Goal: Task Accomplishment & Management: Use online tool/utility

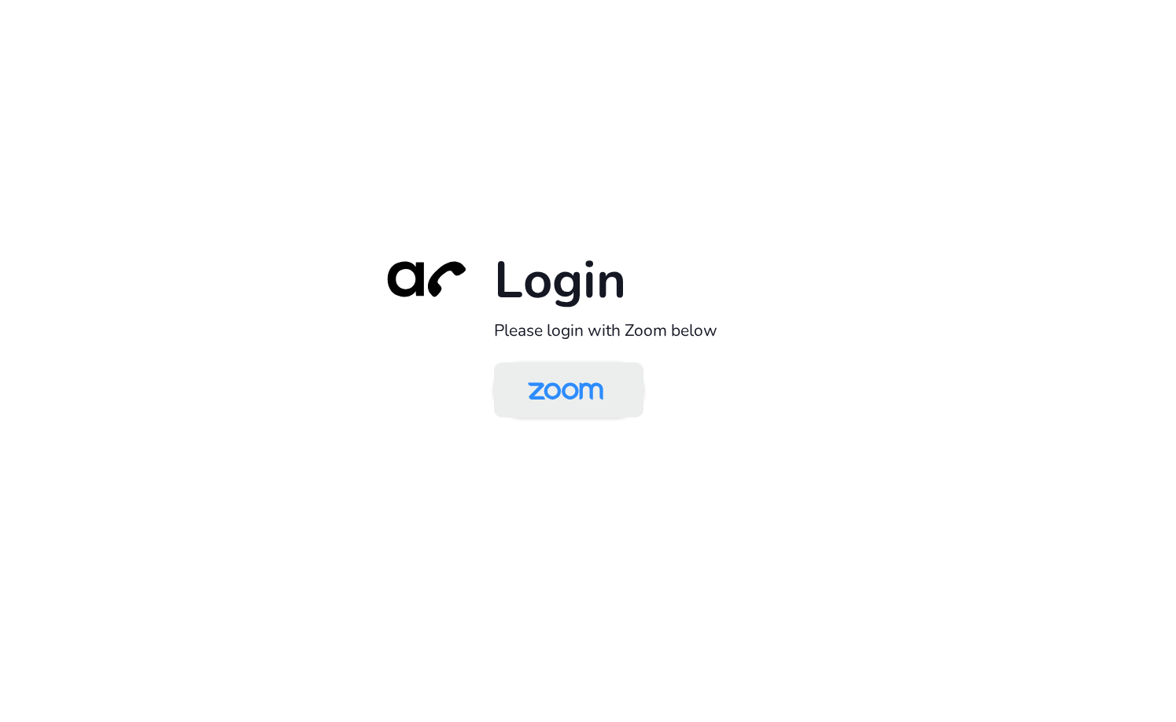
click at [591, 390] on img at bounding box center [566, 391] width 109 height 51
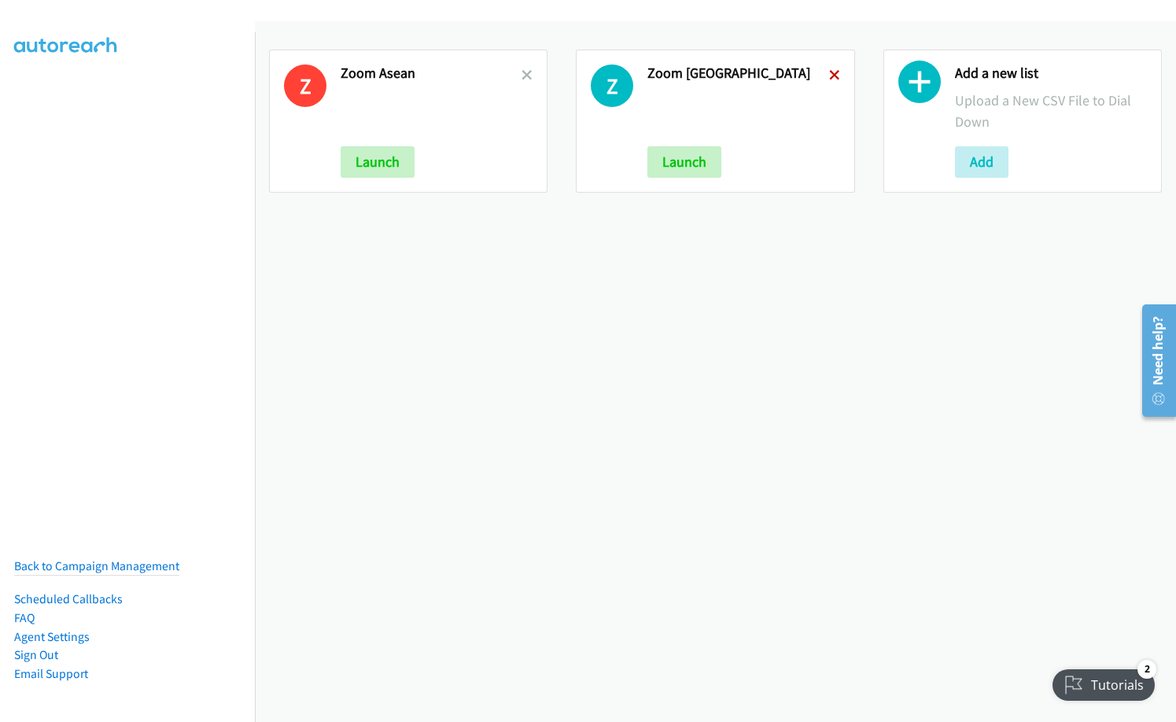
click at [829, 75] on icon at bounding box center [834, 76] width 11 height 11
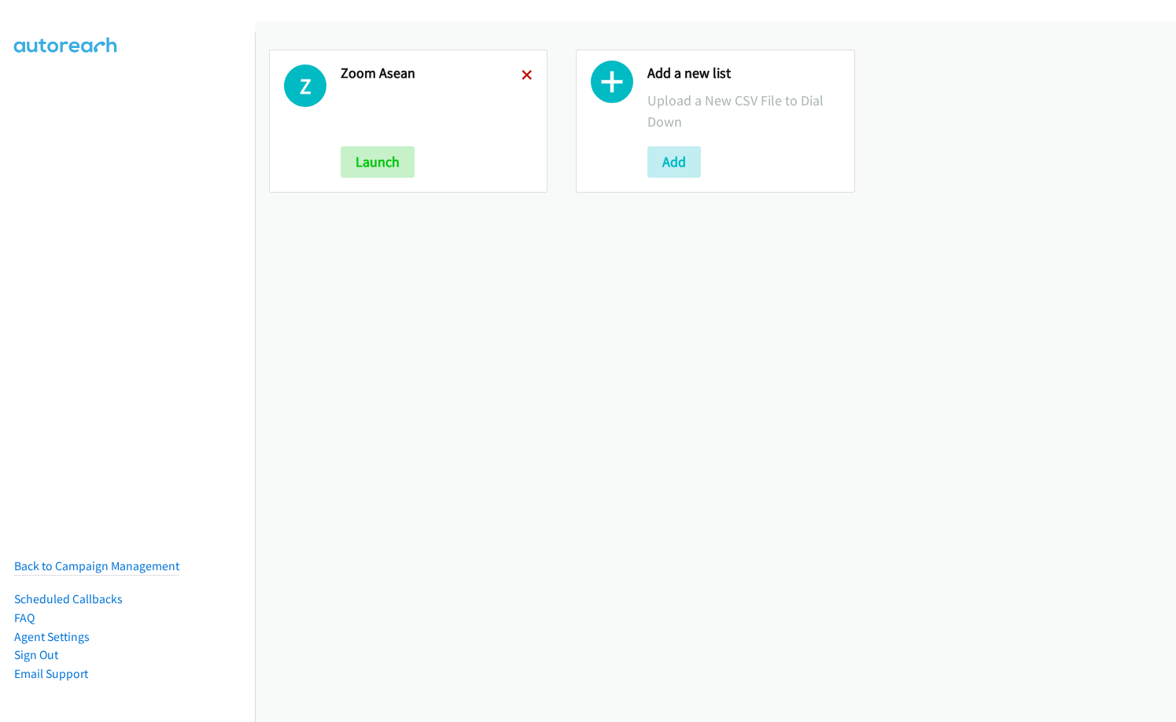
click at [522, 79] on icon at bounding box center [527, 76] width 11 height 11
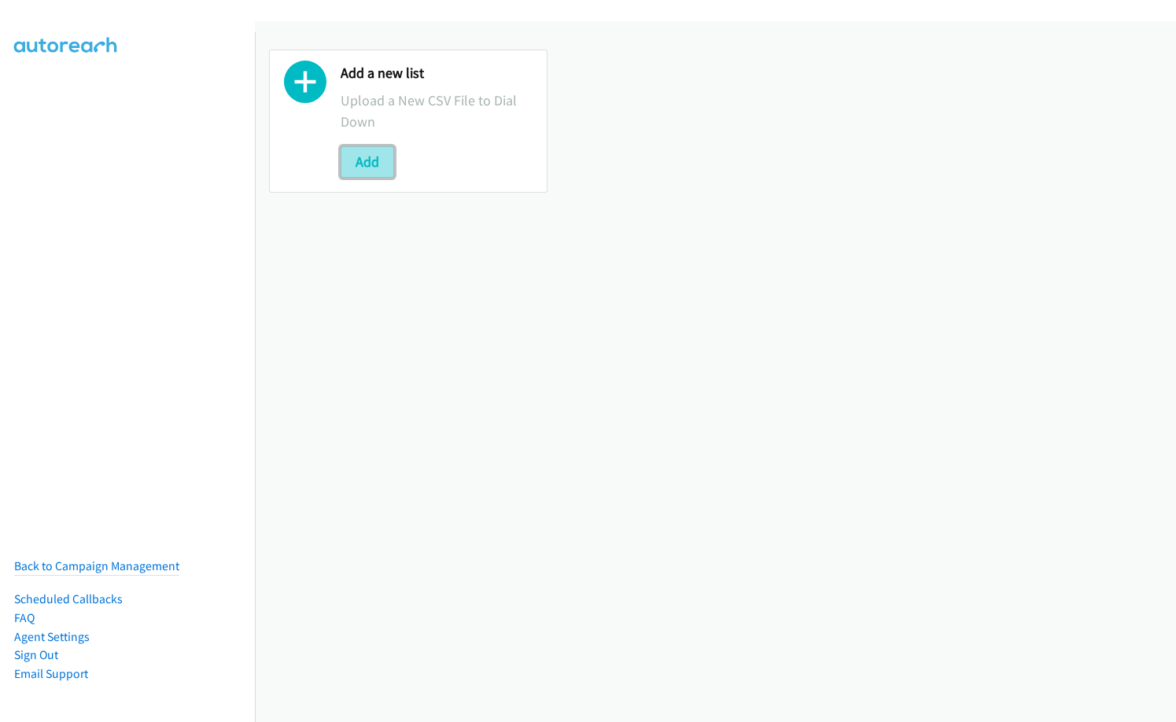
click at [368, 162] on button "Add" at bounding box center [368, 161] width 54 height 31
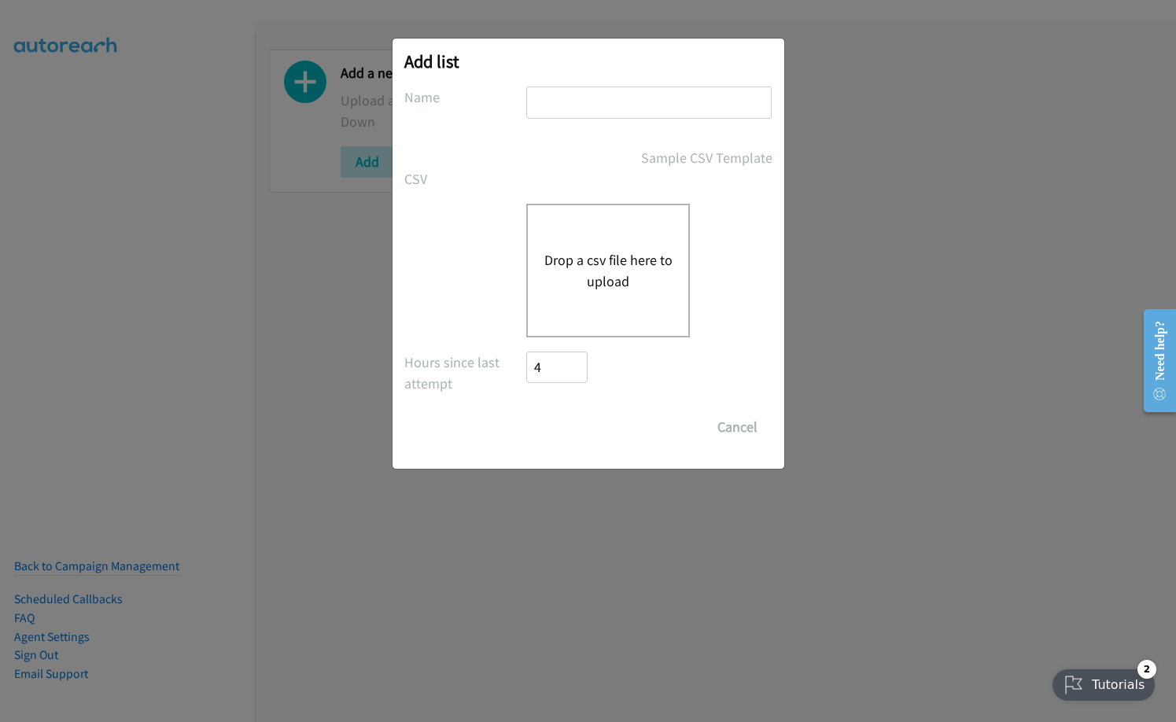
click at [585, 107] on input "text" at bounding box center [649, 103] width 246 height 32
type input "Red Hat"
click at [589, 234] on div "Drop a csv file here to upload" at bounding box center [608, 271] width 164 height 134
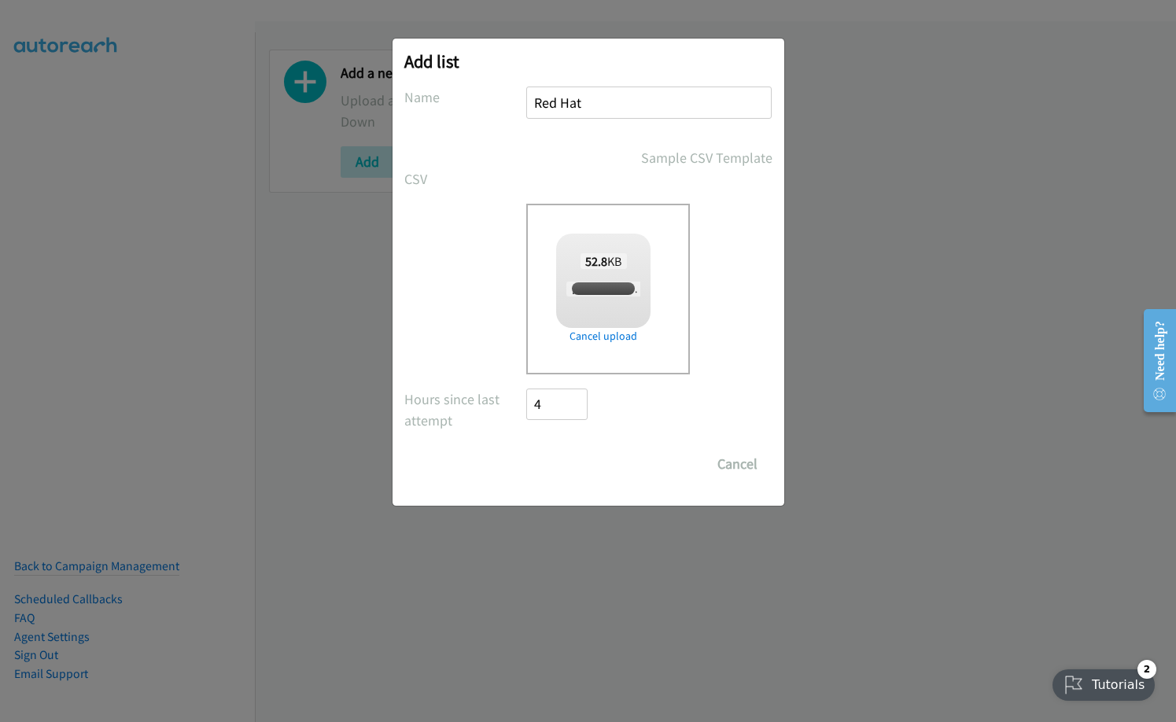
checkbox input "true"
click at [574, 466] on input "Save List" at bounding box center [568, 464] width 83 height 31
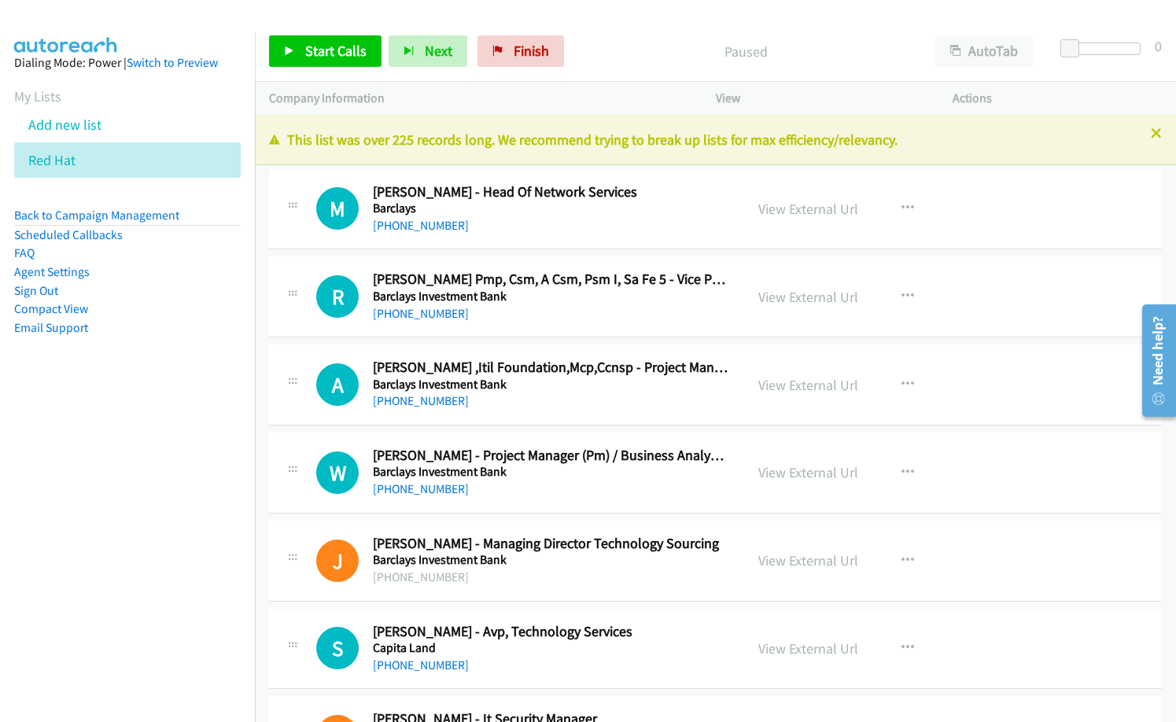
click at [535, 230] on div "[PHONE_NUMBER]" at bounding box center [551, 225] width 357 height 19
click at [582, 316] on div "[PHONE_NUMBER]" at bounding box center [551, 314] width 357 height 19
click at [777, 298] on link "View External Url" at bounding box center [809, 297] width 100 height 18
click at [544, 327] on div "R Callback Scheduled [PERSON_NAME] Pmp, [PERSON_NAME], A Csm, Psm I, Sa Fe 5 - …" at bounding box center [715, 297] width 893 height 81
click at [909, 294] on button "button" at bounding box center [908, 296] width 42 height 31
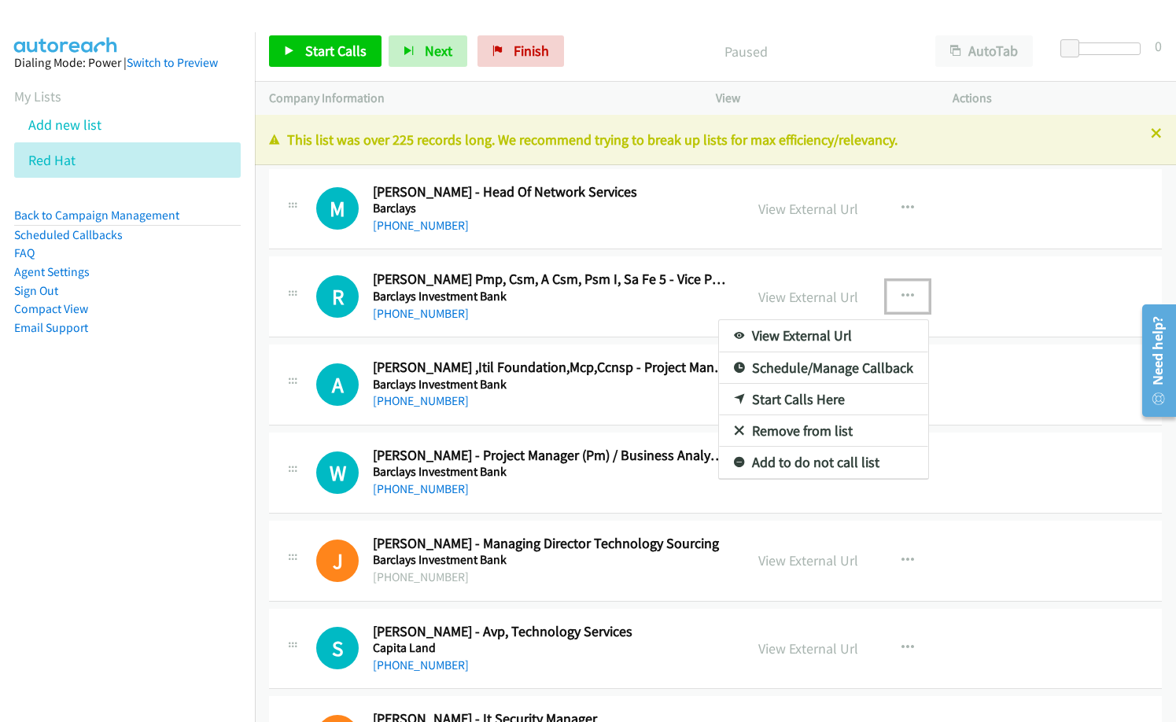
click at [808, 428] on link "Remove from list" at bounding box center [823, 431] width 209 height 31
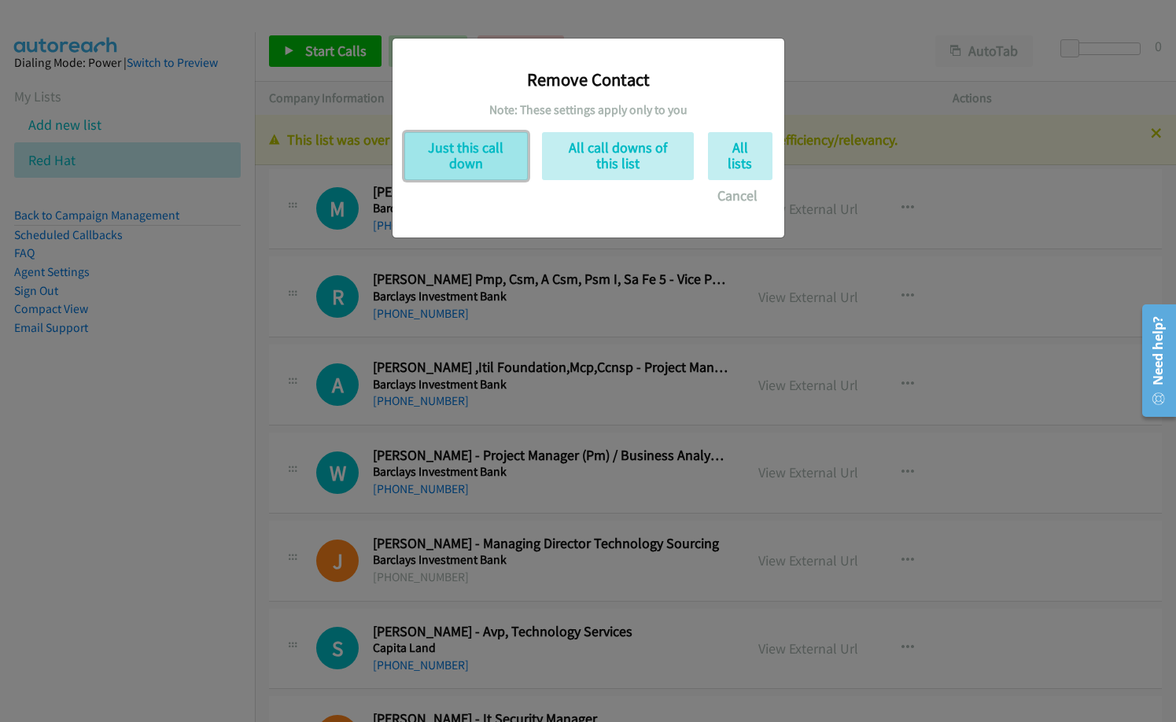
click at [489, 145] on button "Just this call down" at bounding box center [466, 156] width 124 height 48
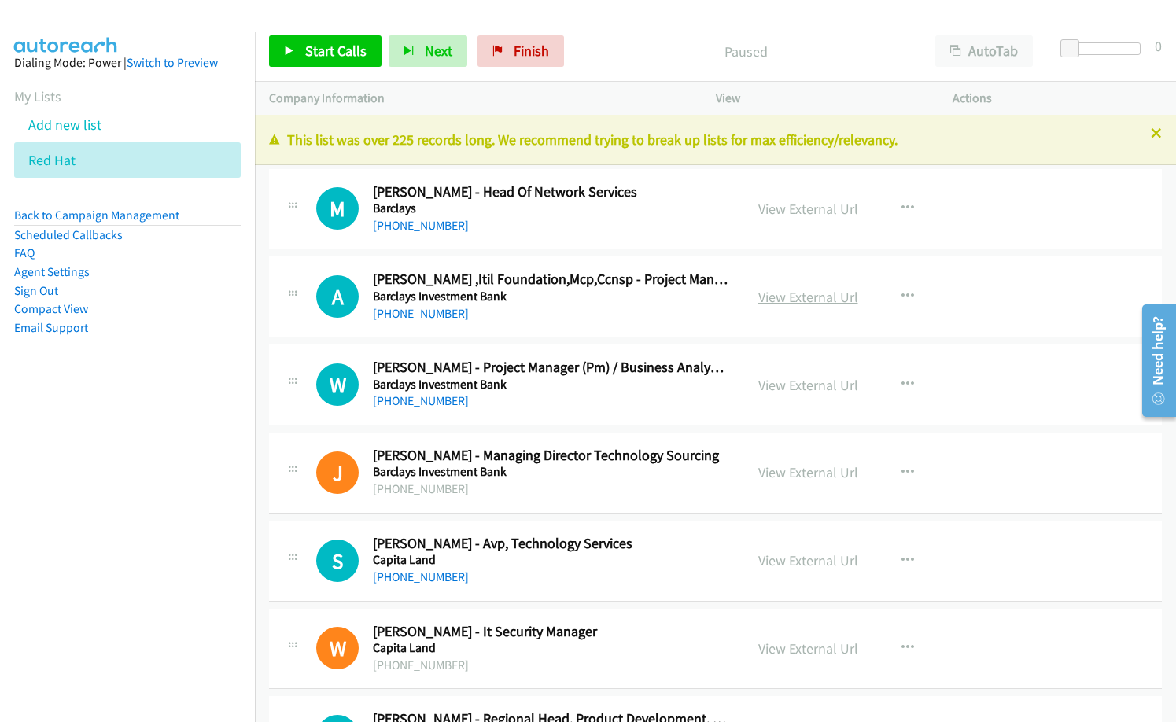
click at [787, 301] on link "View External Url" at bounding box center [809, 297] width 100 height 18
click at [792, 386] on link "View External Url" at bounding box center [809, 385] width 100 height 18
click at [902, 382] on icon "button" at bounding box center [908, 385] width 13 height 13
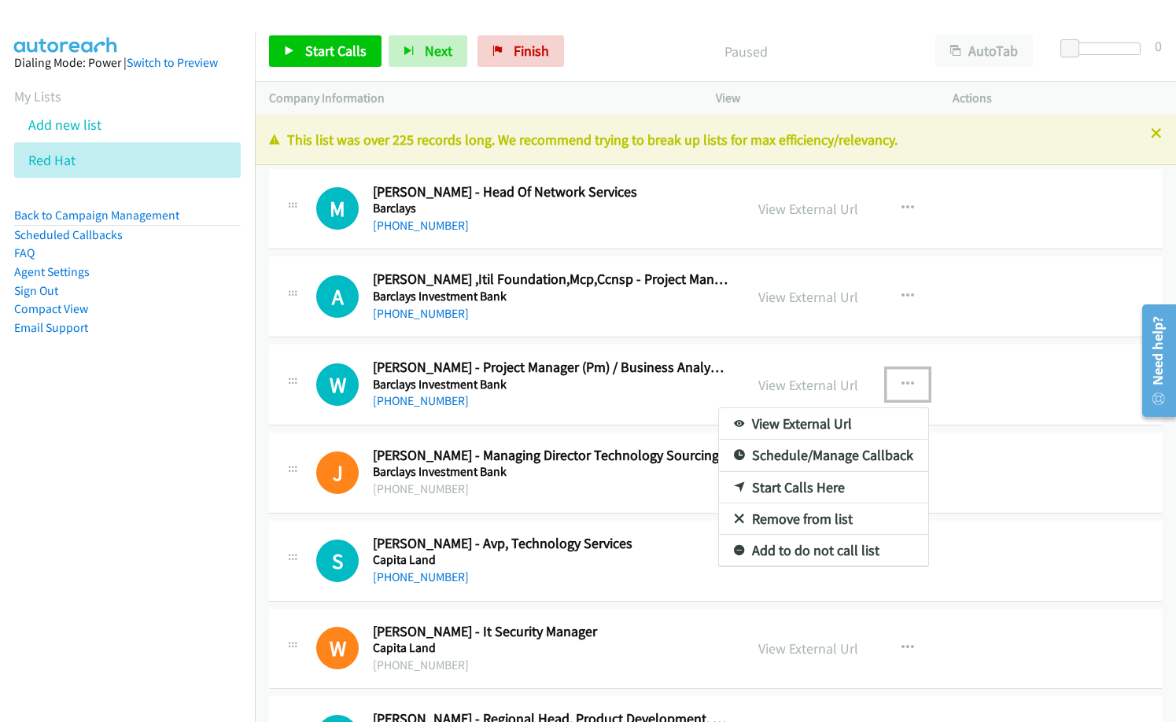
click at [781, 518] on link "Remove from list" at bounding box center [823, 519] width 209 height 31
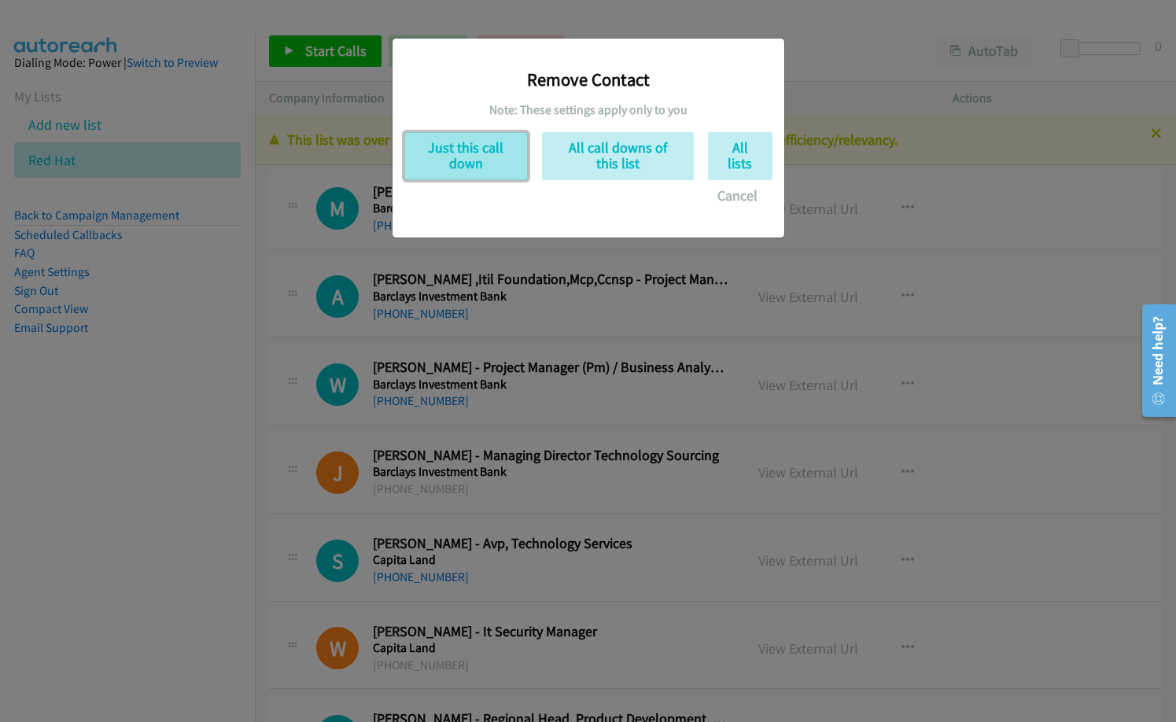
click at [492, 146] on button "Just this call down" at bounding box center [466, 156] width 124 height 48
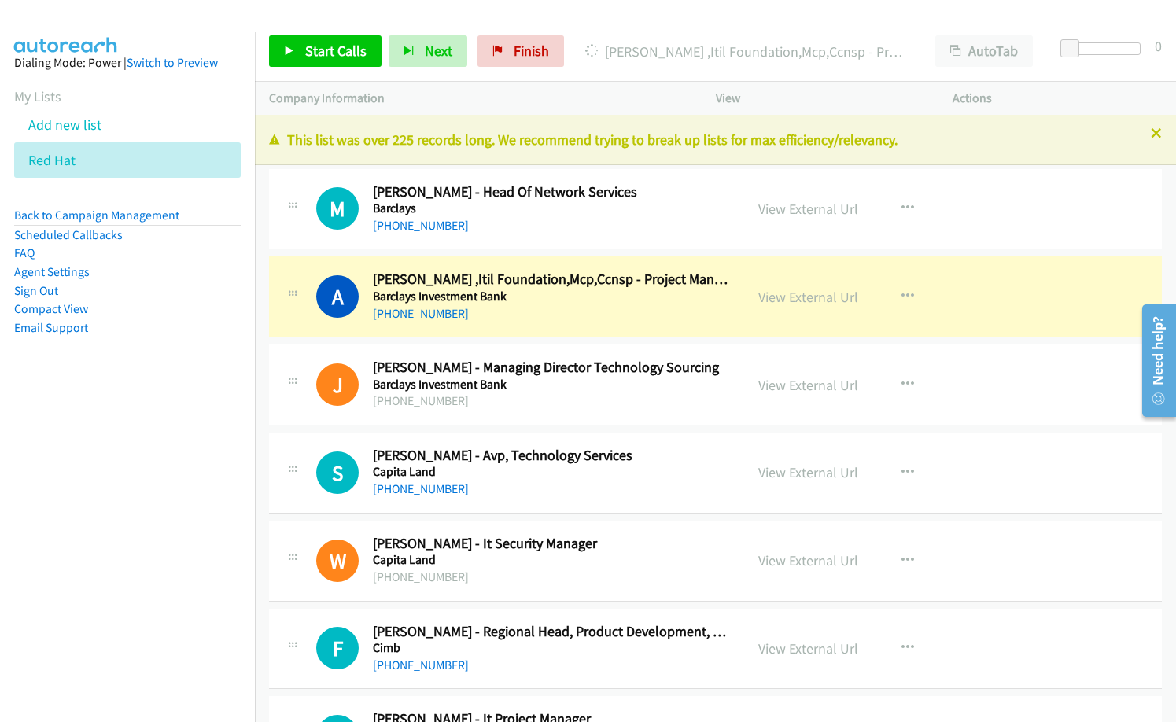
click at [171, 443] on nav "Dialing Mode: Power | Switch to Preview My Lists Add new list Red Hat Back to C…" at bounding box center [128, 393] width 256 height 722
click at [114, 571] on nav "Dialing Mode: Power | Switch to Preview My Lists Add new list Red Hat Back to C…" at bounding box center [128, 393] width 256 height 722
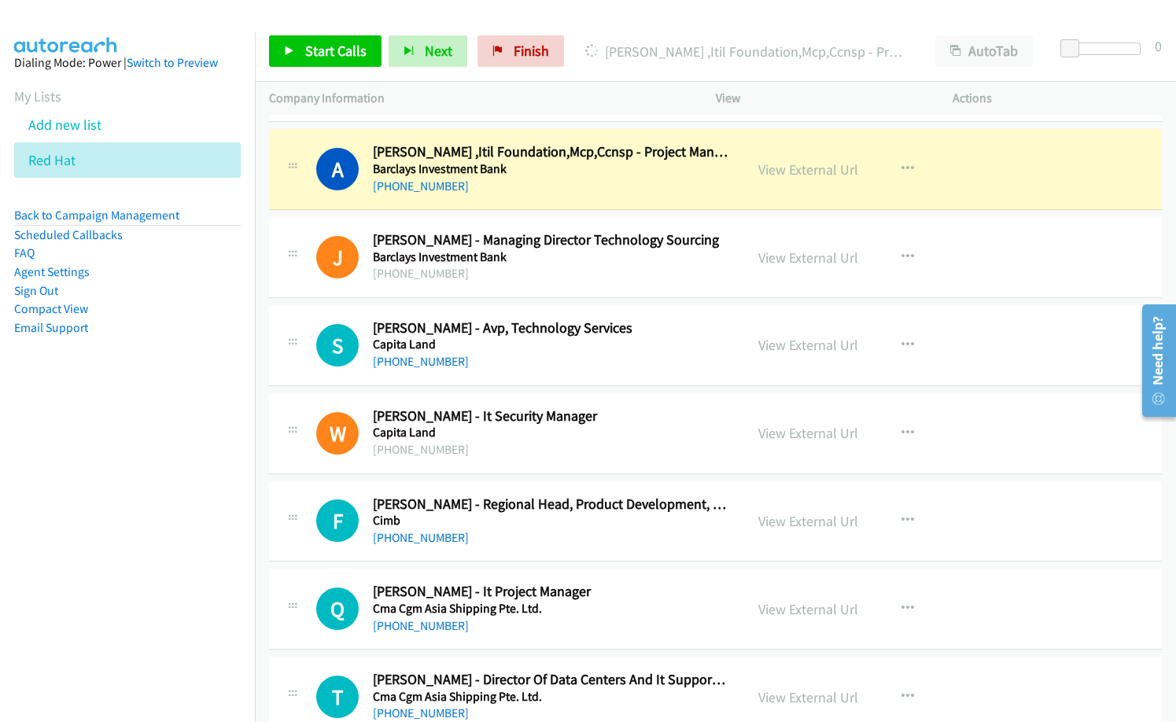
scroll to position [157, 0]
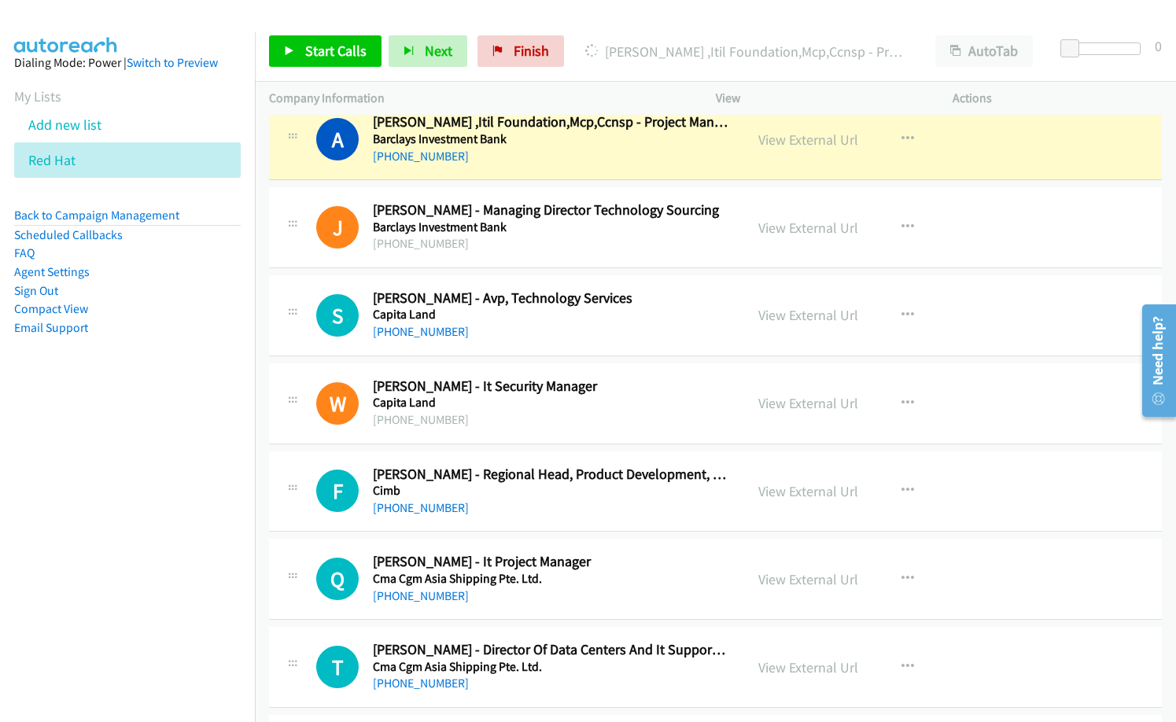
click at [102, 633] on nav "Dialing Mode: Power | Switch to Preview My Lists Add new list Red Hat Back to C…" at bounding box center [128, 393] width 256 height 722
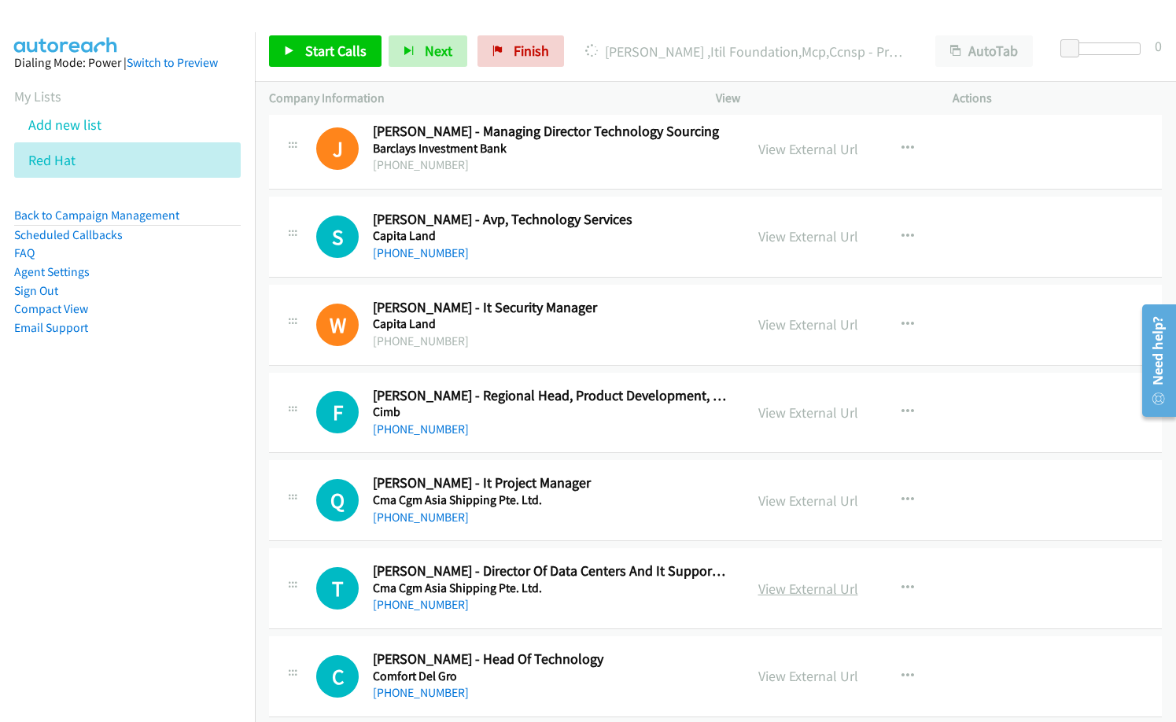
click at [818, 593] on link "View External Url" at bounding box center [809, 589] width 100 height 18
click at [331, 44] on span "Start Calls" at bounding box center [335, 51] width 61 height 18
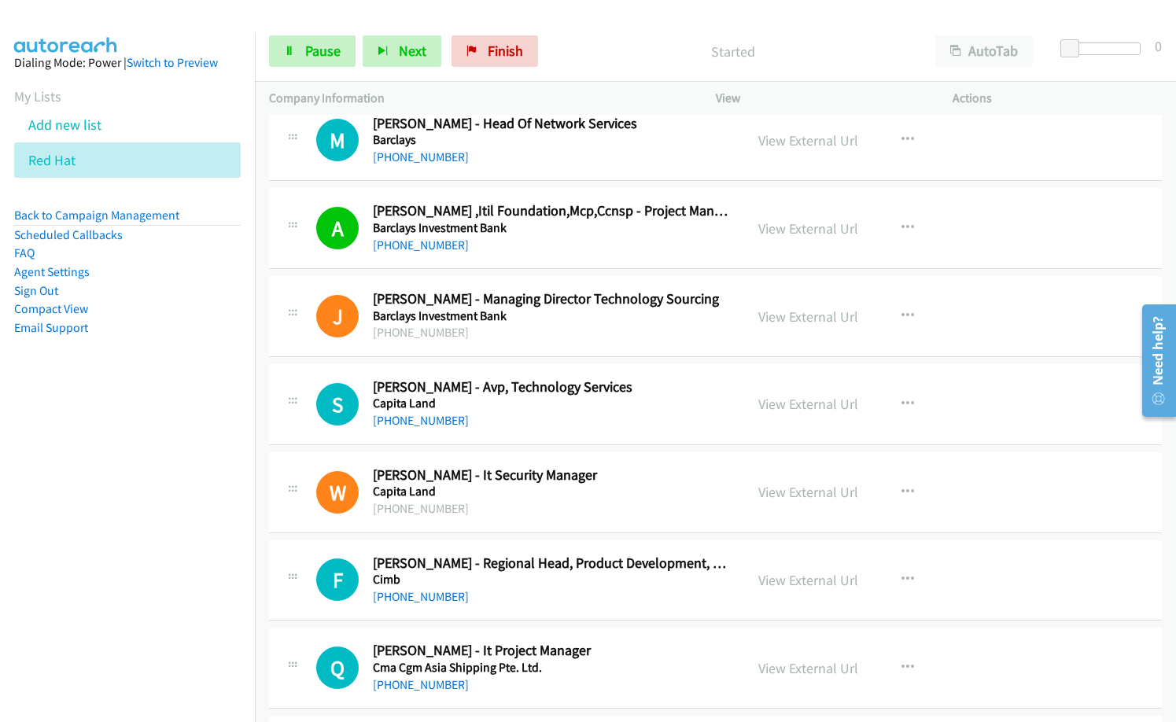
scroll to position [0, 0]
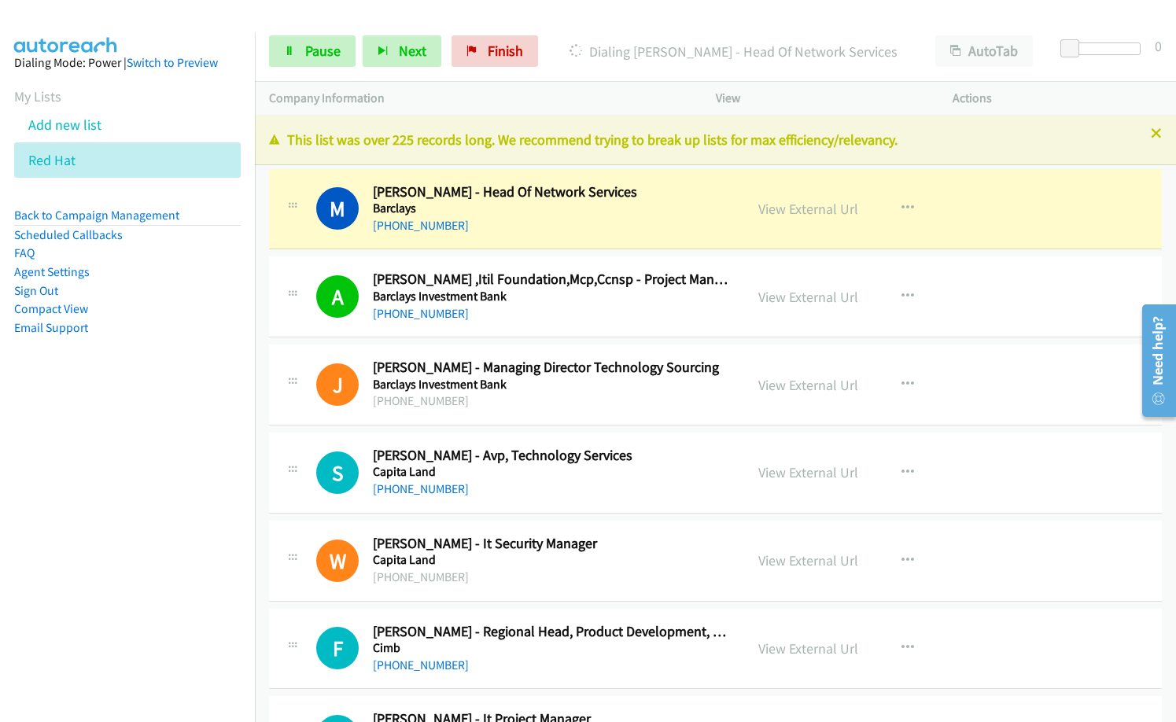
click at [530, 394] on div "[PHONE_NUMBER]" at bounding box center [551, 401] width 357 height 19
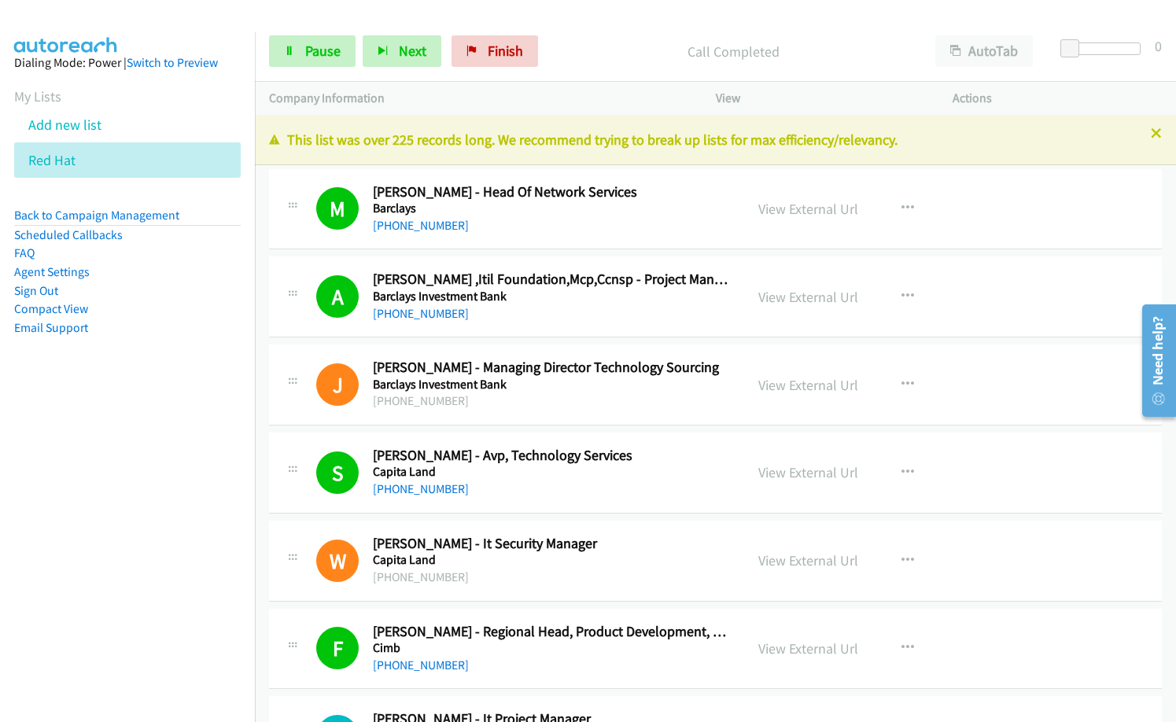
click at [39, 565] on nav "Dialing Mode: Power | Switch to Preview My Lists Add new list Red Hat Back to C…" at bounding box center [128, 393] width 256 height 722
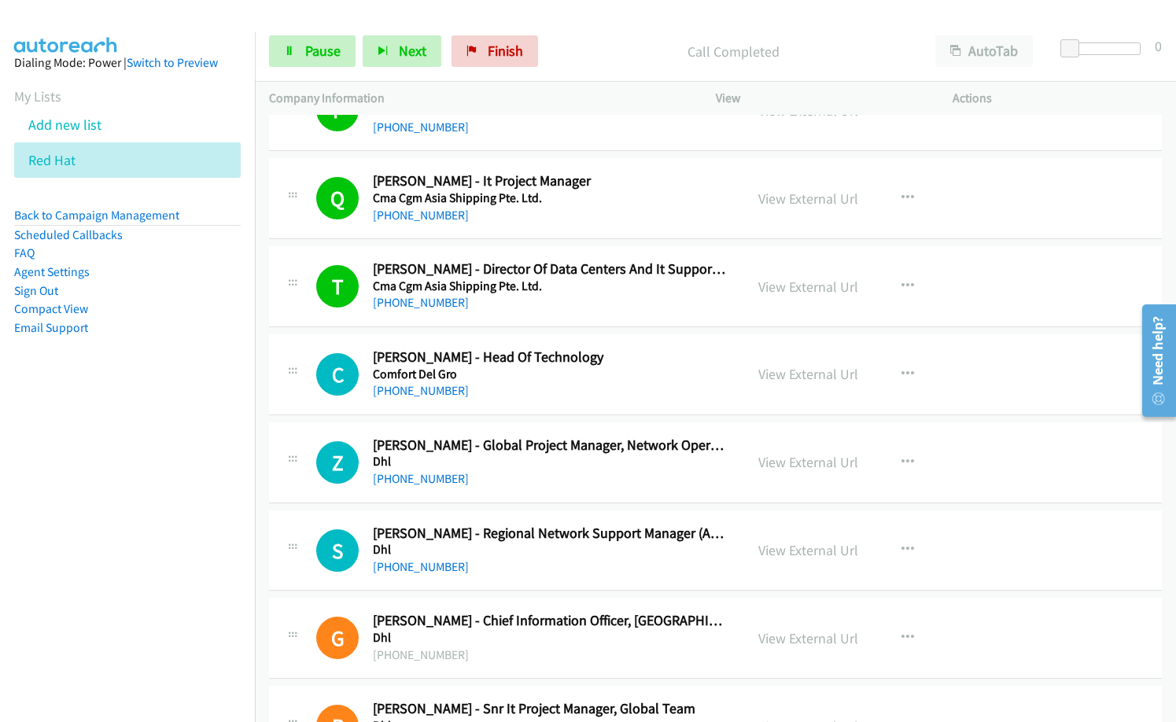
scroll to position [551, 0]
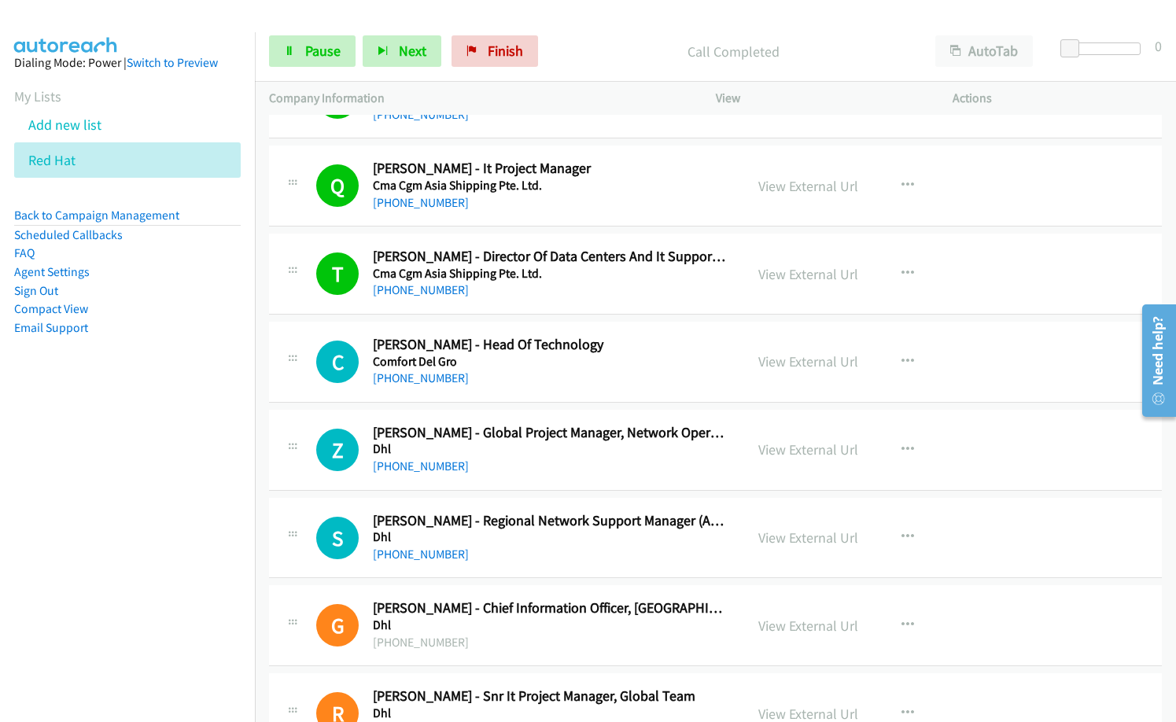
click at [172, 580] on nav "Dialing Mode: Power | Switch to Preview My Lists Add new list Red Hat Back to C…" at bounding box center [128, 393] width 256 height 722
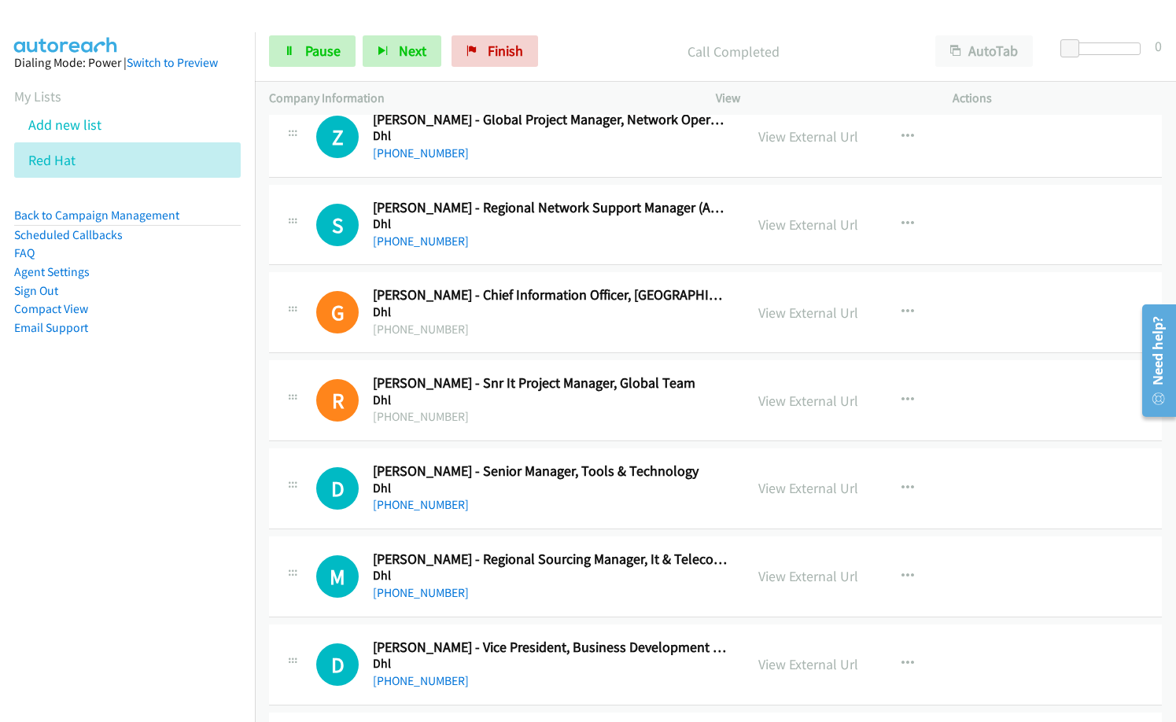
scroll to position [866, 0]
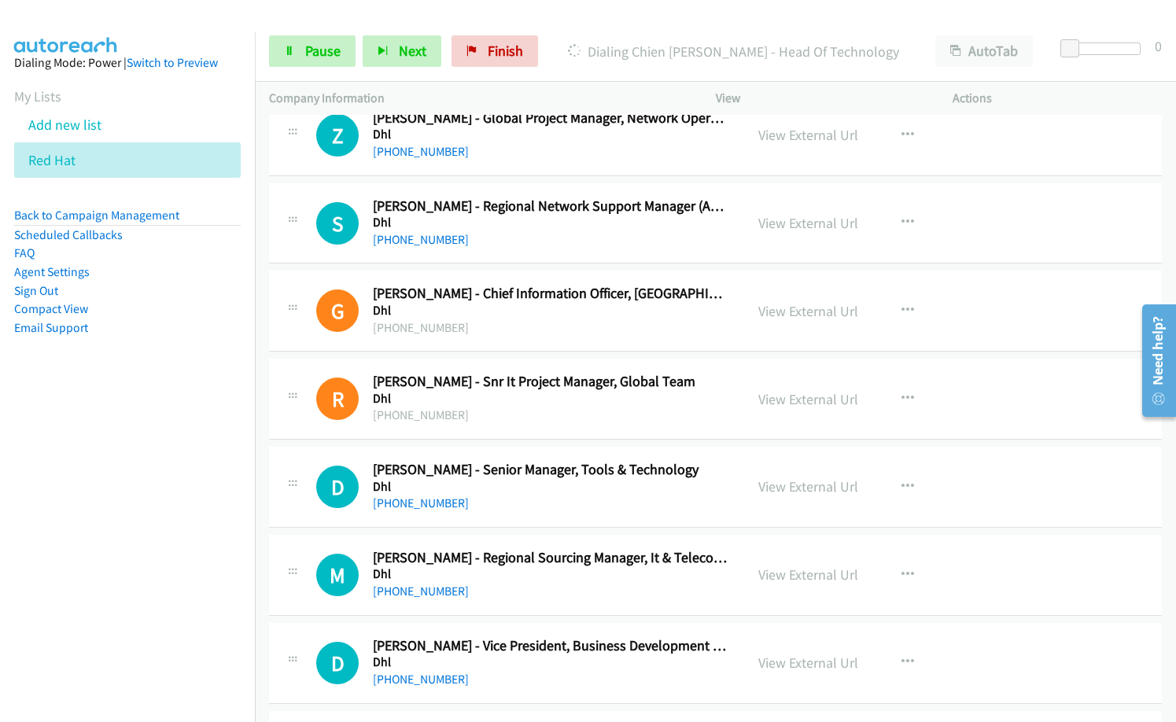
click at [278, 678] on div "D Callback Scheduled [PERSON_NAME] - Vice President, Business Development Techn…" at bounding box center [506, 663] width 475 height 52
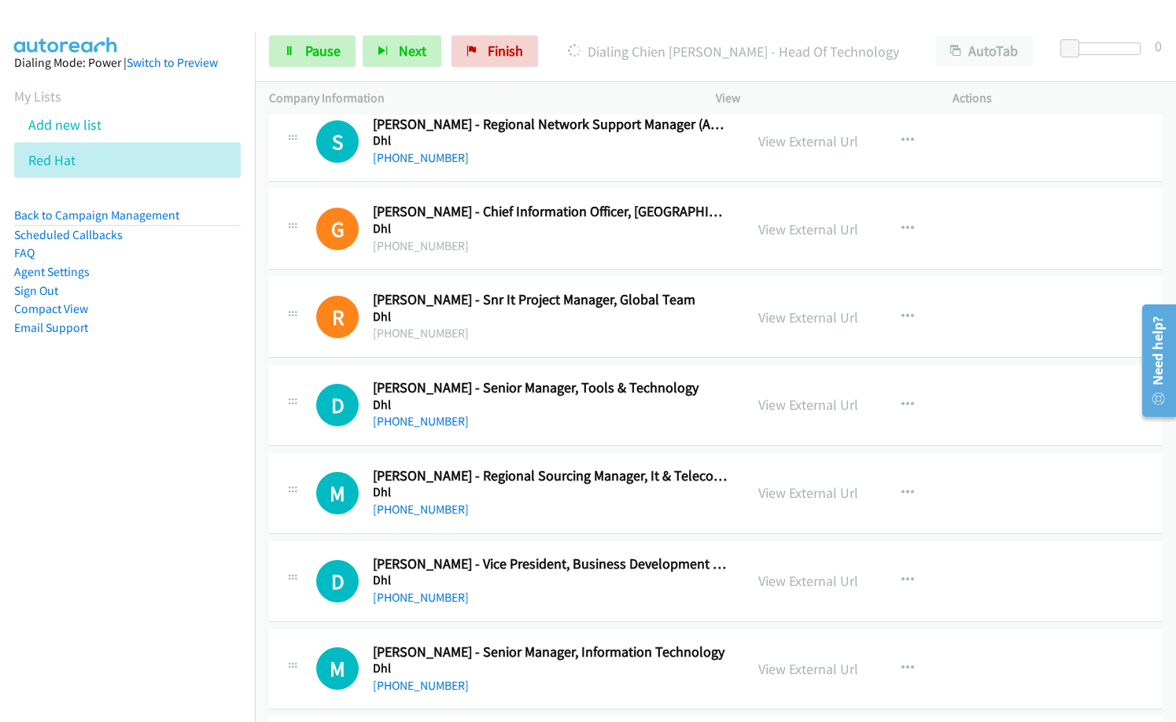
scroll to position [1023, 0]
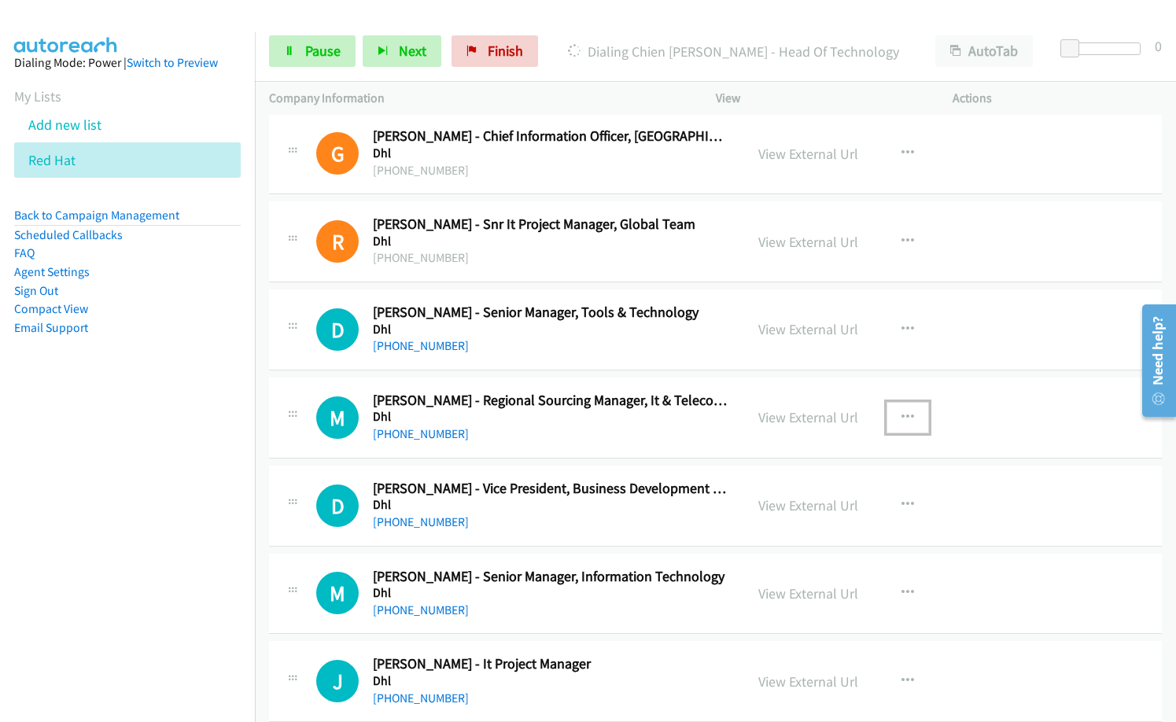
click at [902, 419] on icon "button" at bounding box center [908, 418] width 13 height 13
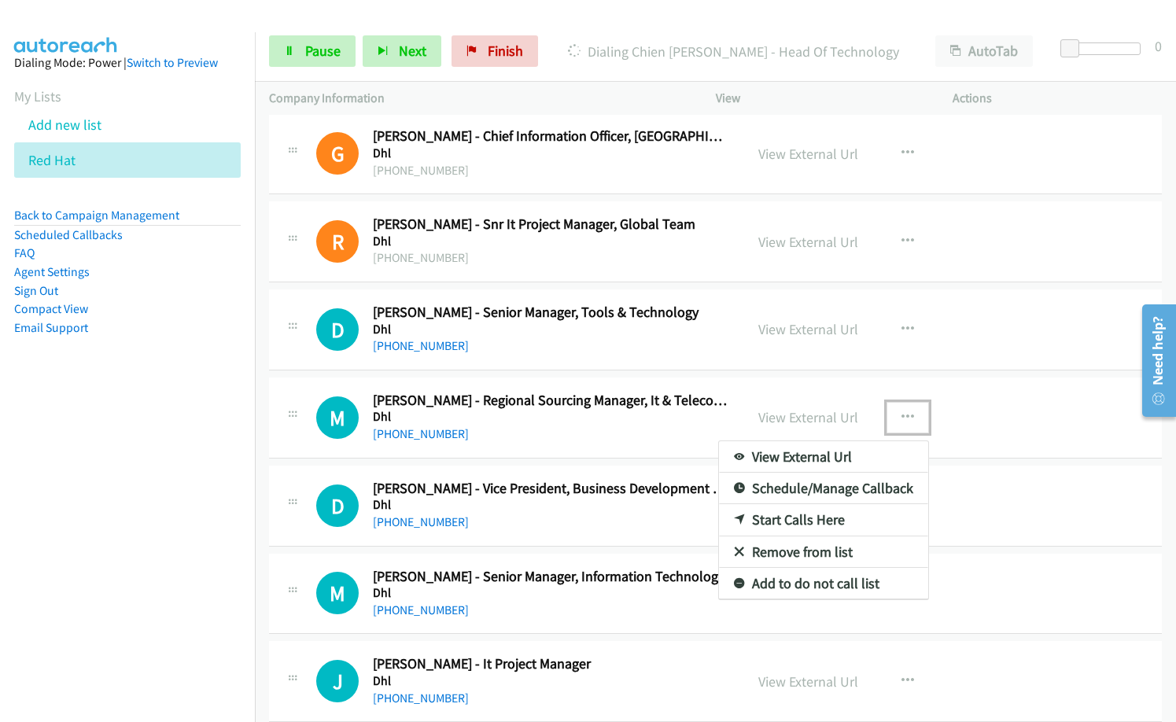
click at [762, 553] on link "Remove from list" at bounding box center [823, 552] width 209 height 31
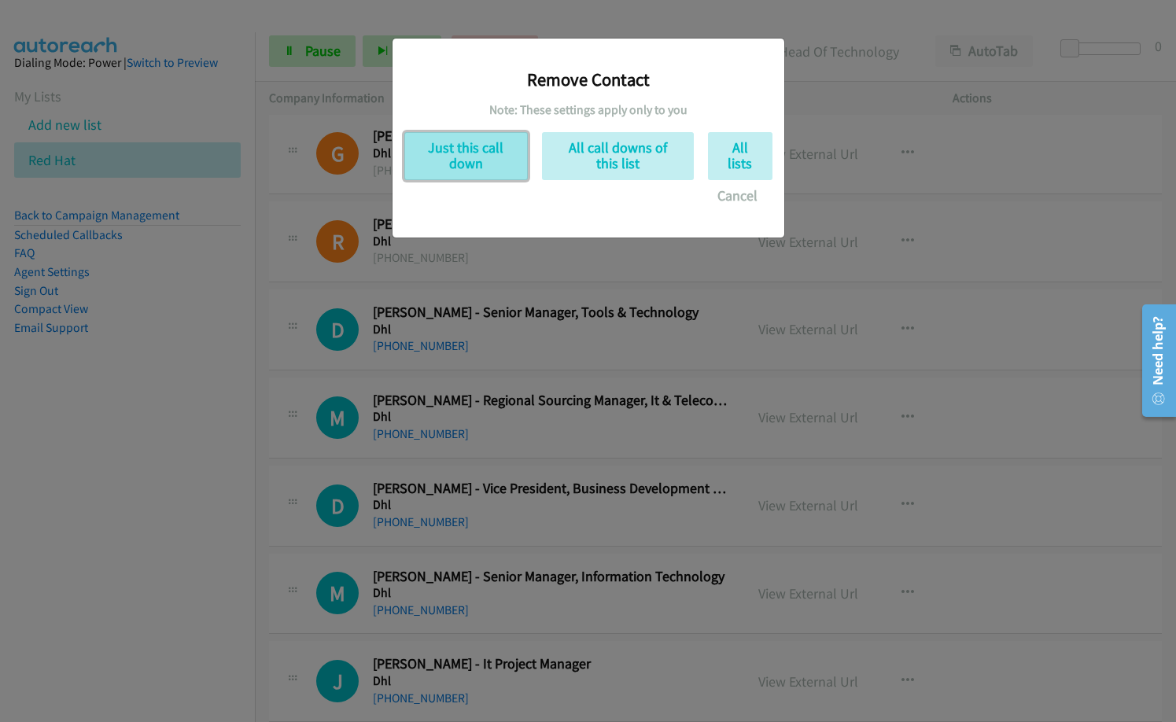
click at [486, 151] on button "Just this call down" at bounding box center [466, 156] width 124 height 48
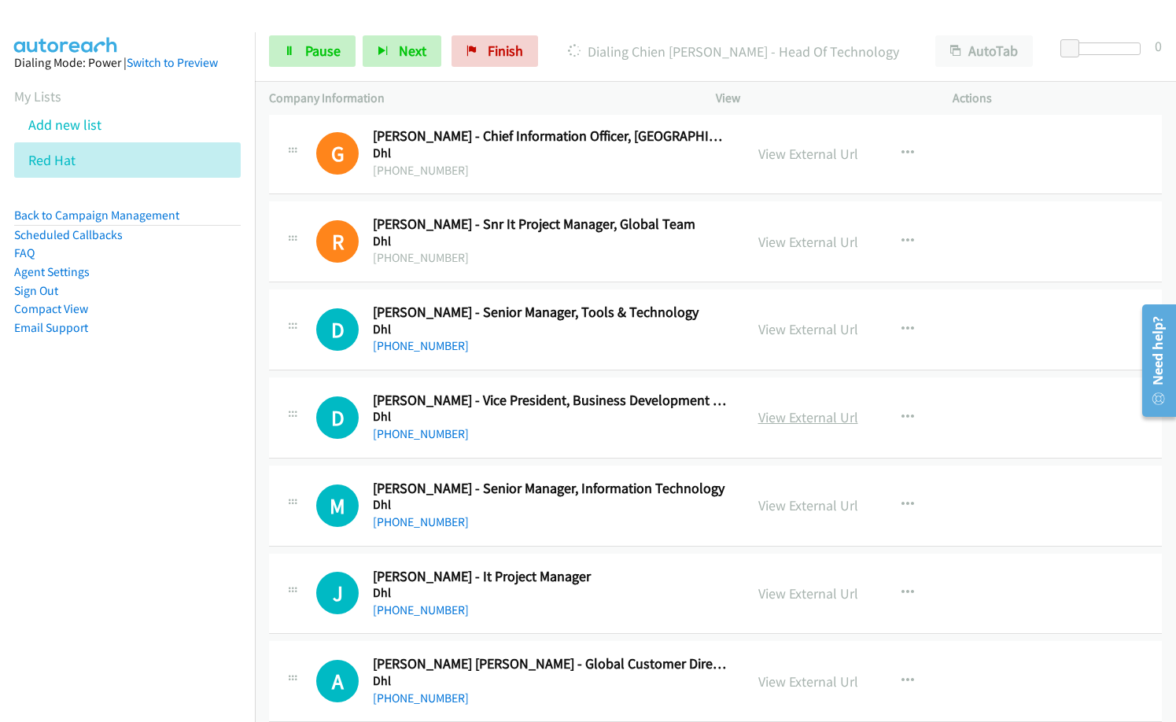
click at [826, 420] on link "View External Url" at bounding box center [809, 417] width 100 height 18
click at [902, 415] on icon "button" at bounding box center [908, 418] width 13 height 13
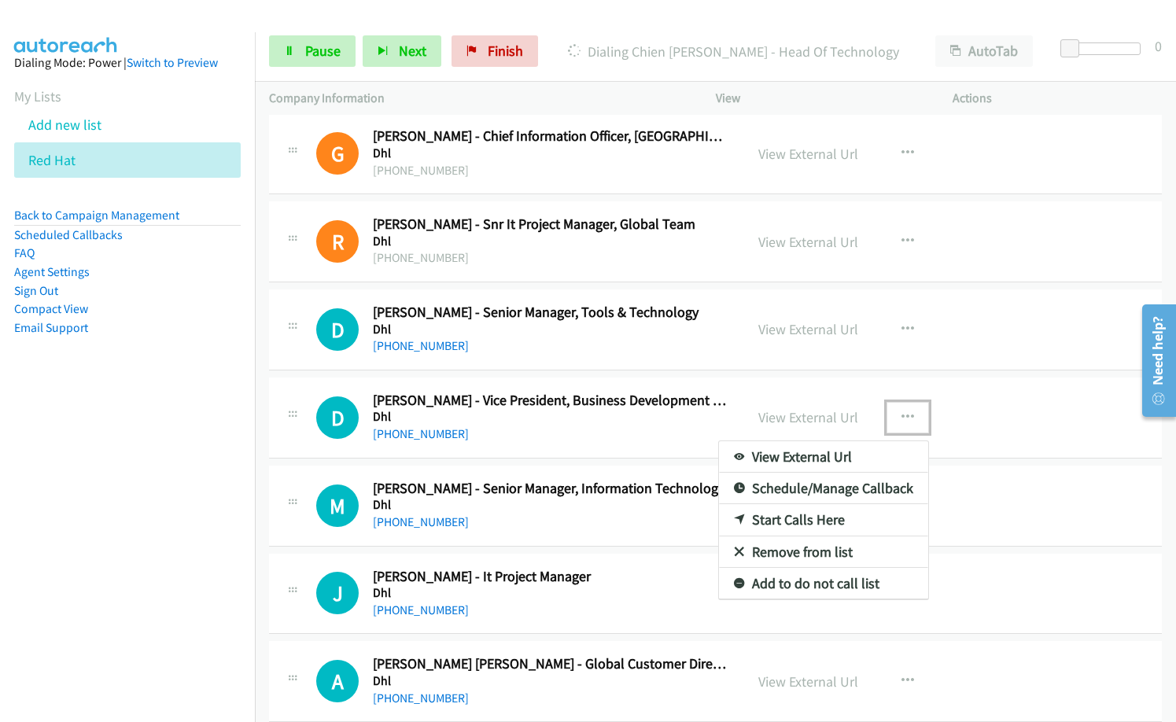
click at [827, 550] on link "Remove from list" at bounding box center [823, 552] width 209 height 31
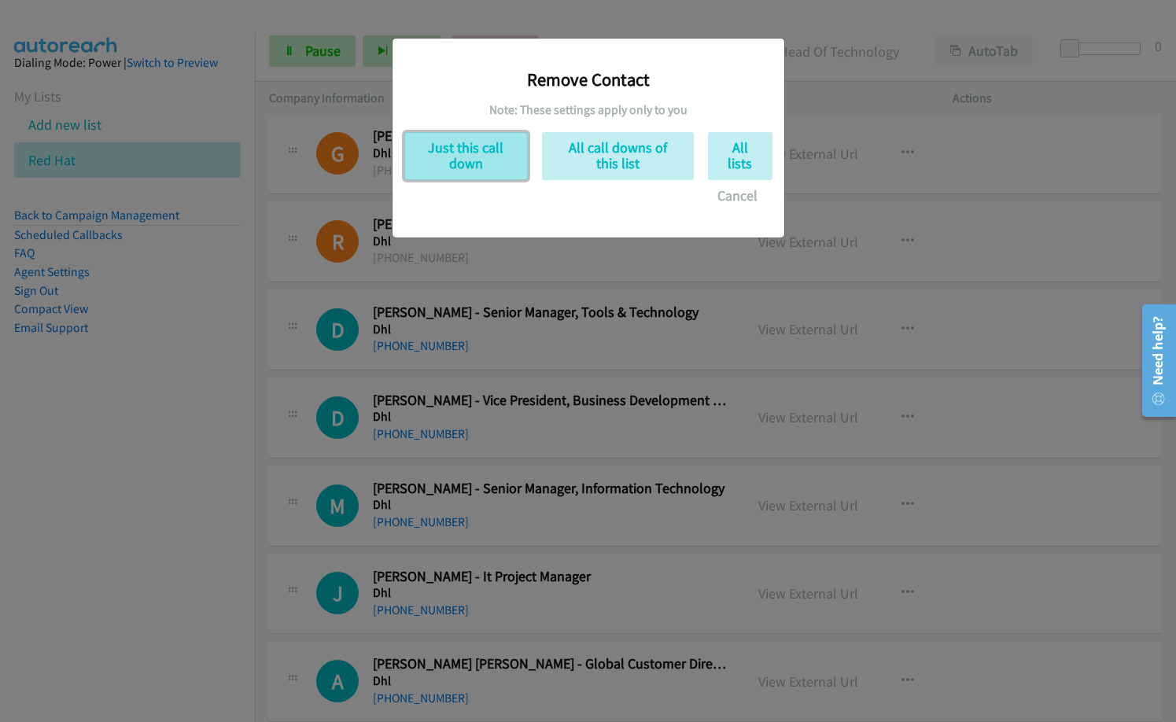
click at [487, 151] on button "Just this call down" at bounding box center [466, 156] width 124 height 48
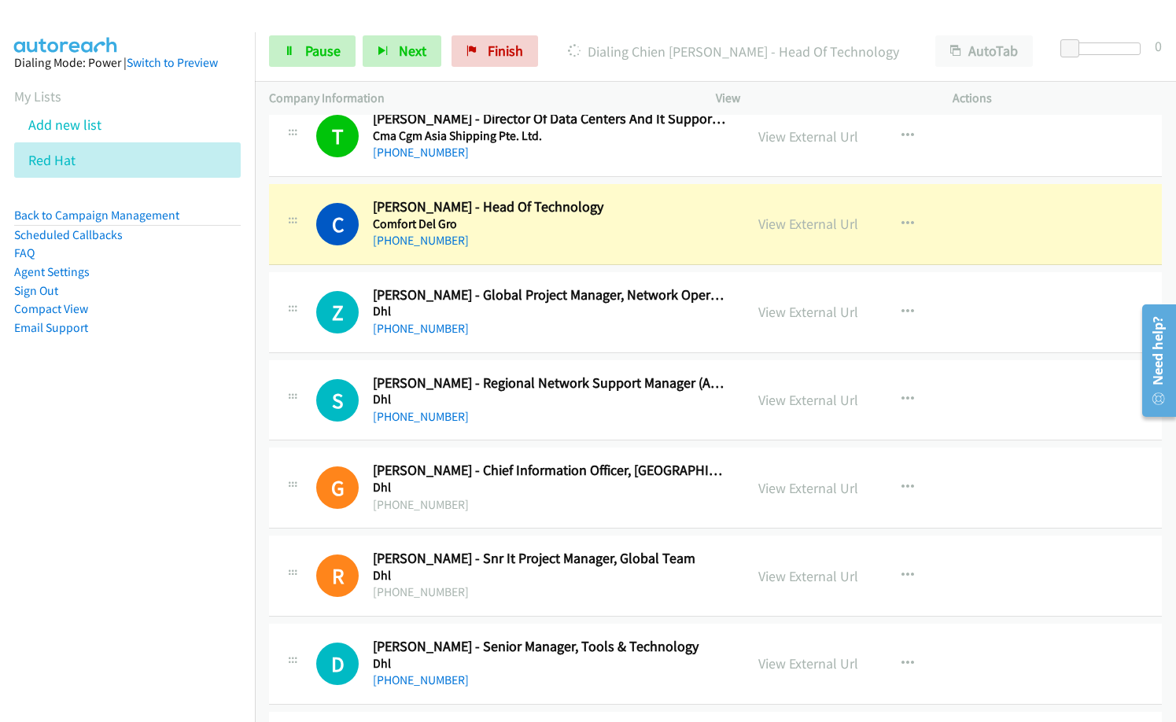
scroll to position [708, 0]
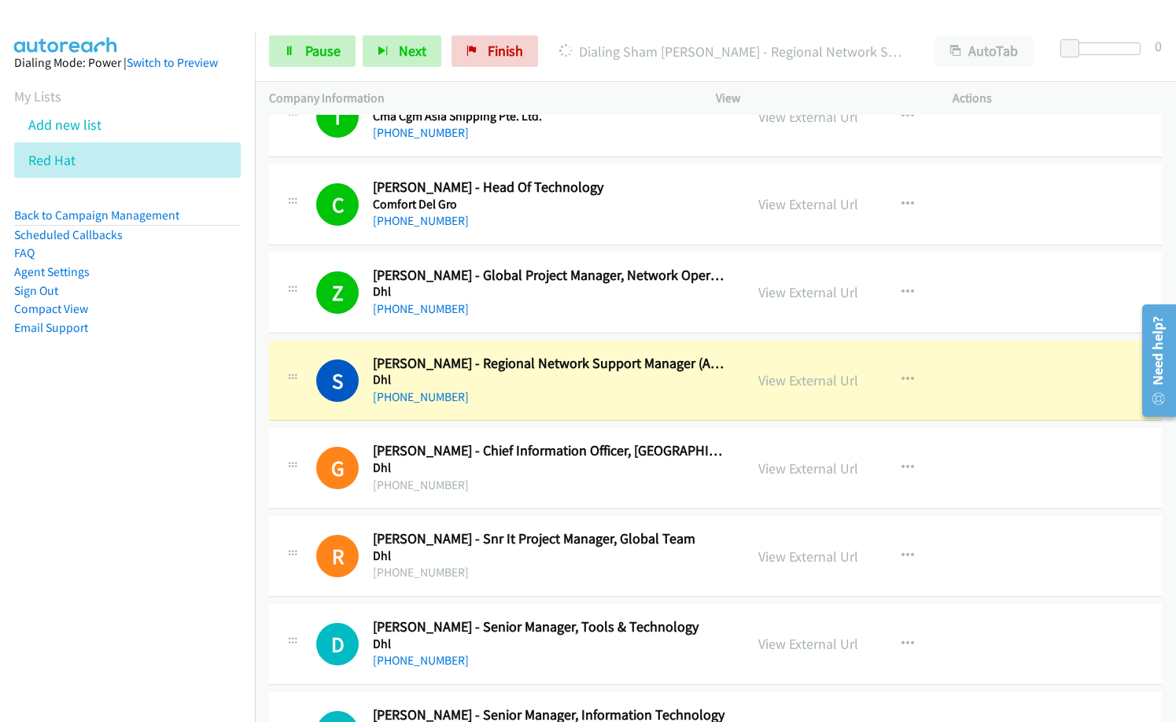
click at [21, 516] on nav "Dialing Mode: Power | Switch to Preview My Lists Add new list Red Hat Back to C…" at bounding box center [128, 393] width 256 height 722
click at [780, 385] on link "View External Url" at bounding box center [809, 380] width 100 height 18
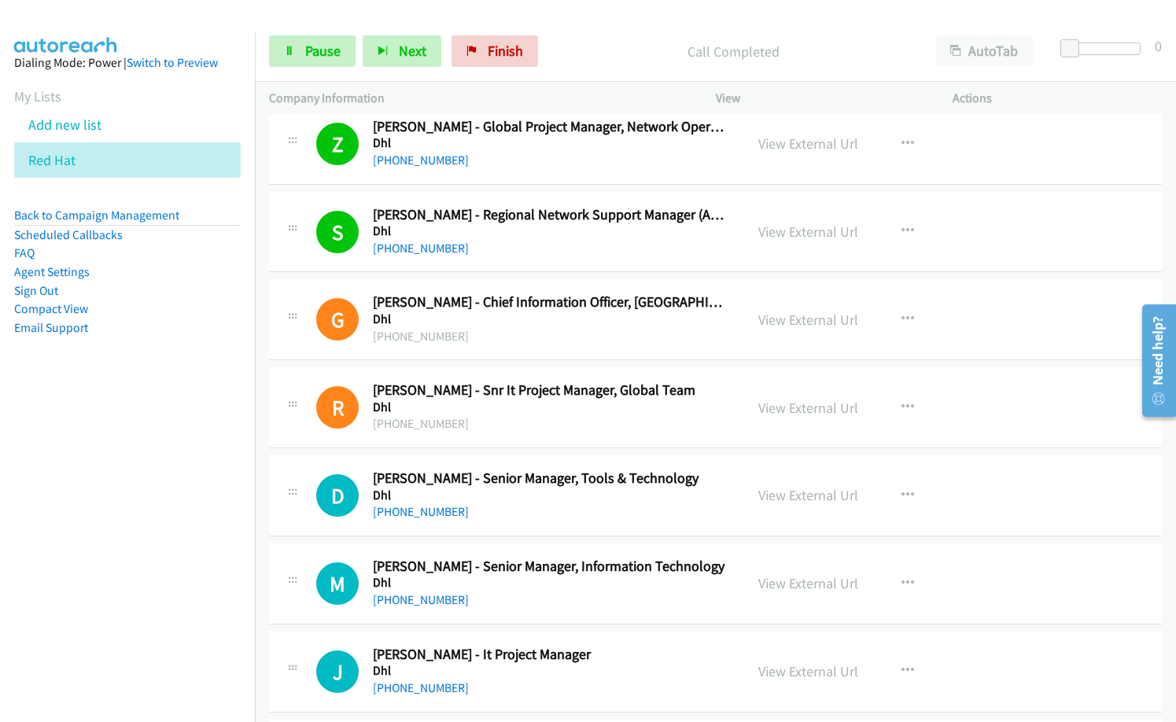
scroll to position [944, 0]
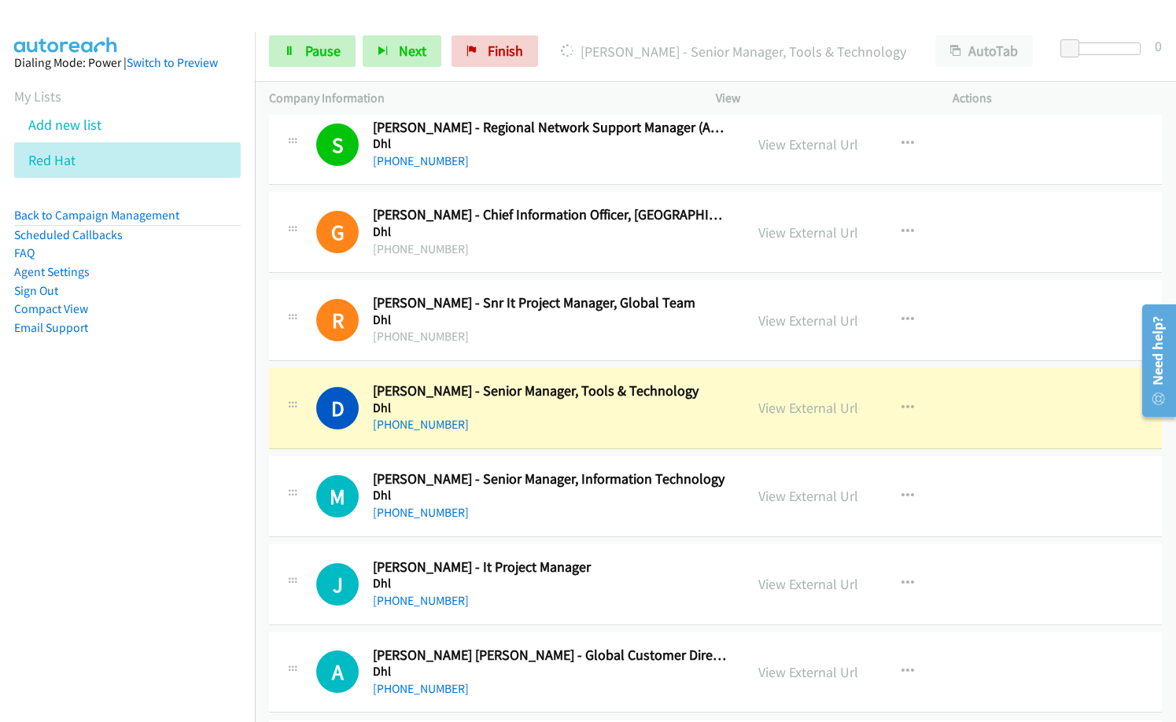
drag, startPoint x: 593, startPoint y: 26, endPoint x: 690, endPoint y: 8, distance: 98.5
click at [611, 22] on div "Start Calls Pause Next Finish [PERSON_NAME] - Senior Manager, Tools & Technolog…" at bounding box center [715, 51] width 921 height 61
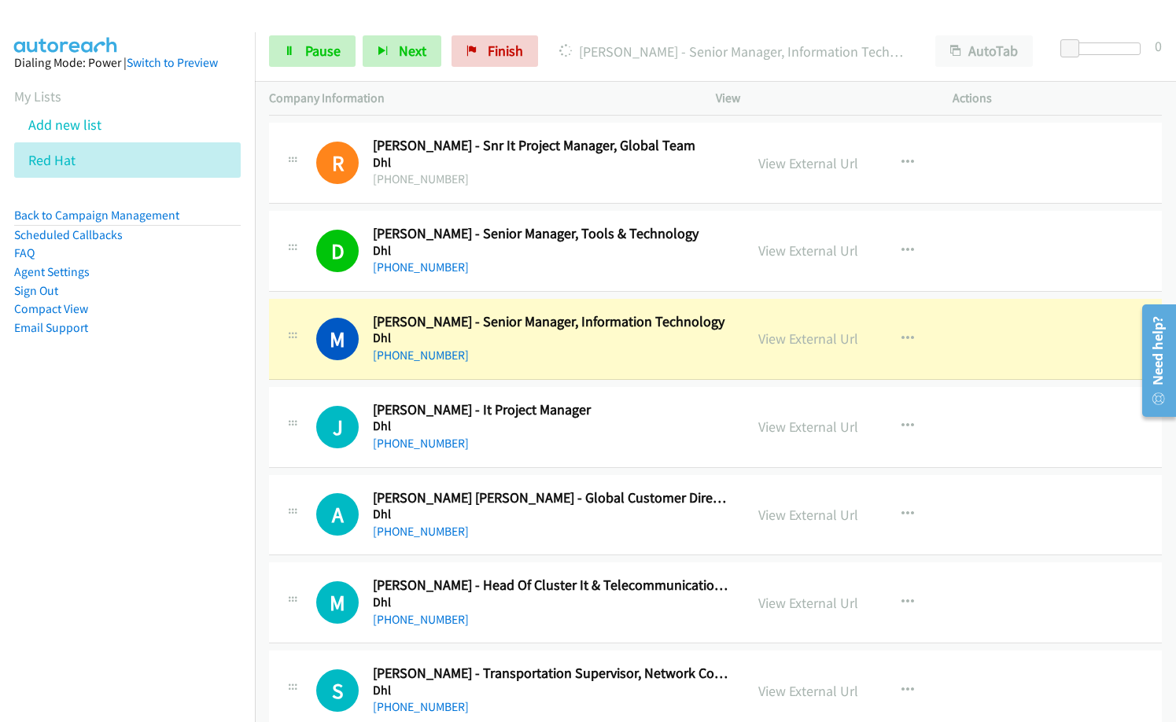
scroll to position [1180, 0]
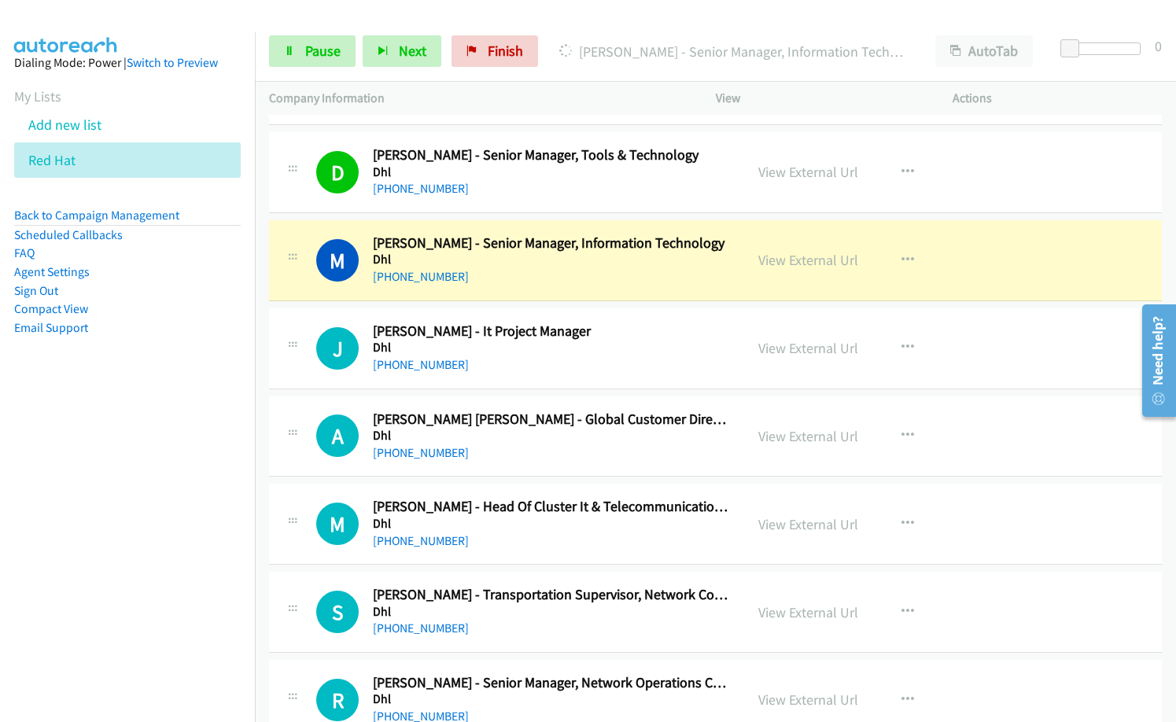
click at [95, 634] on nav "Dialing Mode: Power | Switch to Preview My Lists Add new list Red Hat Back to C…" at bounding box center [128, 393] width 256 height 722
click at [907, 523] on icon "button" at bounding box center [908, 524] width 13 height 13
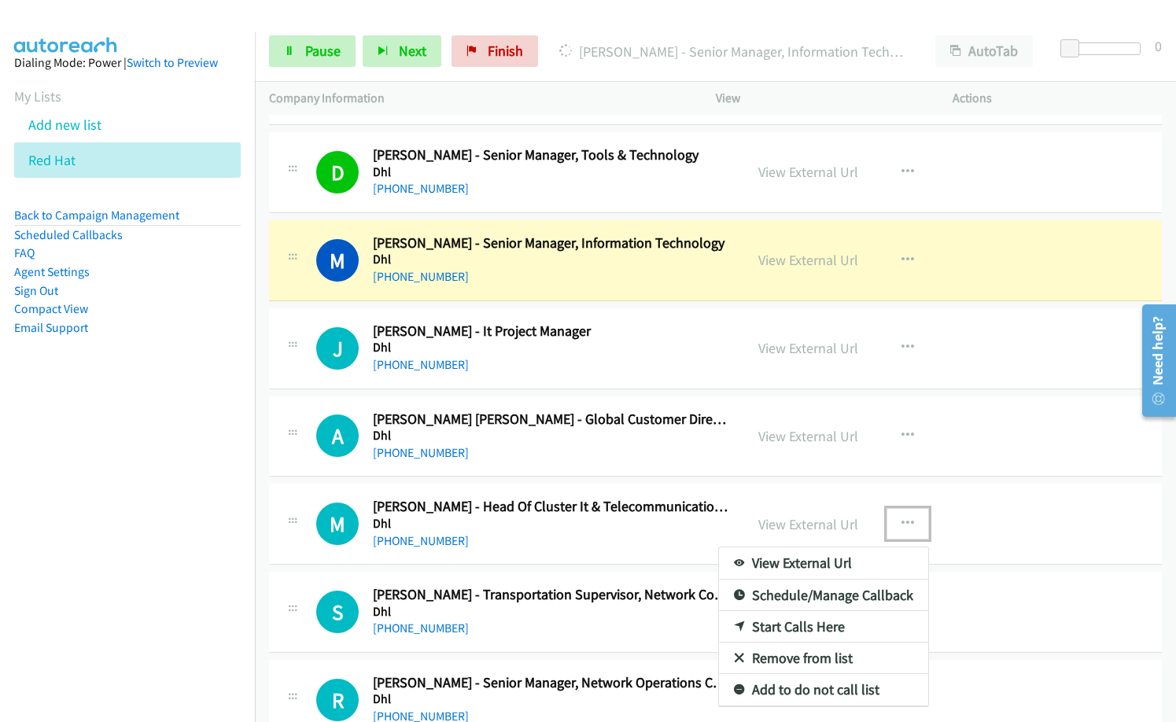
click at [821, 657] on link "Remove from list" at bounding box center [823, 658] width 209 height 31
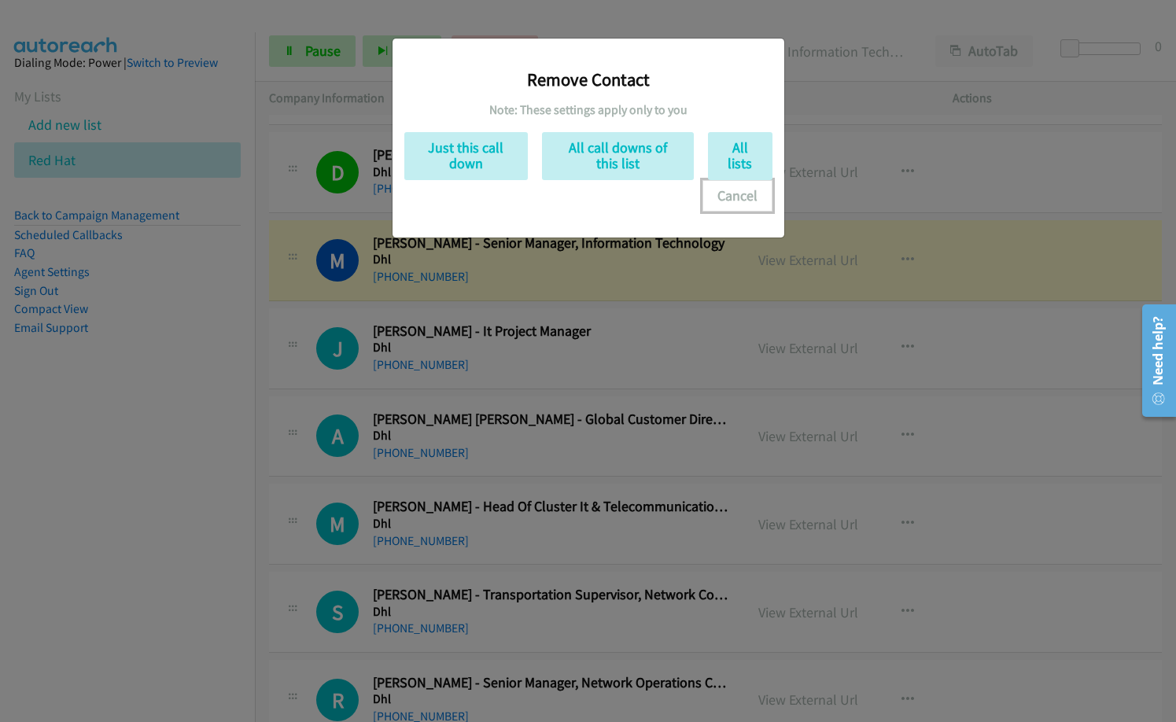
click at [748, 200] on button "Cancel" at bounding box center [738, 195] width 70 height 31
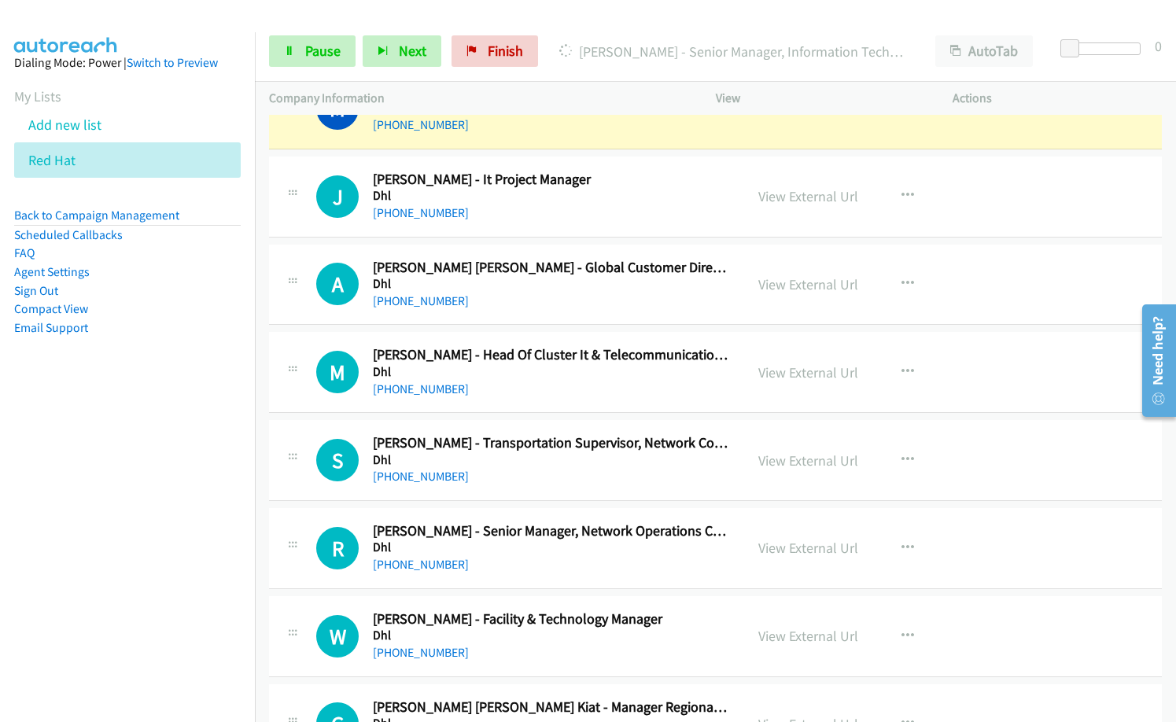
scroll to position [1338, 0]
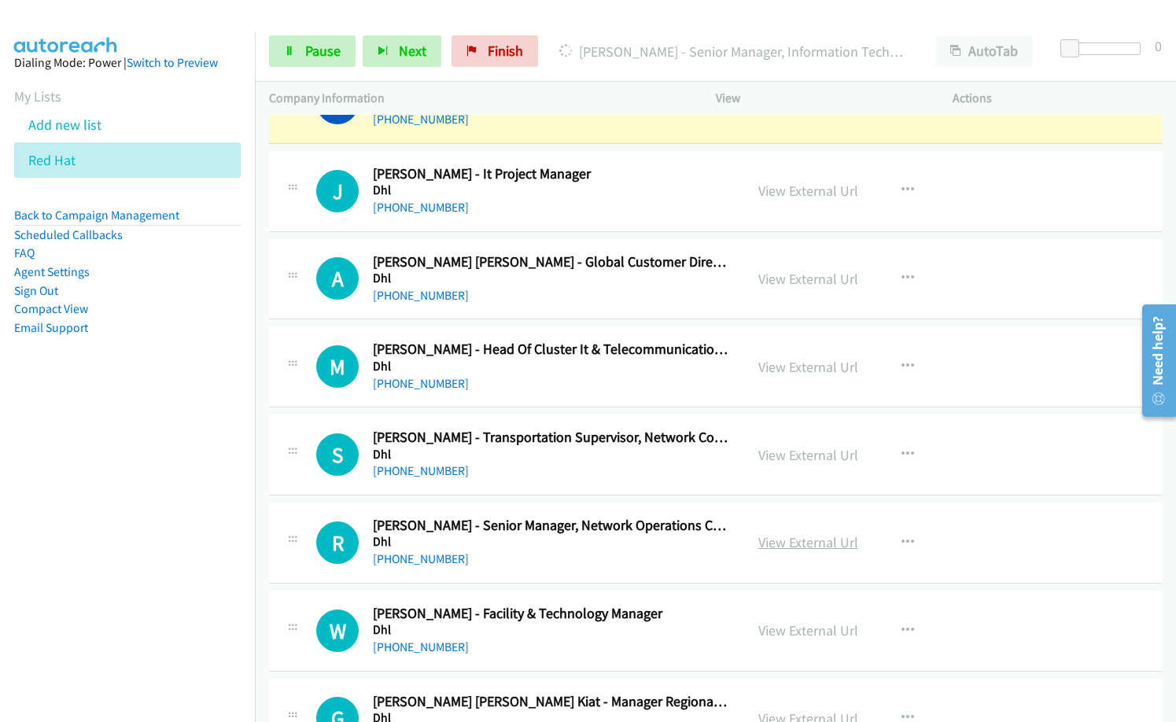
click at [796, 548] on link "View External Url" at bounding box center [809, 543] width 100 height 18
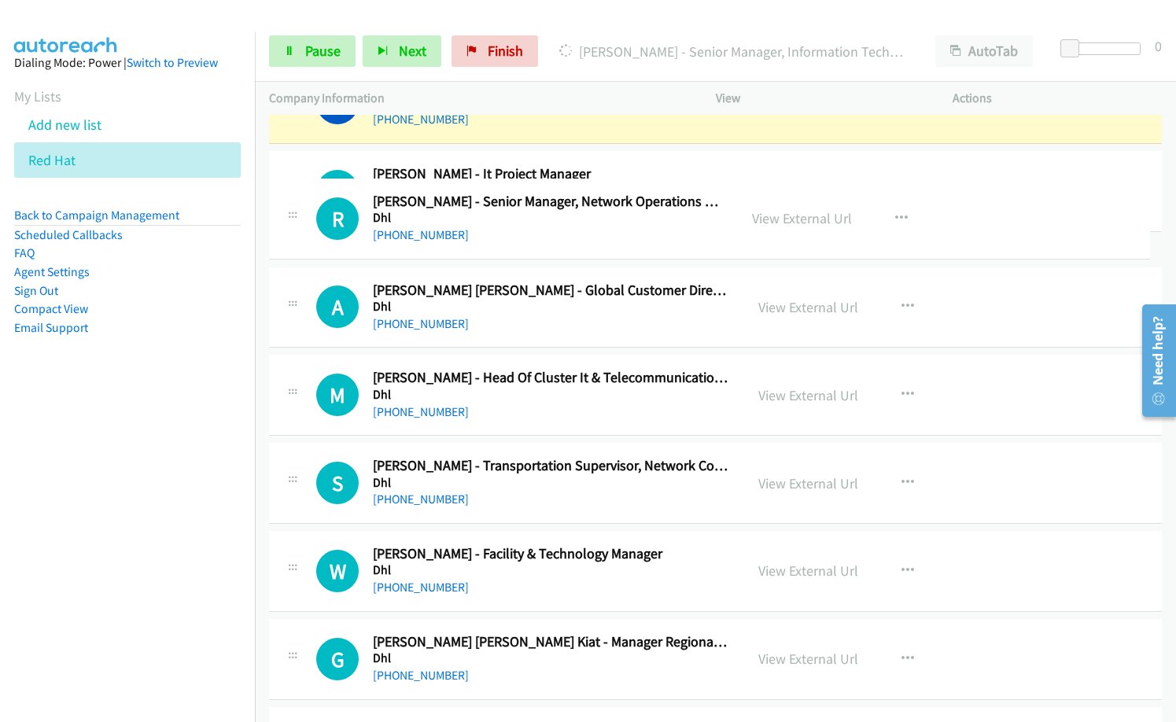
drag, startPoint x: 625, startPoint y: 434, endPoint x: 619, endPoint y: 223, distance: 211.0
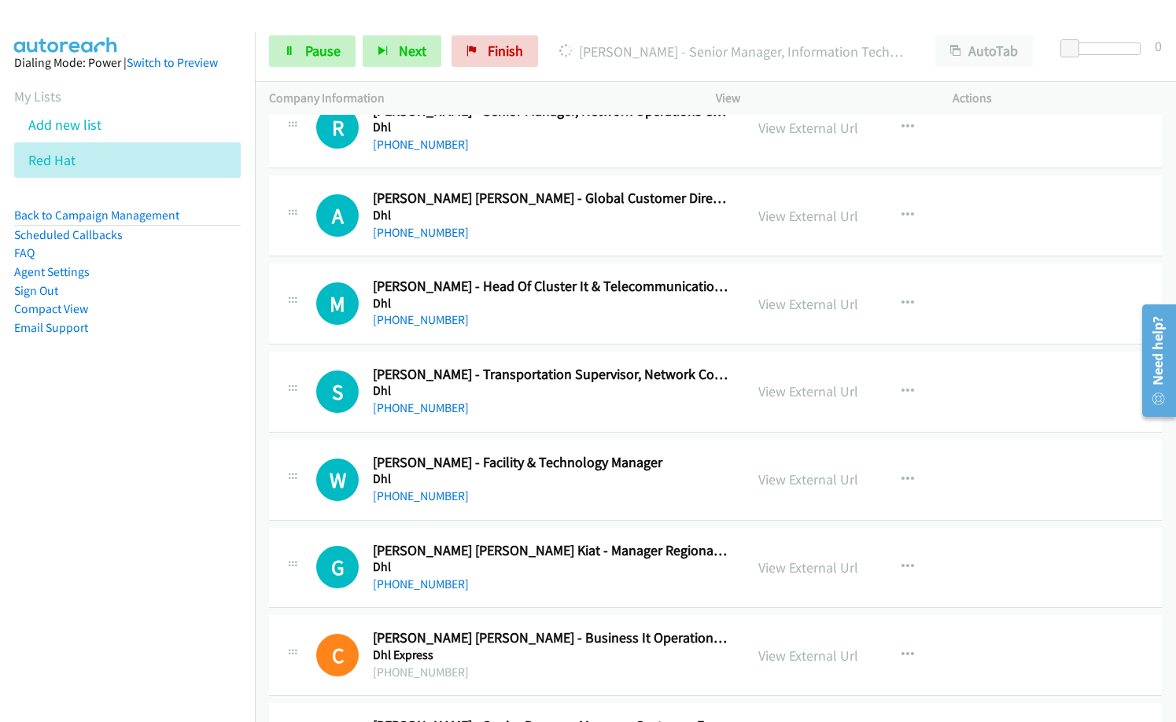
scroll to position [1495, 0]
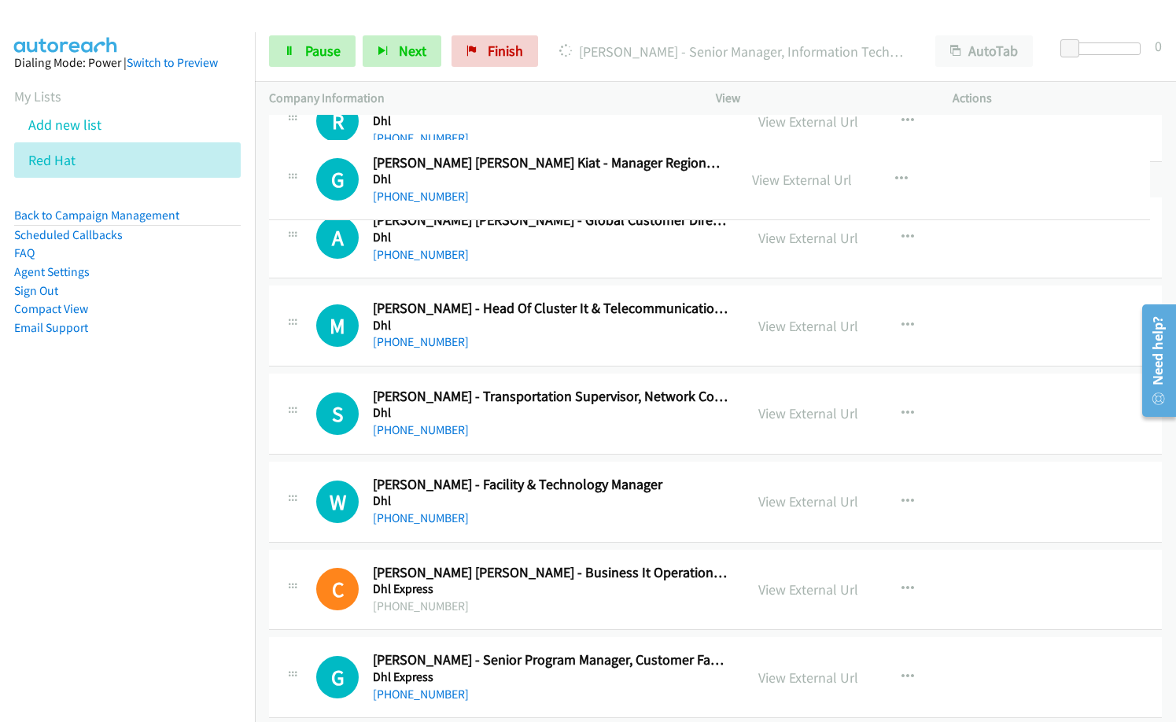
drag, startPoint x: 604, startPoint y: 563, endPoint x: 656, endPoint y: 181, distance: 385.2
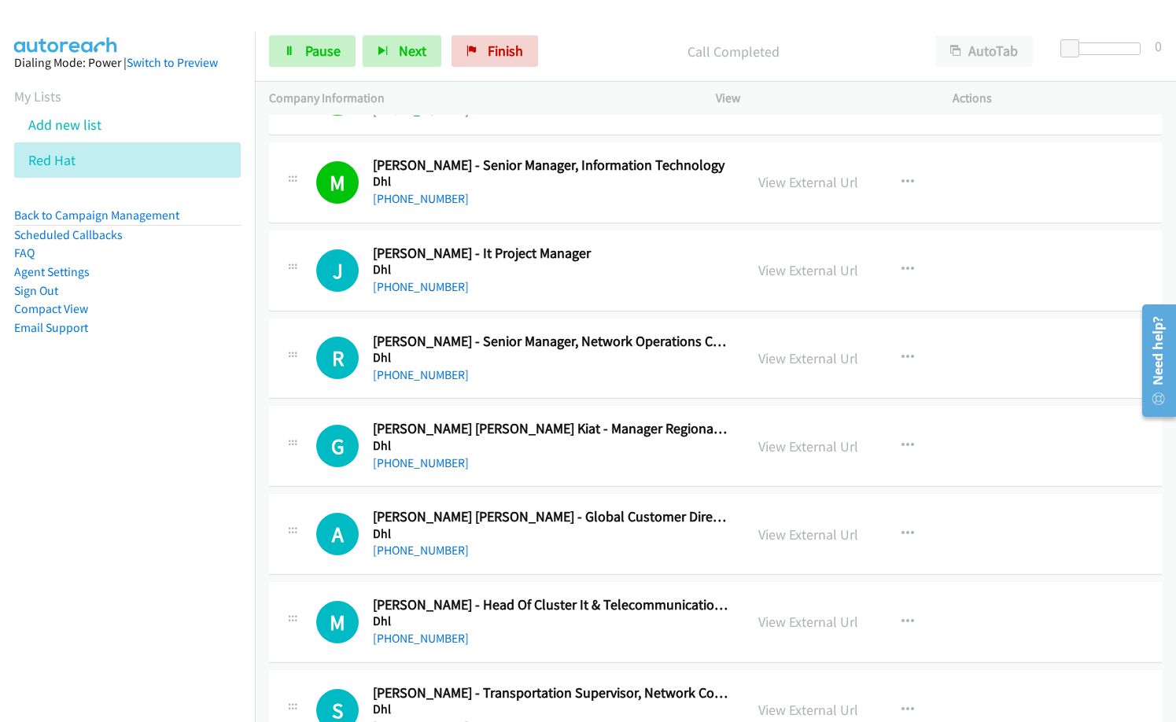
scroll to position [1259, 0]
click at [538, 275] on h5 "Dhl" at bounding box center [551, 269] width 357 height 16
click at [154, 499] on nav "Dialing Mode: Power | Switch to Preview My Lists Add new list Red Hat Back to C…" at bounding box center [128, 393] width 256 height 722
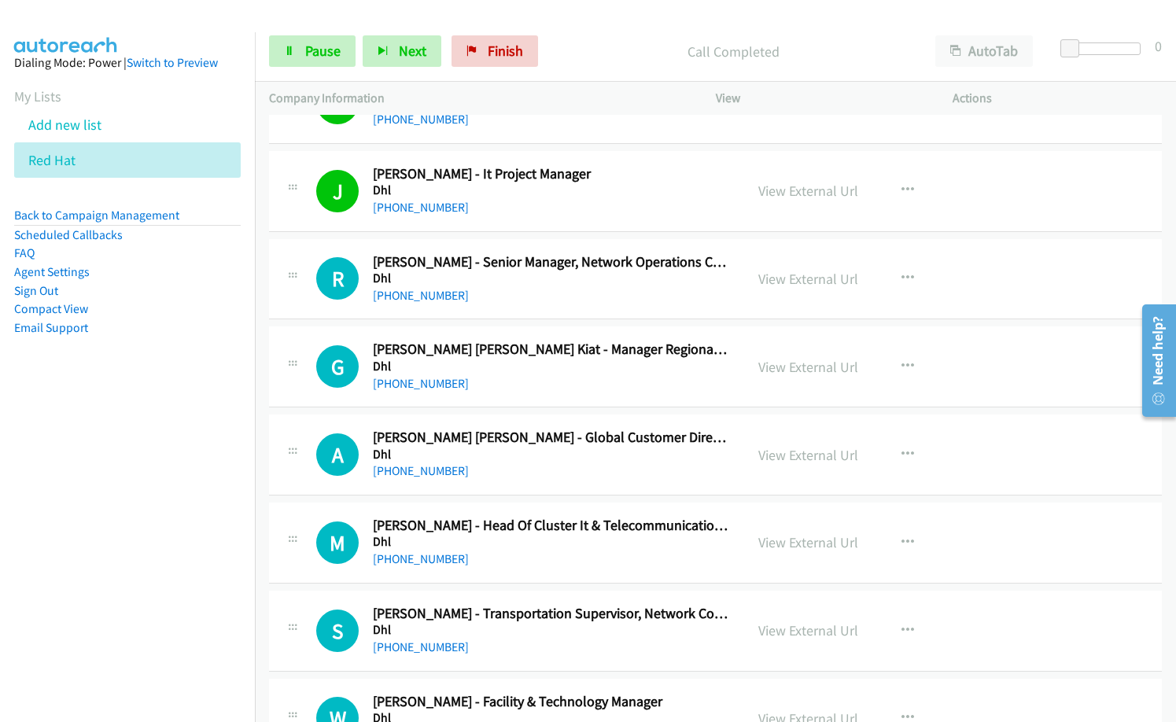
click at [179, 515] on nav "Dialing Mode: Power | Switch to Preview My Lists Add new list Red Hat Back to C…" at bounding box center [128, 393] width 256 height 722
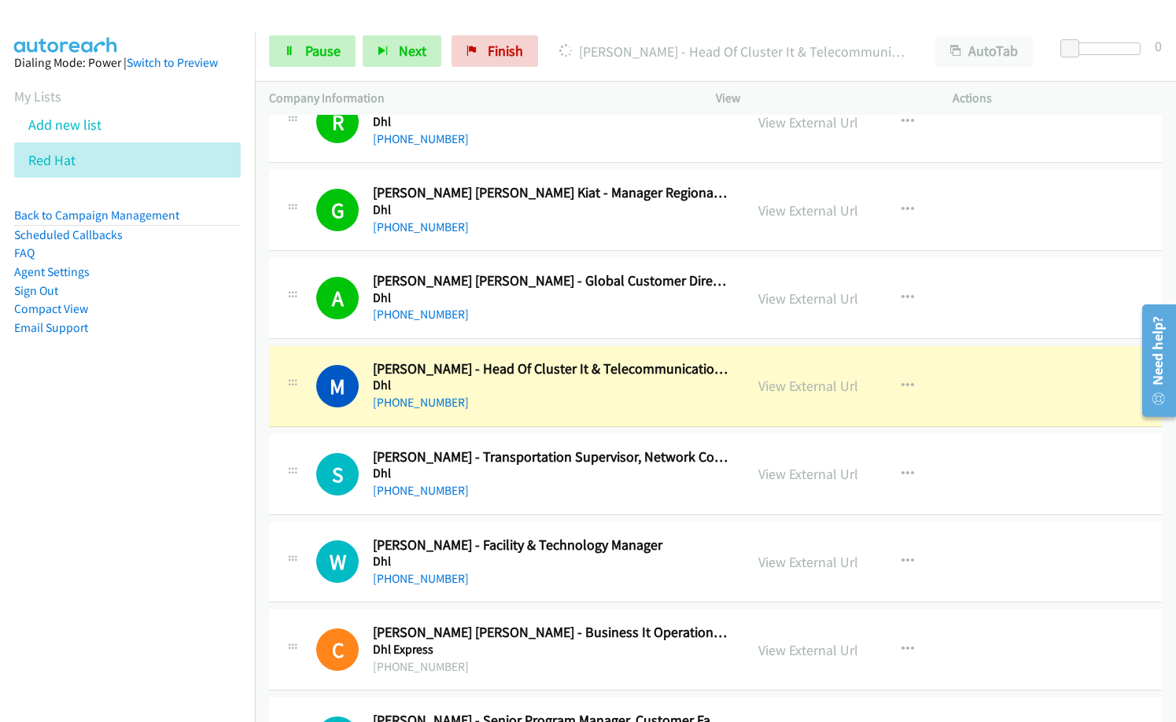
scroll to position [1495, 0]
click at [156, 591] on nav "Dialing Mode: Power | Switch to Preview My Lists Add new list Red Hat Back to C…" at bounding box center [128, 393] width 256 height 722
click at [326, 42] on span "Pause" at bounding box center [322, 51] width 35 height 18
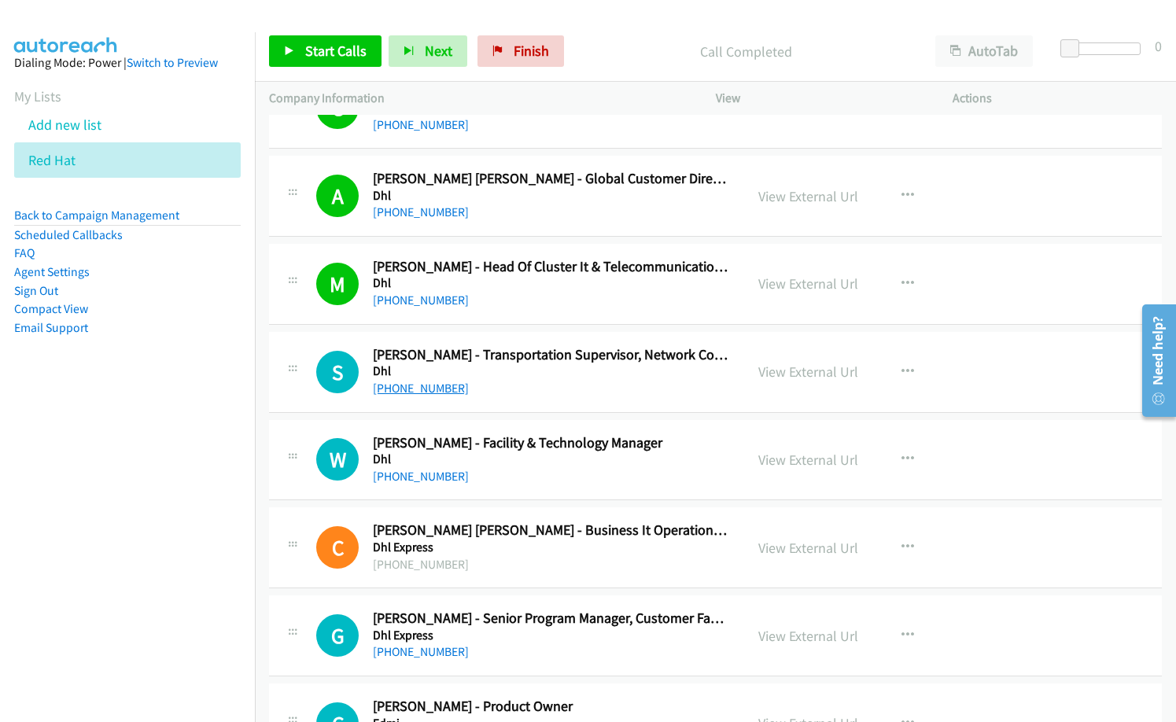
scroll to position [1731, 0]
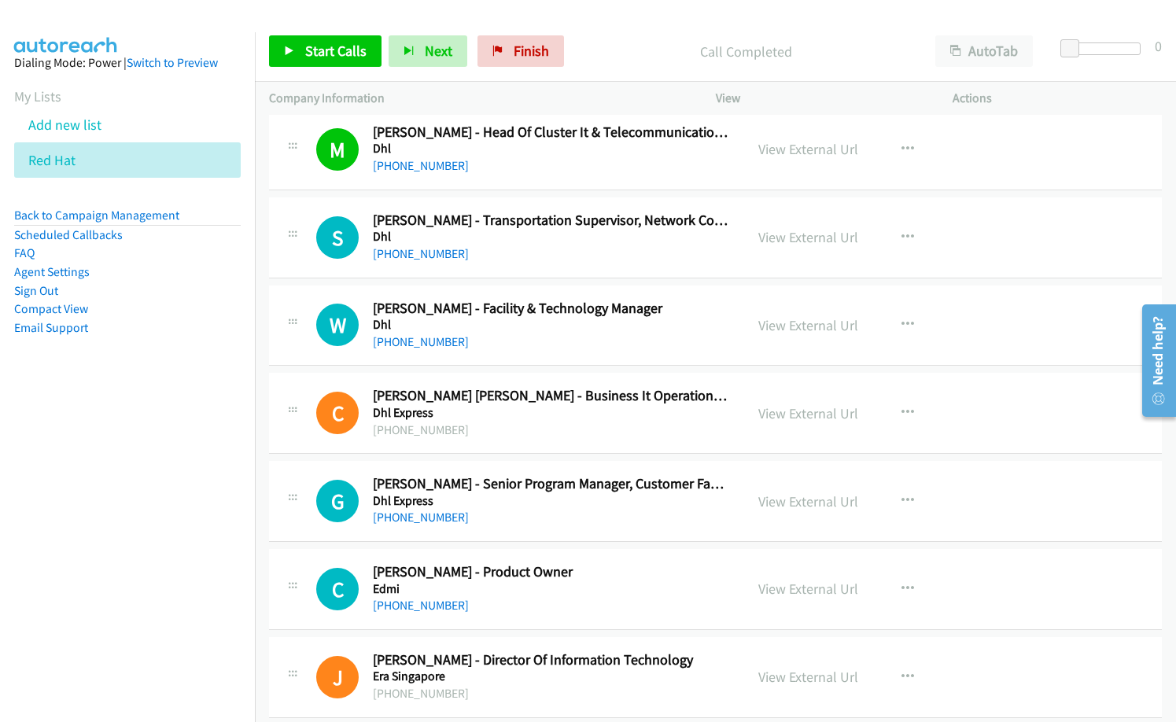
click at [260, 480] on td "G Callback Scheduled [PERSON_NAME] - Senior Program Manager, Customer Facing It…" at bounding box center [715, 502] width 921 height 88
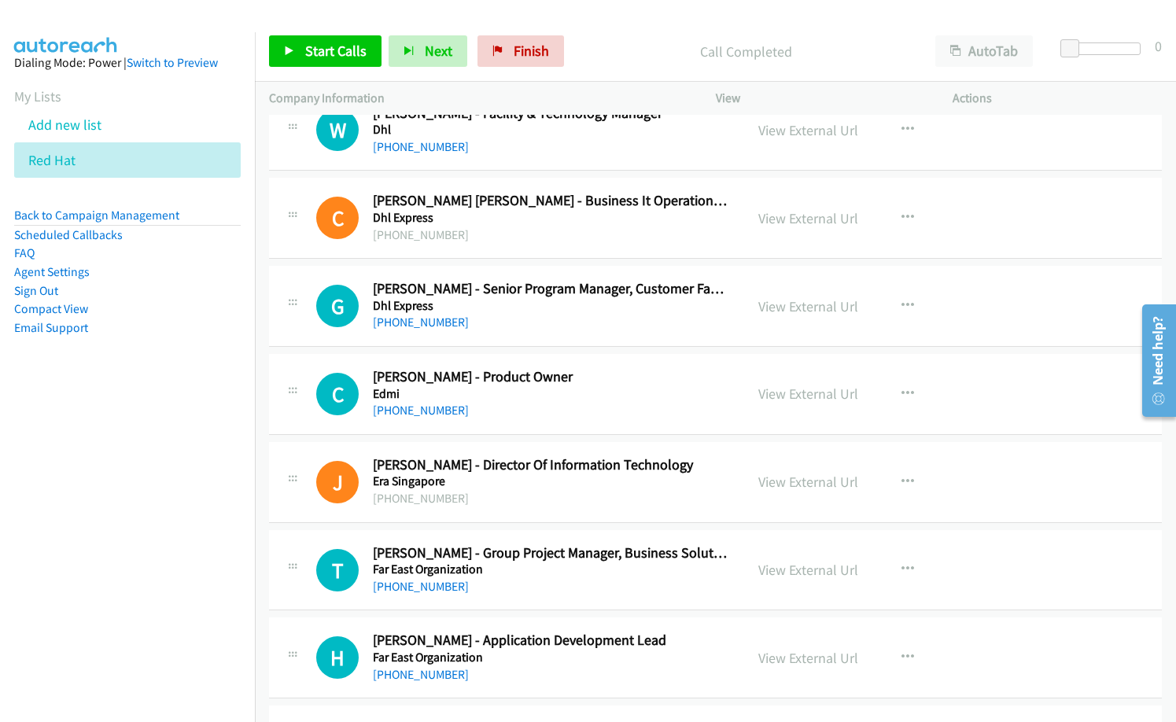
scroll to position [1967, 0]
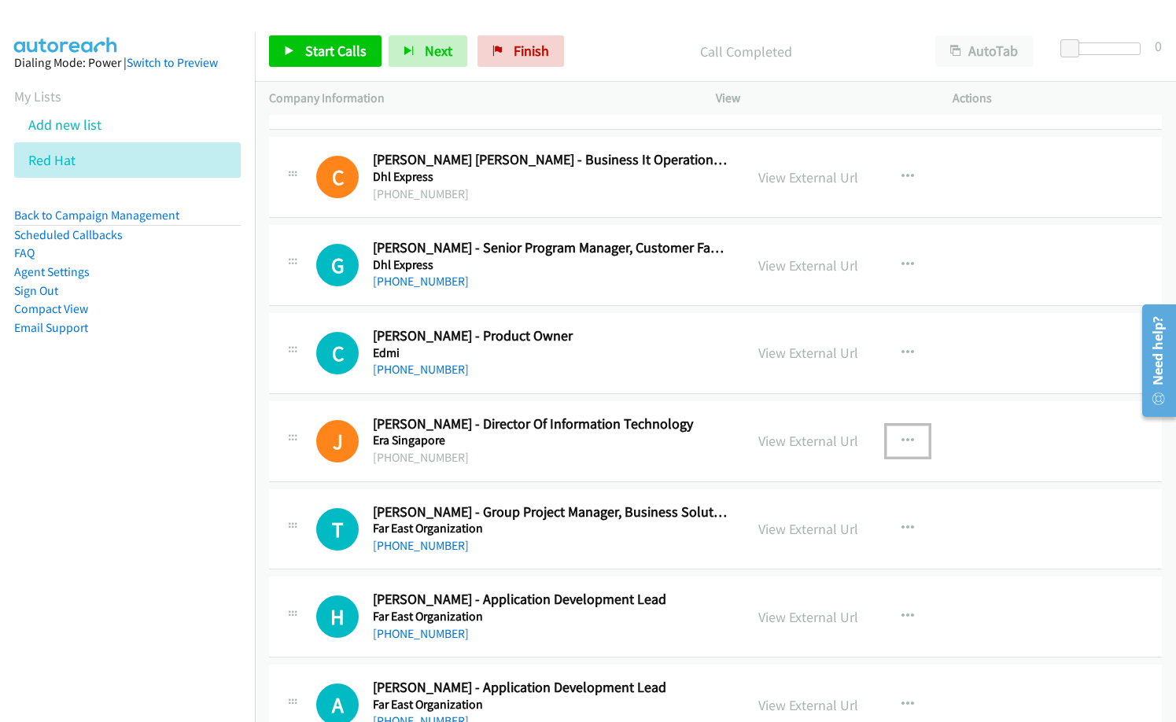
click at [902, 439] on icon "button" at bounding box center [908, 441] width 13 height 13
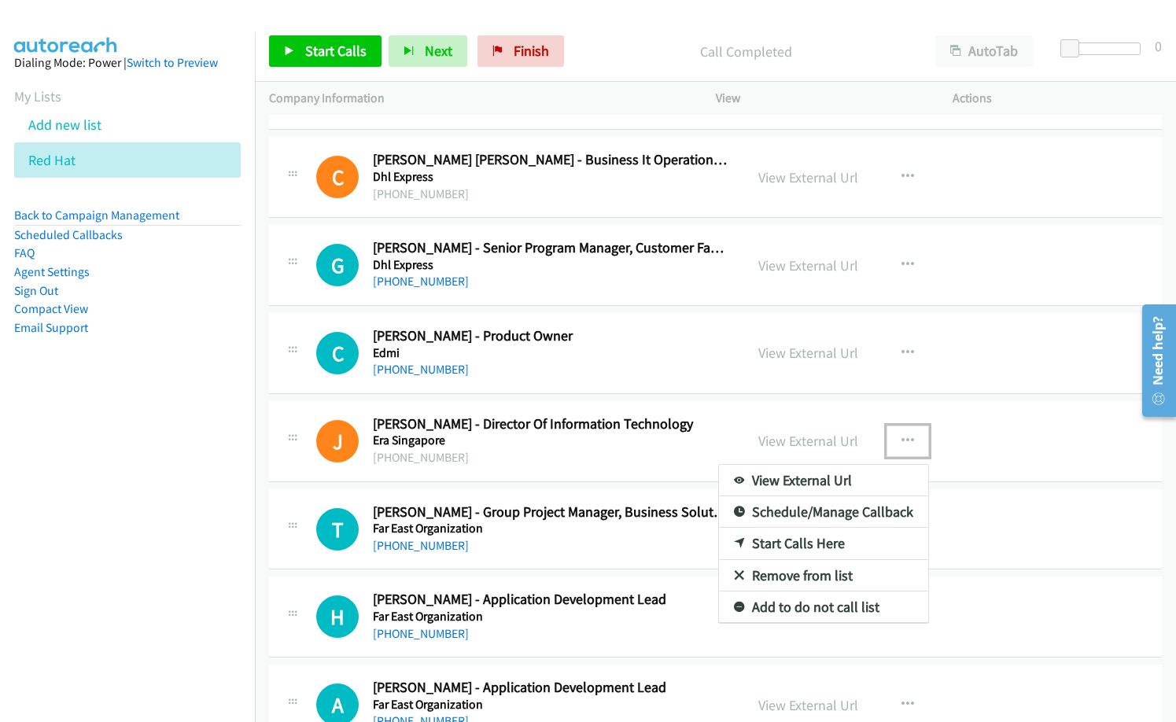
click at [787, 545] on link "Start Calls Here" at bounding box center [823, 543] width 209 height 31
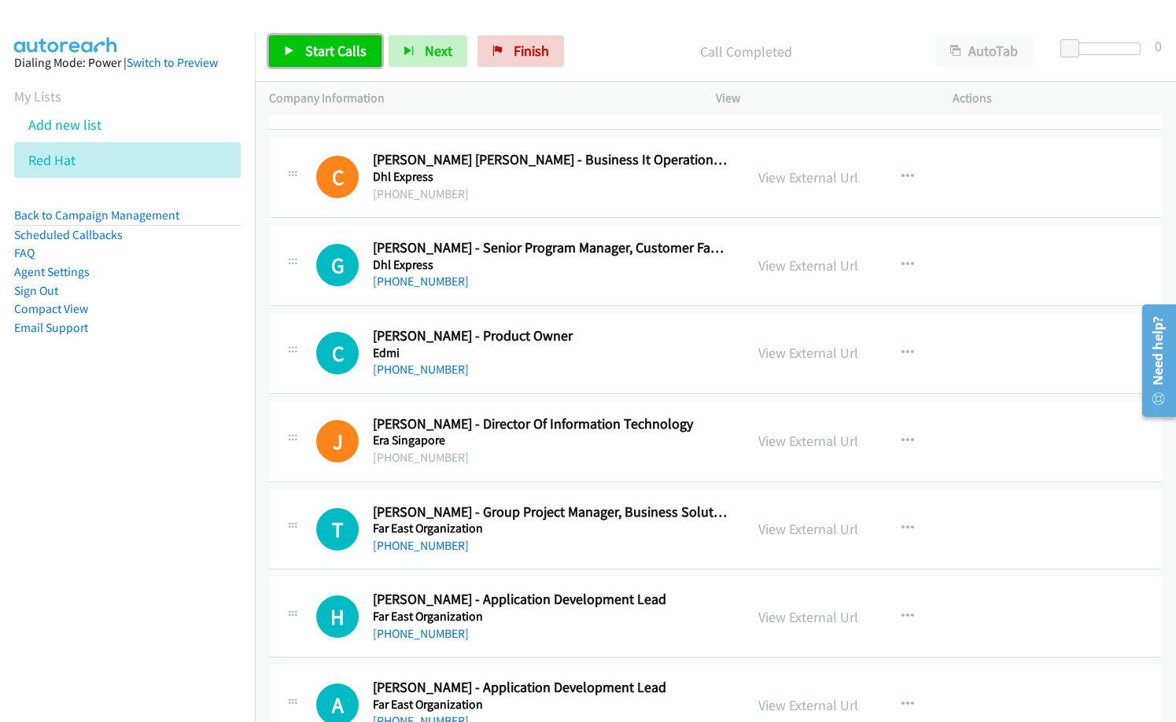
click at [338, 46] on span "Start Calls" at bounding box center [335, 51] width 61 height 18
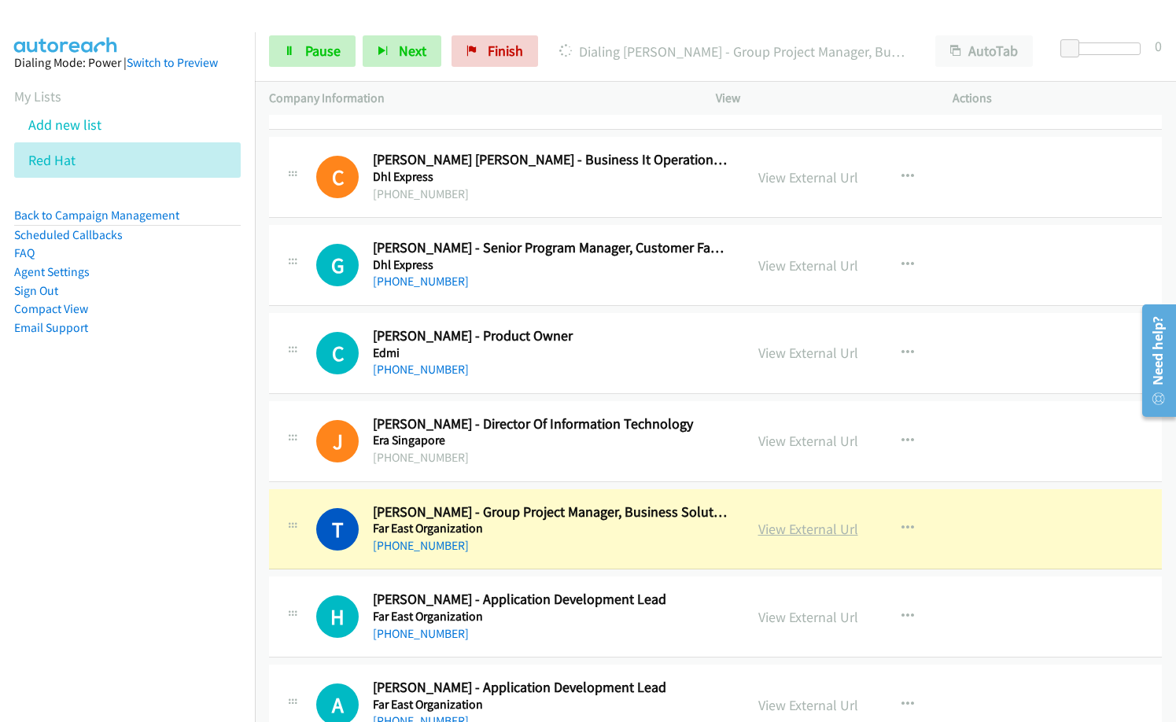
click at [808, 523] on link "View External Url" at bounding box center [809, 529] width 100 height 18
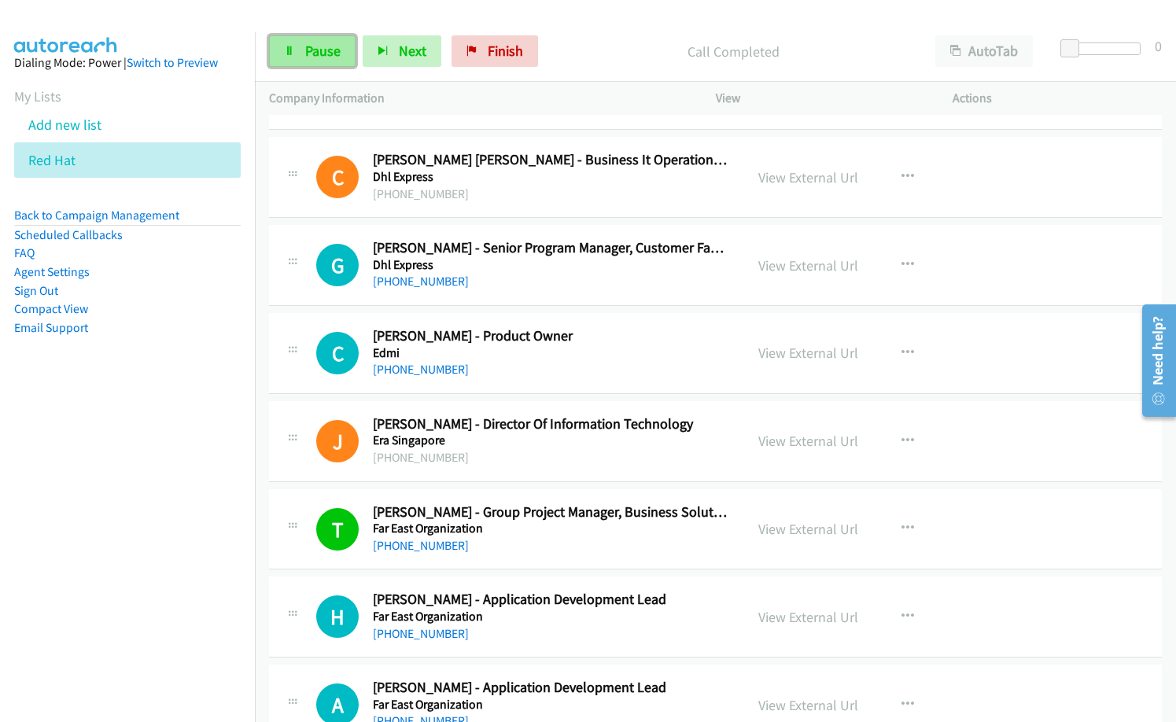
click at [301, 61] on link "Pause" at bounding box center [312, 50] width 87 height 31
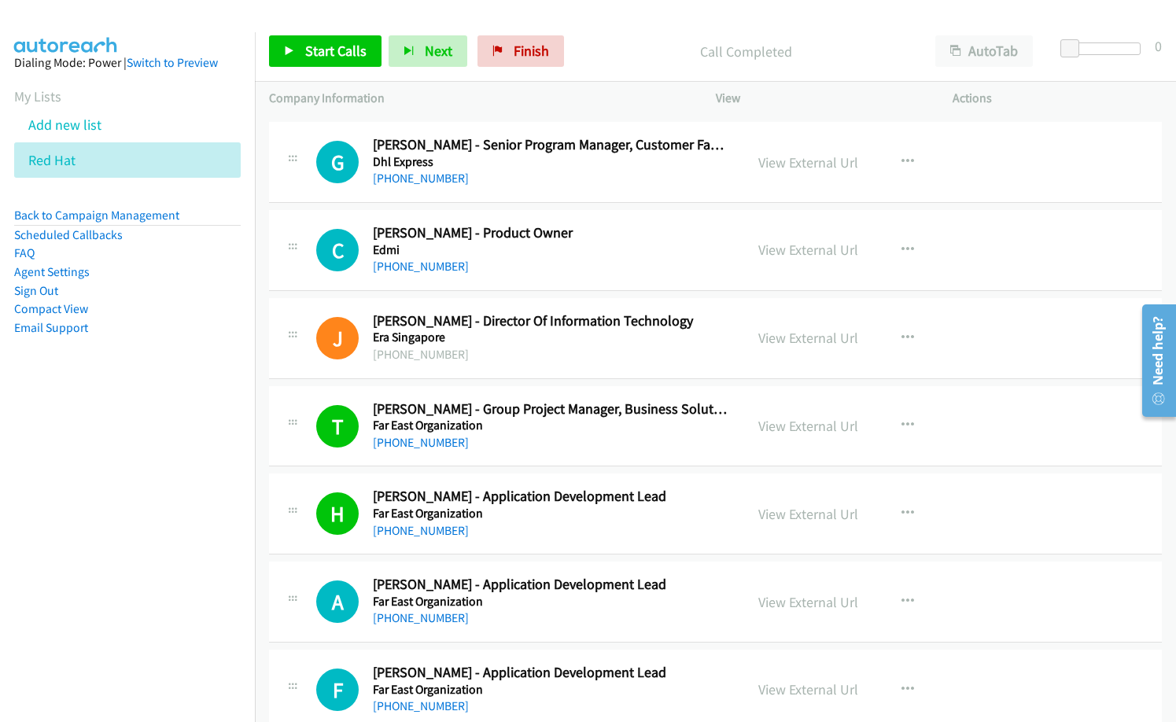
scroll to position [2203, 0]
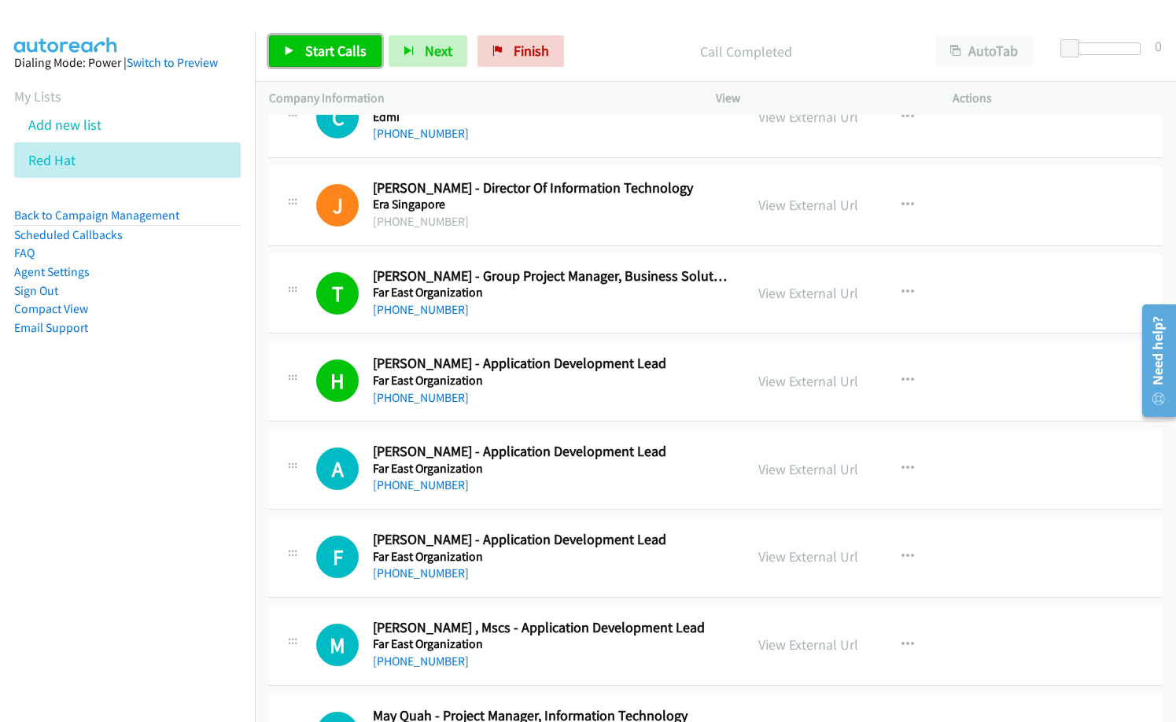
click at [349, 62] on link "Start Calls" at bounding box center [325, 50] width 113 height 31
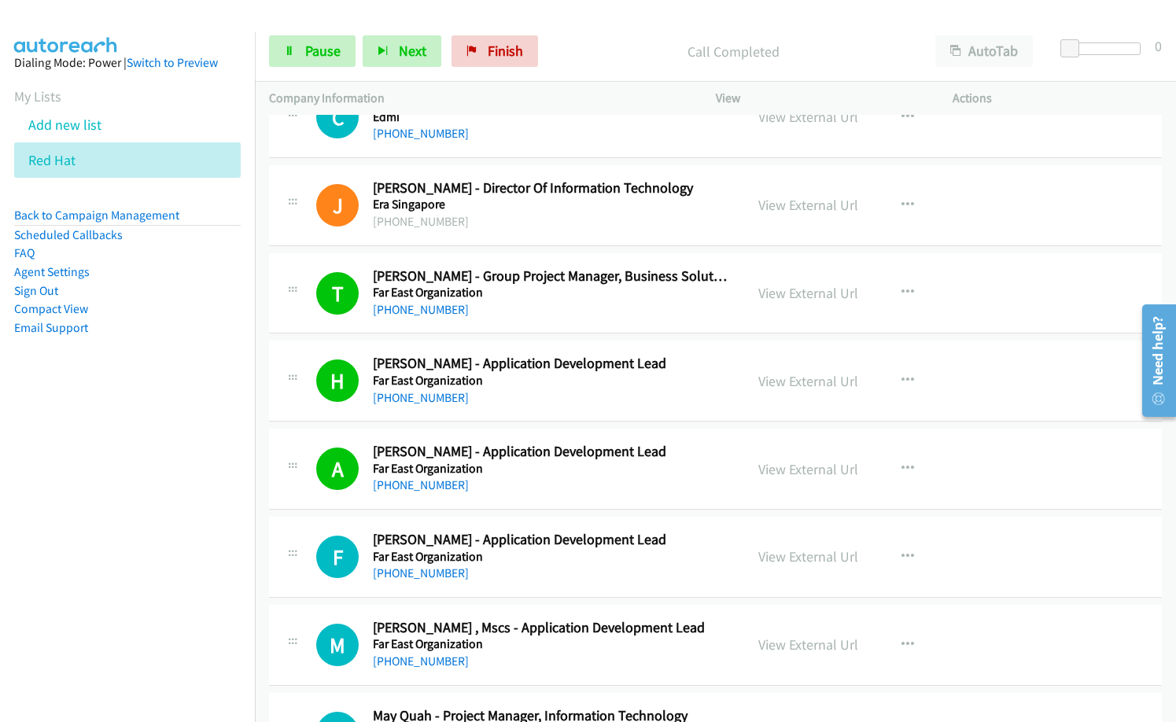
click at [102, 594] on nav "Dialing Mode: Power | Switch to Preview My Lists Add new list Red Hat Back to C…" at bounding box center [128, 393] width 256 height 722
click at [153, 604] on nav "Dialing Mode: Power | Switch to Preview My Lists Add new list Red Hat Back to C…" at bounding box center [128, 393] width 256 height 722
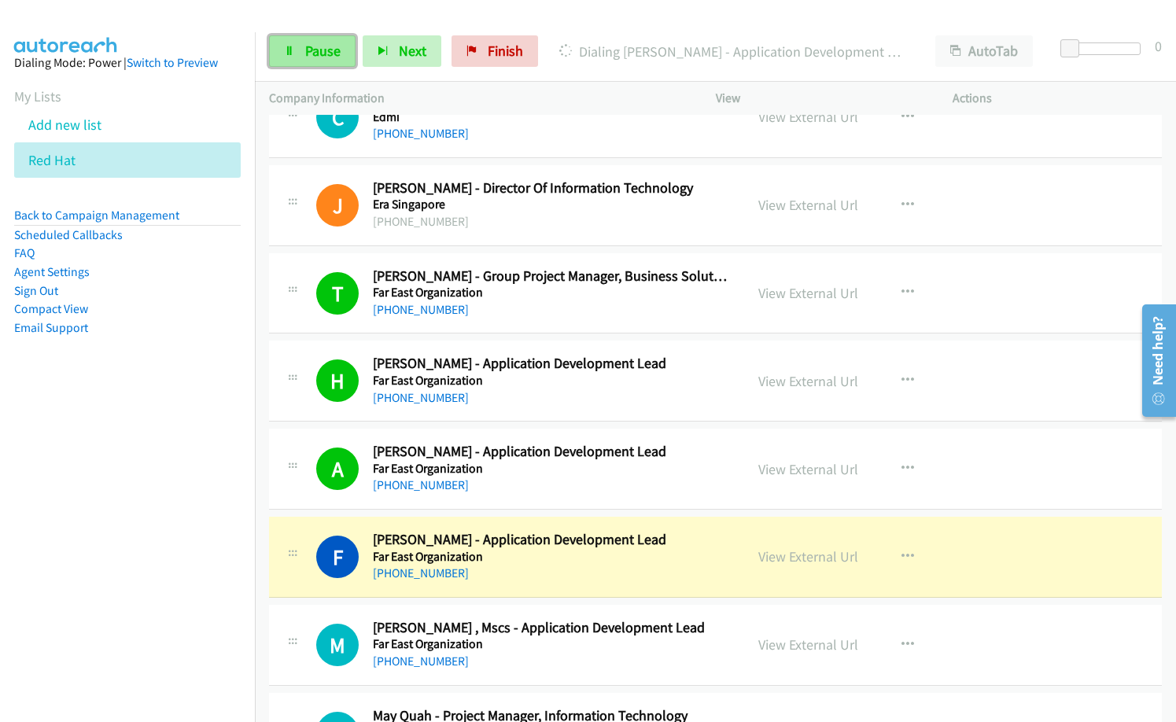
click at [332, 64] on link "Pause" at bounding box center [312, 50] width 87 height 31
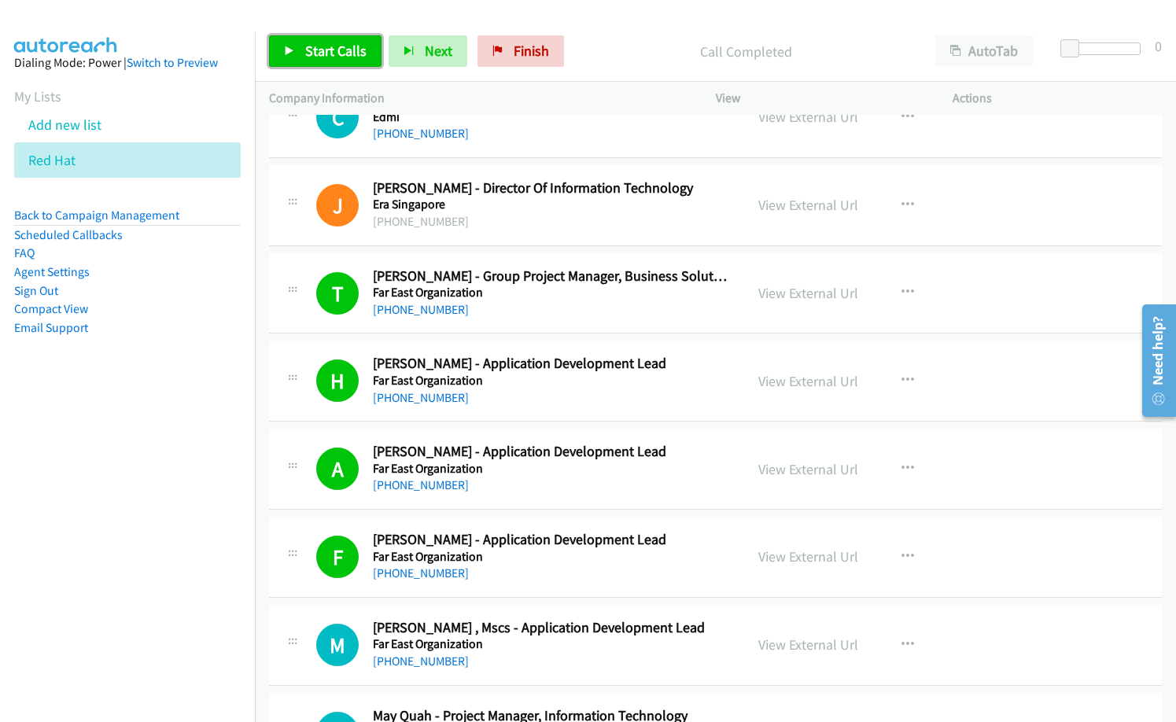
drag, startPoint x: 345, startPoint y: 61, endPoint x: 404, endPoint y: 90, distance: 66.2
click at [345, 61] on link "Start Calls" at bounding box center [325, 50] width 113 height 31
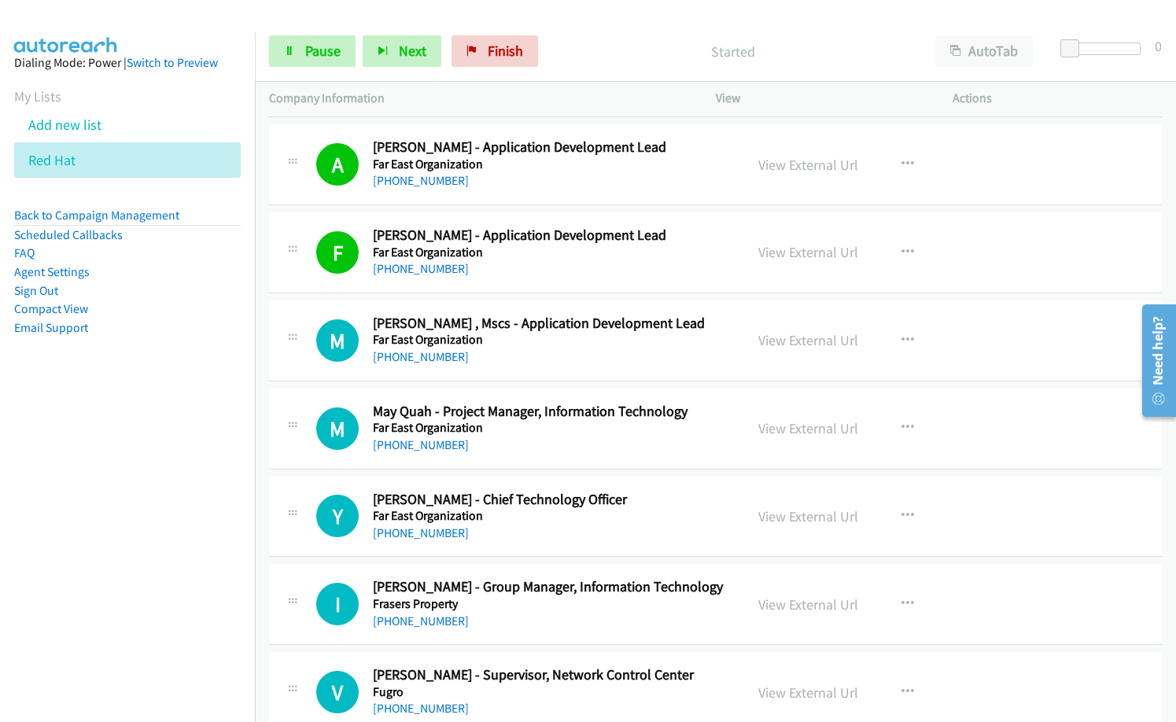
scroll to position [2518, 0]
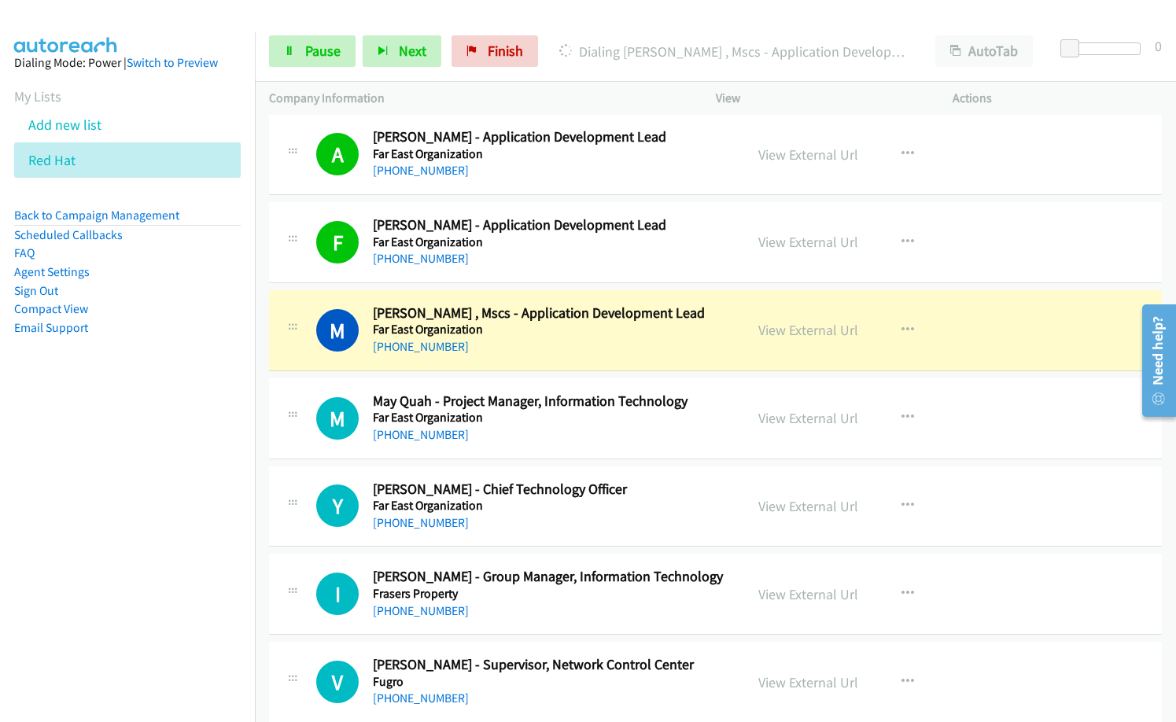
click at [535, 360] on div "M Callback Scheduled [PERSON_NAME] , Mscs - Application Development Lead Far Ea…" at bounding box center [715, 330] width 893 height 81
click at [760, 330] on link "View External Url" at bounding box center [809, 330] width 100 height 18
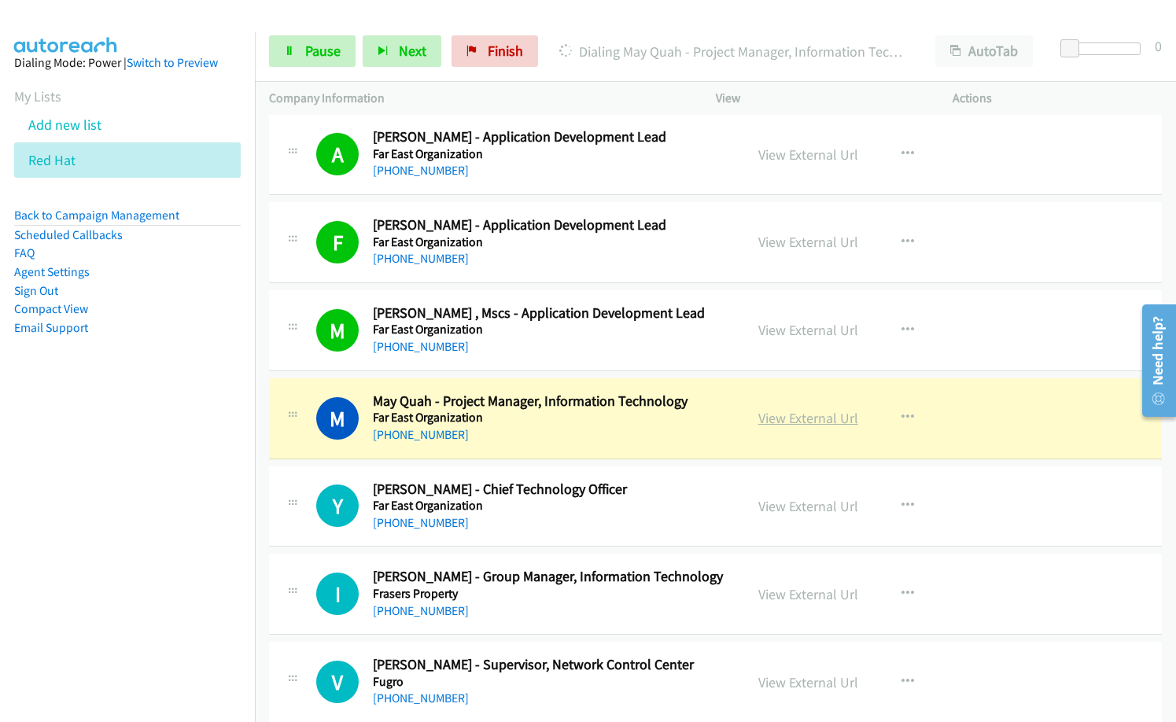
click at [810, 424] on link "View External Url" at bounding box center [809, 418] width 100 height 18
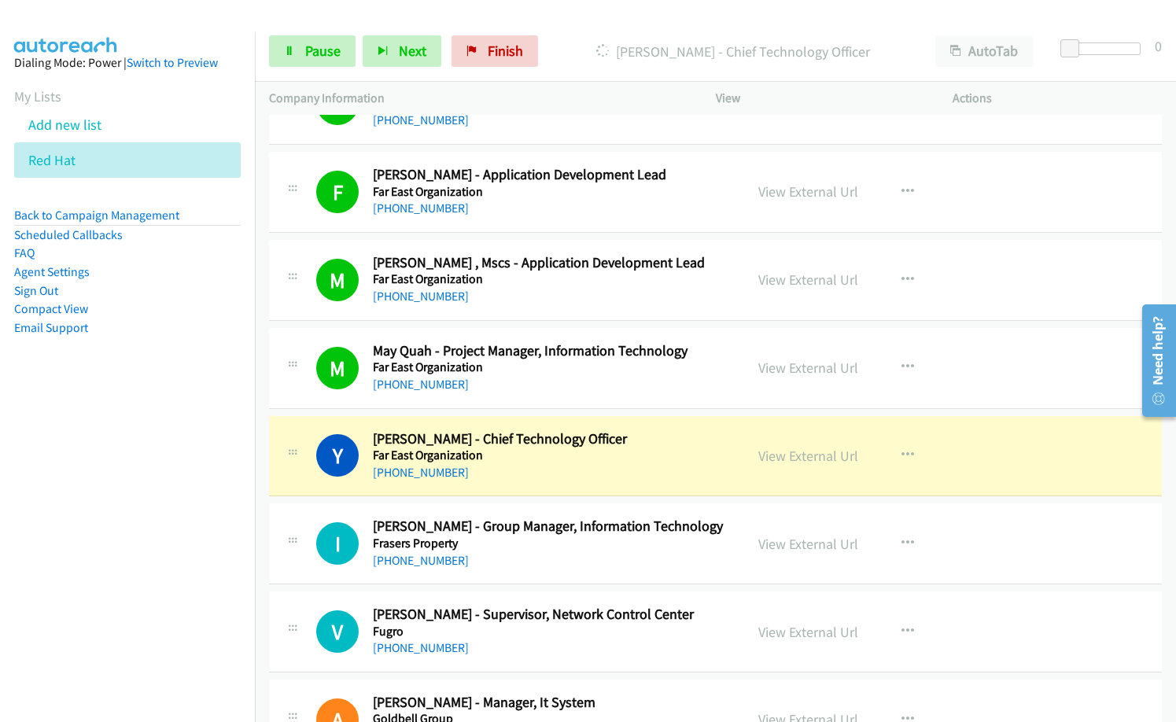
scroll to position [2597, 0]
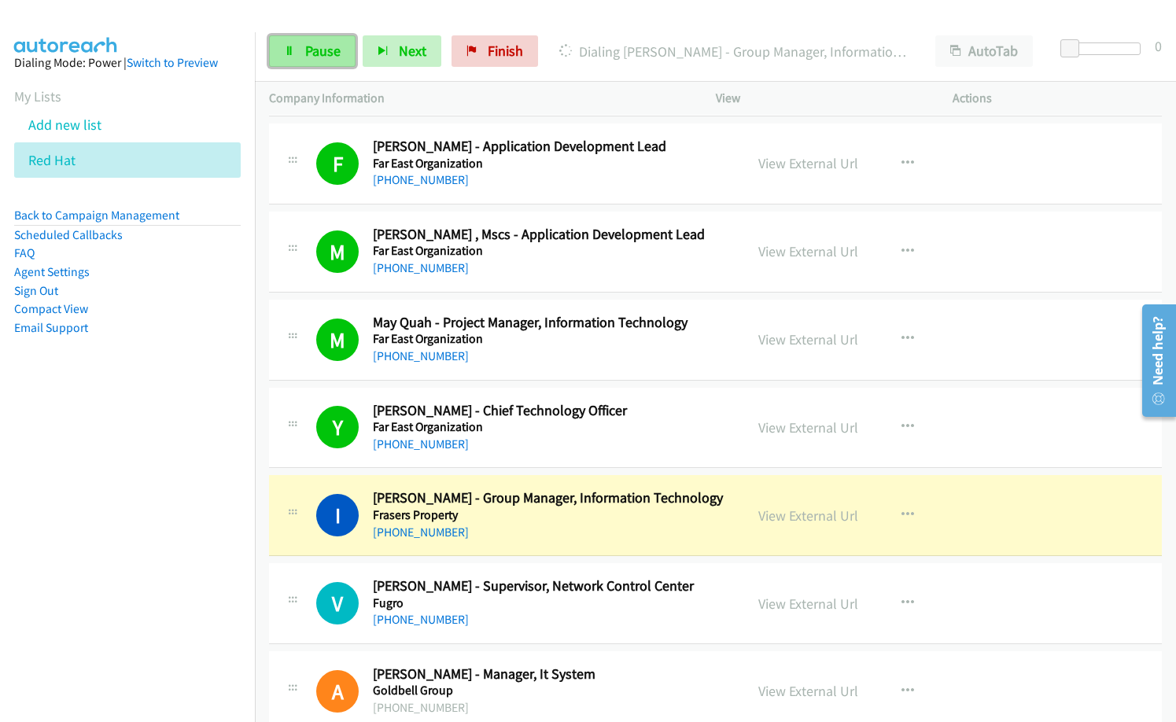
click at [308, 50] on span "Pause" at bounding box center [322, 51] width 35 height 18
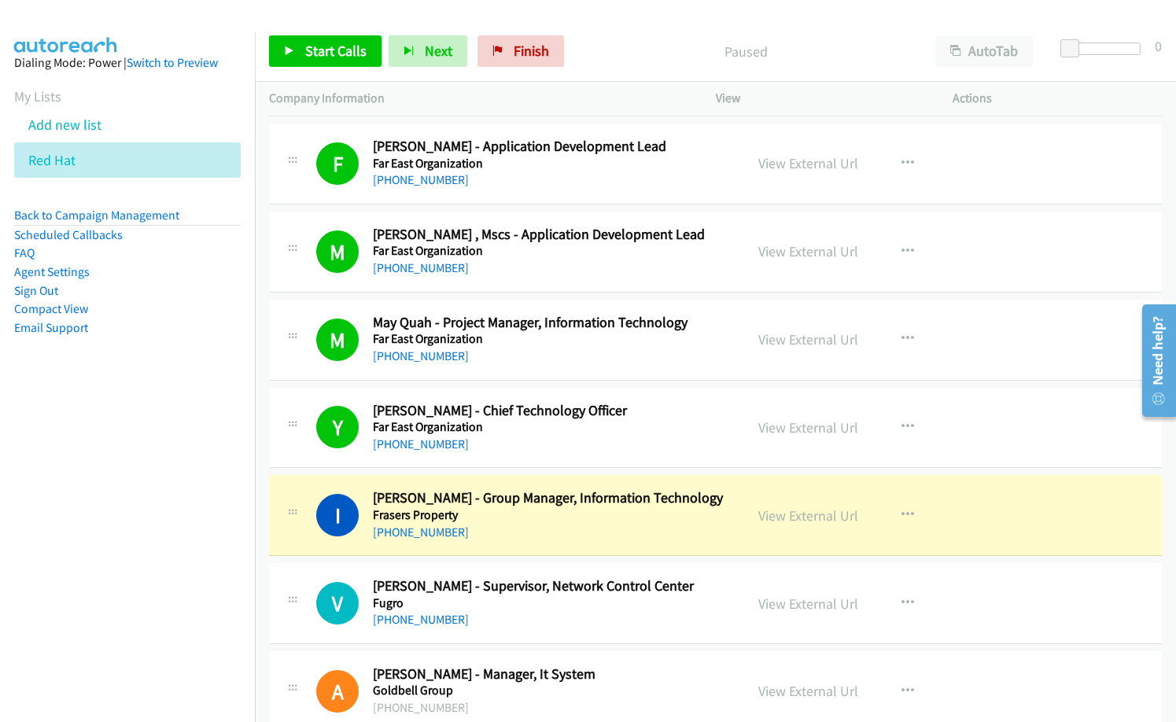
click at [588, 57] on p "Paused" at bounding box center [746, 51] width 322 height 21
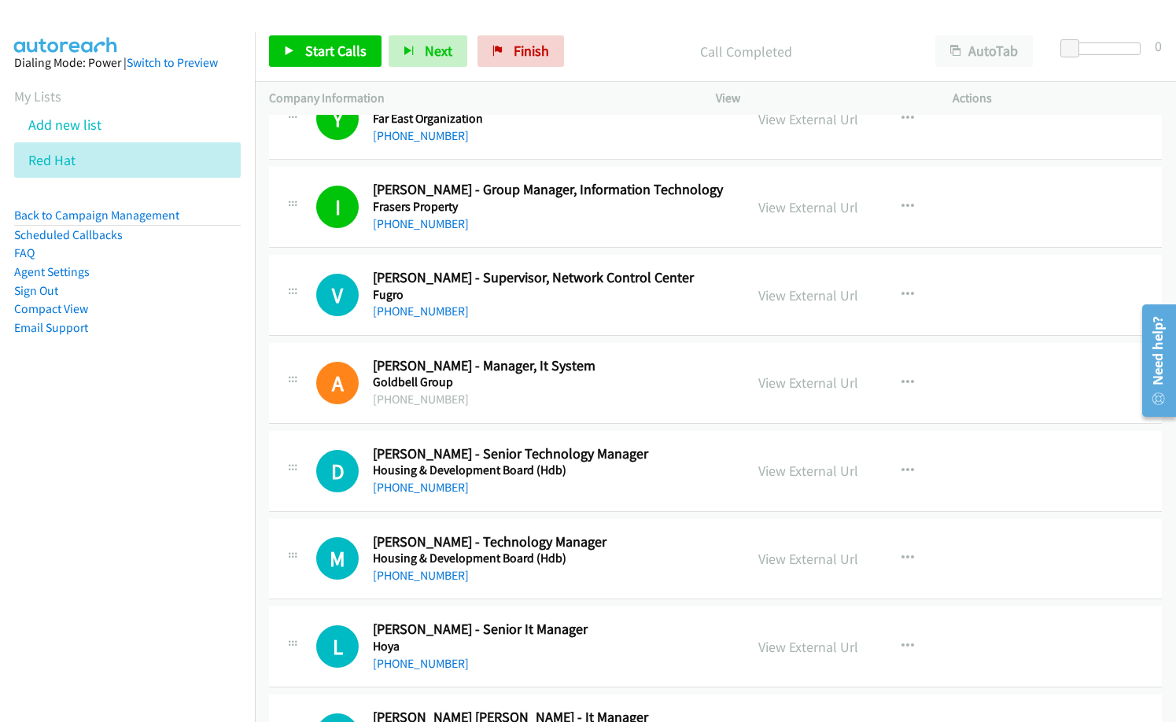
scroll to position [2912, 0]
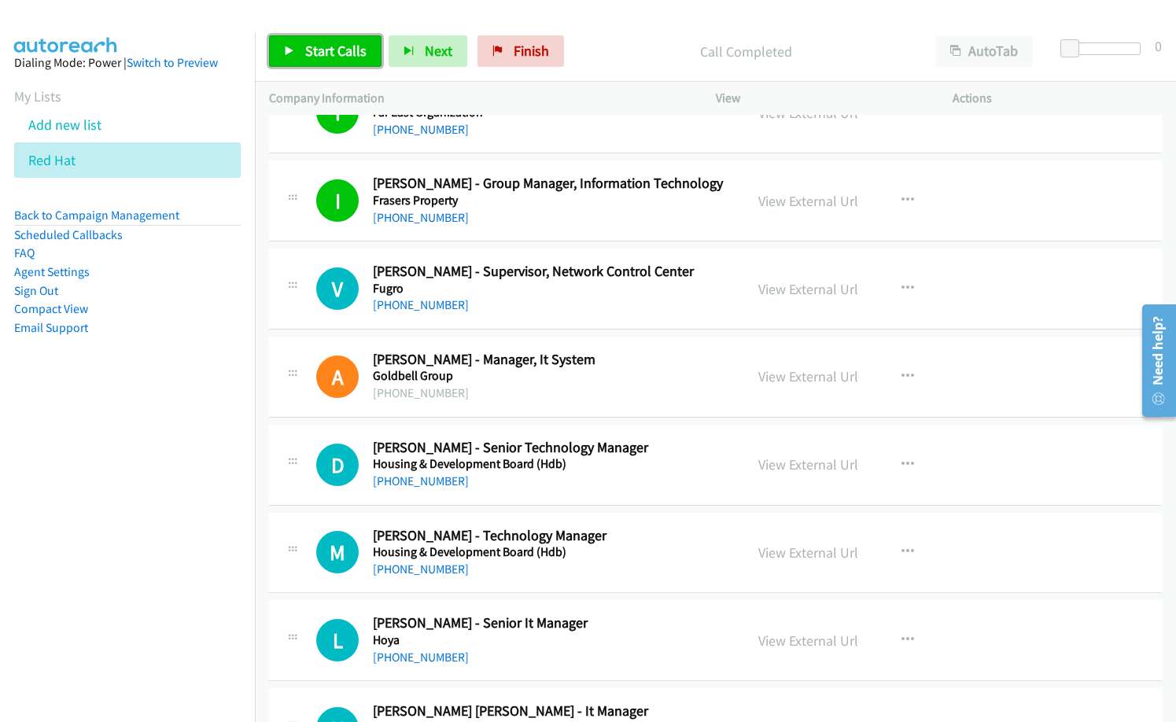
click at [331, 61] on link "Start Calls" at bounding box center [325, 50] width 113 height 31
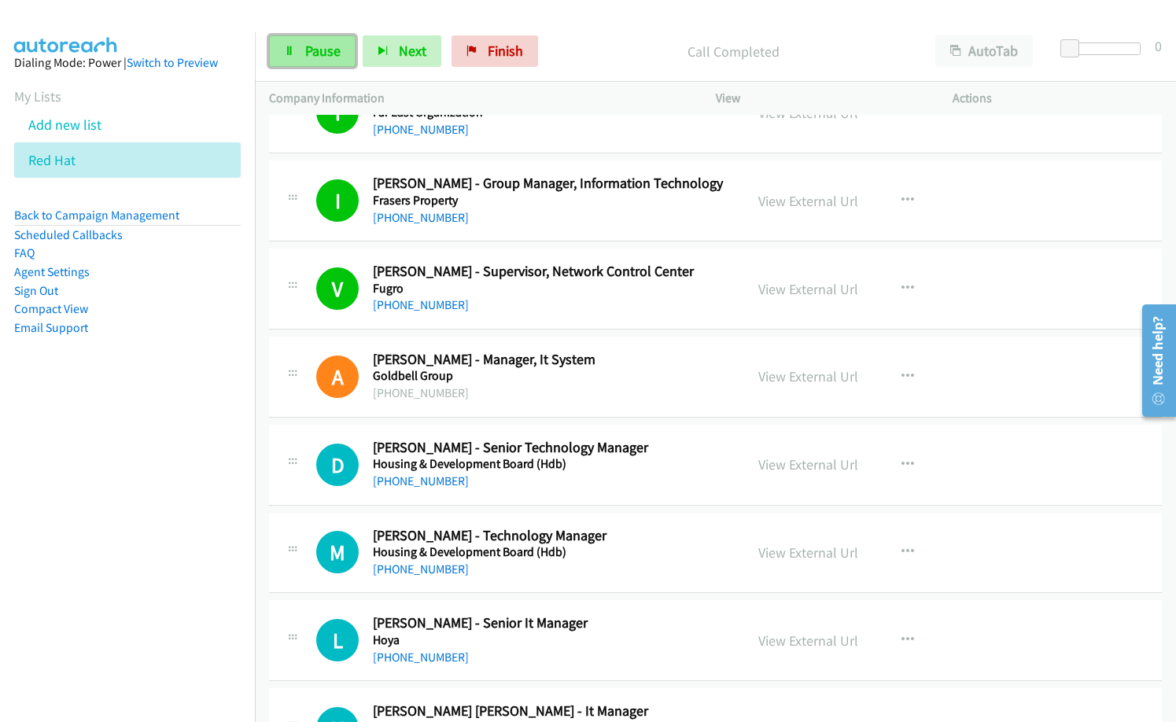
click at [318, 57] on span "Pause" at bounding box center [322, 51] width 35 height 18
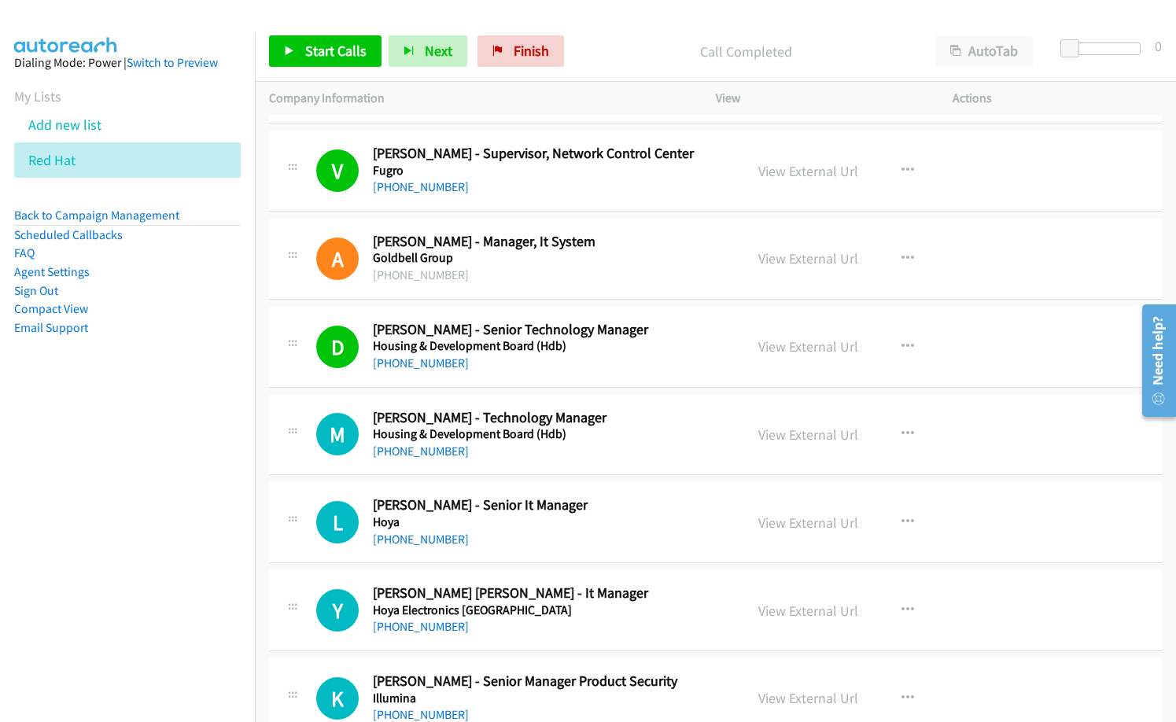
scroll to position [3069, 0]
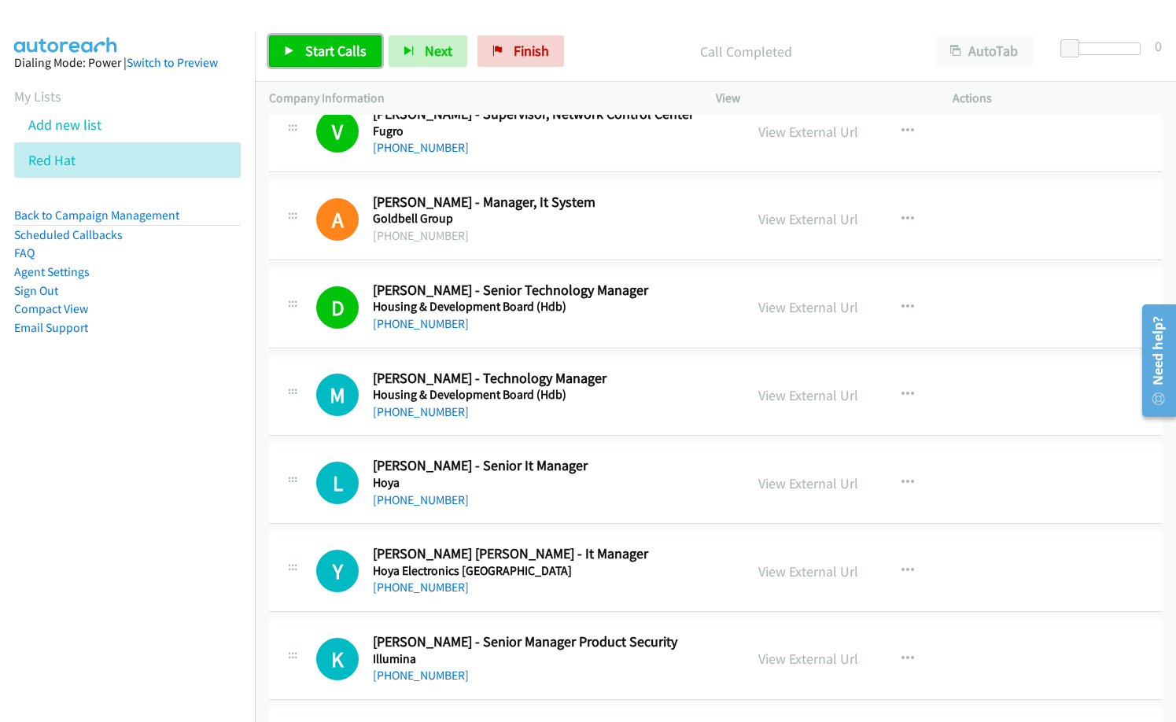
click at [347, 55] on span "Start Calls" at bounding box center [335, 51] width 61 height 18
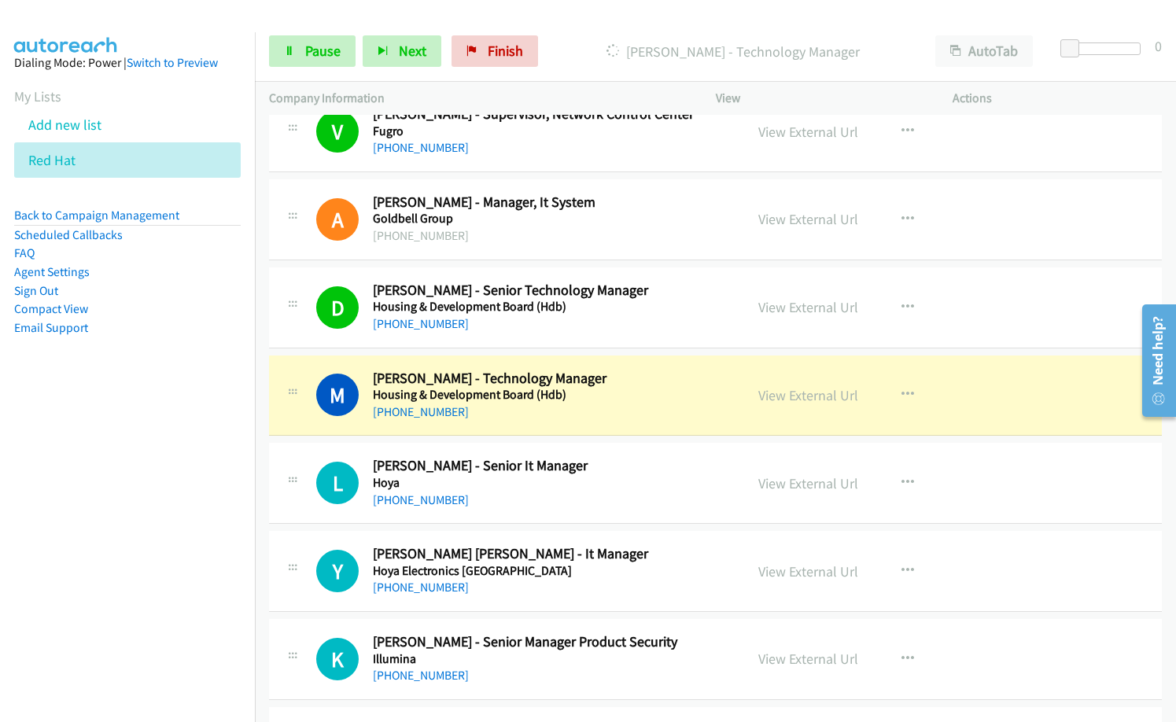
click at [604, 504] on div "[PHONE_NUMBER]" at bounding box center [551, 500] width 357 height 19
click at [781, 397] on link "View External Url" at bounding box center [809, 395] width 100 height 18
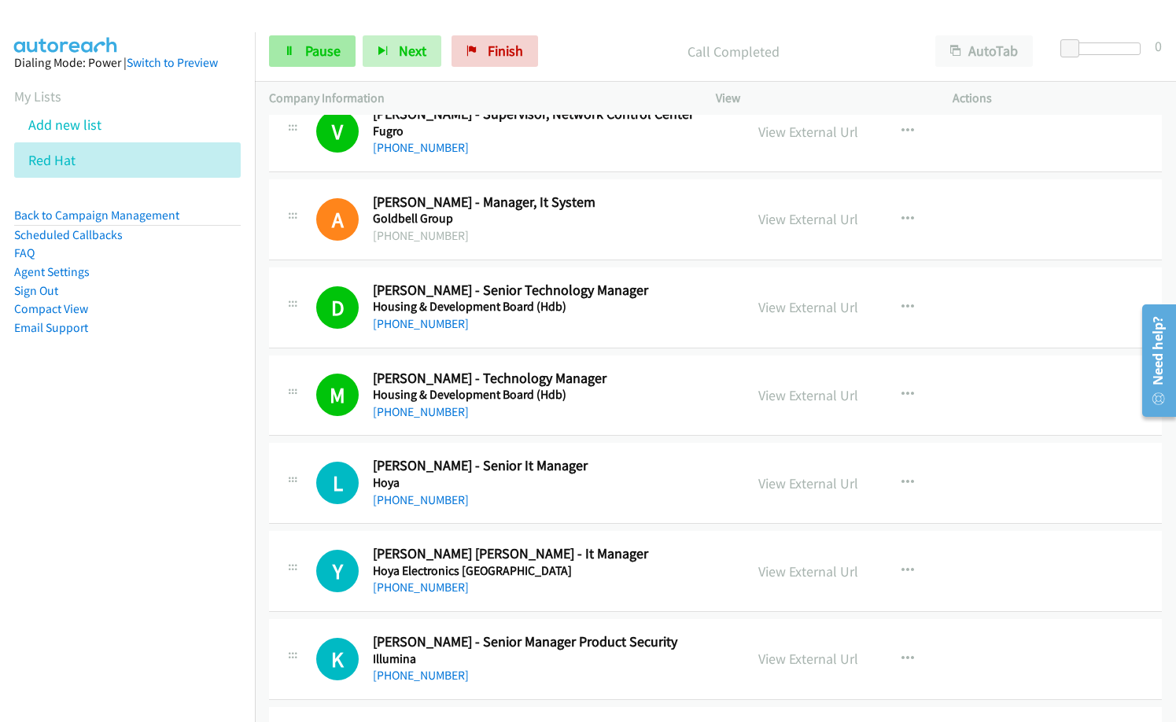
click at [327, 57] on span "Pause" at bounding box center [322, 51] width 35 height 18
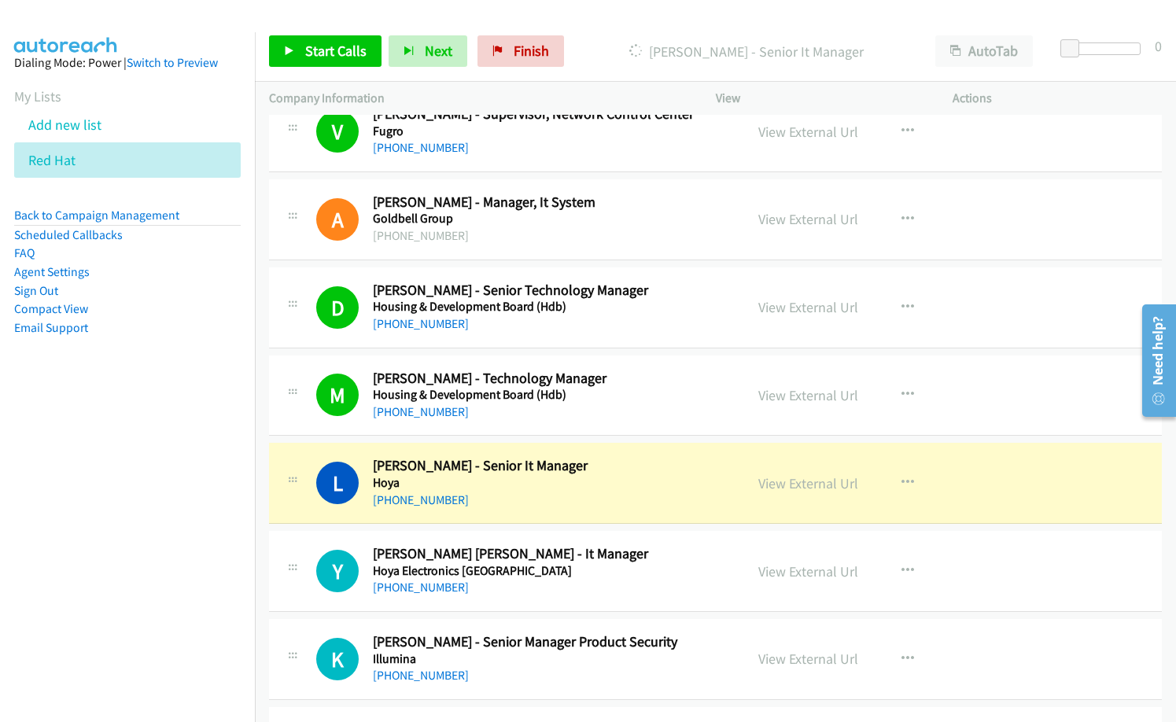
click at [600, 45] on p "[PERSON_NAME] - Senior It Manager" at bounding box center [746, 51] width 322 height 21
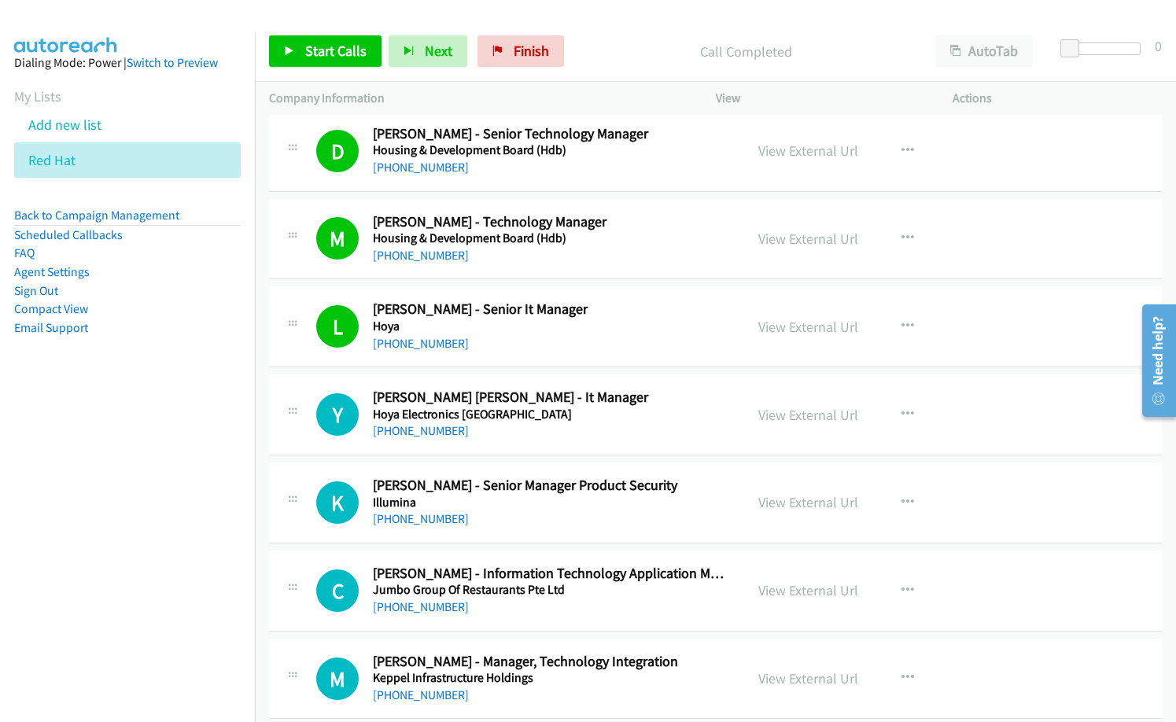
scroll to position [3226, 0]
click at [299, 42] on link "Start Calls" at bounding box center [325, 50] width 113 height 31
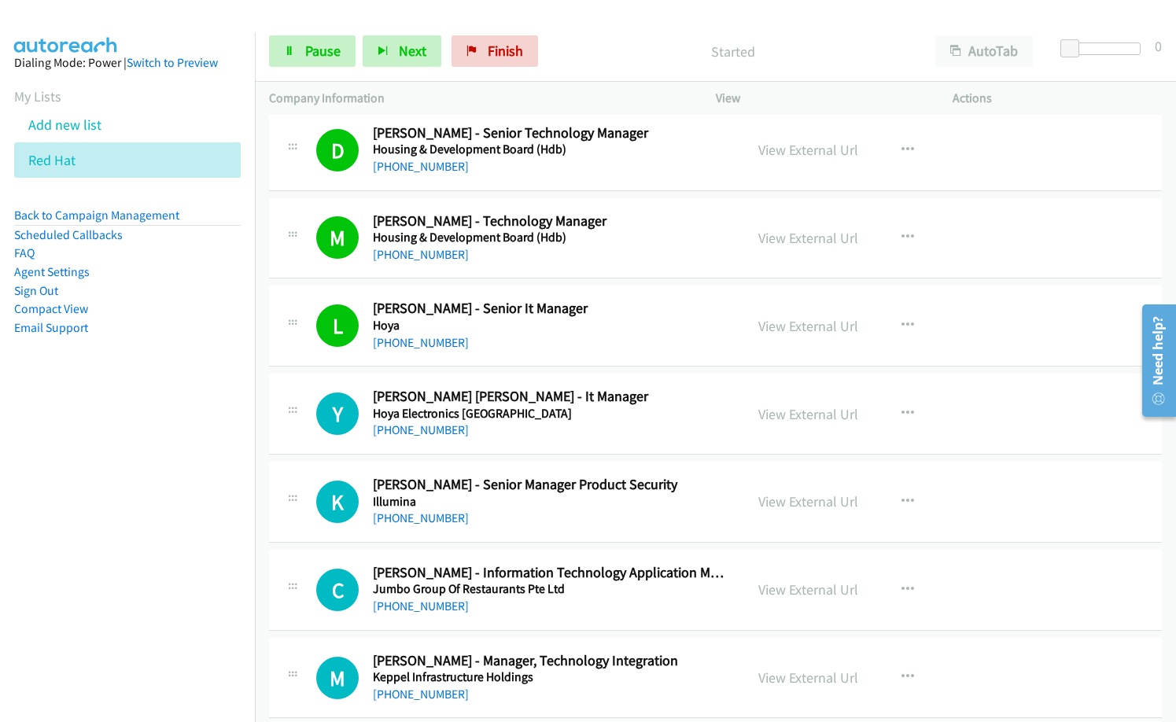
click at [587, 41] on p "Started" at bounding box center [734, 51] width 348 height 21
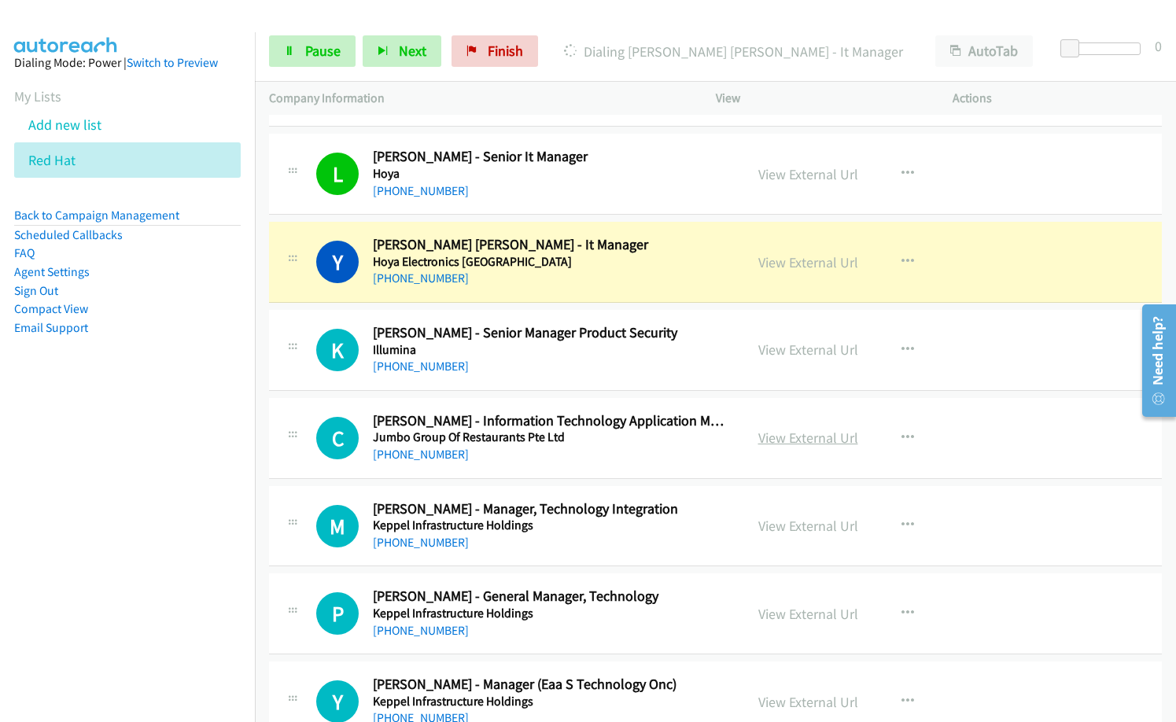
scroll to position [3384, 0]
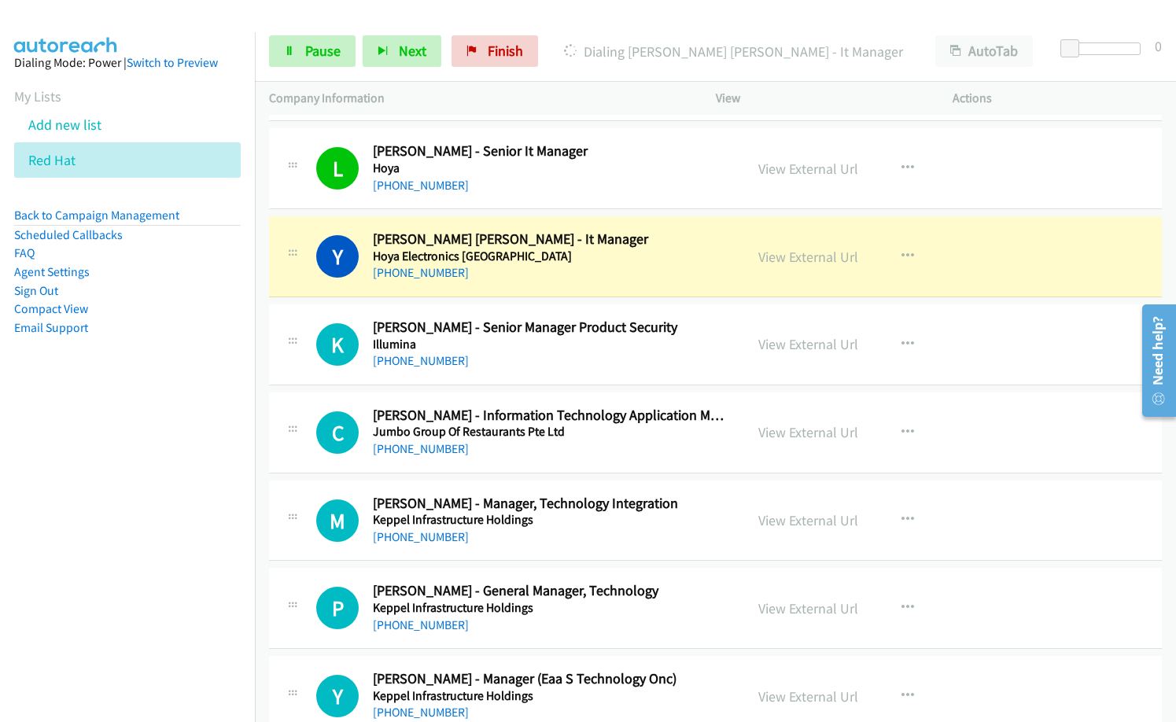
click at [601, 441] on div "[PHONE_NUMBER]" at bounding box center [551, 449] width 357 height 19
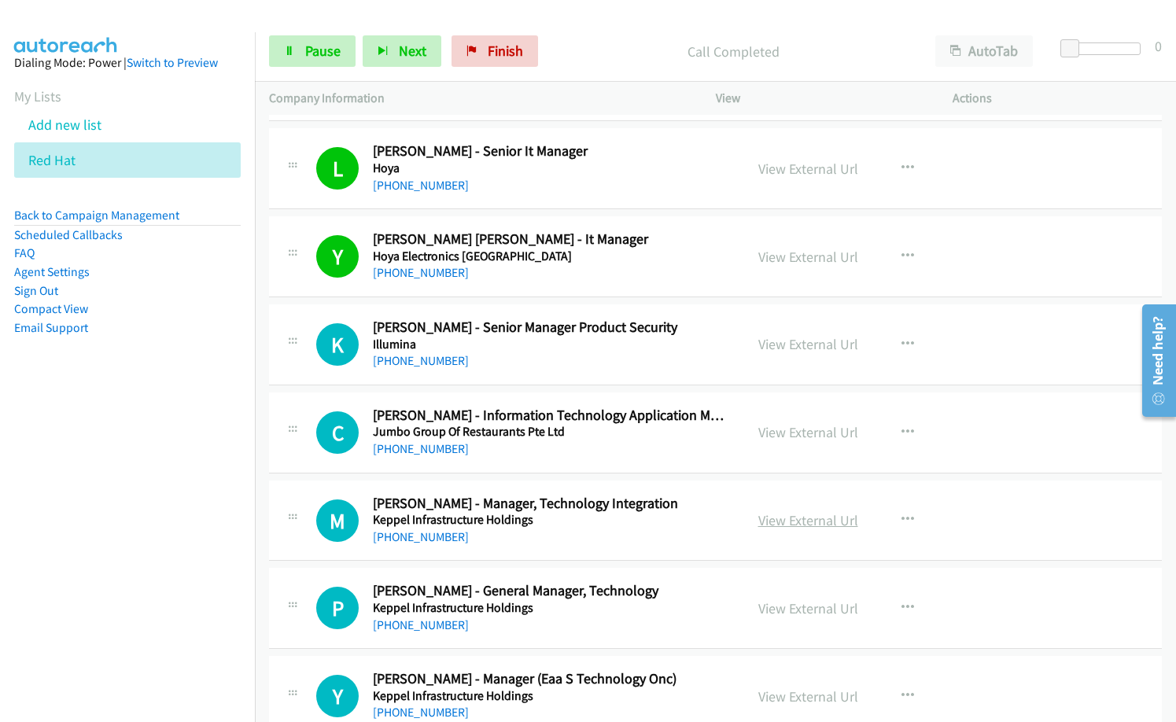
click at [817, 518] on link "View External Url" at bounding box center [809, 521] width 100 height 18
click at [551, 452] on div "[PHONE_NUMBER]" at bounding box center [551, 449] width 357 height 19
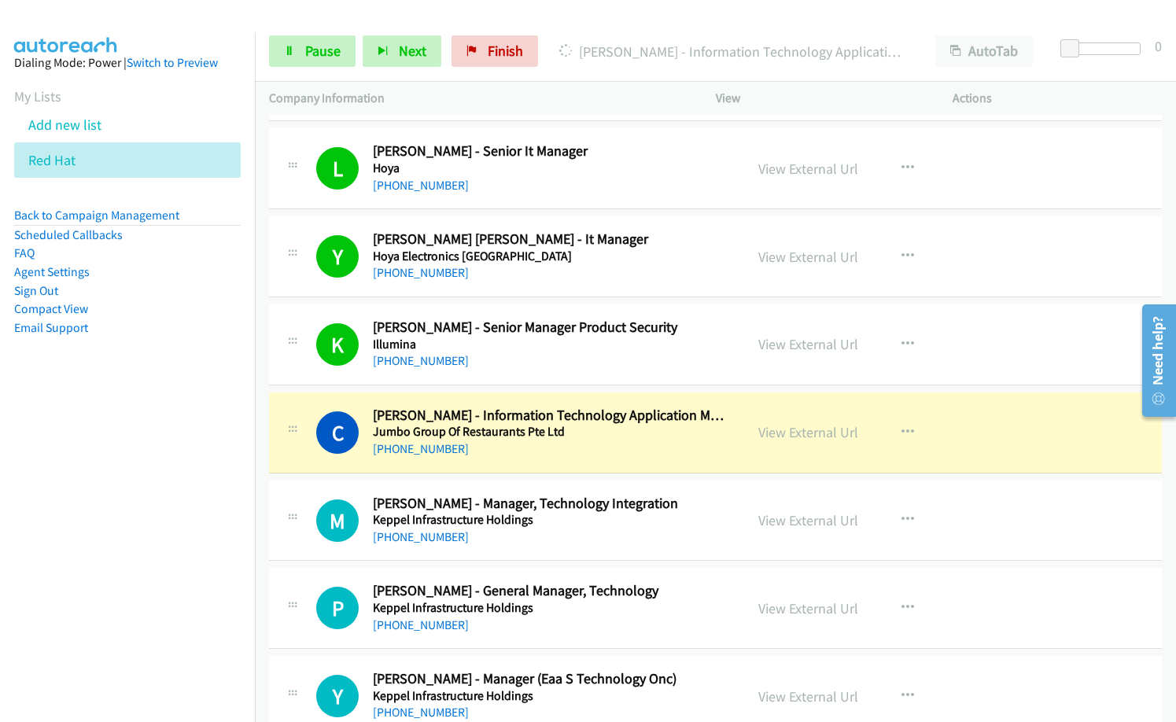
click at [39, 512] on nav "Dialing Mode: Power | Switch to Preview My Lists Add new list Red Hat Back to C…" at bounding box center [128, 393] width 256 height 722
click at [796, 430] on link "View External Url" at bounding box center [809, 432] width 100 height 18
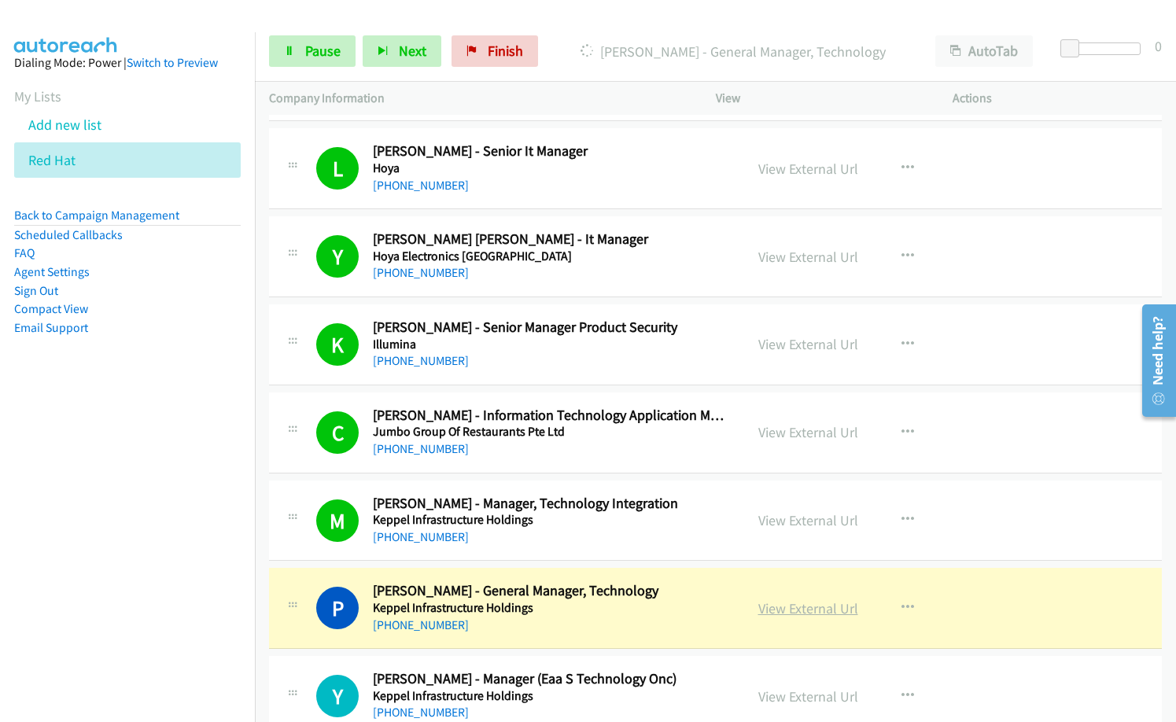
click at [781, 605] on link "View External Url" at bounding box center [809, 609] width 100 height 18
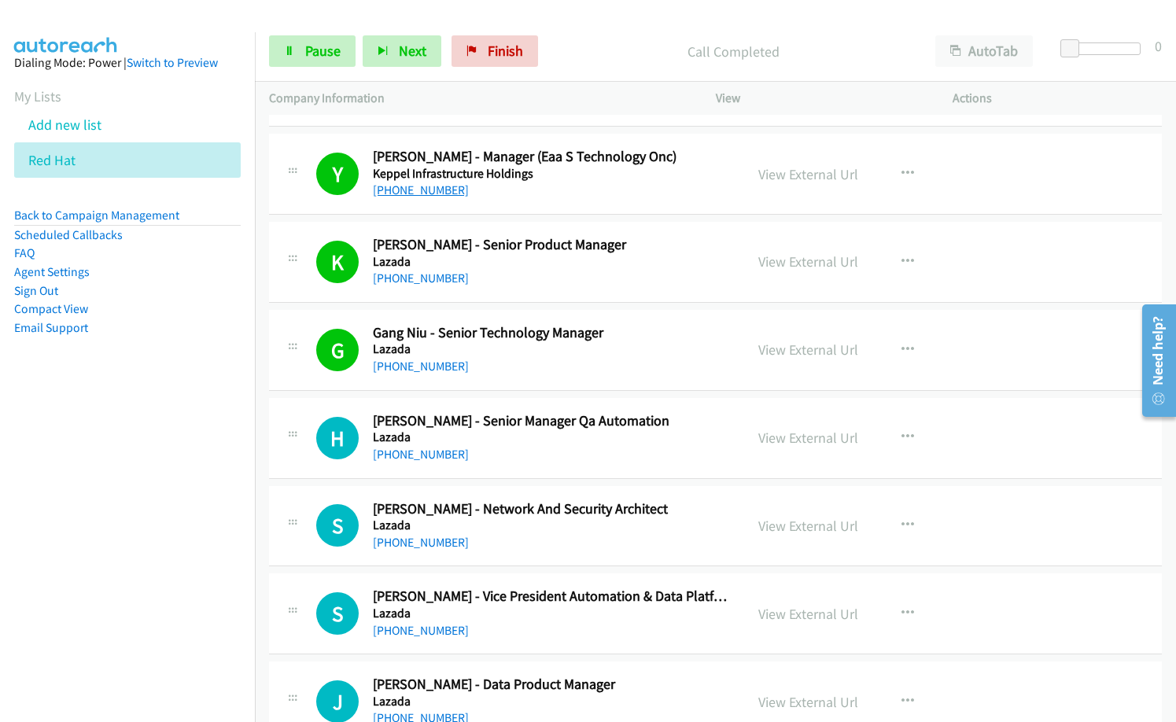
scroll to position [3935, 0]
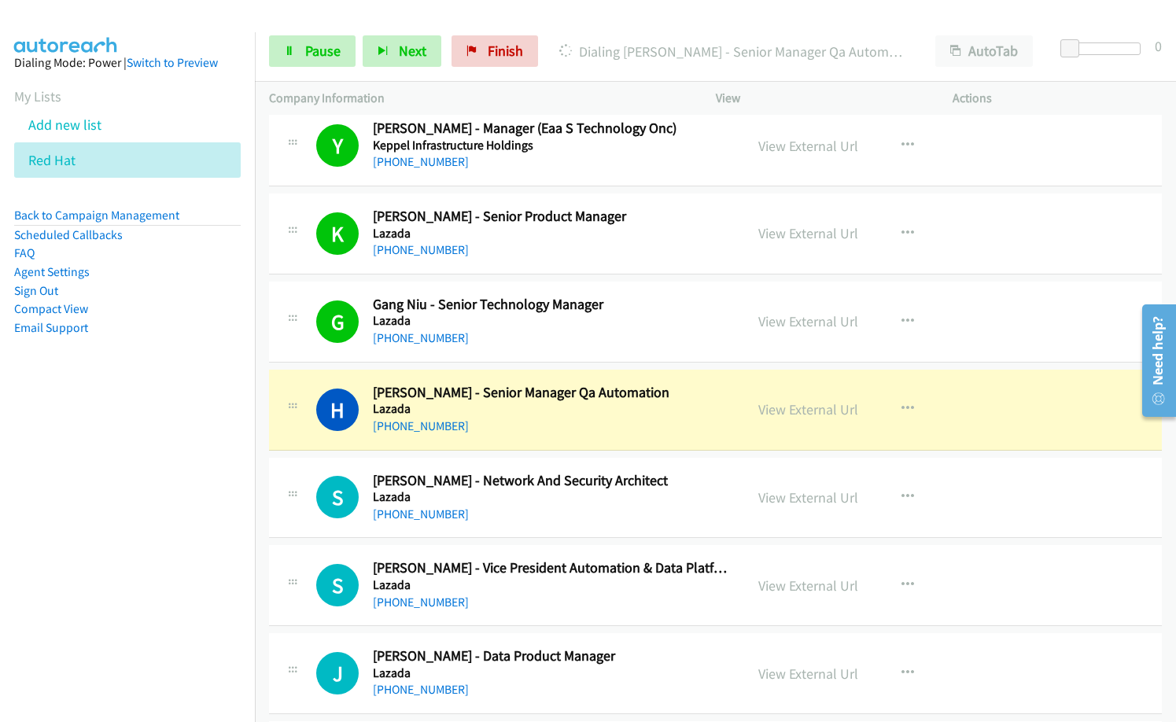
click at [483, 442] on div "H Callback Scheduled [PERSON_NAME] - Senior Manager Qa Automation Lazada [GEOGR…" at bounding box center [715, 410] width 893 height 81
click at [218, 479] on nav "Dialing Mode: Power | Switch to Preview My Lists Add new list Red Hat Back to C…" at bounding box center [128, 393] width 256 height 722
click at [837, 403] on link "View External Url" at bounding box center [809, 410] width 100 height 18
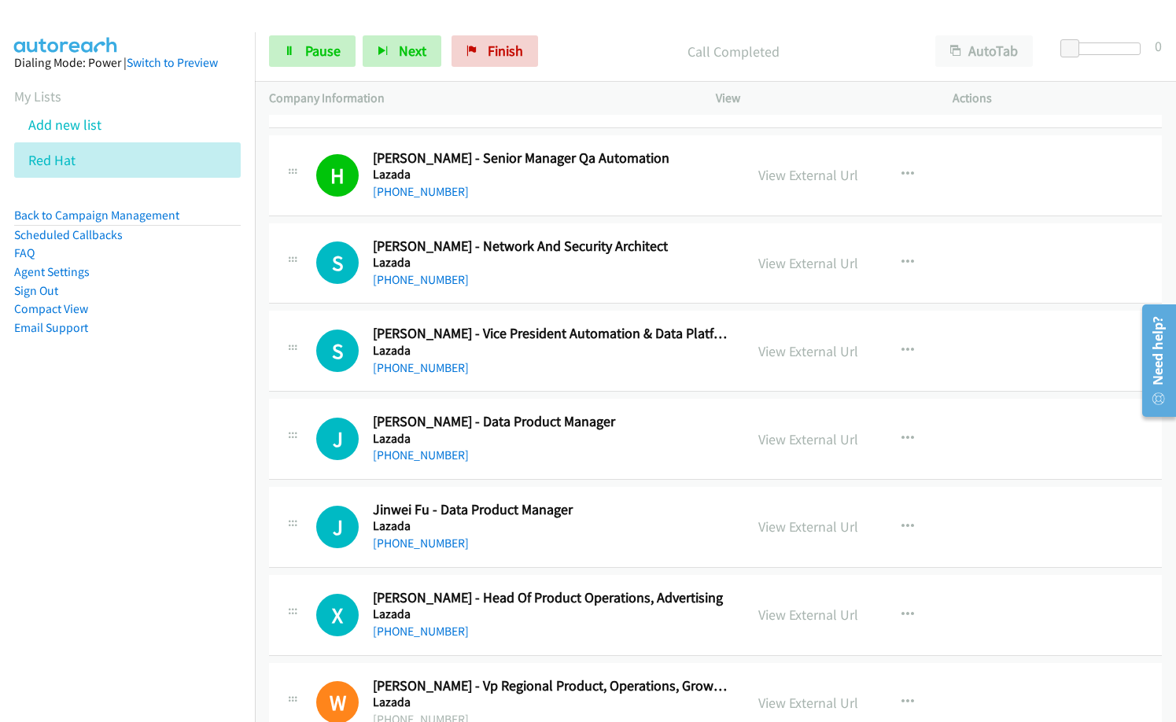
scroll to position [4171, 0]
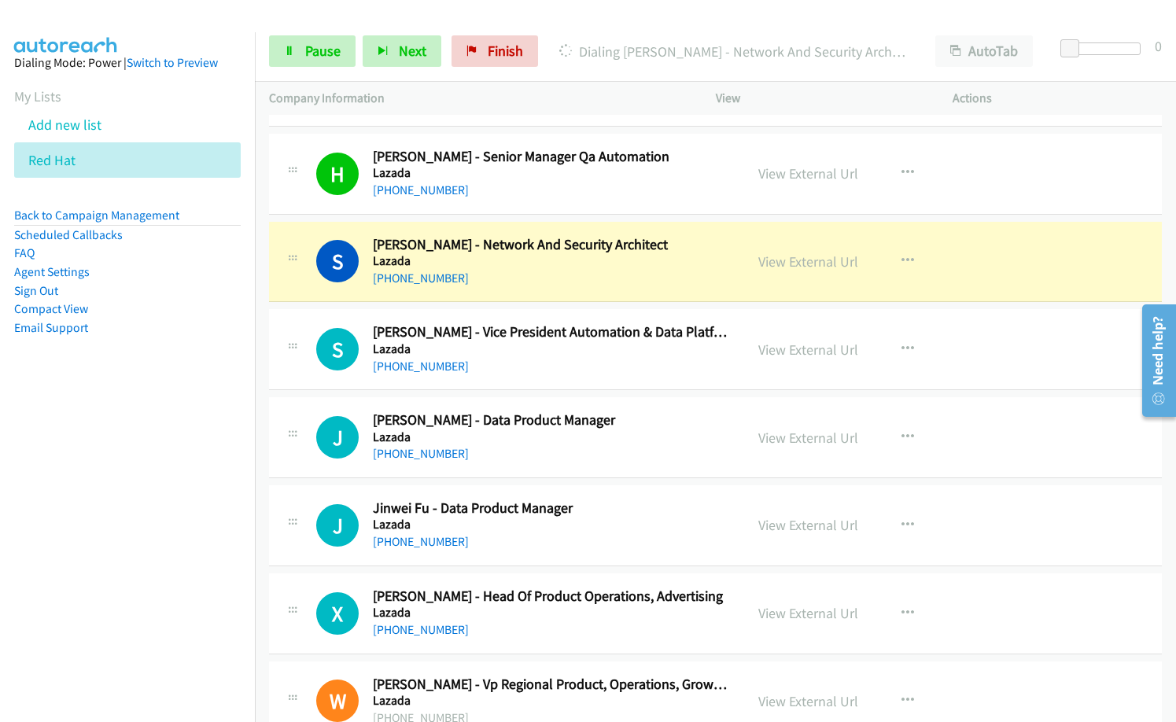
click at [530, 359] on div "[PHONE_NUMBER]" at bounding box center [551, 366] width 357 height 19
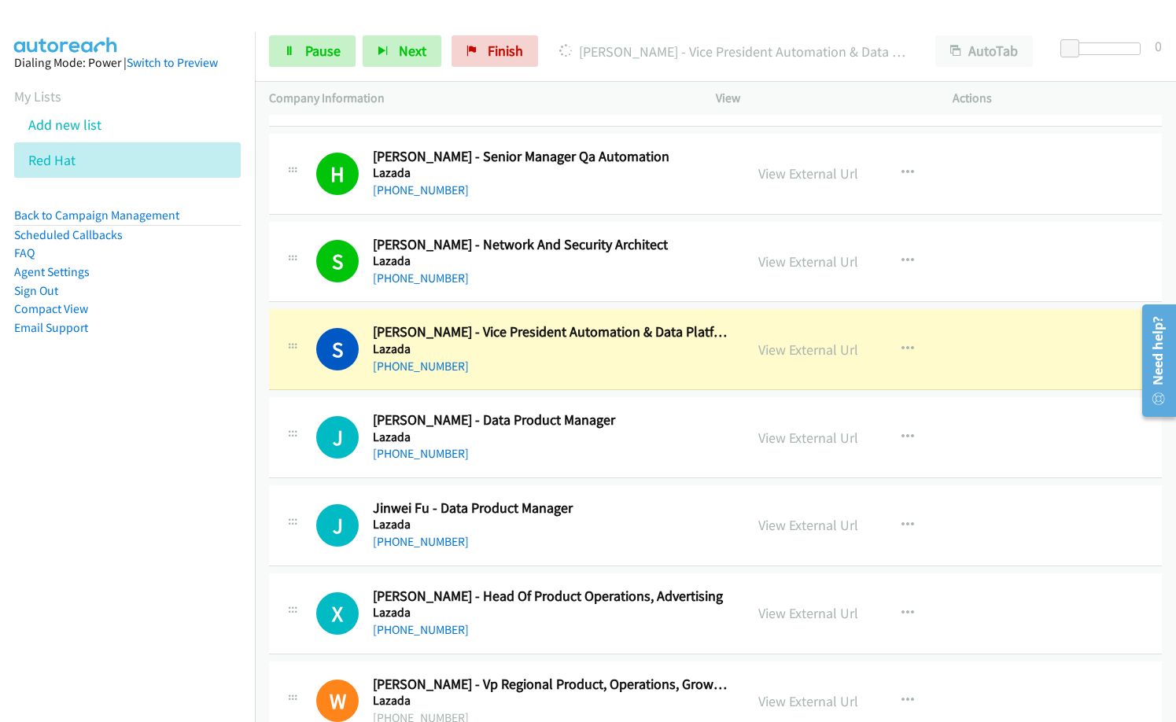
click at [568, 377] on div "S Callback Scheduled [PERSON_NAME] - Vice President Automation & Data Platform …" at bounding box center [715, 349] width 893 height 81
click at [324, 50] on span "Pause" at bounding box center [322, 51] width 35 height 18
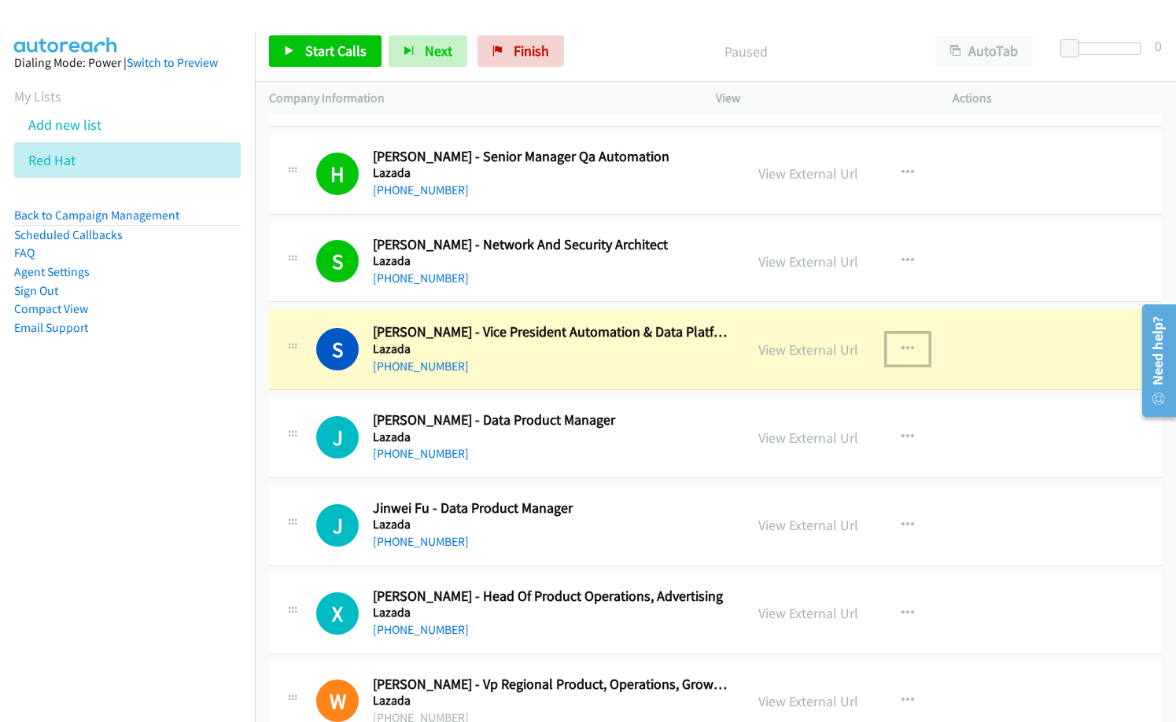
click at [915, 358] on button "button" at bounding box center [908, 349] width 42 height 31
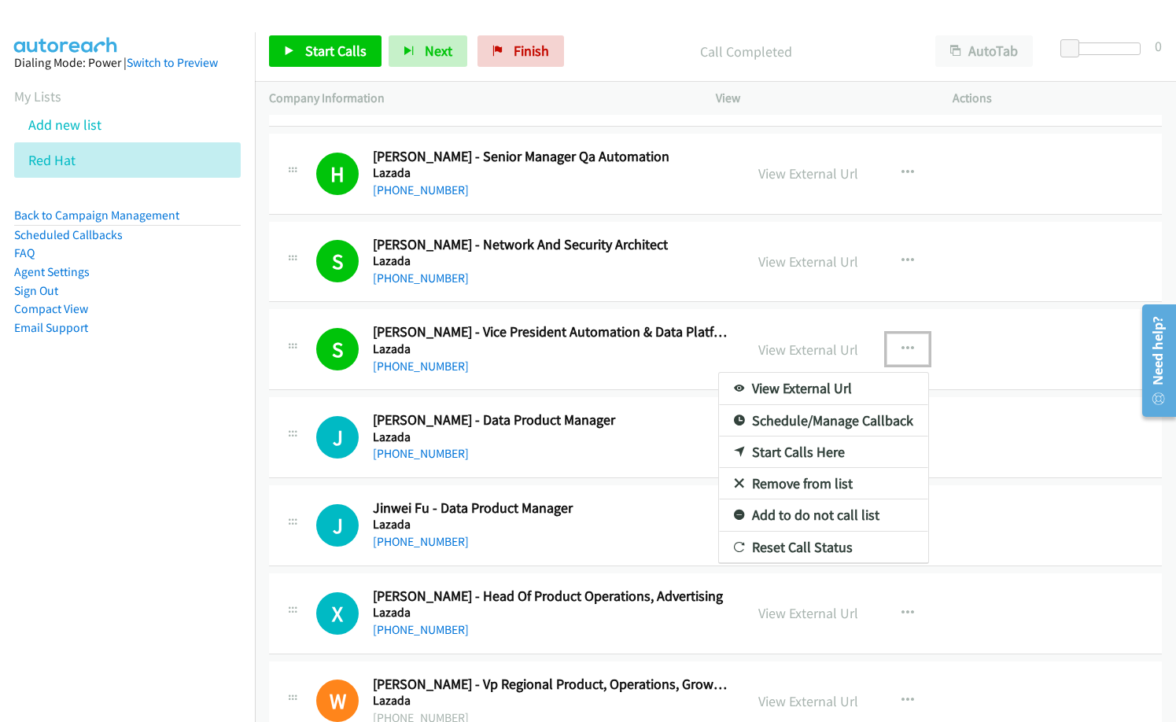
click at [991, 348] on div at bounding box center [588, 361] width 1176 height 722
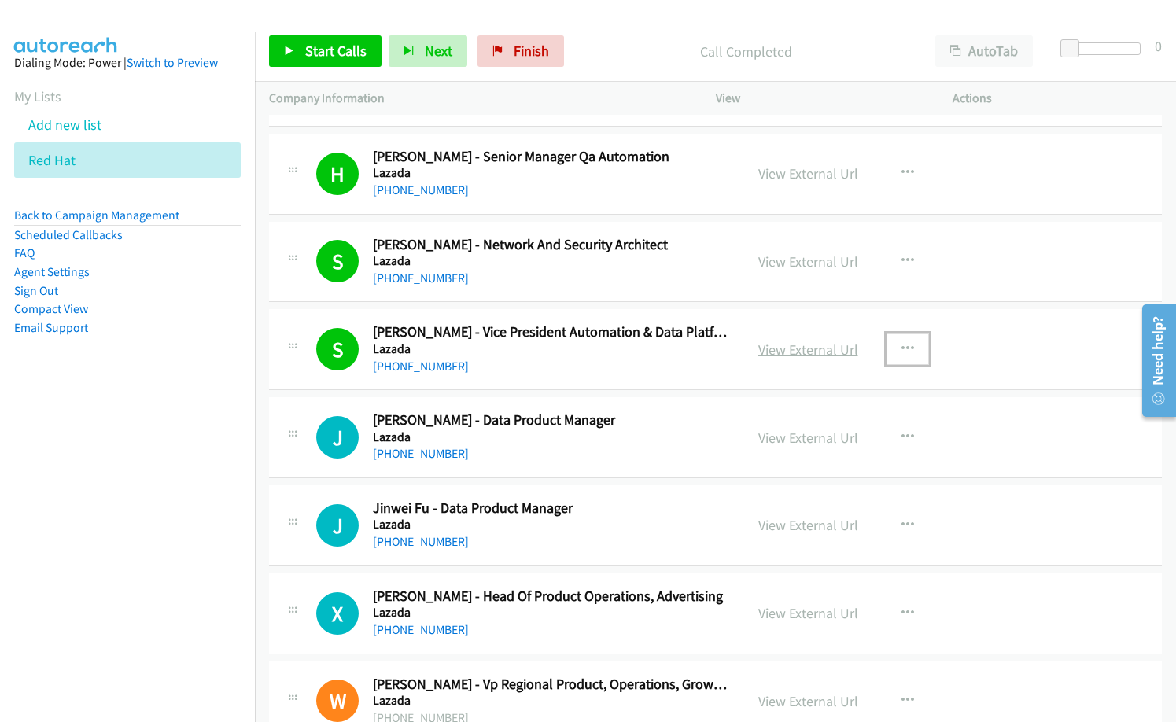
click at [807, 349] on link "View External Url" at bounding box center [809, 350] width 100 height 18
click at [309, 46] on span "Start Calls" at bounding box center [335, 51] width 61 height 18
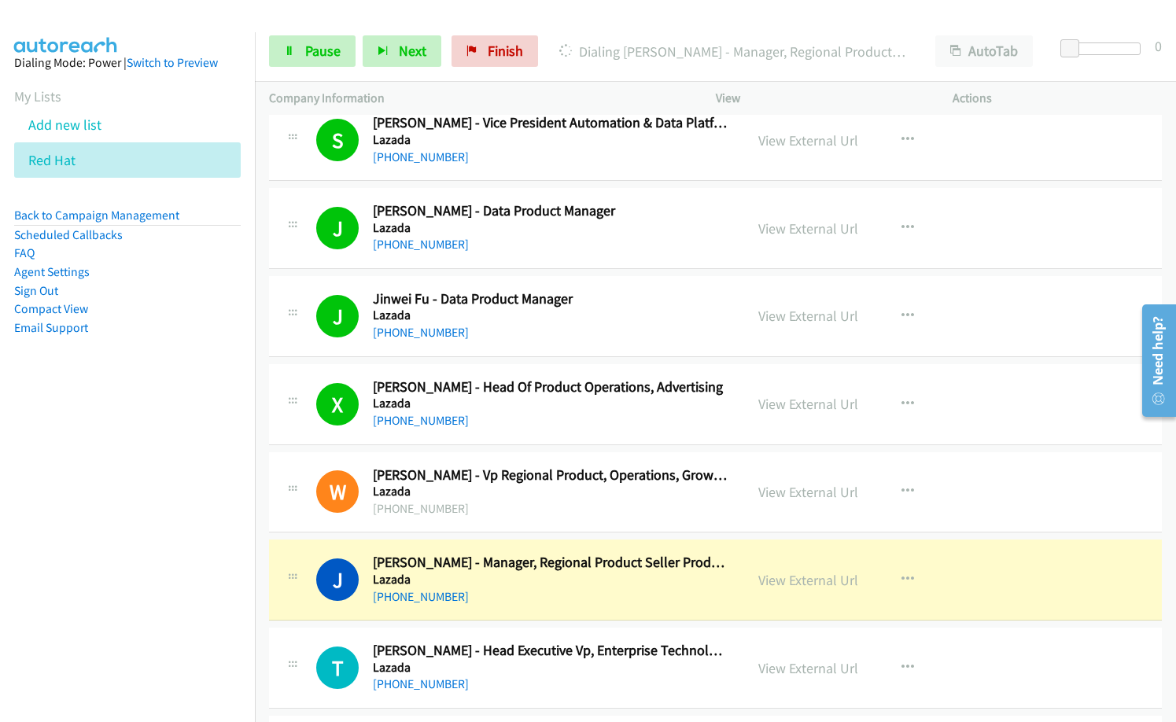
scroll to position [4486, 0]
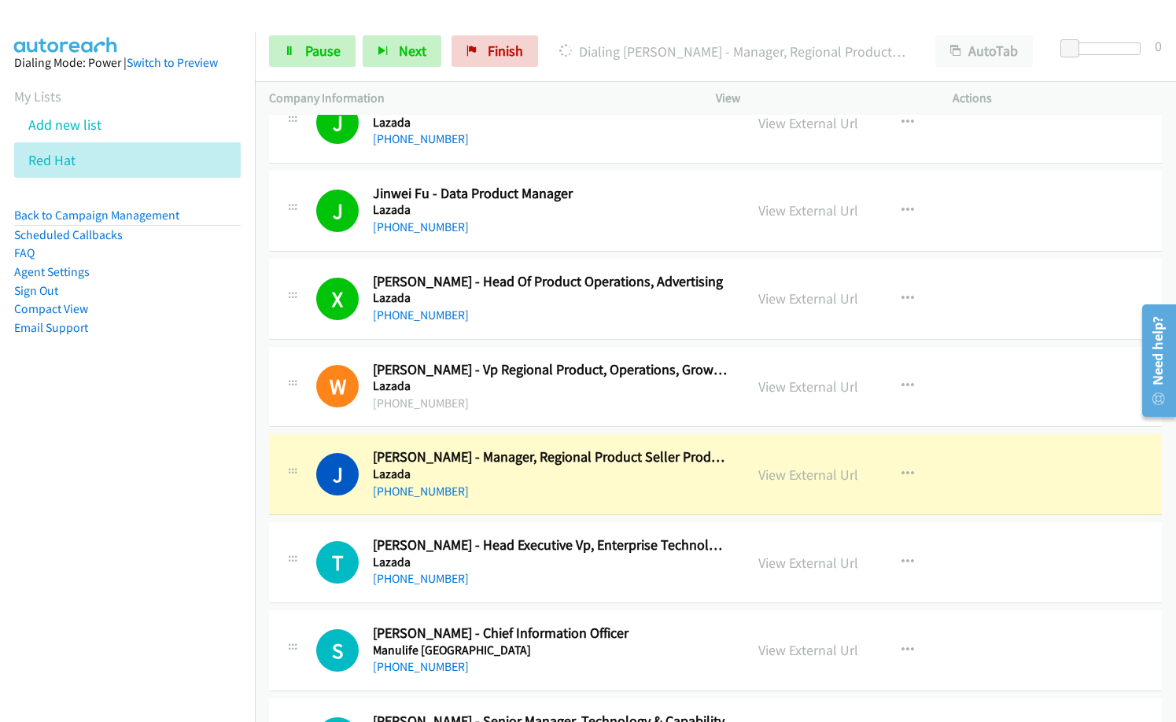
click at [87, 547] on nav "Dialing Mode: Power | Switch to Preview My Lists Add new list Red Hat Back to C…" at bounding box center [128, 393] width 256 height 722
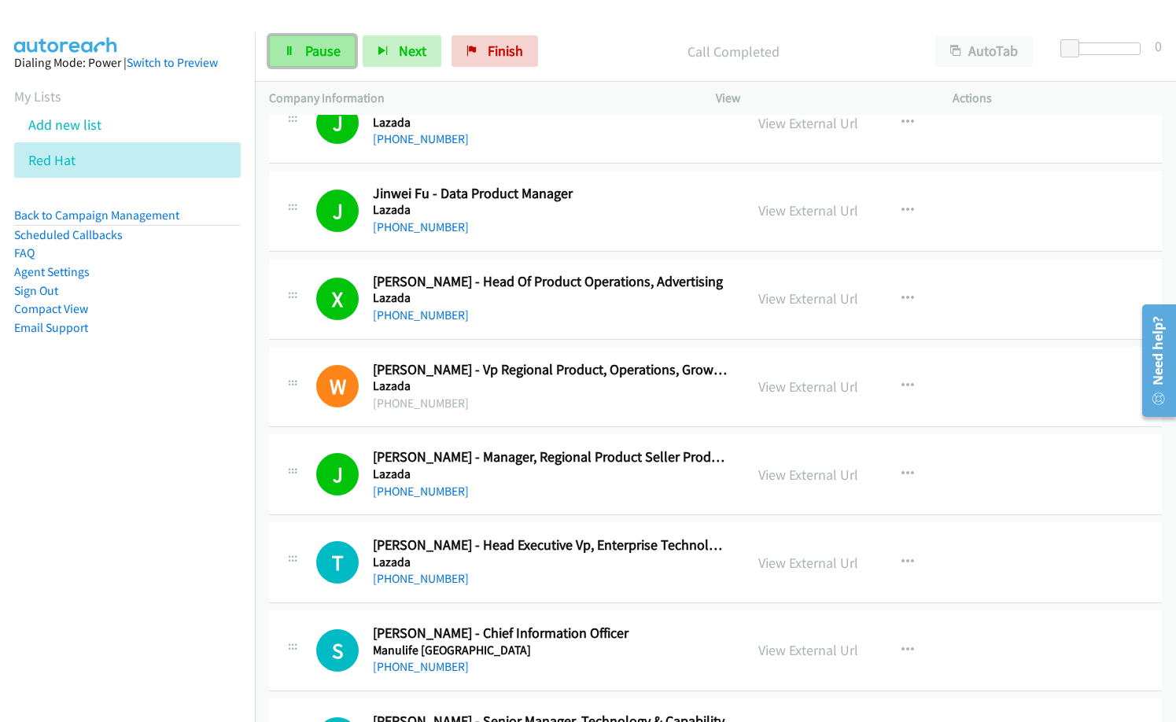
click at [341, 55] on link "Pause" at bounding box center [312, 50] width 87 height 31
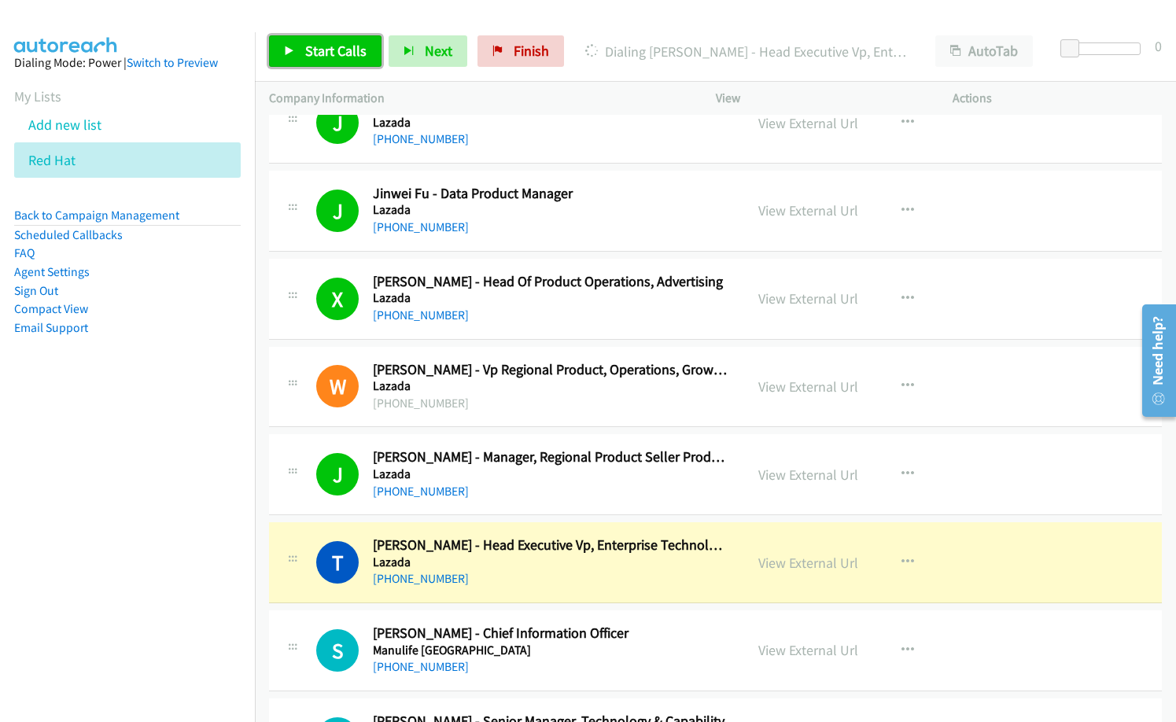
click at [342, 51] on span "Start Calls" at bounding box center [335, 51] width 61 height 18
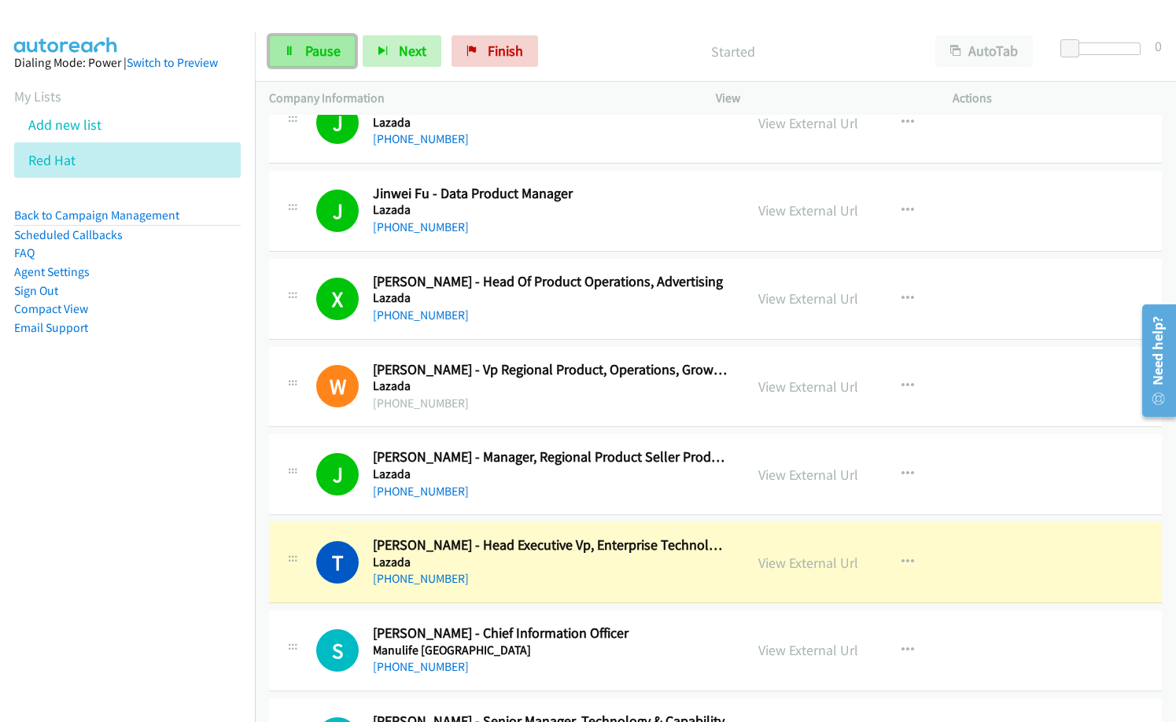
click at [336, 50] on span "Pause" at bounding box center [322, 51] width 35 height 18
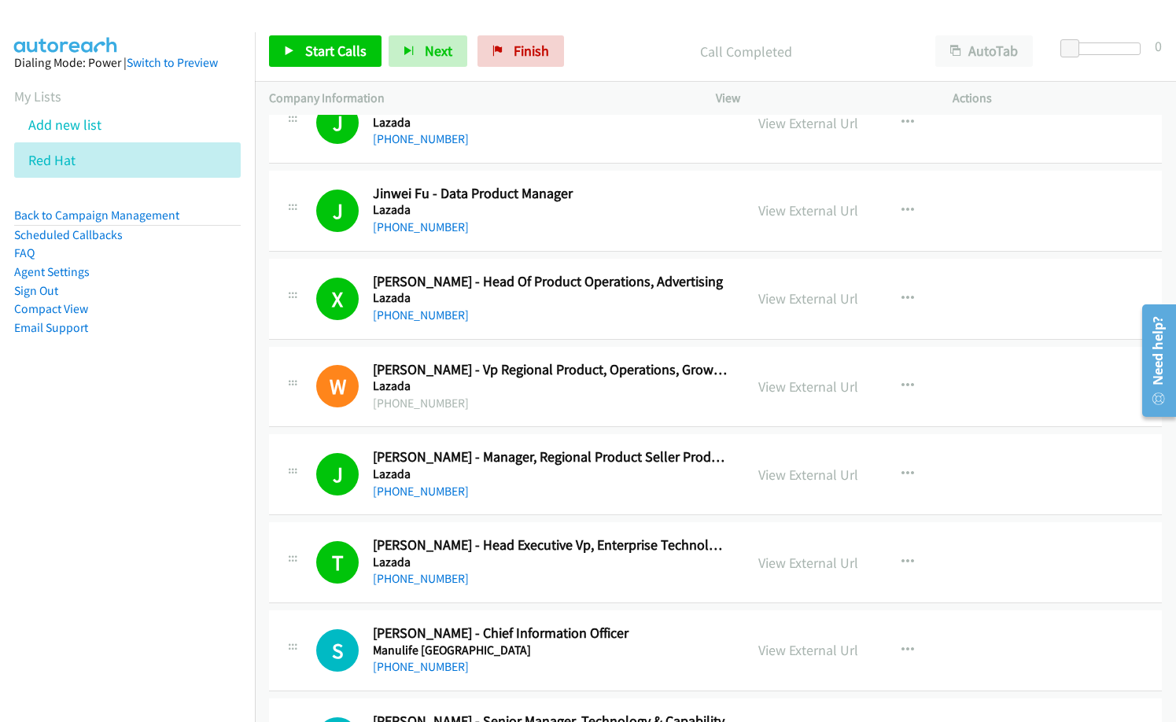
click at [608, 46] on p "Call Completed" at bounding box center [746, 51] width 322 height 21
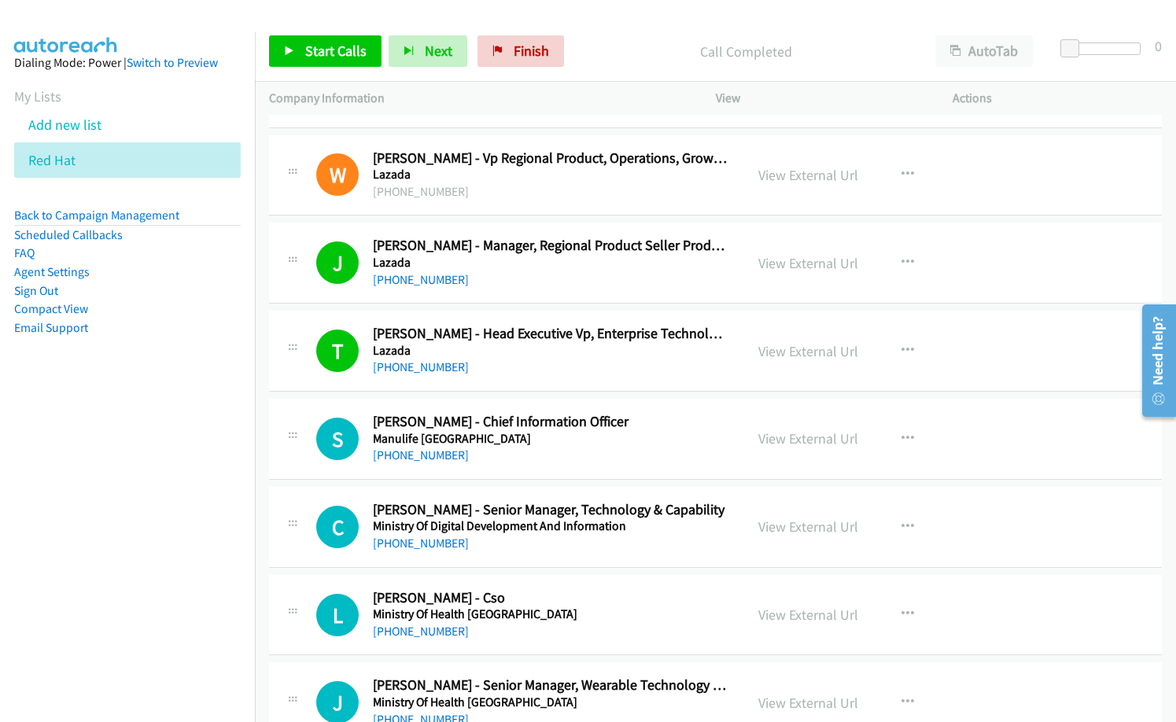
scroll to position [4722, 0]
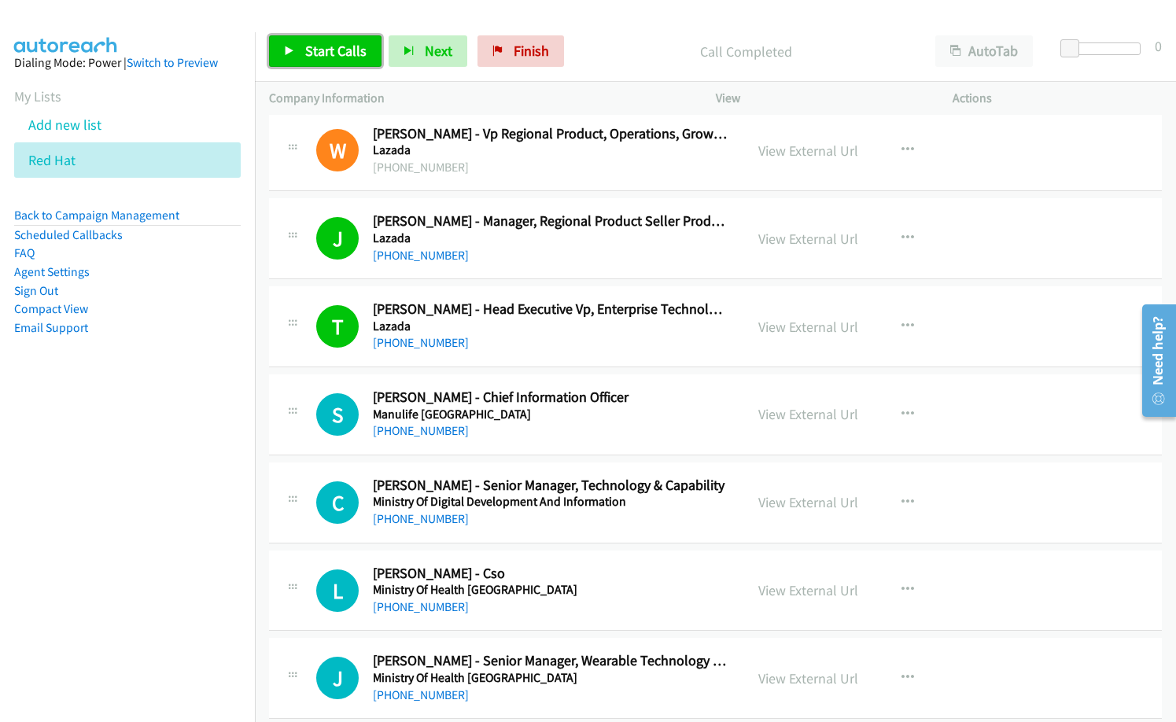
click at [331, 51] on span "Start Calls" at bounding box center [335, 51] width 61 height 18
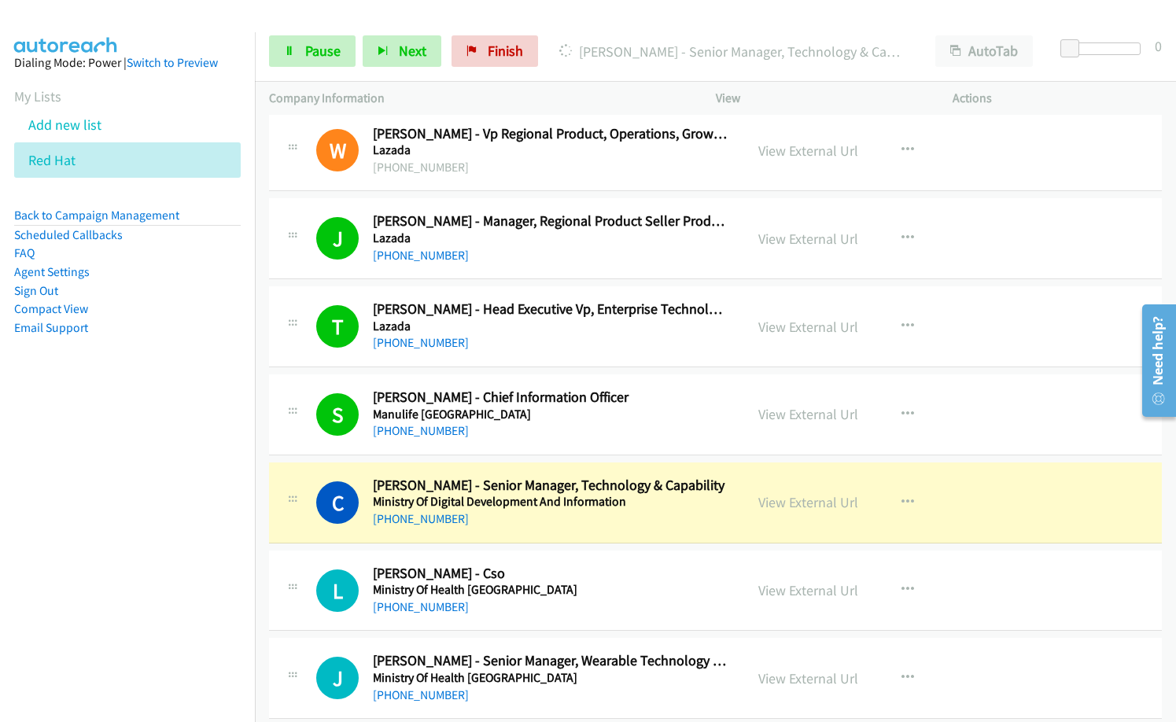
click at [605, 596] on h5 "Ministry Of Health [GEOGRAPHIC_DATA]" at bounding box center [551, 590] width 357 height 16
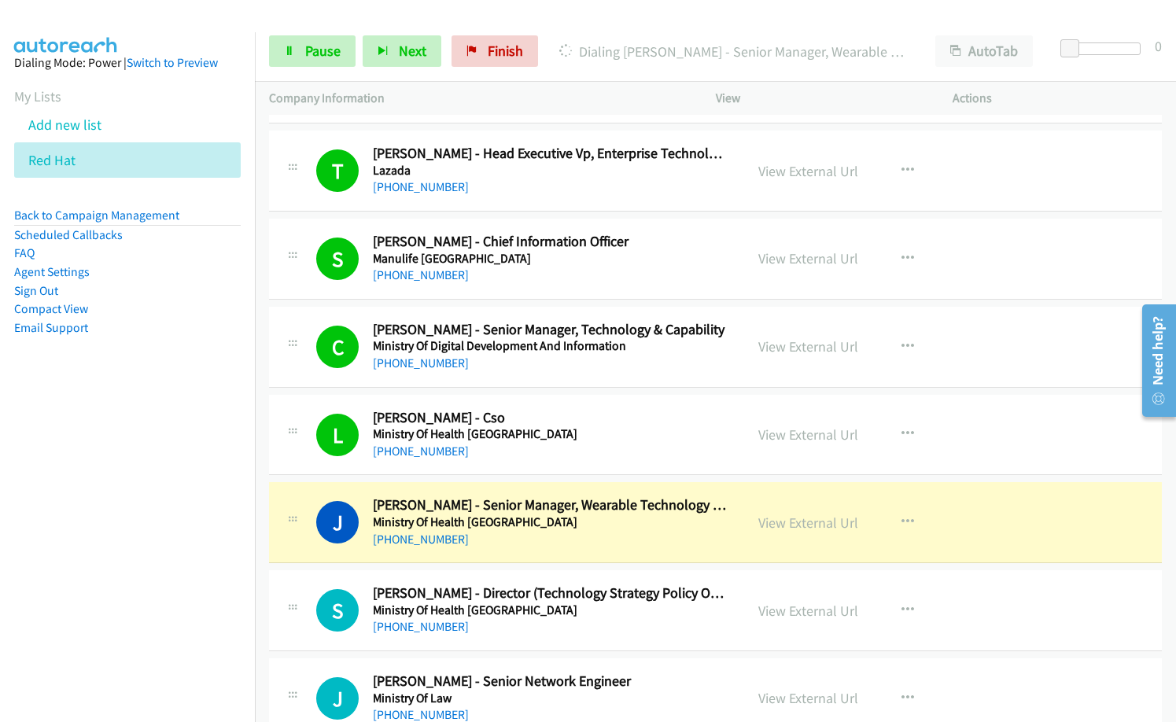
scroll to position [5036, 0]
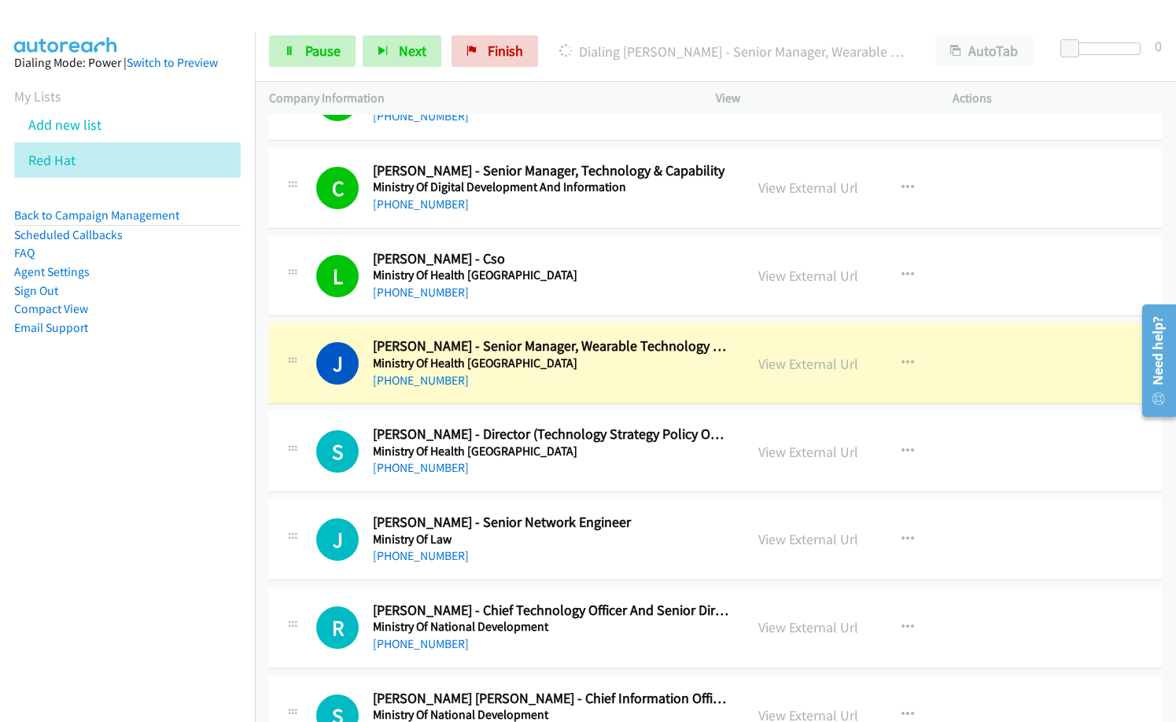
click at [619, 497] on td "J Callback Scheduled [PERSON_NAME] - Senior Network Engineer Ministry Of Law [G…" at bounding box center [715, 541] width 921 height 88
drag, startPoint x: 601, startPoint y: 536, endPoint x: 942, endPoint y: 563, distance: 341.9
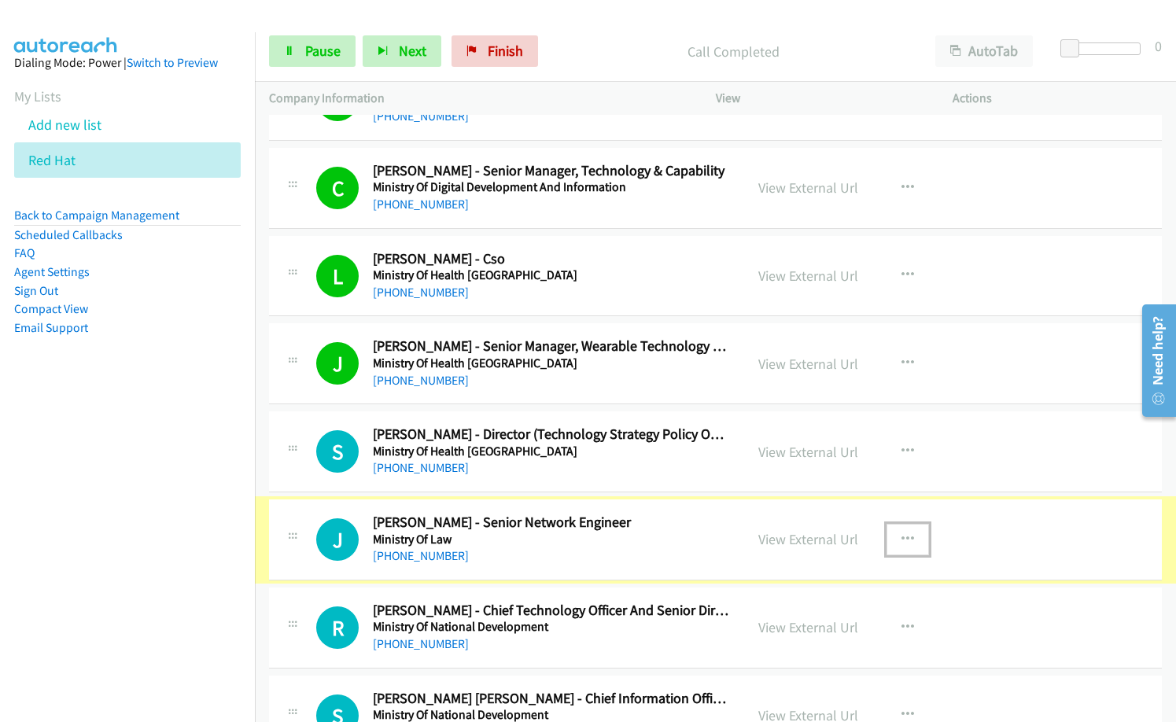
drag, startPoint x: 913, startPoint y: 538, endPoint x: 896, endPoint y: 540, distance: 16.6
click at [913, 538] on button "button" at bounding box center [908, 539] width 42 height 31
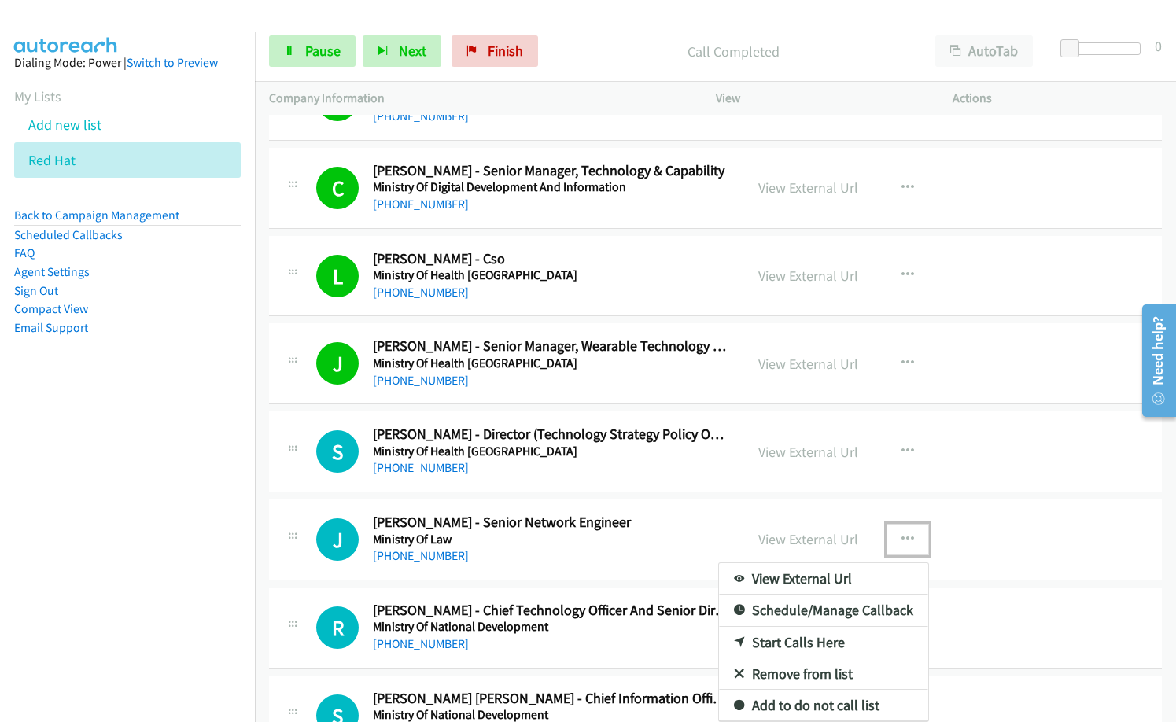
click at [796, 648] on link "Start Calls Here" at bounding box center [823, 642] width 209 height 31
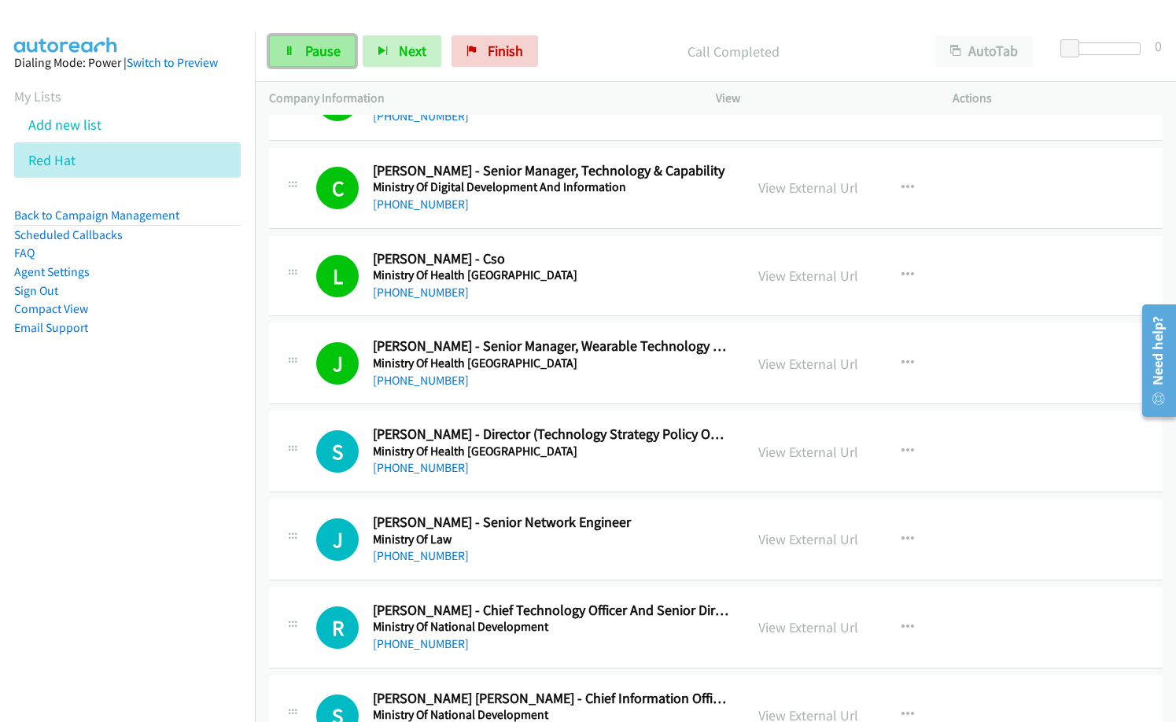
click at [321, 57] on span "Pause" at bounding box center [322, 51] width 35 height 18
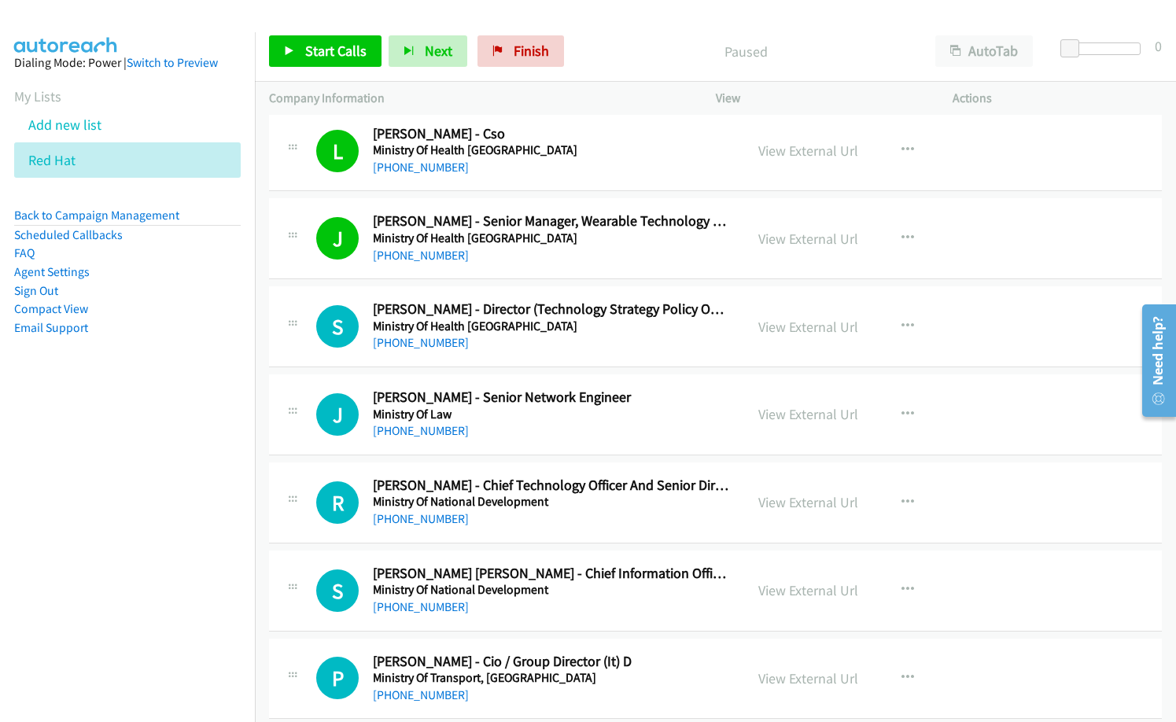
scroll to position [5272, 0]
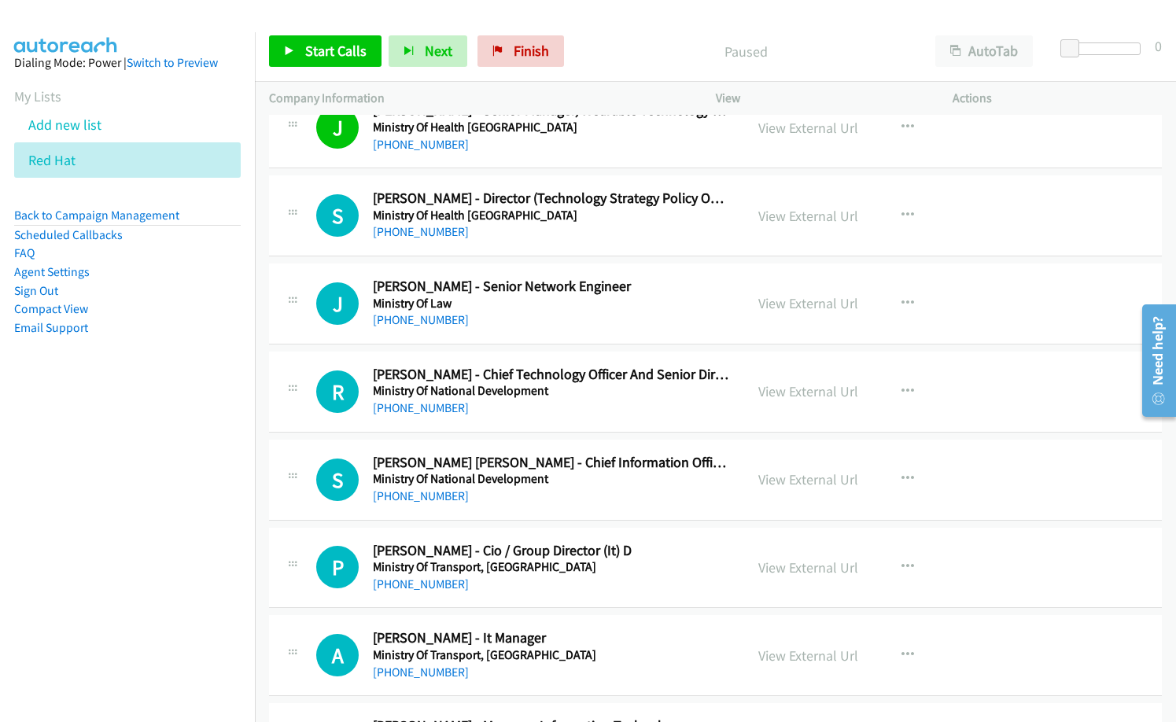
click at [212, 497] on nav "Dialing Mode: Power | Switch to Preview My Lists Add new list Red Hat Back to C…" at bounding box center [128, 393] width 256 height 722
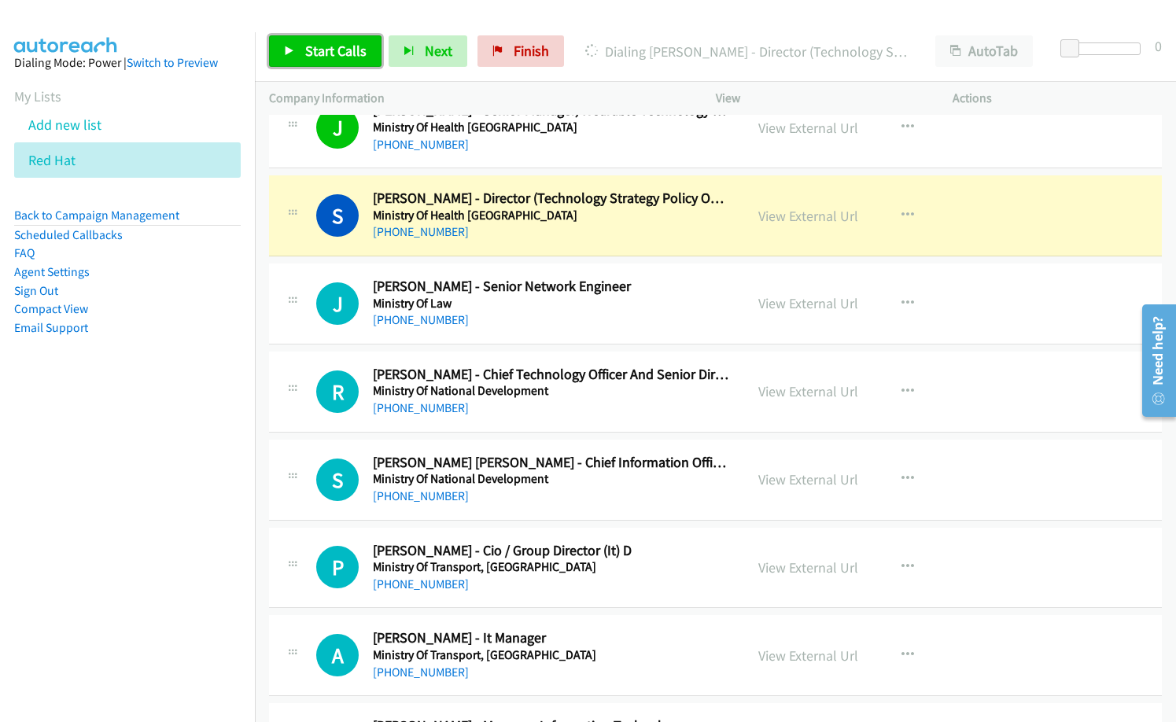
click at [336, 44] on span "Start Calls" at bounding box center [335, 51] width 61 height 18
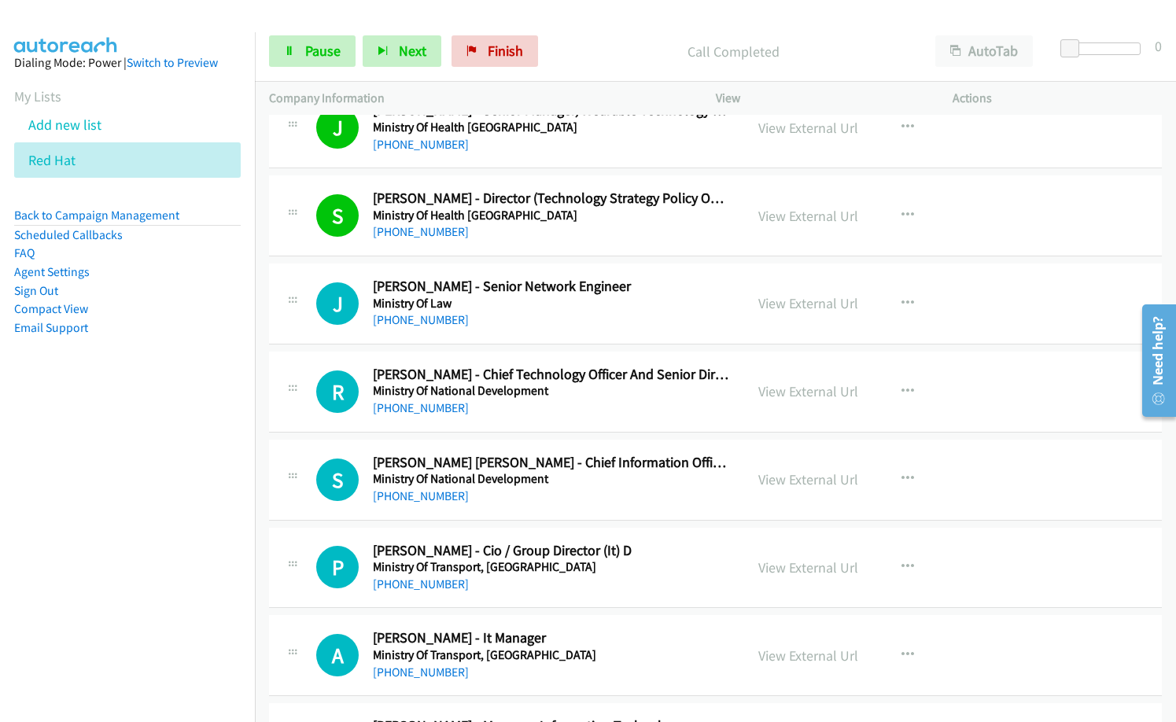
click at [548, 323] on div "[PHONE_NUMBER]" at bounding box center [551, 320] width 357 height 19
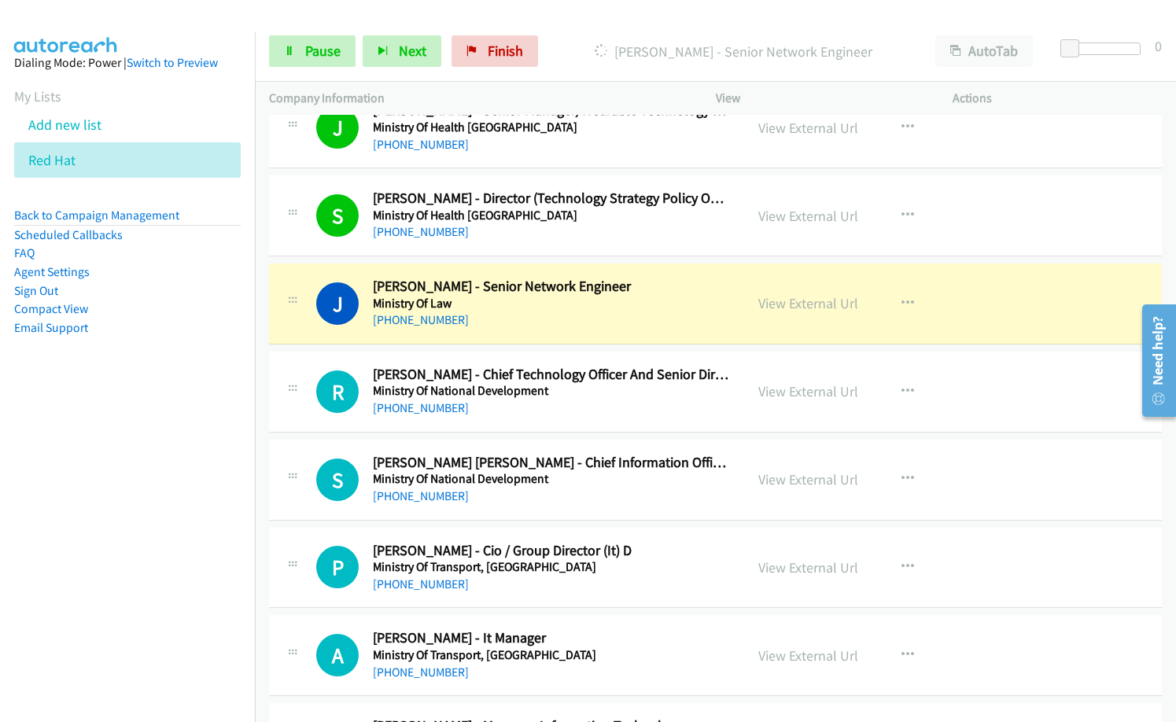
click at [604, 403] on div "[PHONE_NUMBER]" at bounding box center [551, 408] width 357 height 19
click at [657, 535] on div "P Callback Scheduled [PERSON_NAME] - Cio / Group Director (It) D Ministry Of Tr…" at bounding box center [715, 568] width 893 height 81
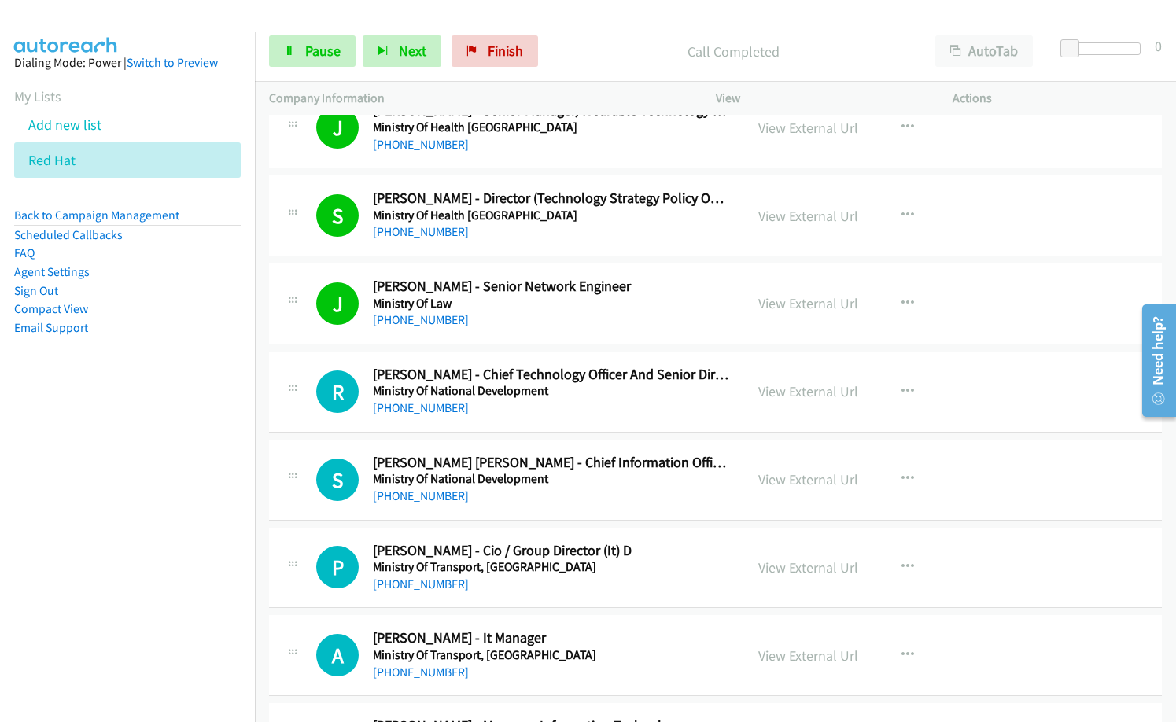
scroll to position [5351, 0]
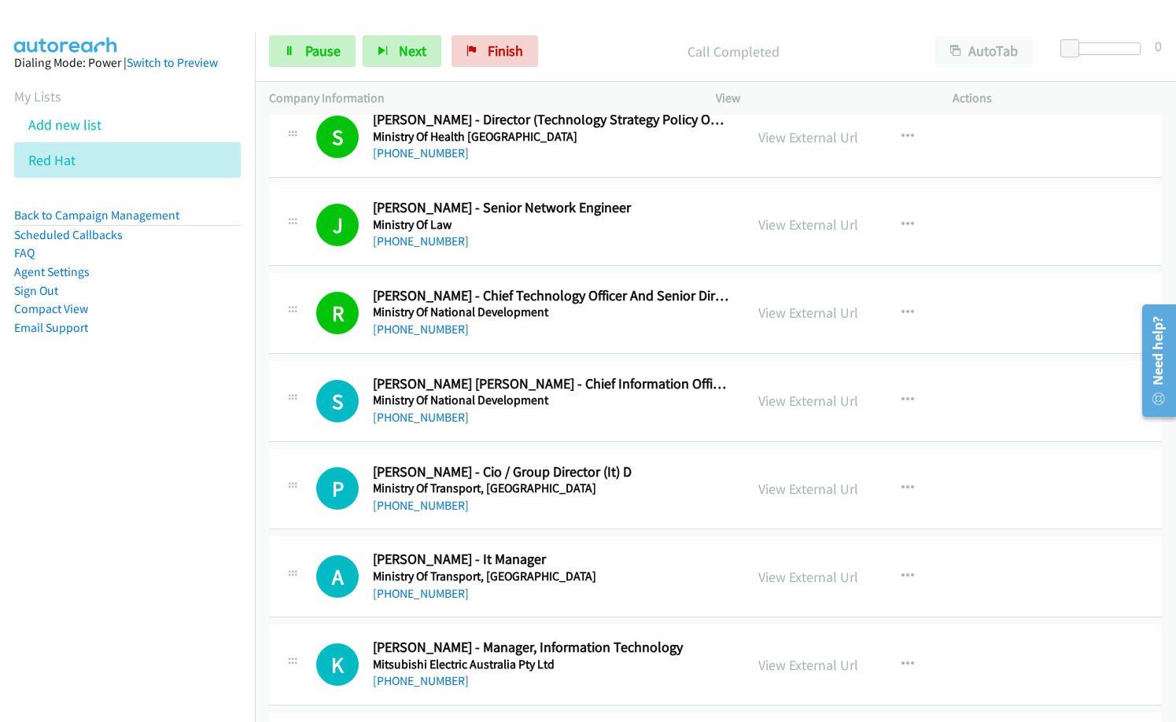
click at [497, 424] on div "[PHONE_NUMBER]" at bounding box center [551, 417] width 357 height 19
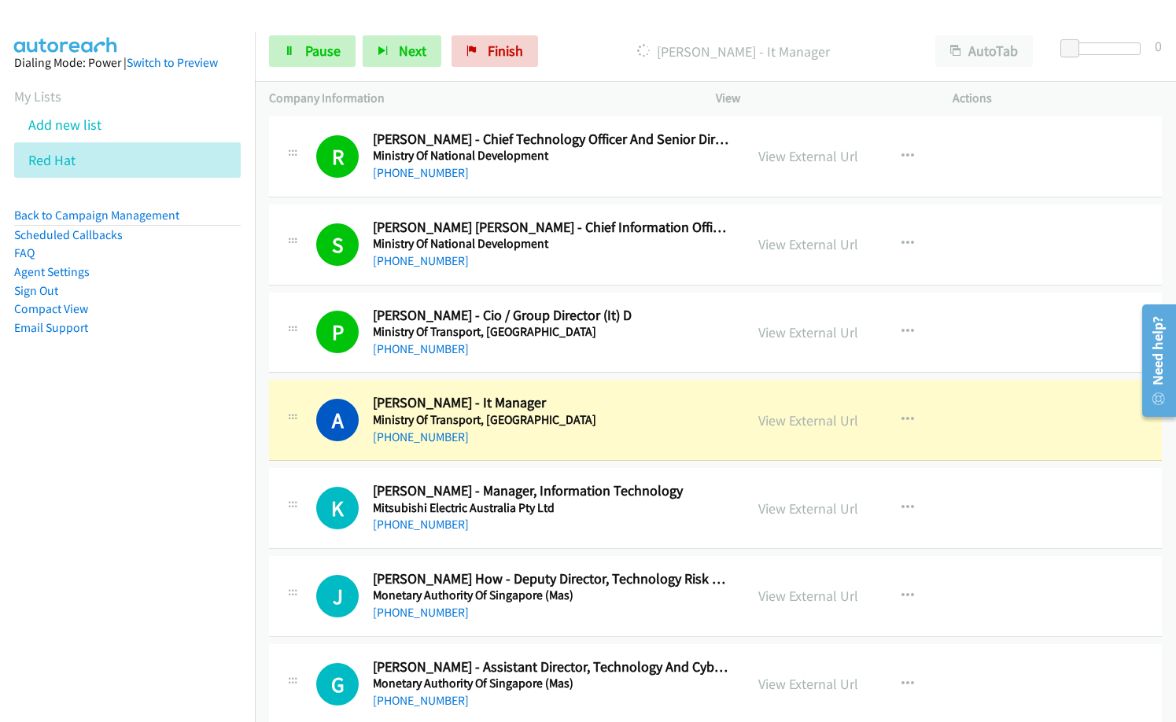
scroll to position [5509, 0]
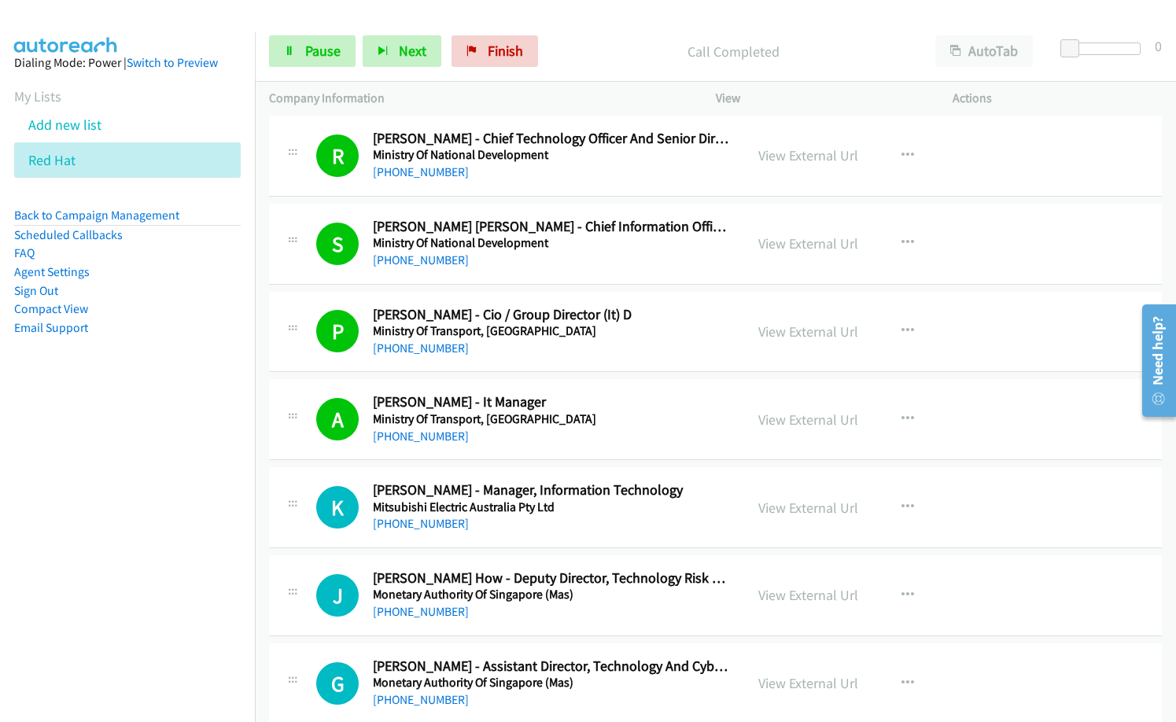
click at [988, 524] on div "K Callback Scheduled [PERSON_NAME] - Manager, Information Technology Mitsubishi…" at bounding box center [715, 507] width 893 height 81
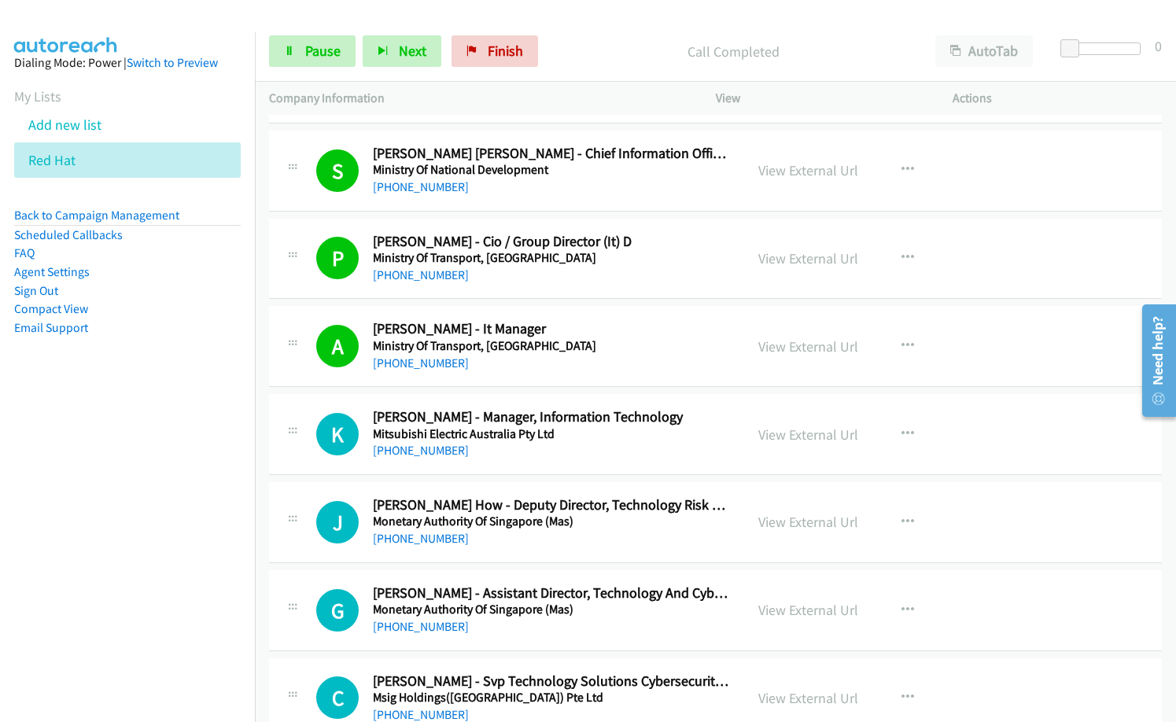
scroll to position [5666, 0]
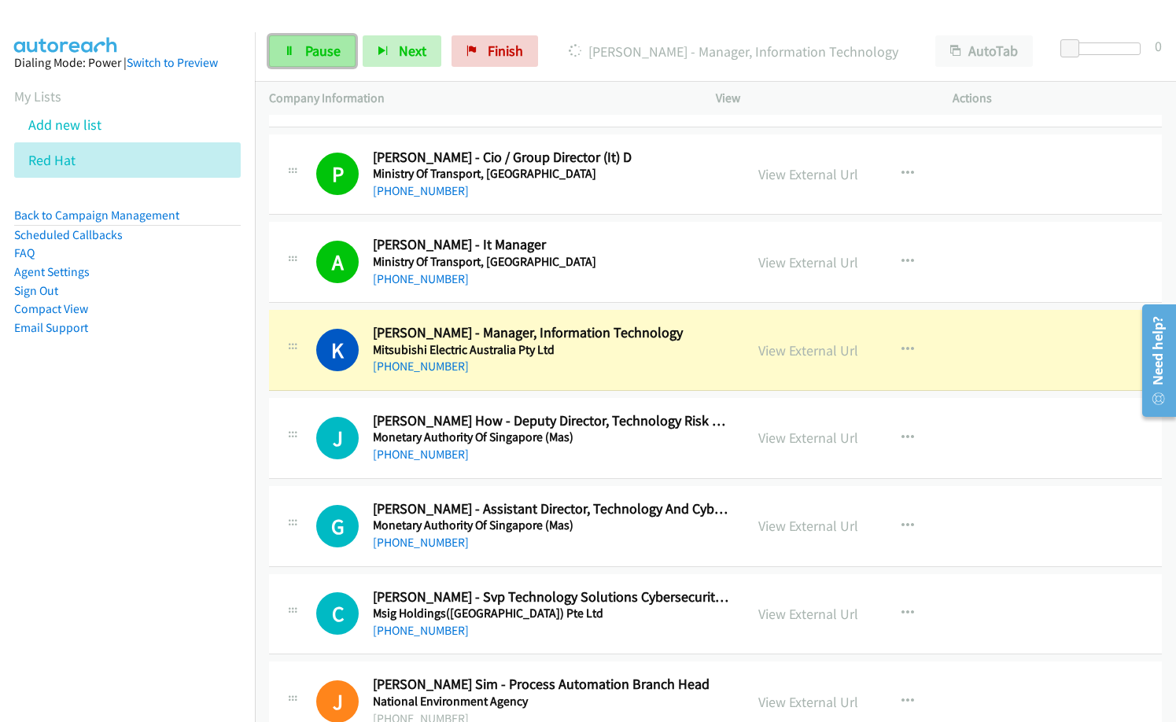
click at [326, 56] on span "Pause" at bounding box center [322, 51] width 35 height 18
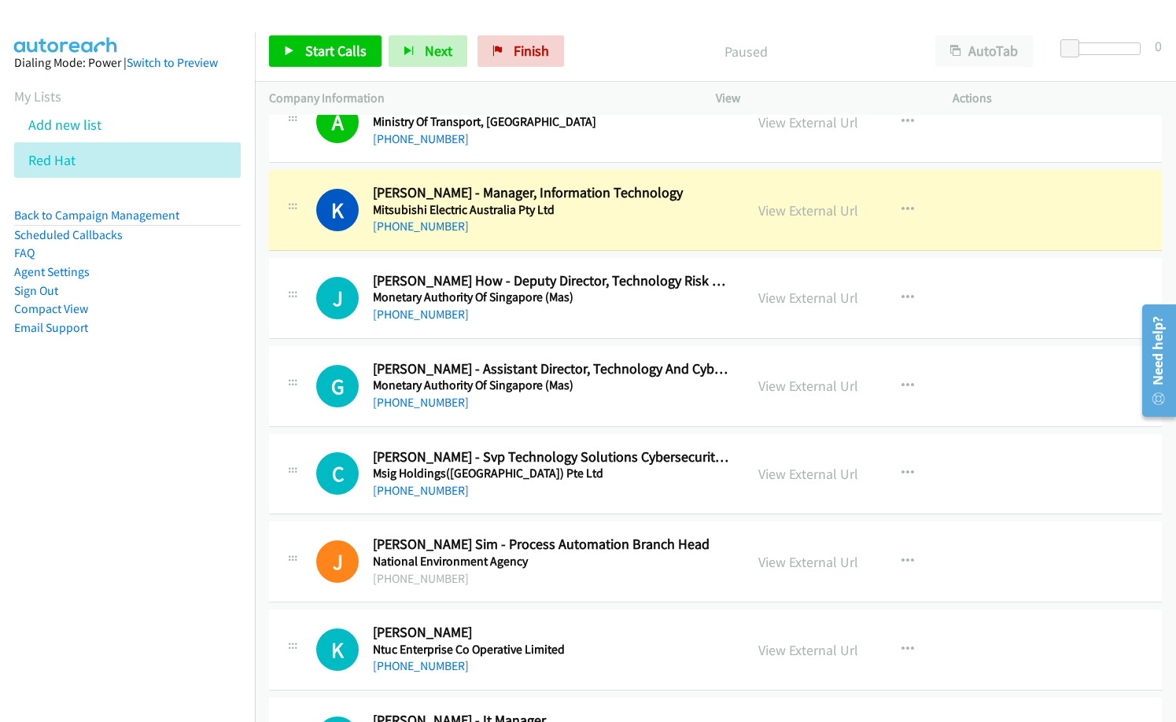
scroll to position [5902, 0]
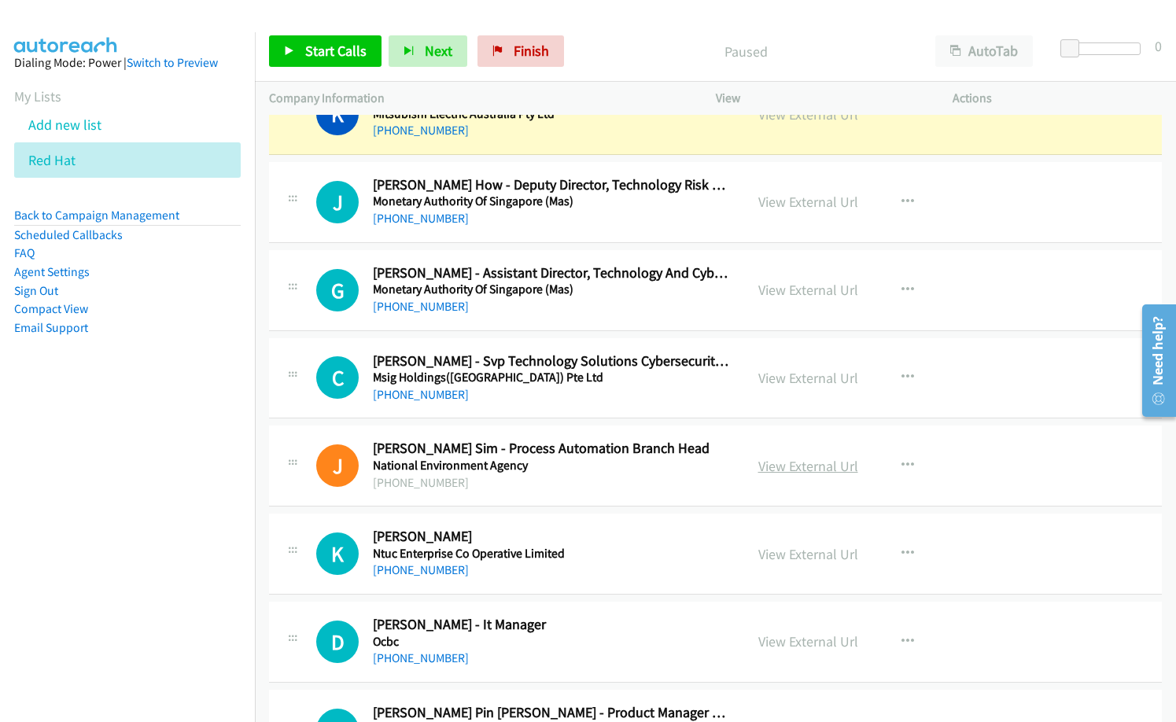
click at [813, 467] on link "View External Url" at bounding box center [809, 466] width 100 height 18
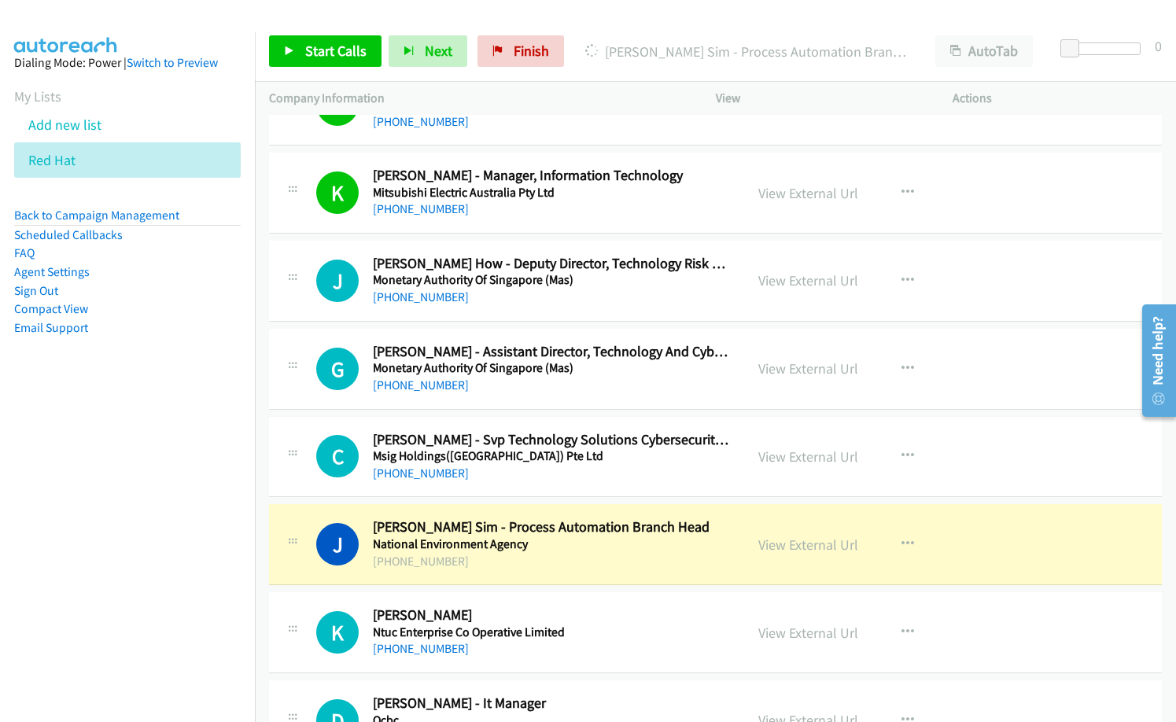
scroll to position [5981, 0]
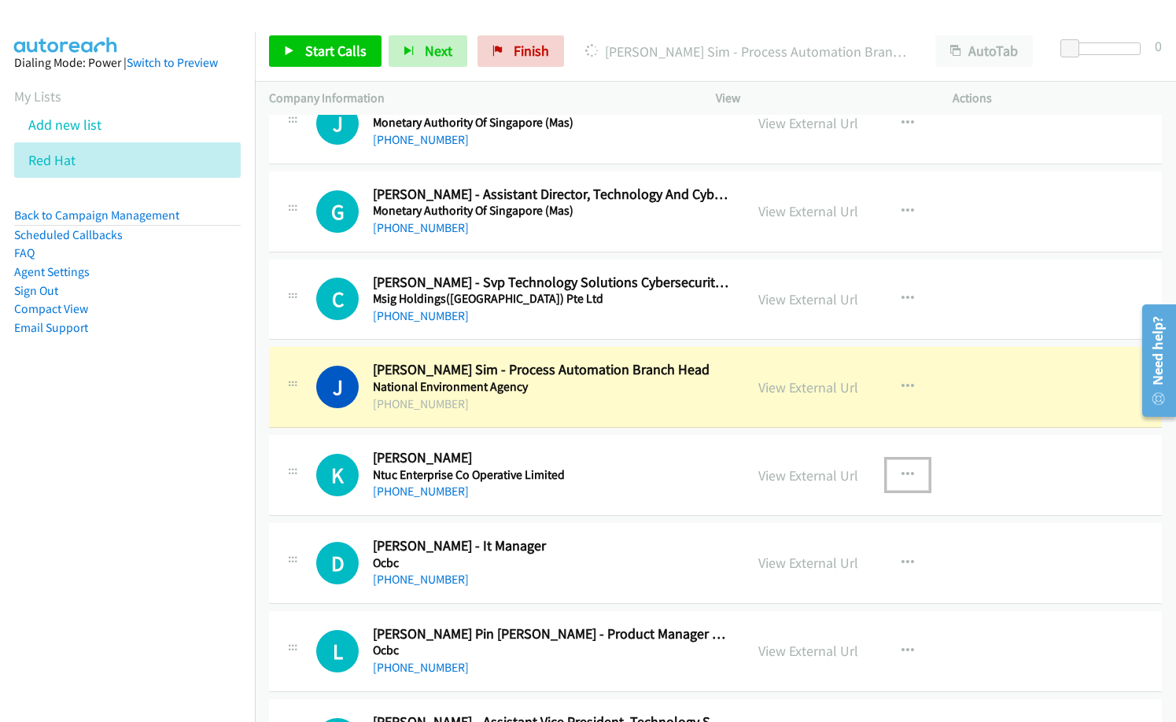
click at [906, 480] on icon "button" at bounding box center [908, 475] width 13 height 13
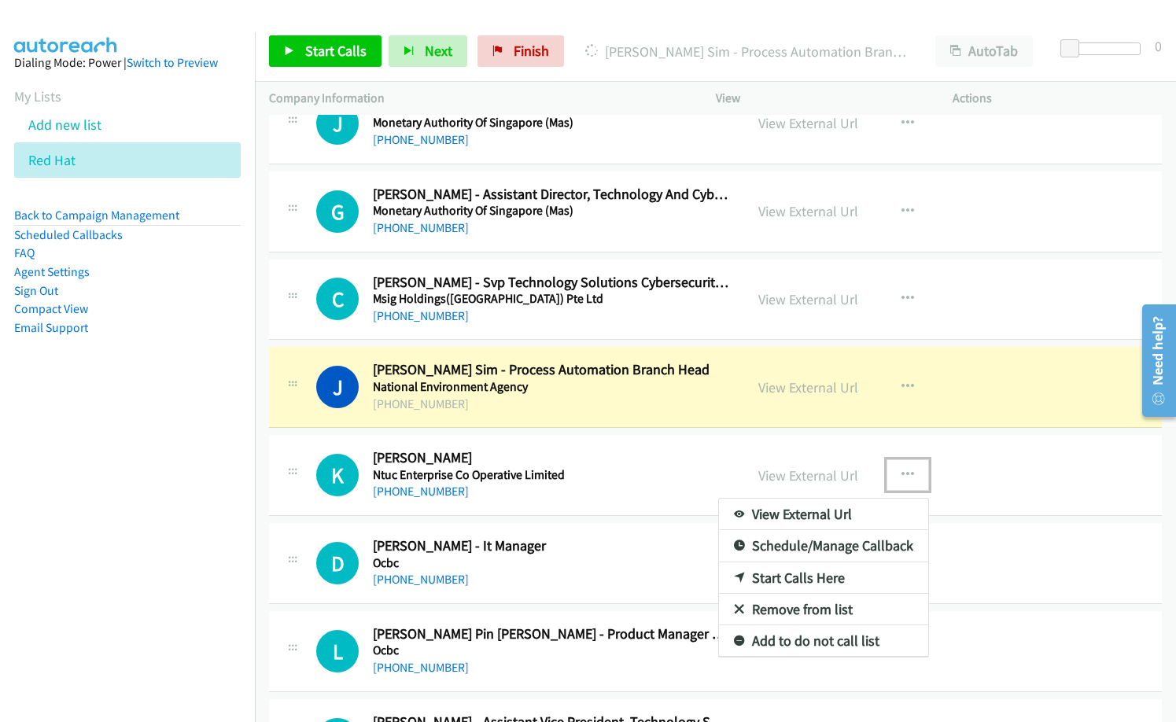
click at [807, 578] on link "Start Calls Here" at bounding box center [823, 578] width 209 height 31
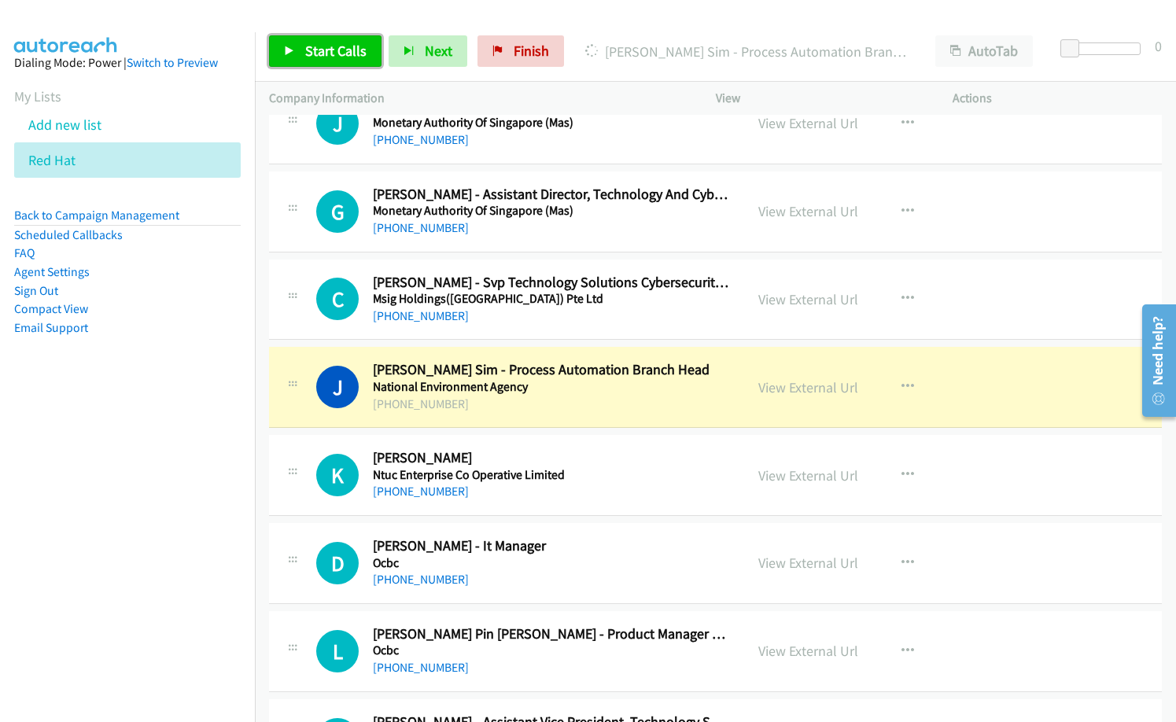
click at [339, 57] on span "Start Calls" at bounding box center [335, 51] width 61 height 18
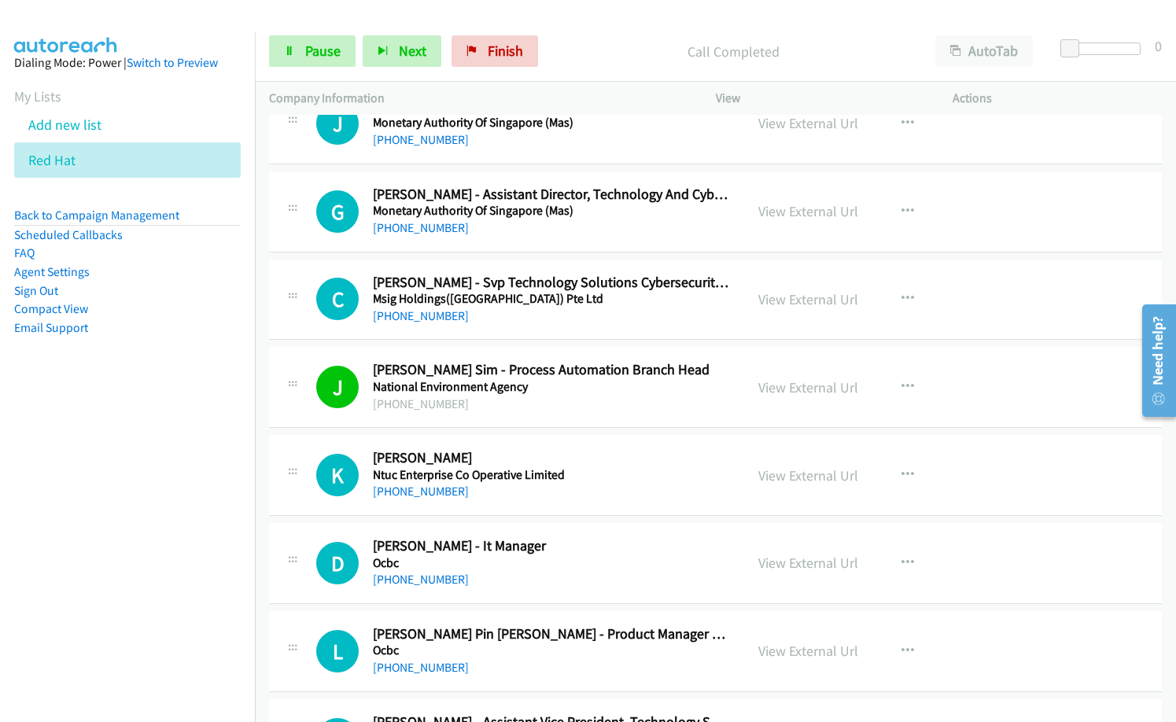
click at [589, 470] on h5 "Ntuc Enterprise Co Operative Limited" at bounding box center [551, 475] width 357 height 16
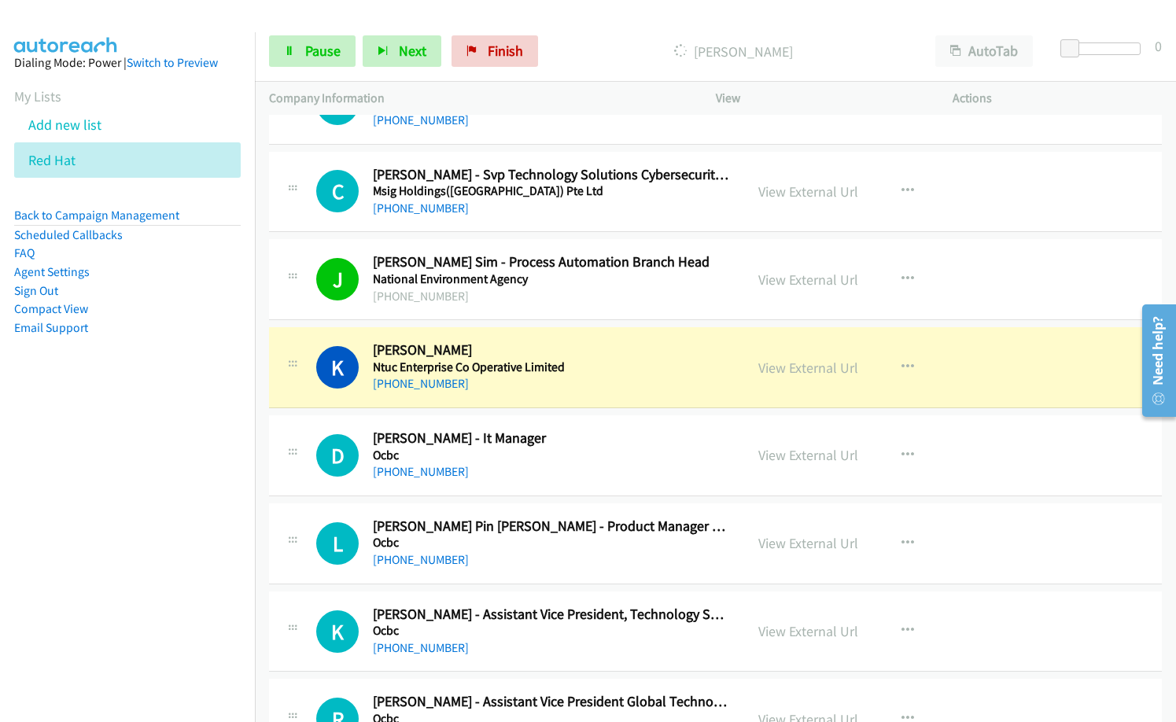
scroll to position [6217, 0]
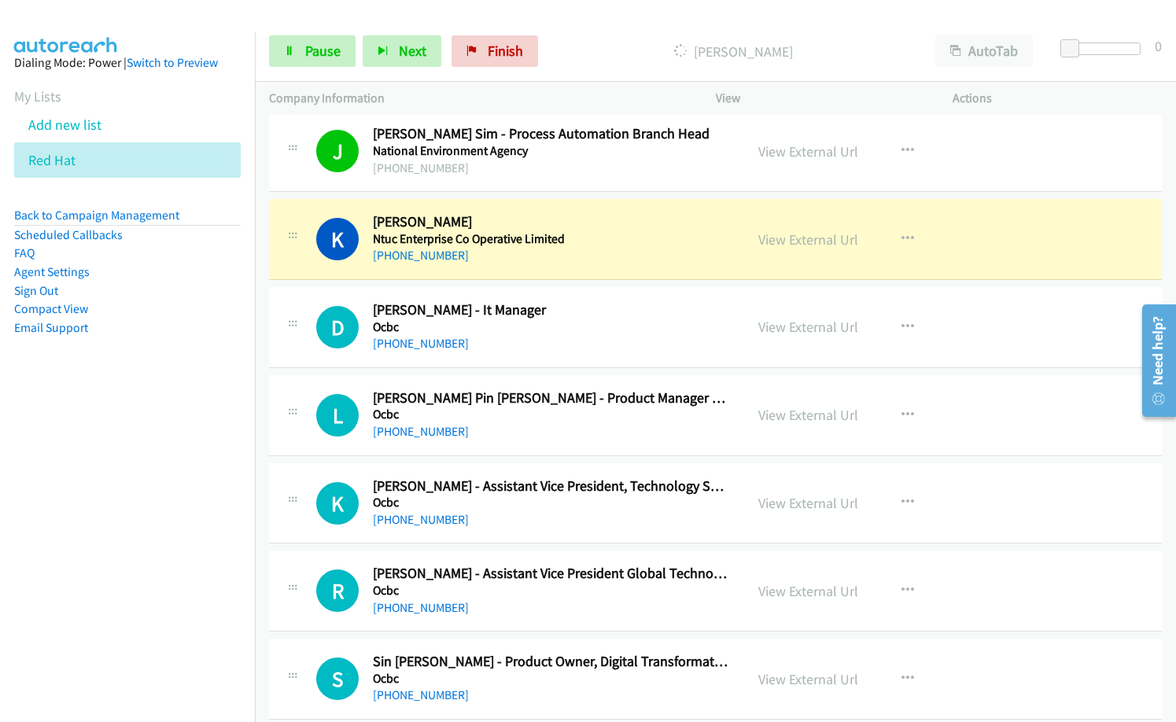
click at [525, 359] on div "D Callback Scheduled [PERSON_NAME] - It Manager Ocbc [GEOGRAPHIC_DATA]/[GEOGRAP…" at bounding box center [715, 327] width 893 height 81
click at [308, 50] on span "Pause" at bounding box center [322, 51] width 35 height 18
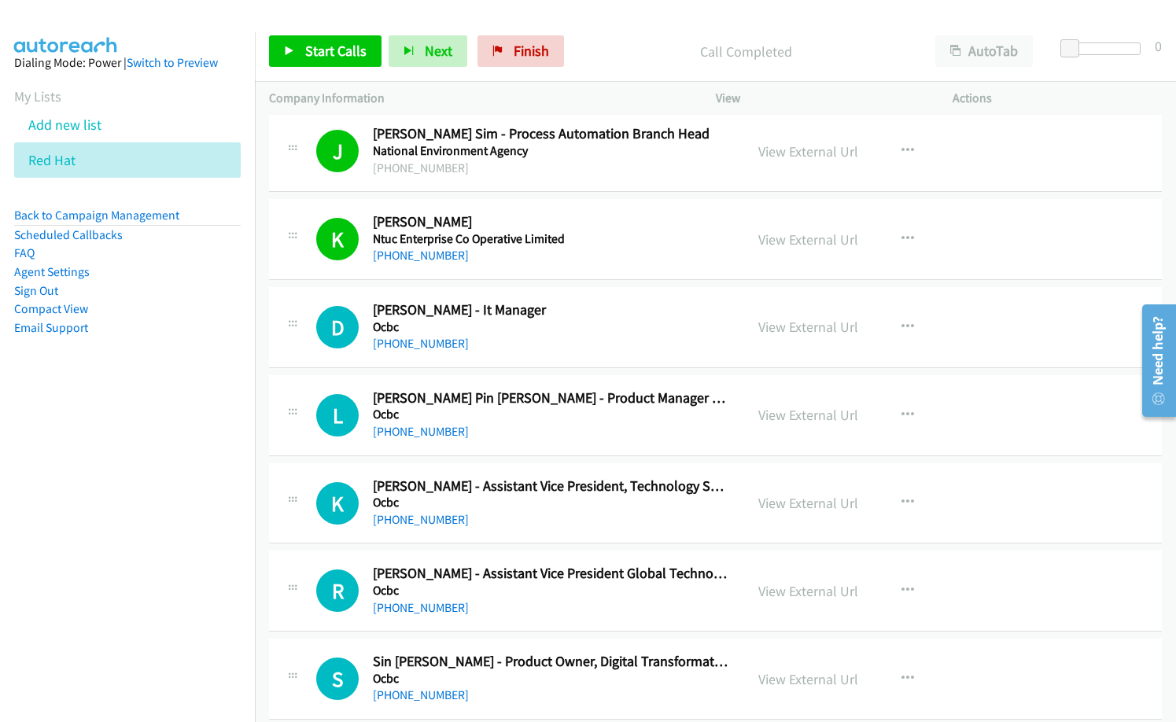
click at [556, 300] on div "D Callback Scheduled [PERSON_NAME] - It Manager Ocbc [GEOGRAPHIC_DATA]/[GEOGRAP…" at bounding box center [715, 327] width 893 height 81
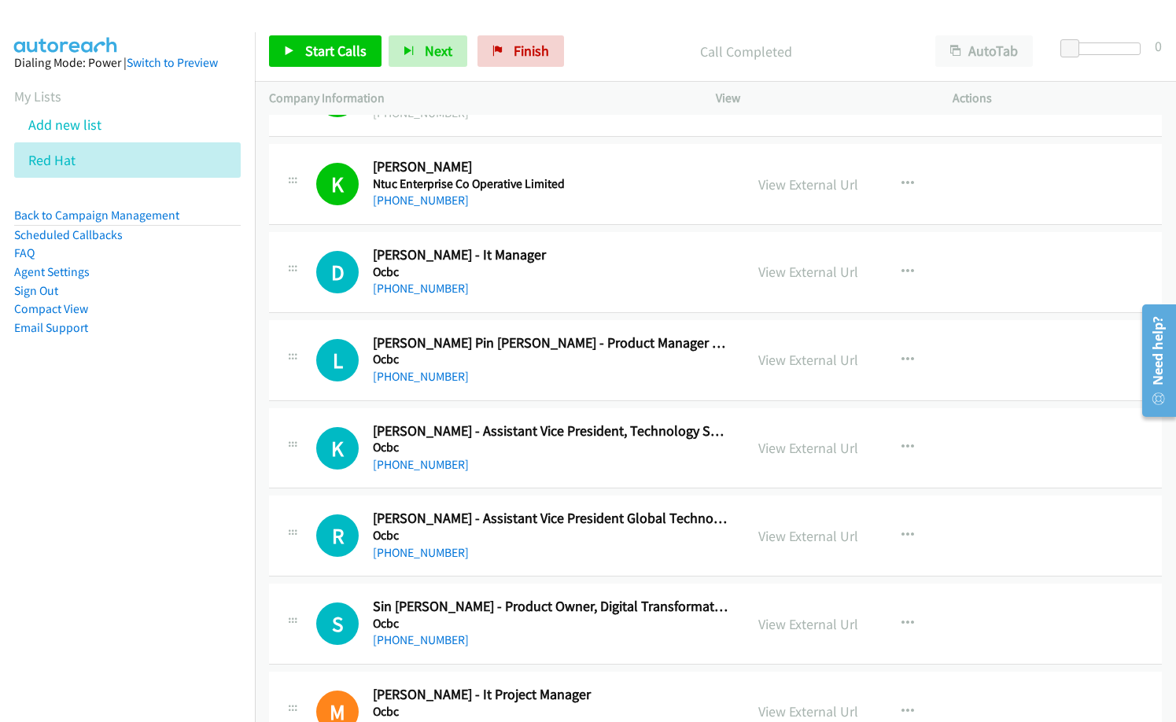
scroll to position [6295, 0]
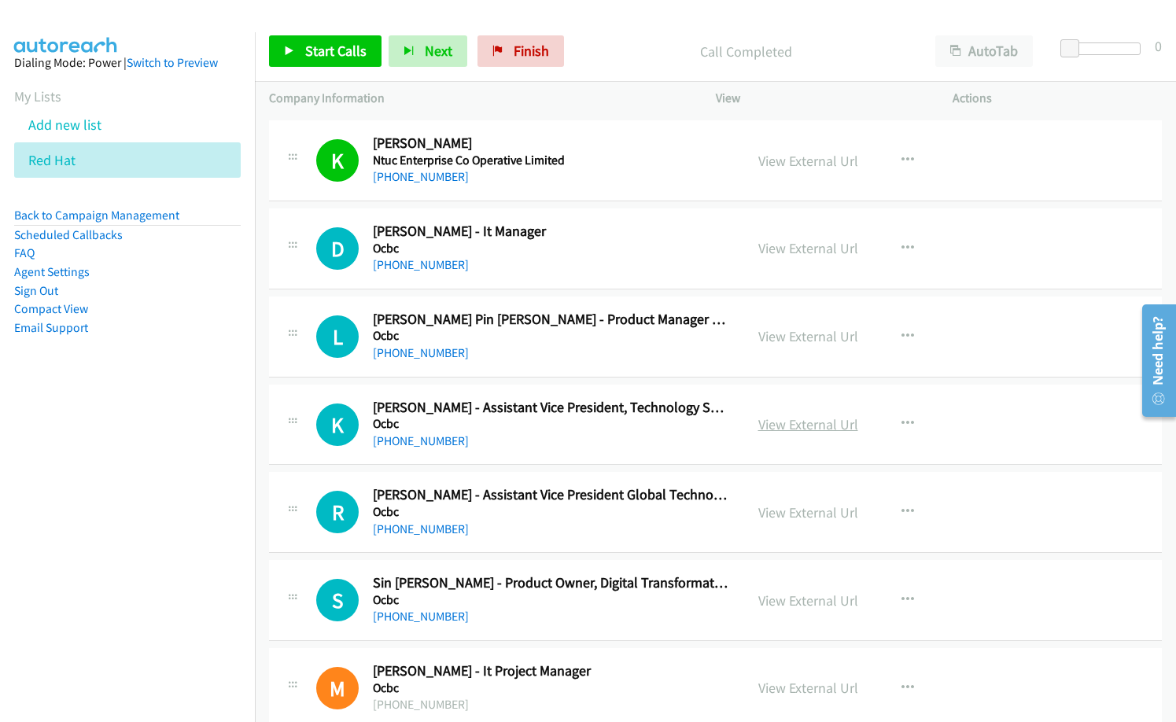
click at [818, 422] on link "View External Url" at bounding box center [809, 425] width 100 height 18
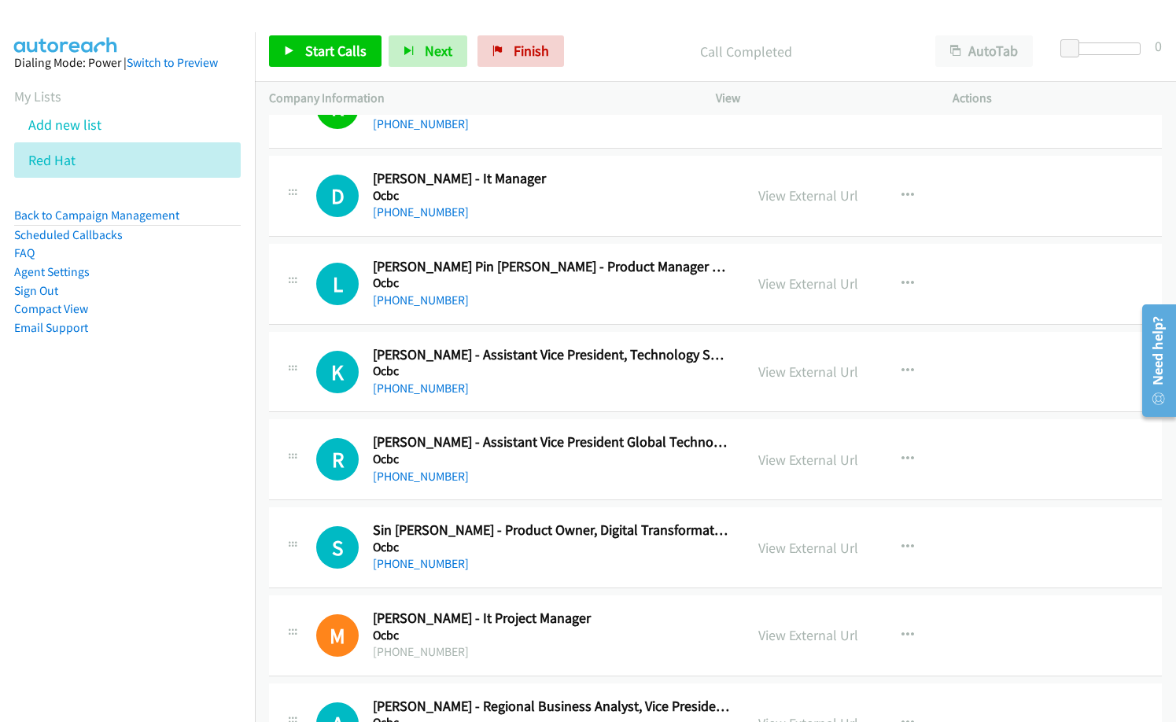
scroll to position [6374, 0]
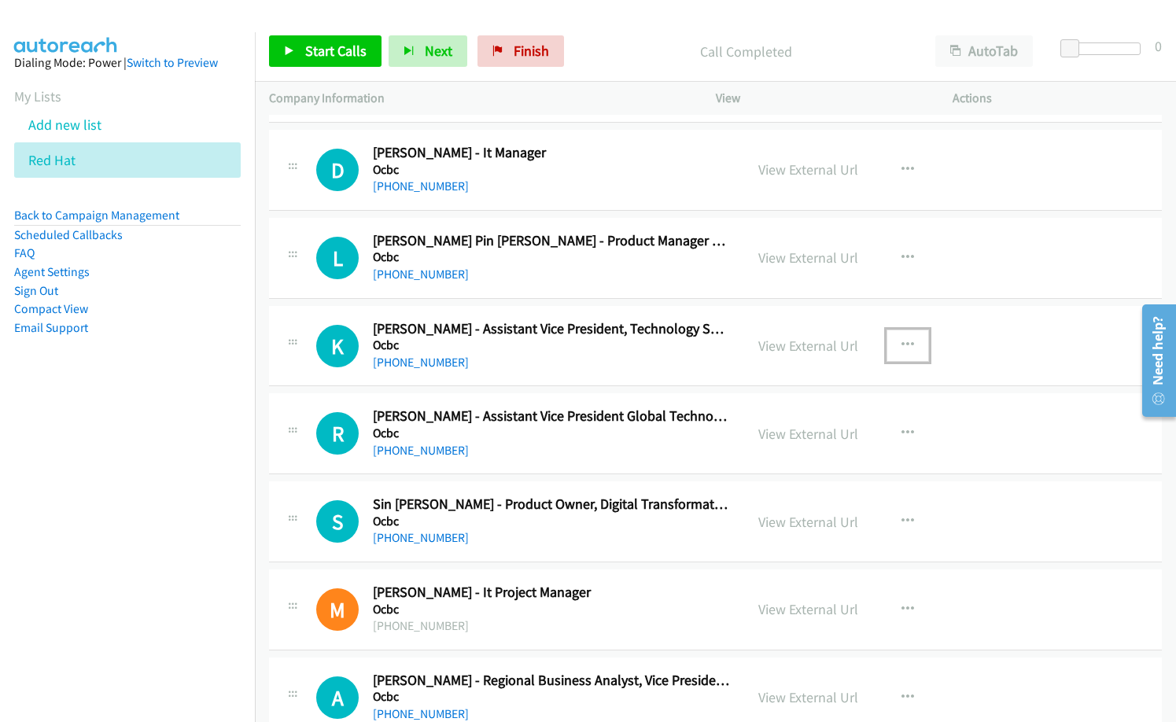
click at [896, 337] on button "button" at bounding box center [908, 345] width 42 height 31
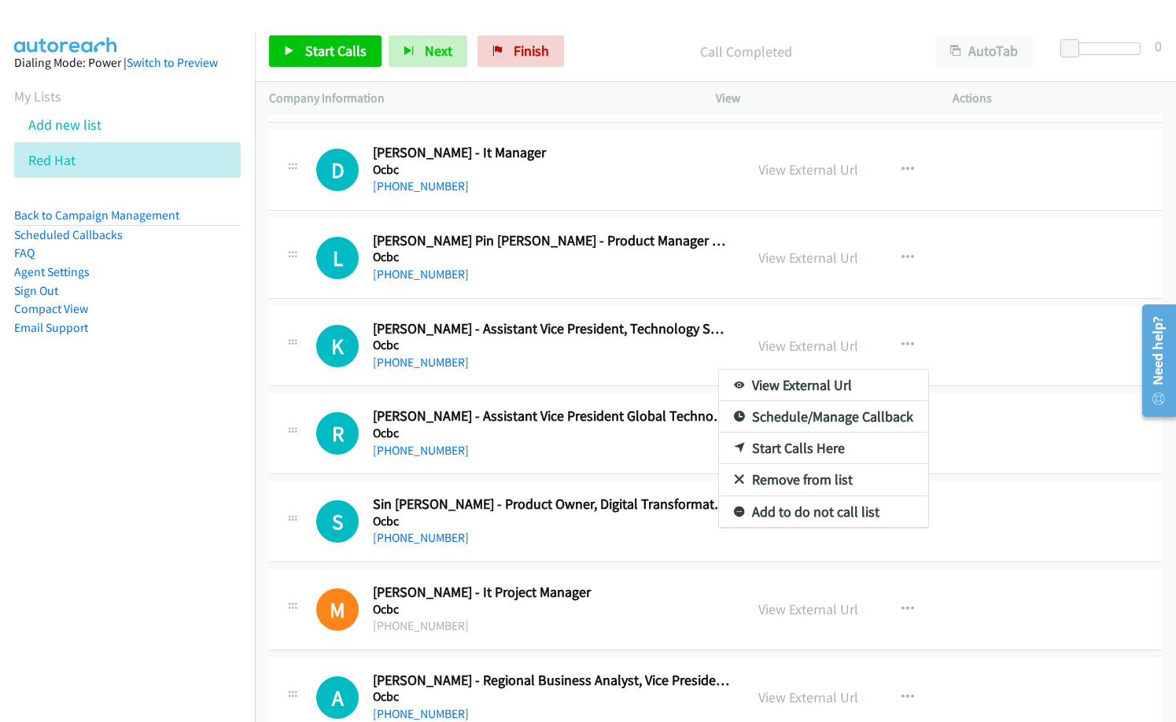
click at [630, 353] on div at bounding box center [588, 361] width 1176 height 722
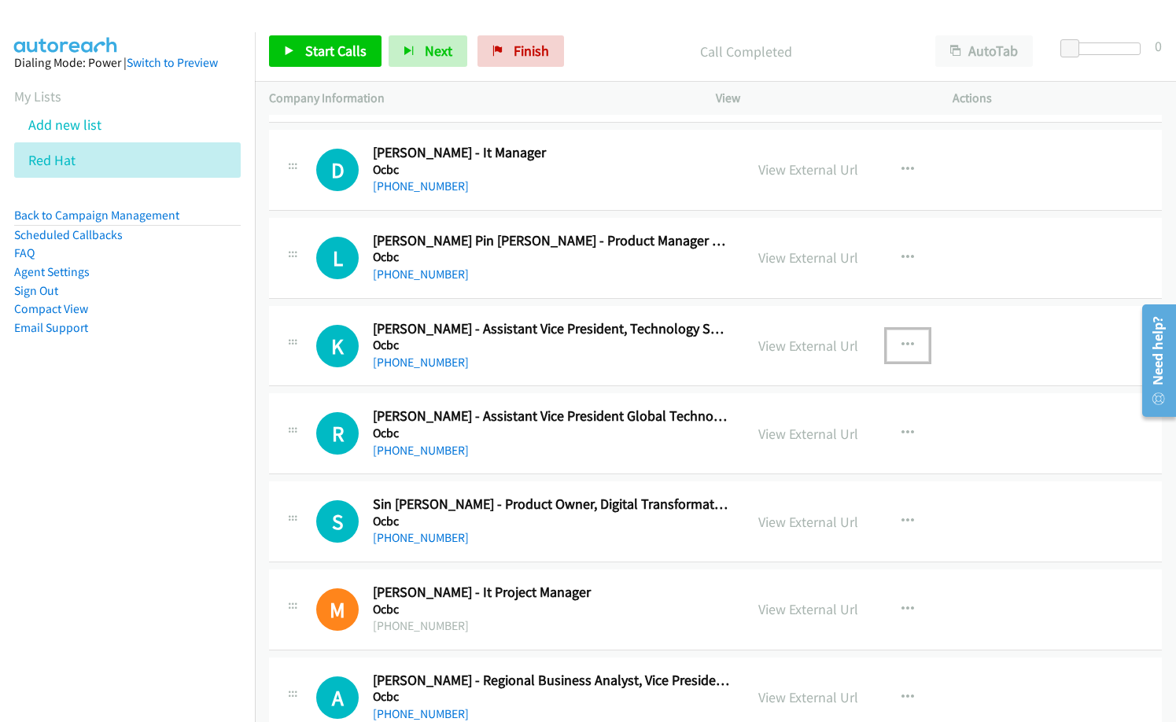
click at [907, 342] on icon "button" at bounding box center [908, 345] width 13 height 13
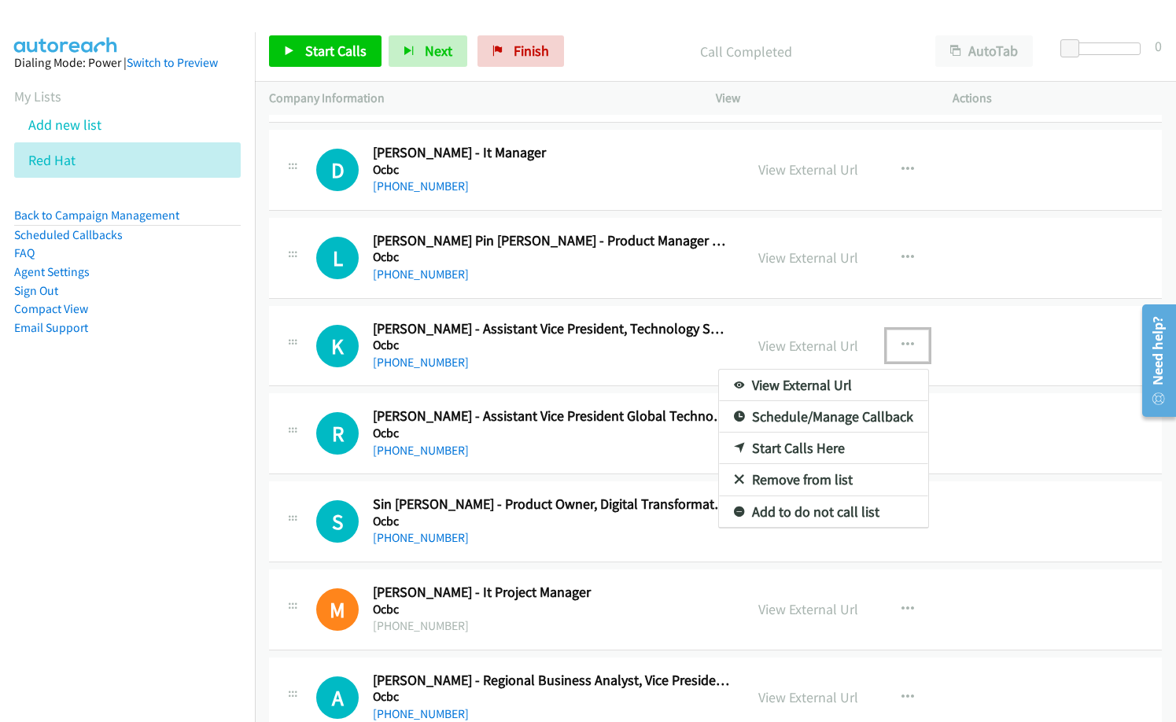
click at [818, 450] on link "Start Calls Here" at bounding box center [823, 448] width 209 height 31
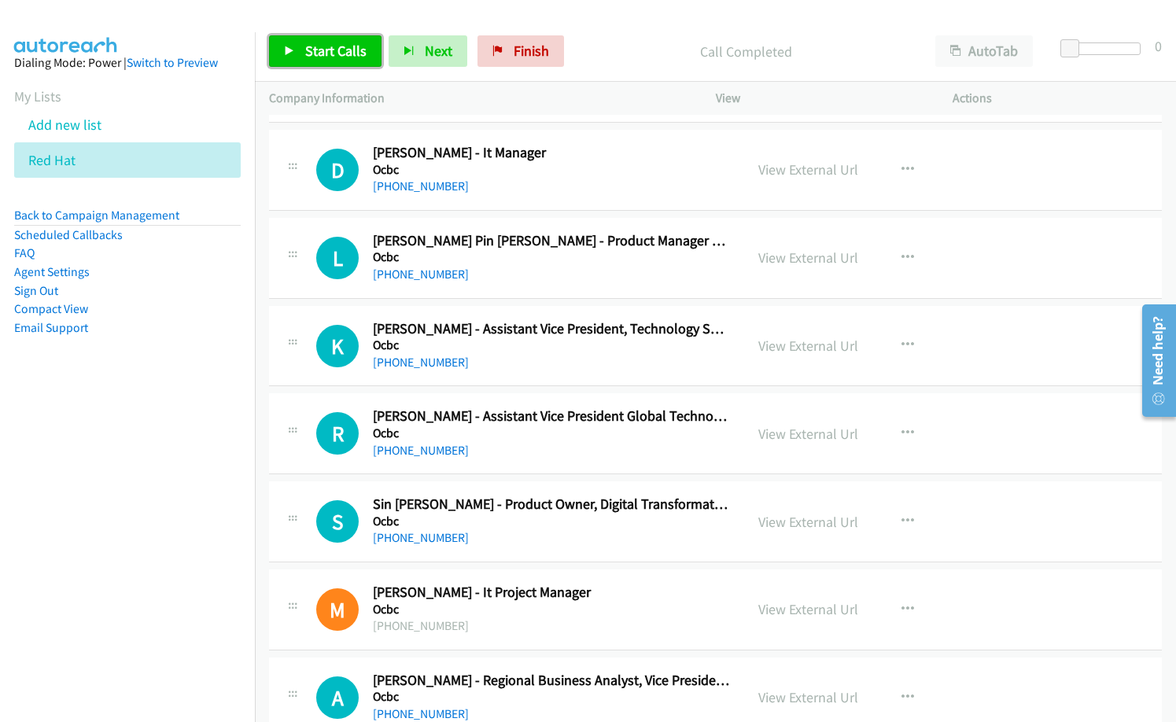
click at [314, 50] on span "Start Calls" at bounding box center [335, 51] width 61 height 18
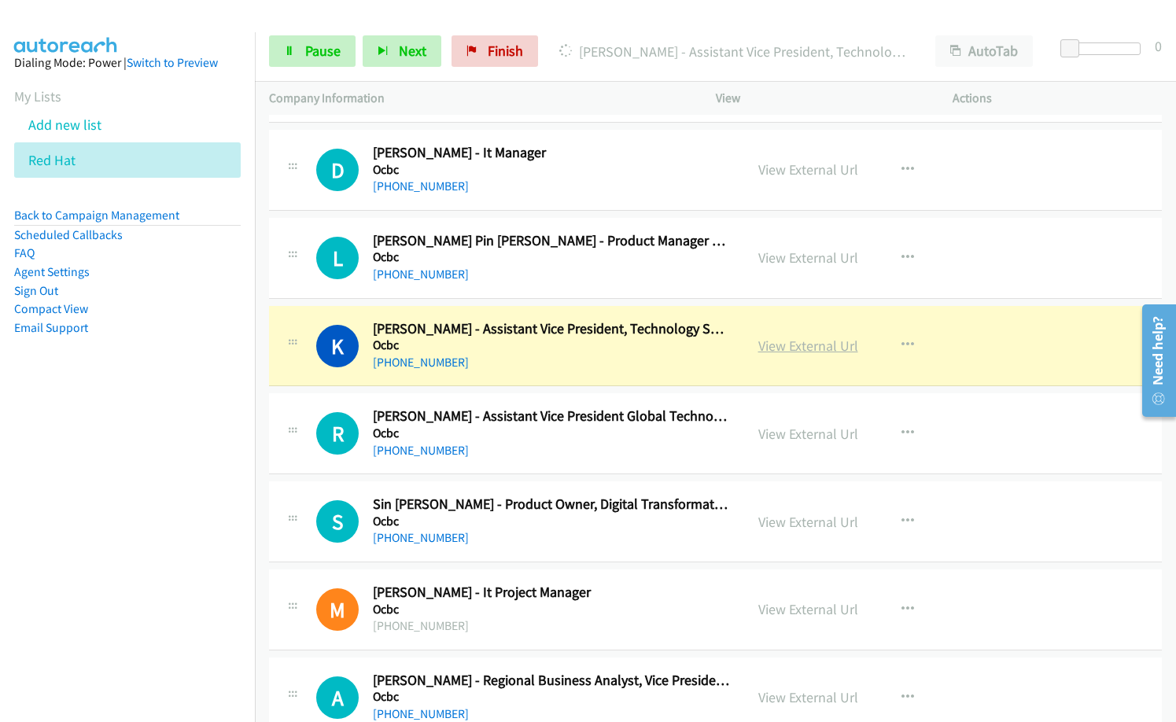
click at [806, 343] on link "View External Url" at bounding box center [809, 346] width 100 height 18
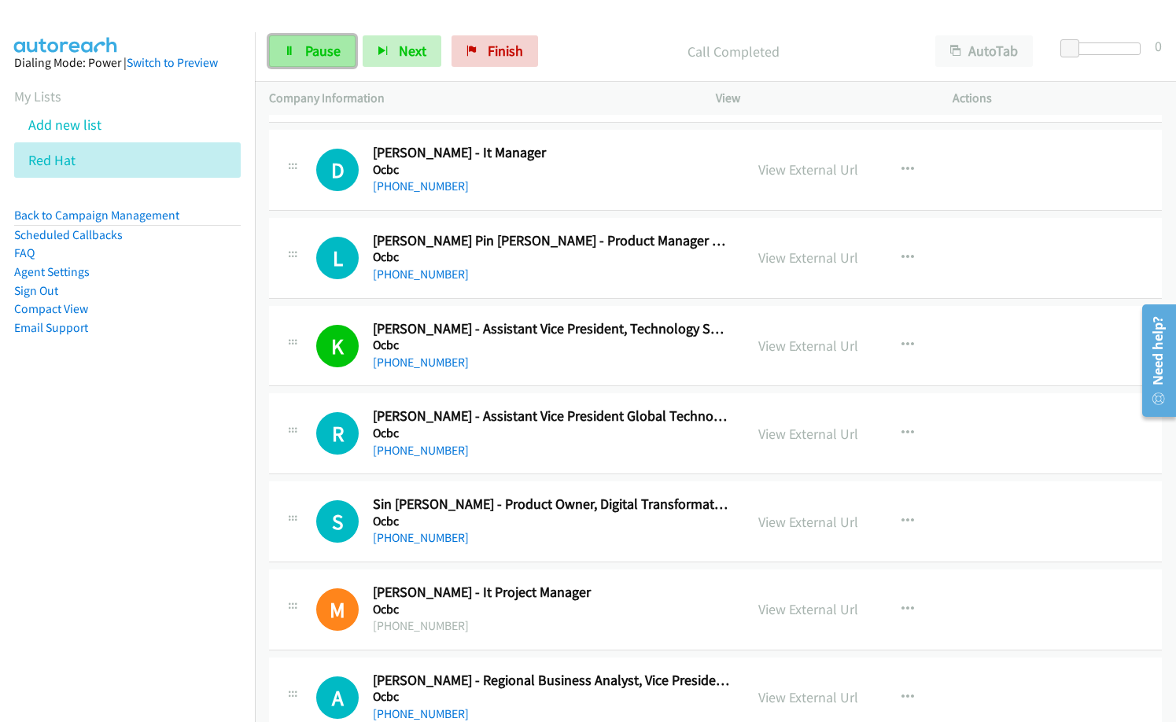
click at [327, 53] on span "Pause" at bounding box center [322, 51] width 35 height 18
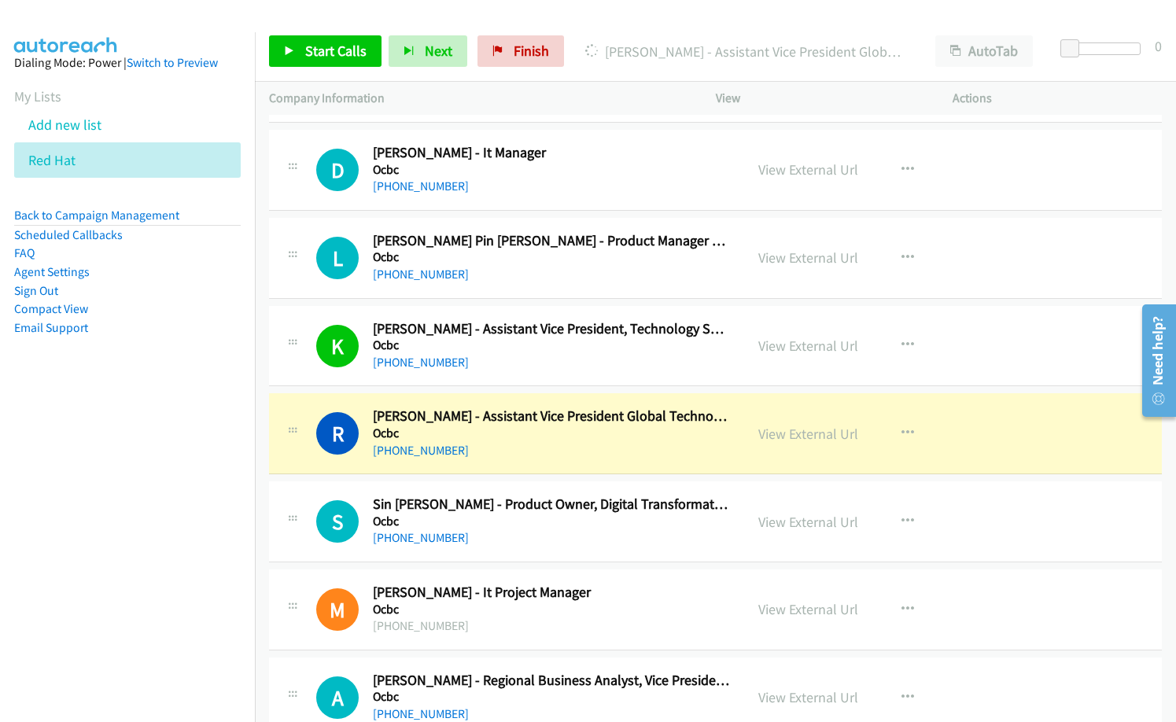
click at [604, 78] on div "Start Calls Pause Next Finish [PERSON_NAME] - Assistant Vice President Global T…" at bounding box center [715, 51] width 921 height 61
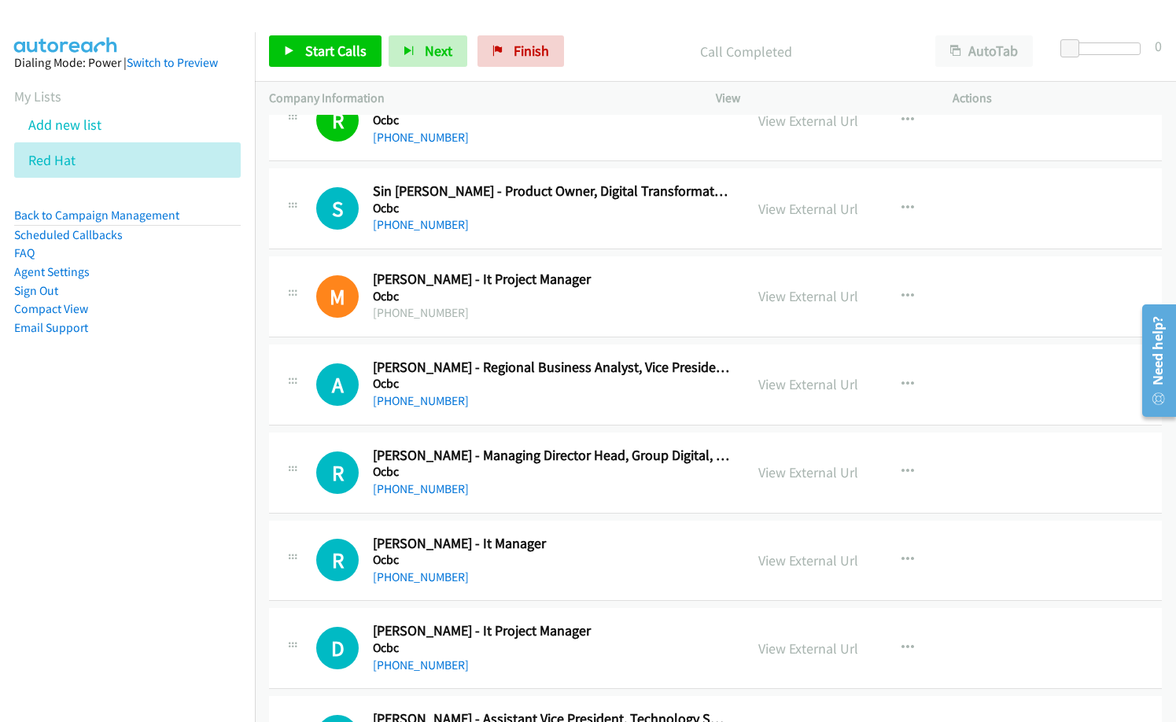
scroll to position [6689, 0]
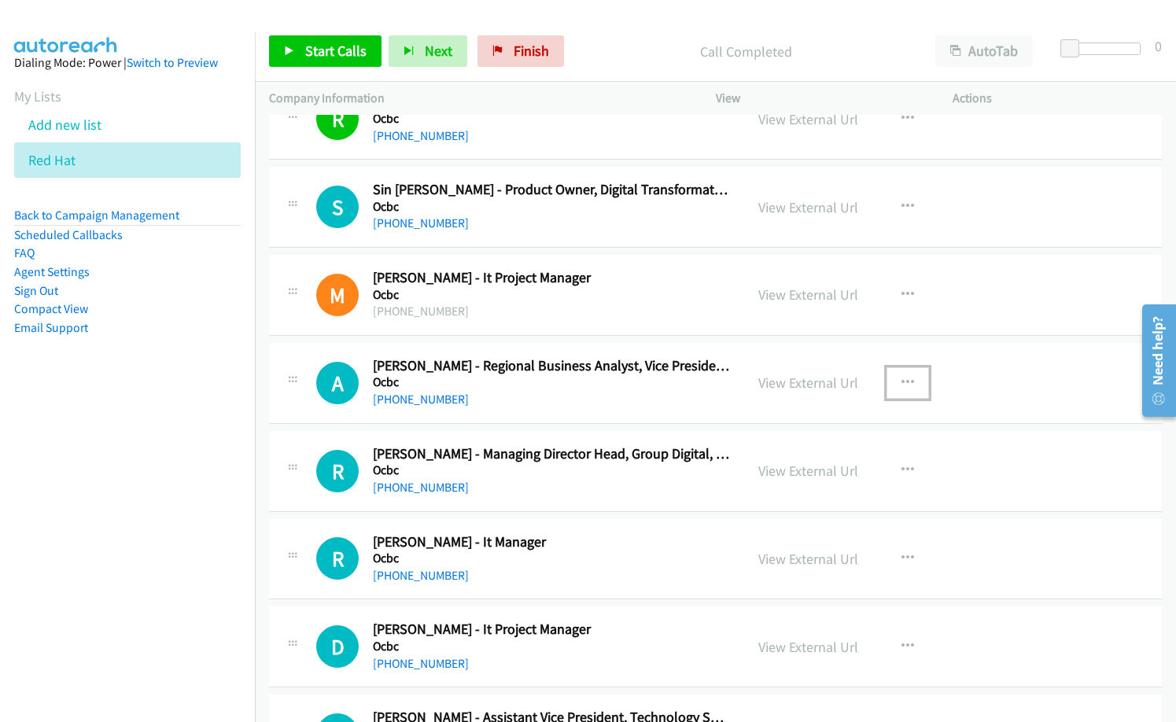
click at [903, 383] on icon "button" at bounding box center [908, 383] width 13 height 13
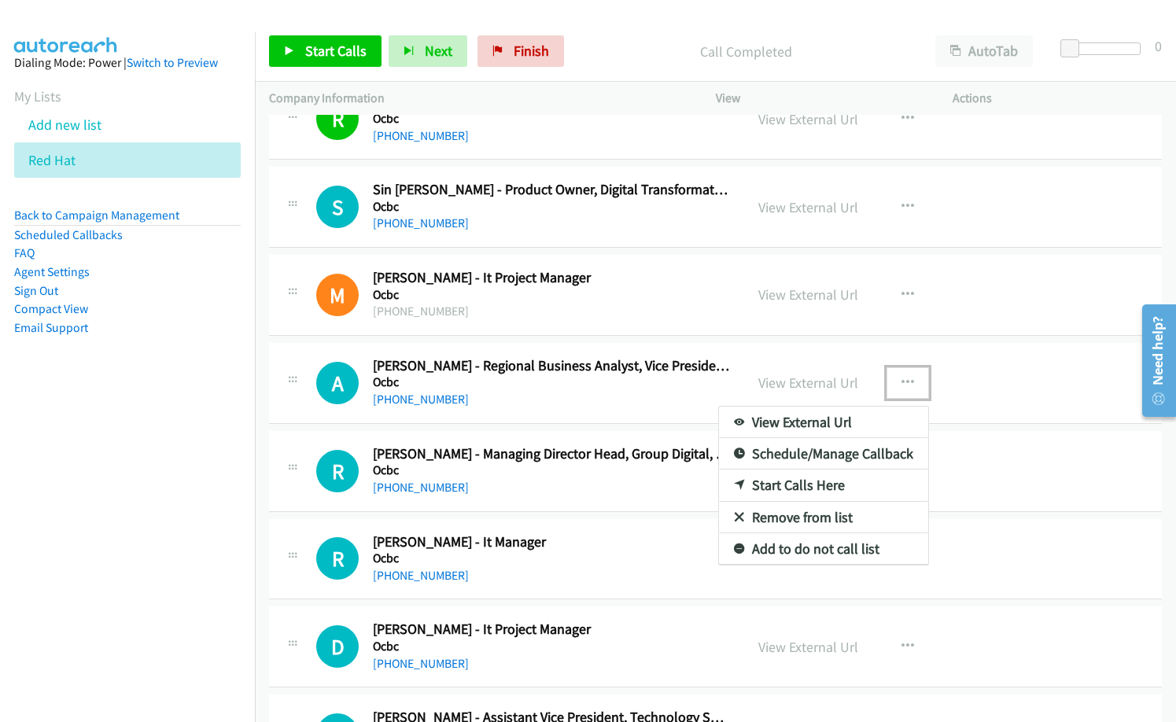
click at [796, 490] on link "Start Calls Here" at bounding box center [823, 485] width 209 height 31
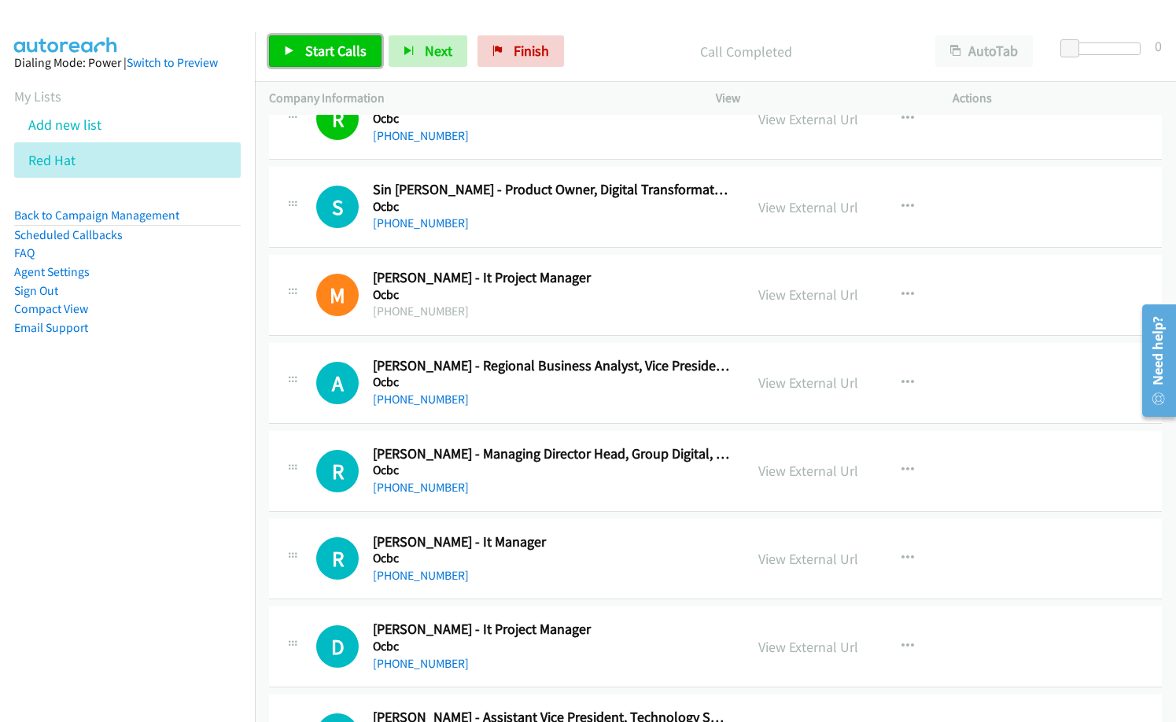
click at [322, 57] on span "Start Calls" at bounding box center [335, 51] width 61 height 18
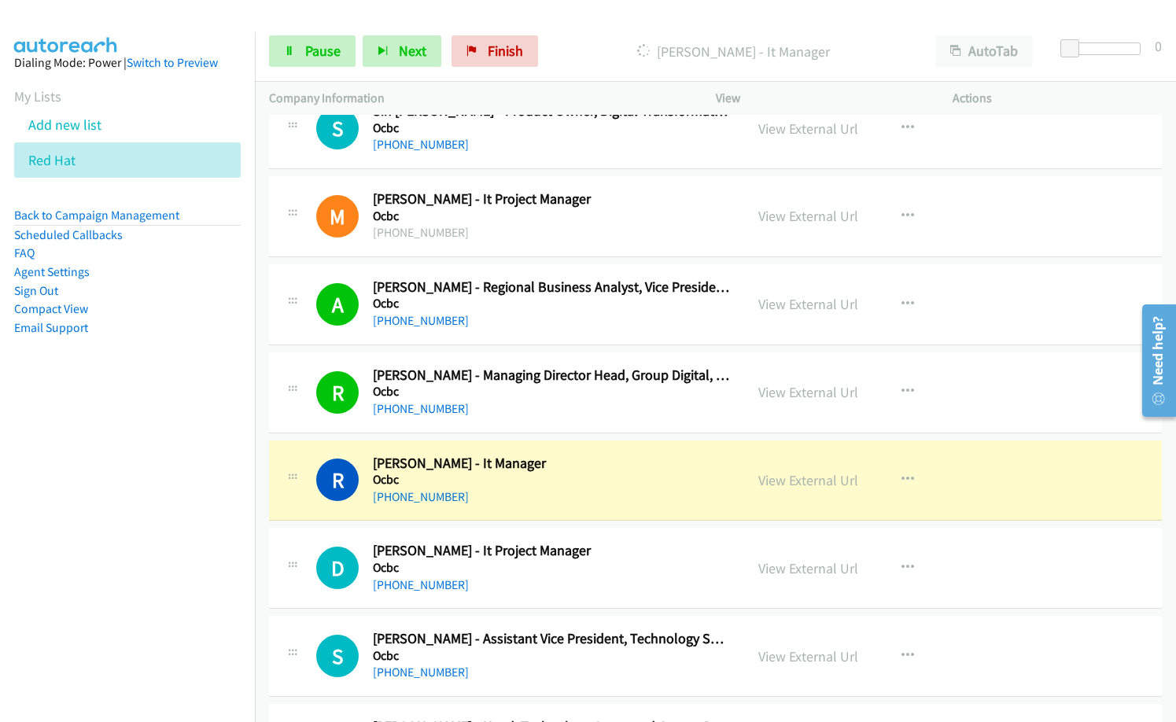
click at [555, 467] on h2 "[PERSON_NAME] - It Manager" at bounding box center [551, 464] width 357 height 18
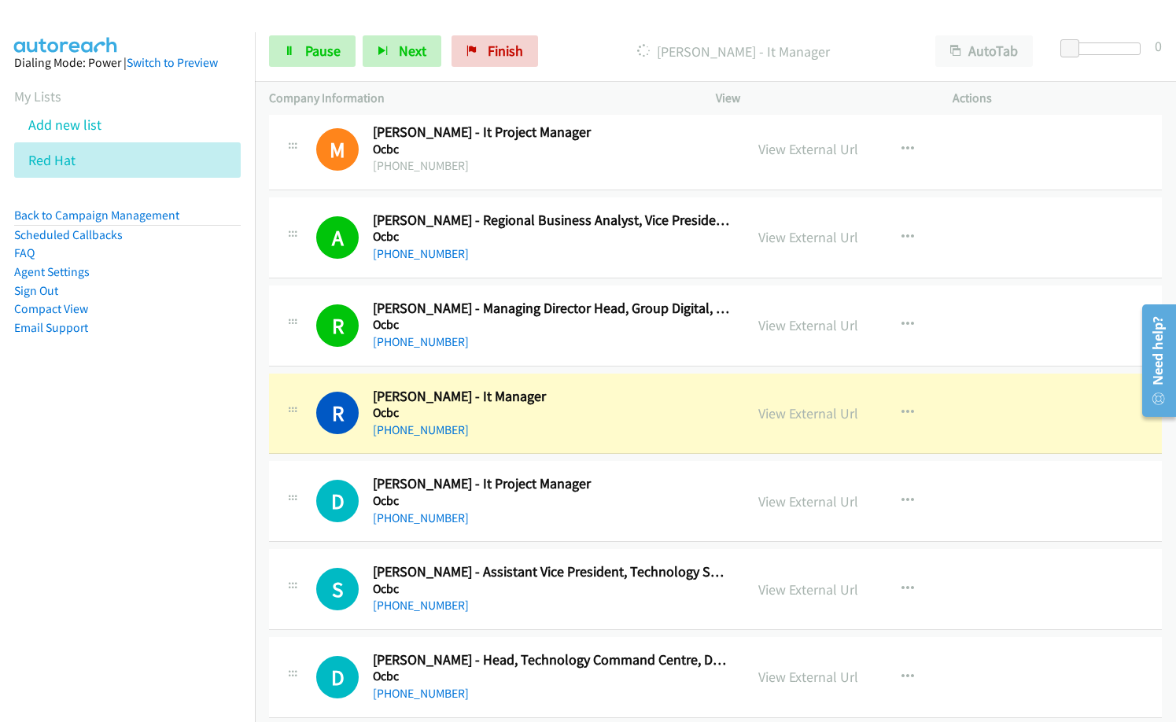
scroll to position [6925, 0]
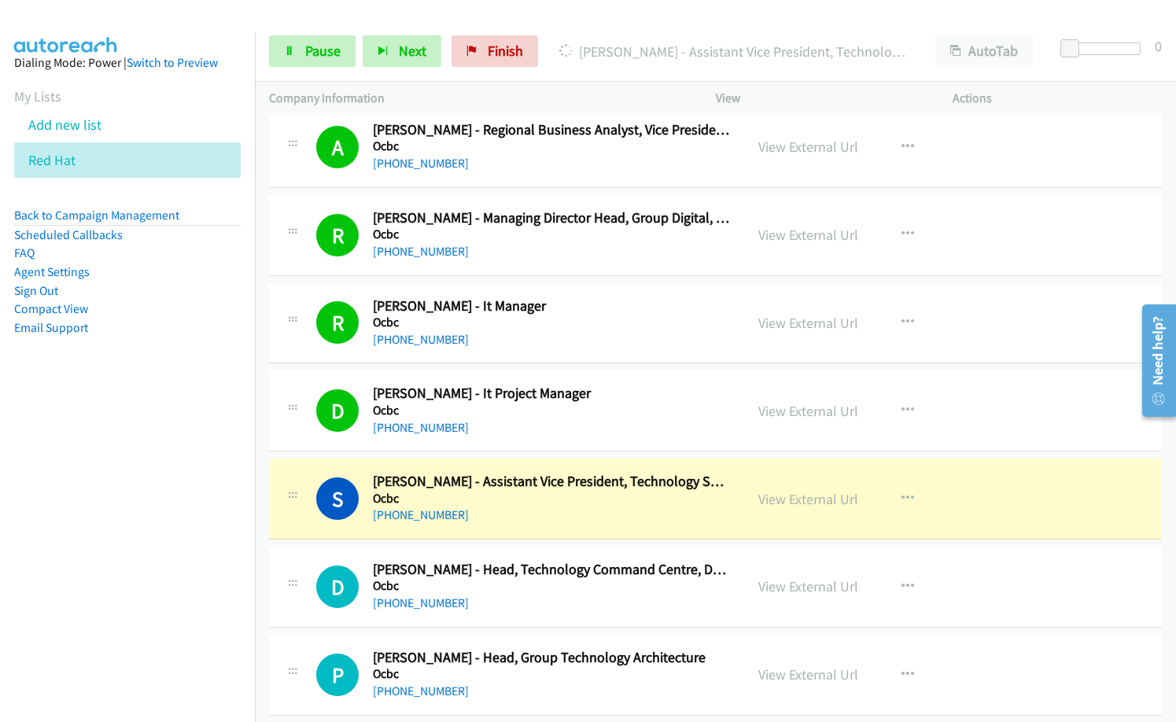
click at [563, 521] on div "[PHONE_NUMBER]" at bounding box center [551, 515] width 357 height 19
click at [789, 504] on link "View External Url" at bounding box center [809, 499] width 100 height 18
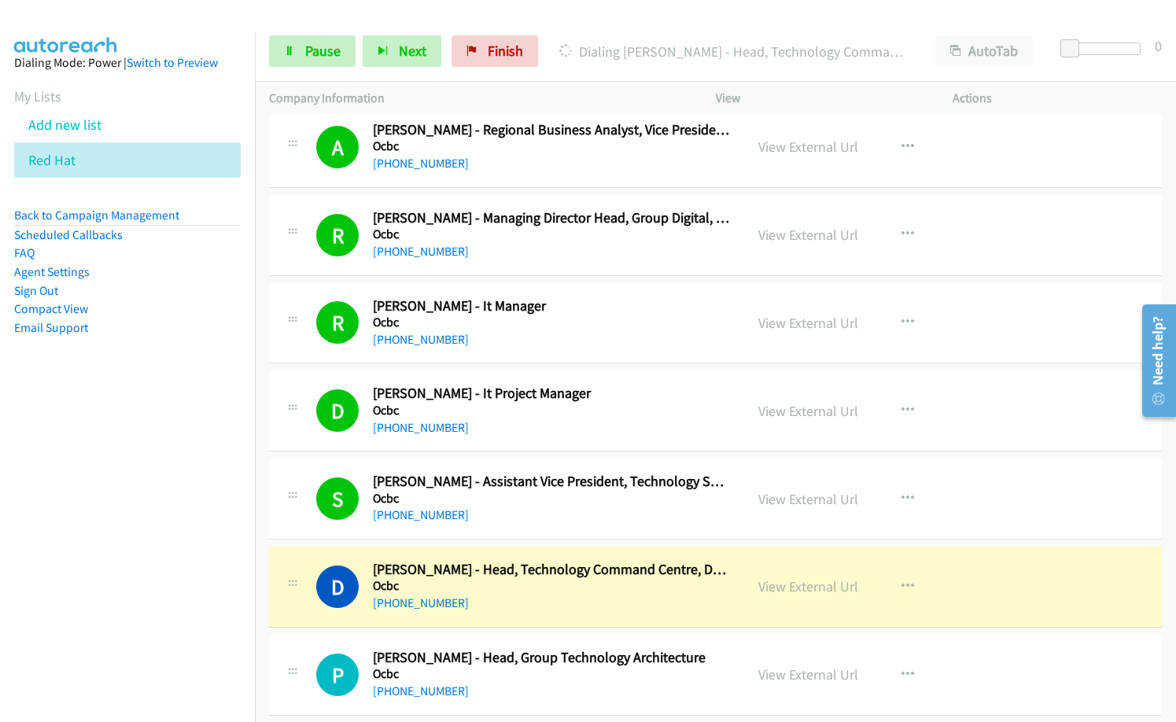
scroll to position [7004, 0]
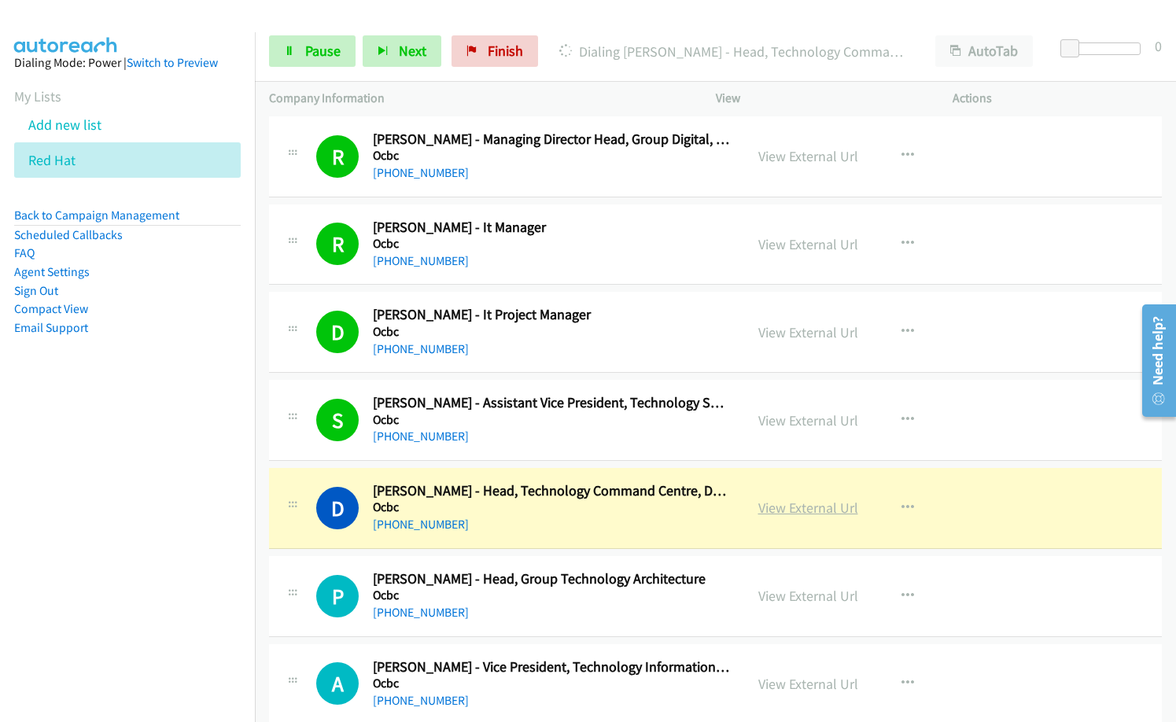
click at [791, 504] on link "View External Url" at bounding box center [809, 508] width 100 height 18
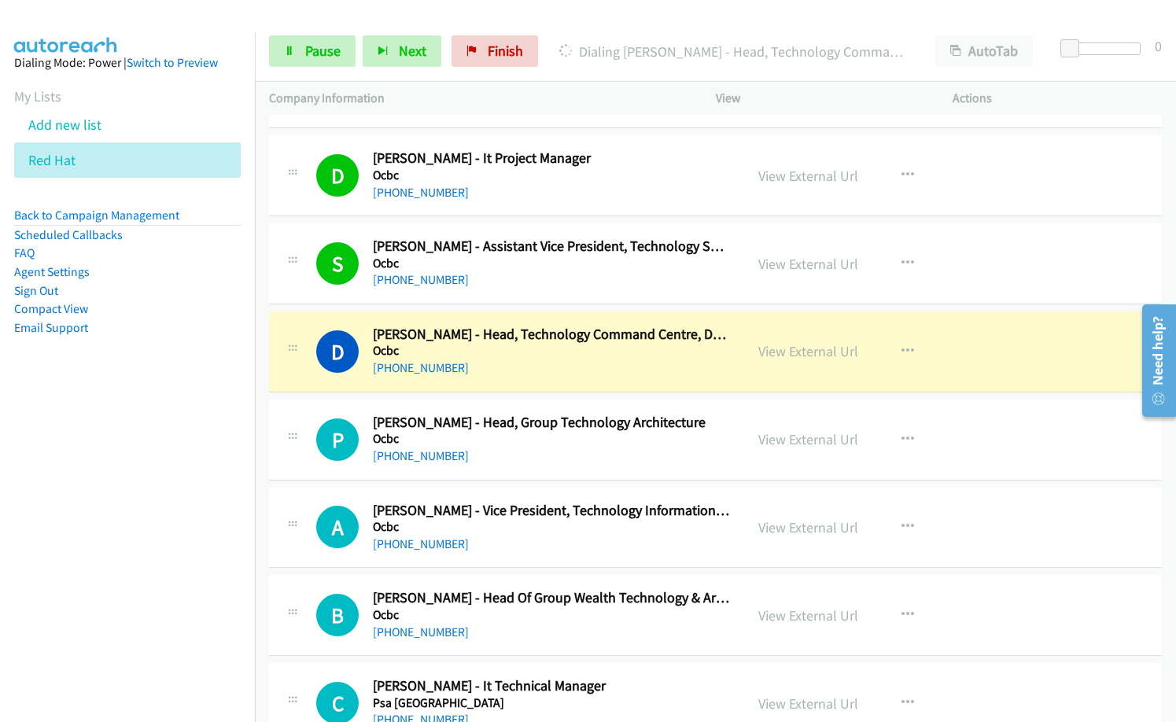
scroll to position [7161, 0]
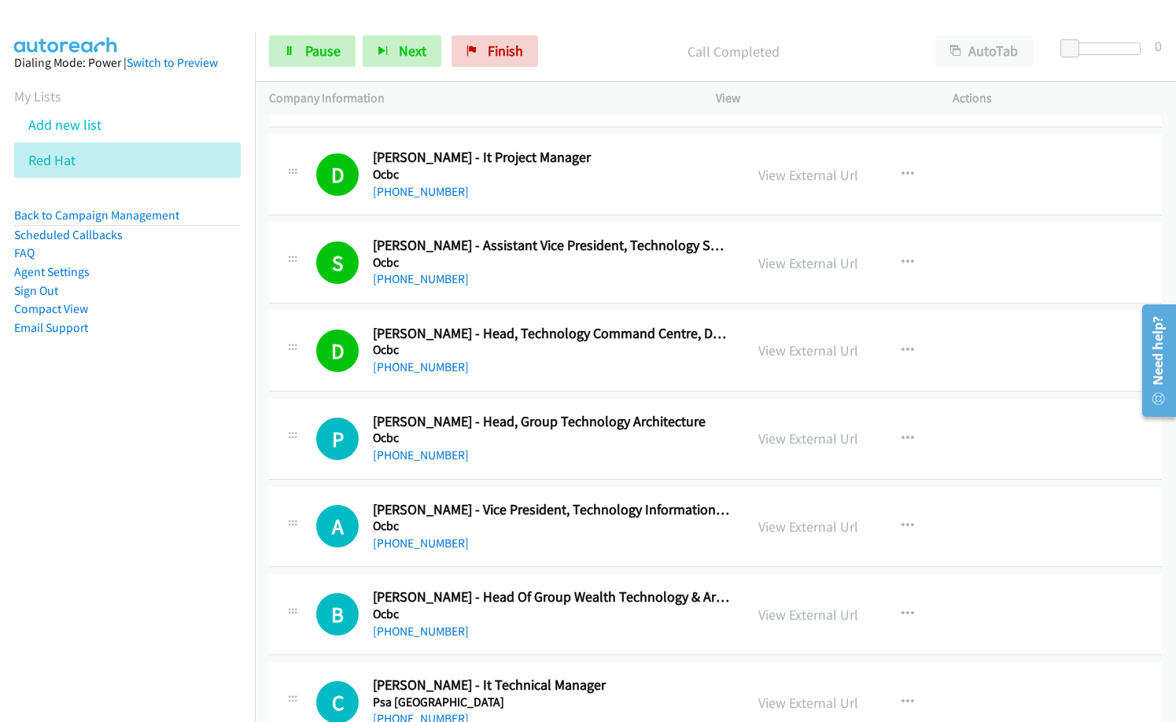
click at [617, 458] on div "[PHONE_NUMBER]" at bounding box center [551, 455] width 357 height 19
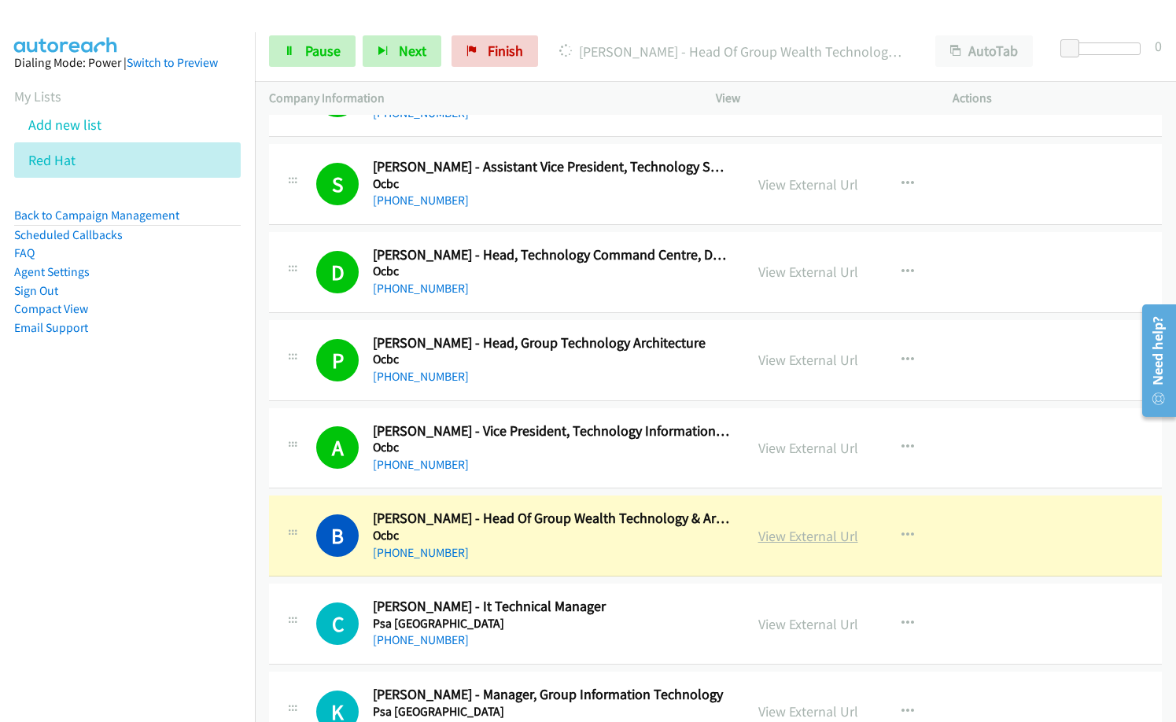
click at [833, 533] on link "View External Url" at bounding box center [809, 536] width 100 height 18
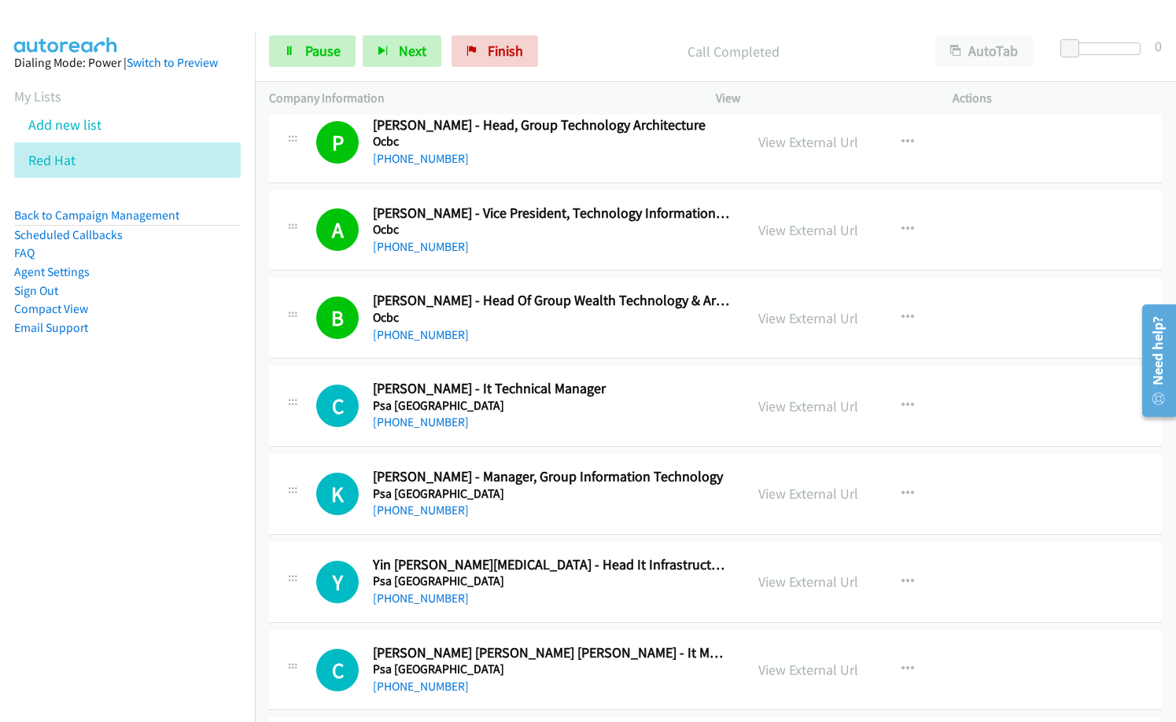
scroll to position [7476, 0]
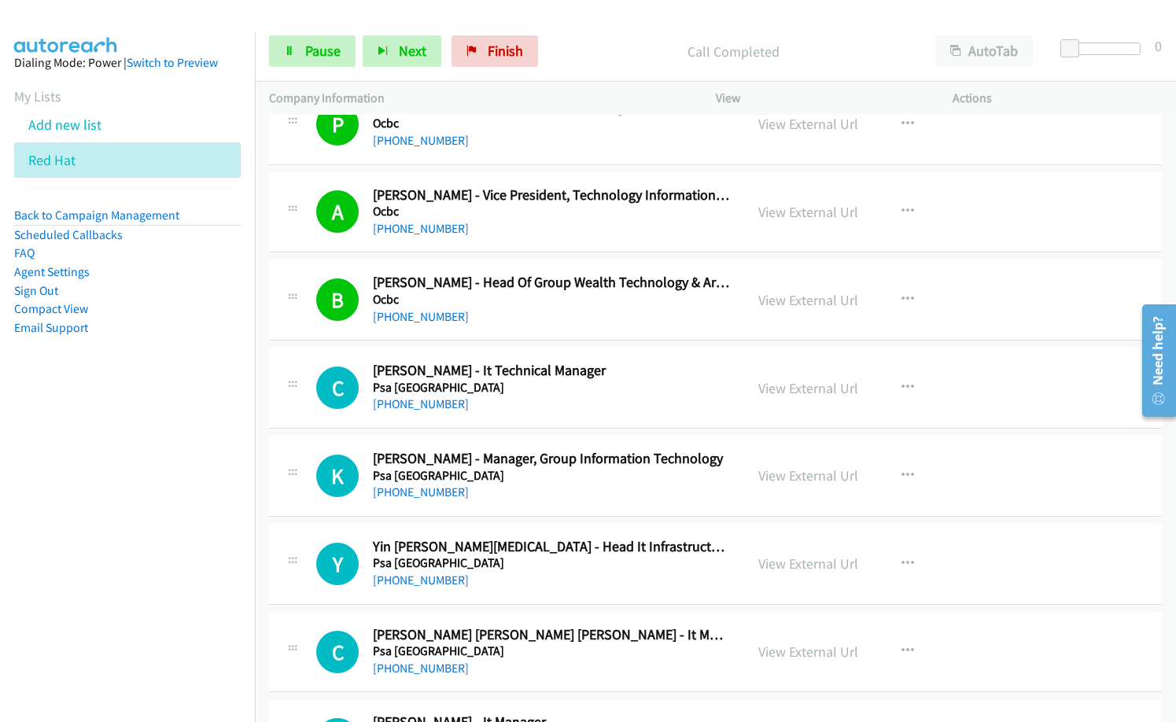
click at [588, 382] on h5 "Psa [GEOGRAPHIC_DATA]" at bounding box center [551, 388] width 357 height 16
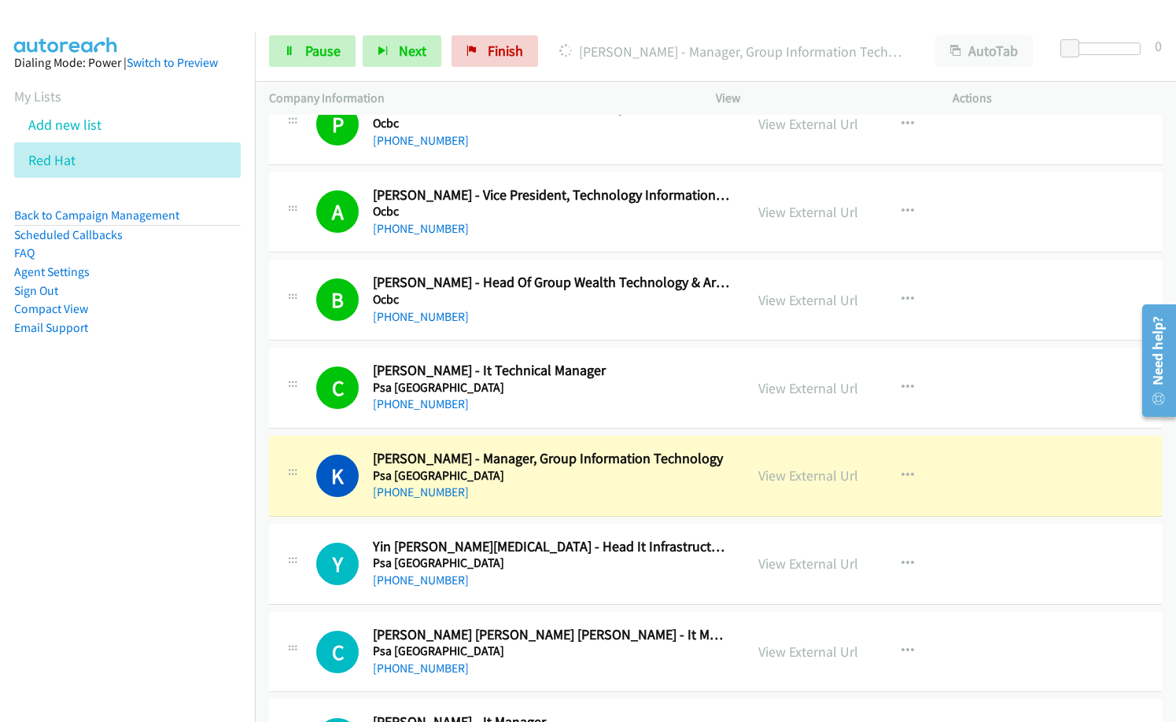
click at [105, 515] on nav "Dialing Mode: Power | Switch to Preview My Lists Add new list Red Hat Back to C…" at bounding box center [128, 393] width 256 height 722
click at [799, 475] on link "View External Url" at bounding box center [809, 476] width 100 height 18
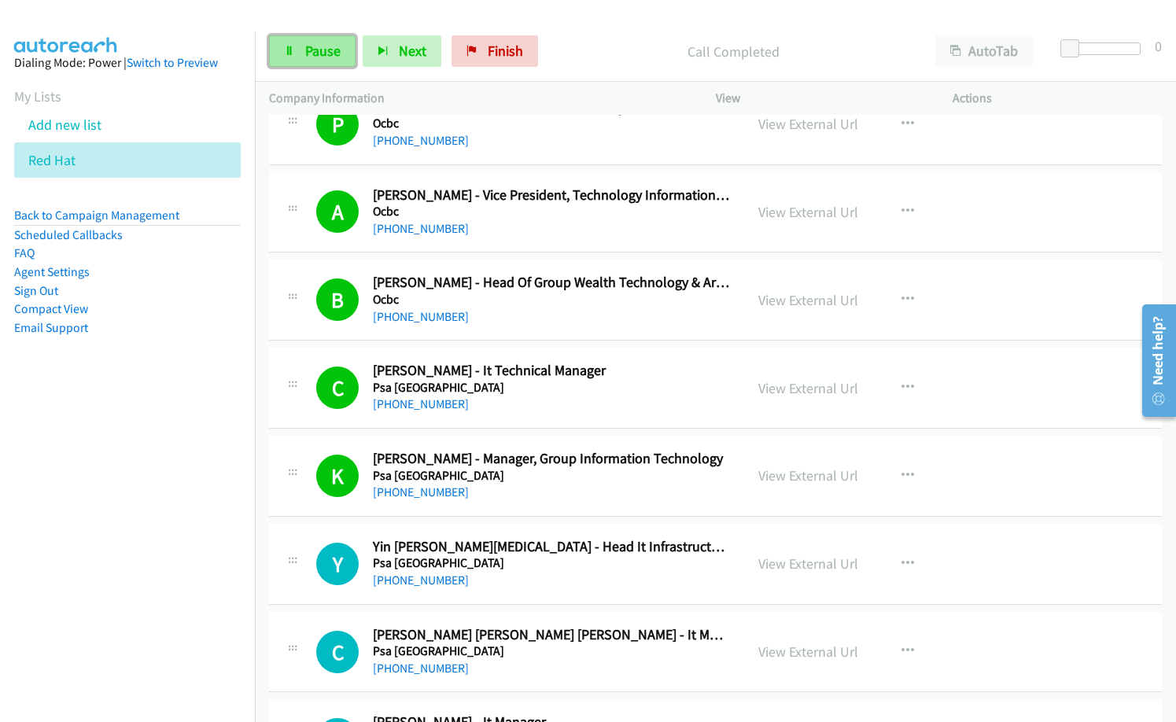
click at [332, 54] on span "Pause" at bounding box center [322, 51] width 35 height 18
drag, startPoint x: 574, startPoint y: 374, endPoint x: 838, endPoint y: 9, distance: 450.4
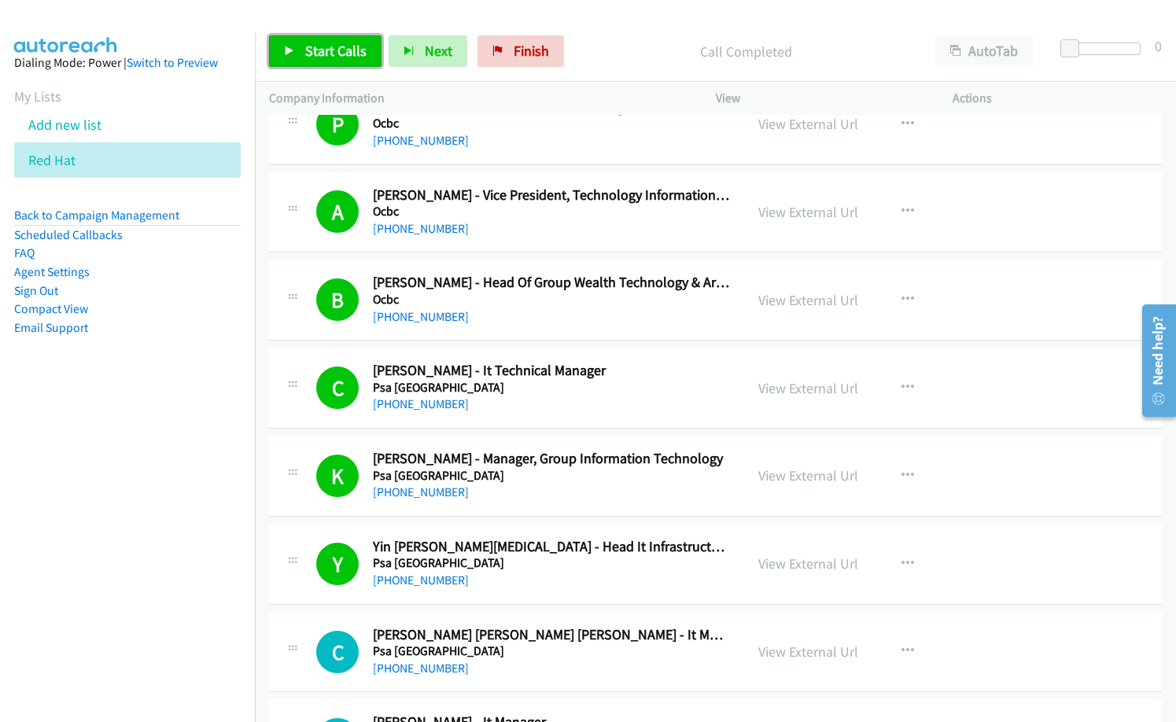
click at [342, 42] on span "Start Calls" at bounding box center [335, 51] width 61 height 18
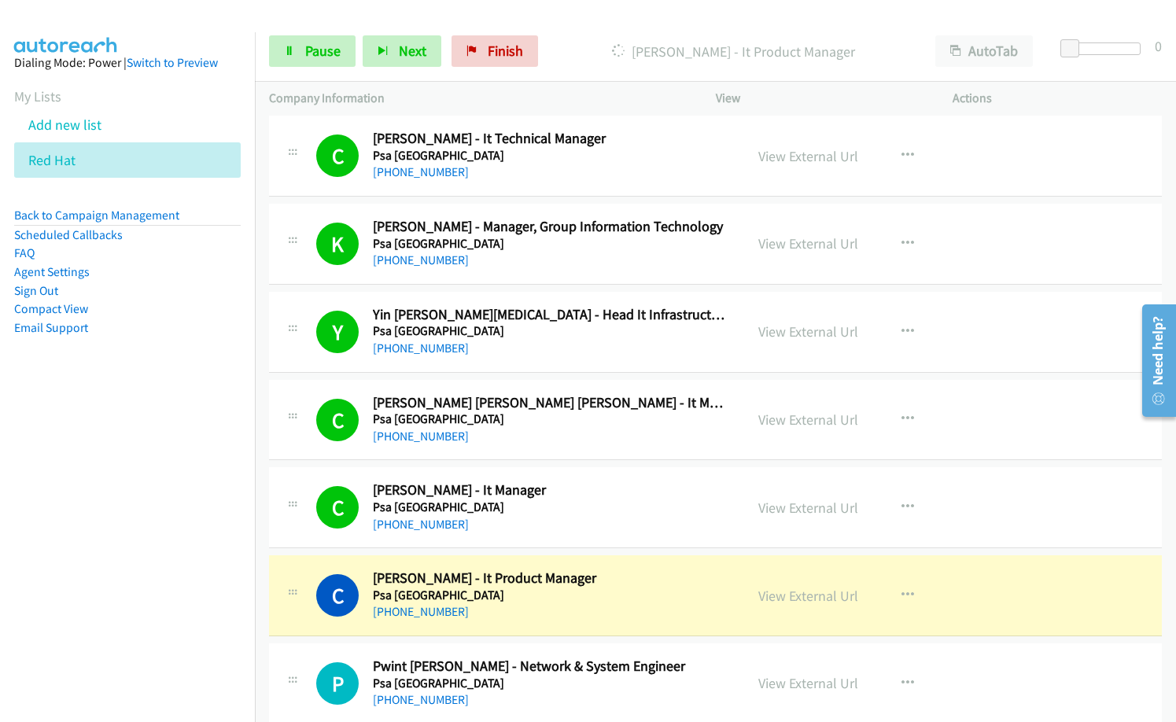
scroll to position [7791, 0]
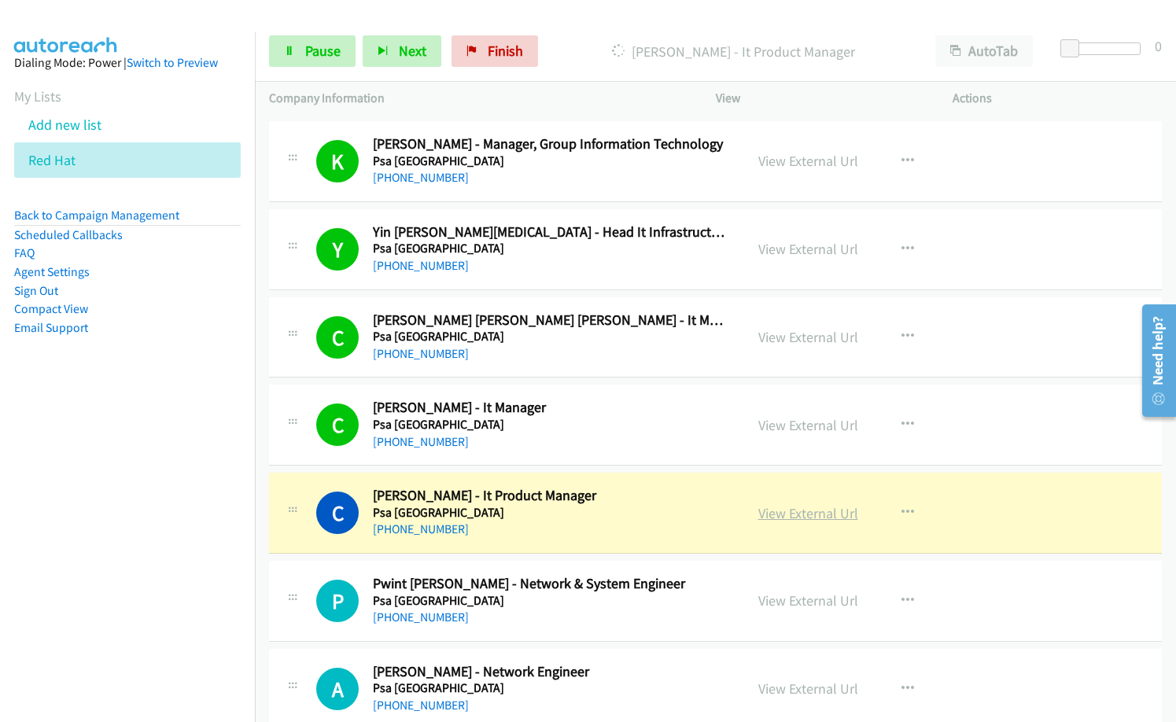
click at [822, 515] on link "View External Url" at bounding box center [809, 513] width 100 height 18
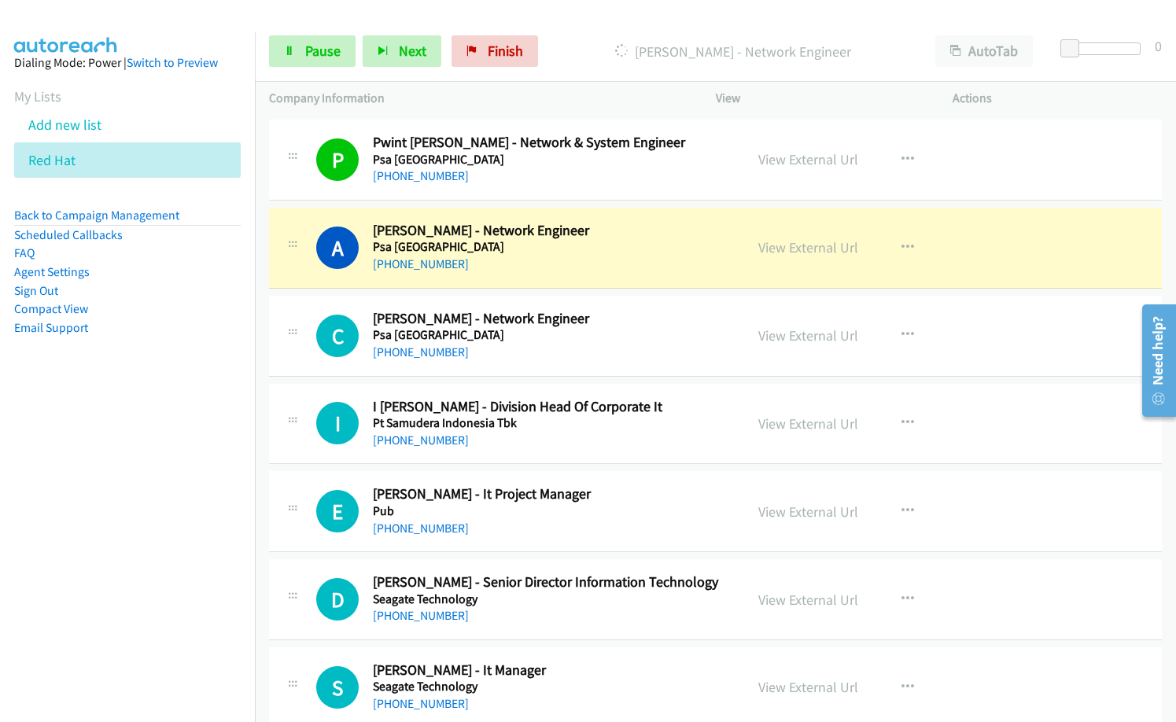
scroll to position [8263, 0]
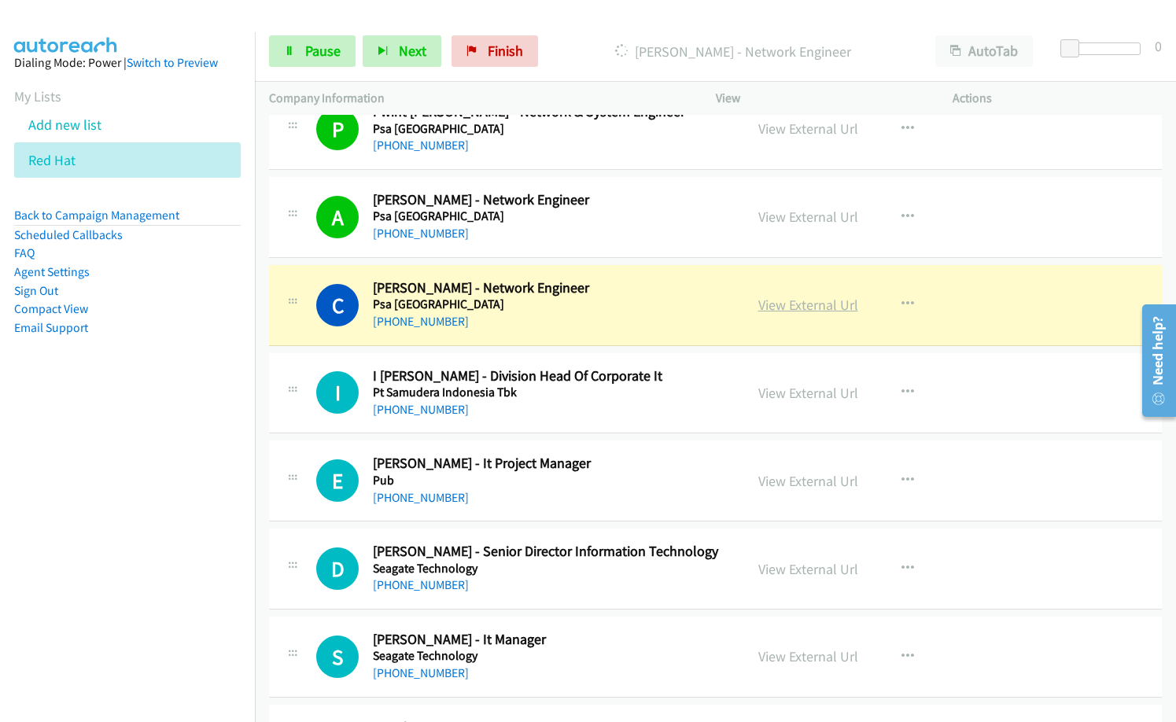
click at [786, 301] on link "View External Url" at bounding box center [809, 305] width 100 height 18
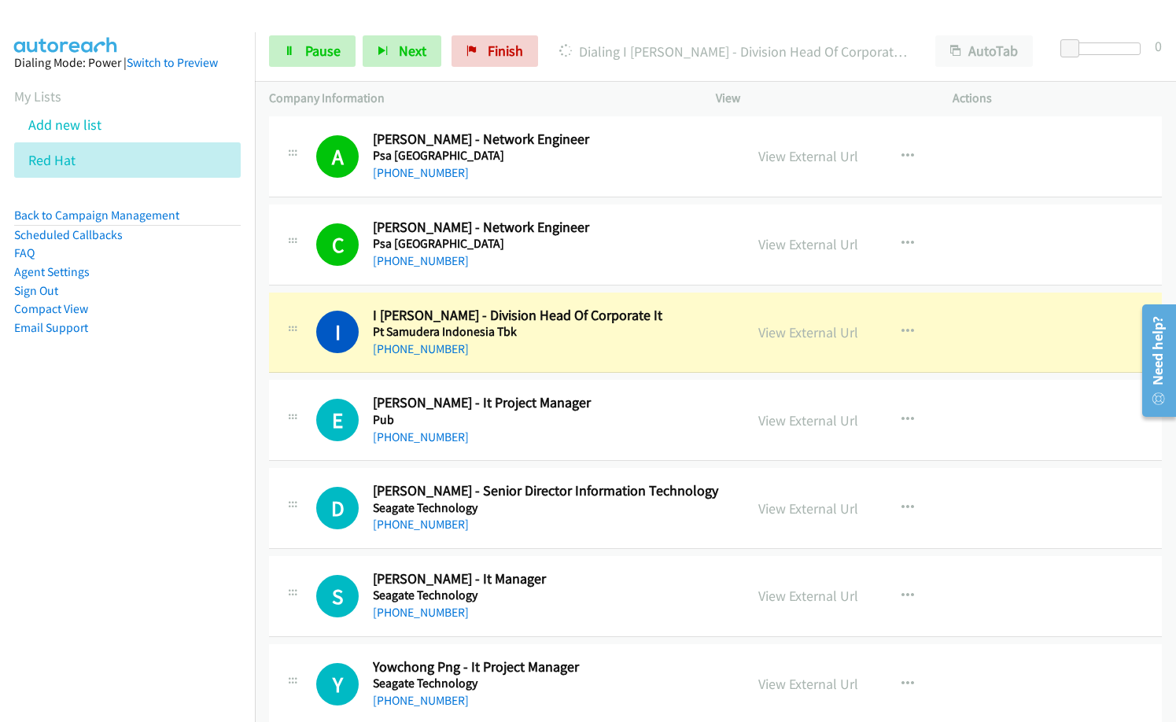
scroll to position [8341, 0]
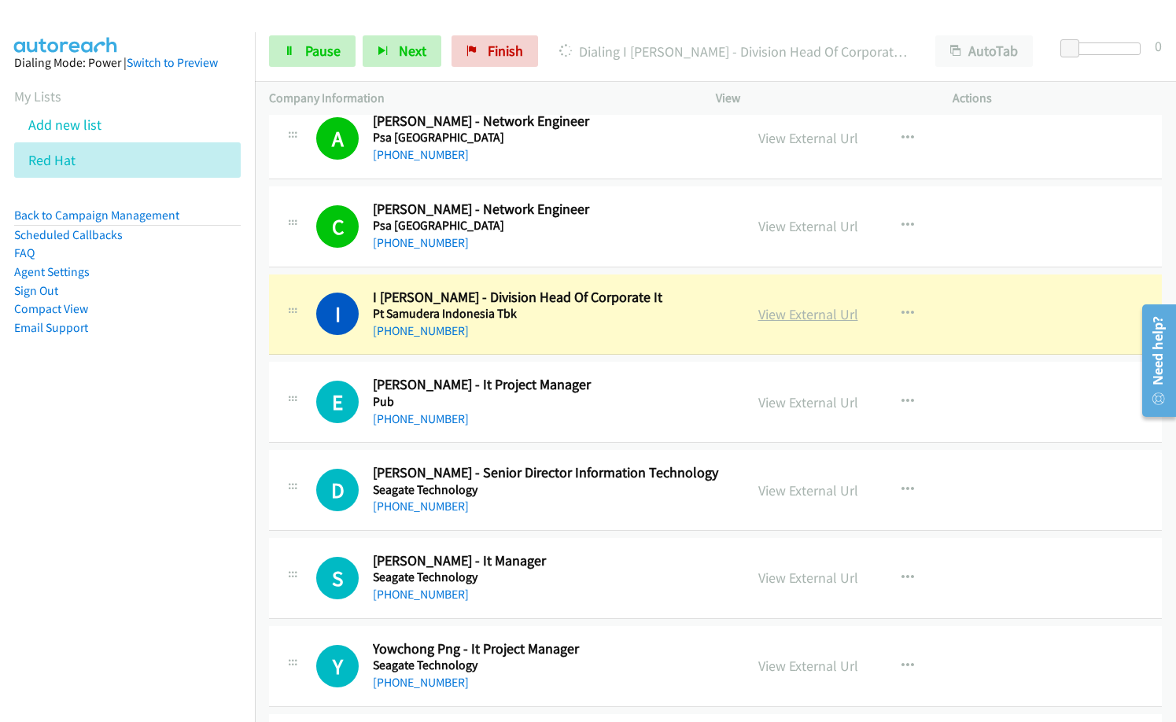
click at [787, 316] on link "View External Url" at bounding box center [809, 314] width 100 height 18
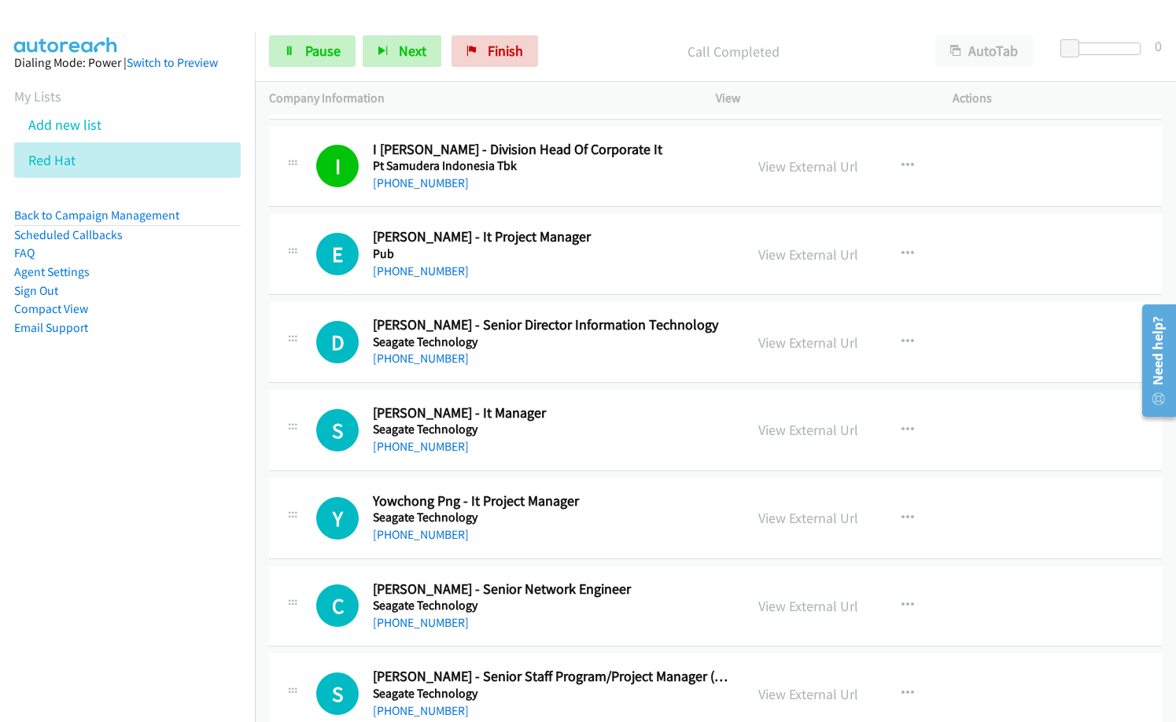
scroll to position [8499, 0]
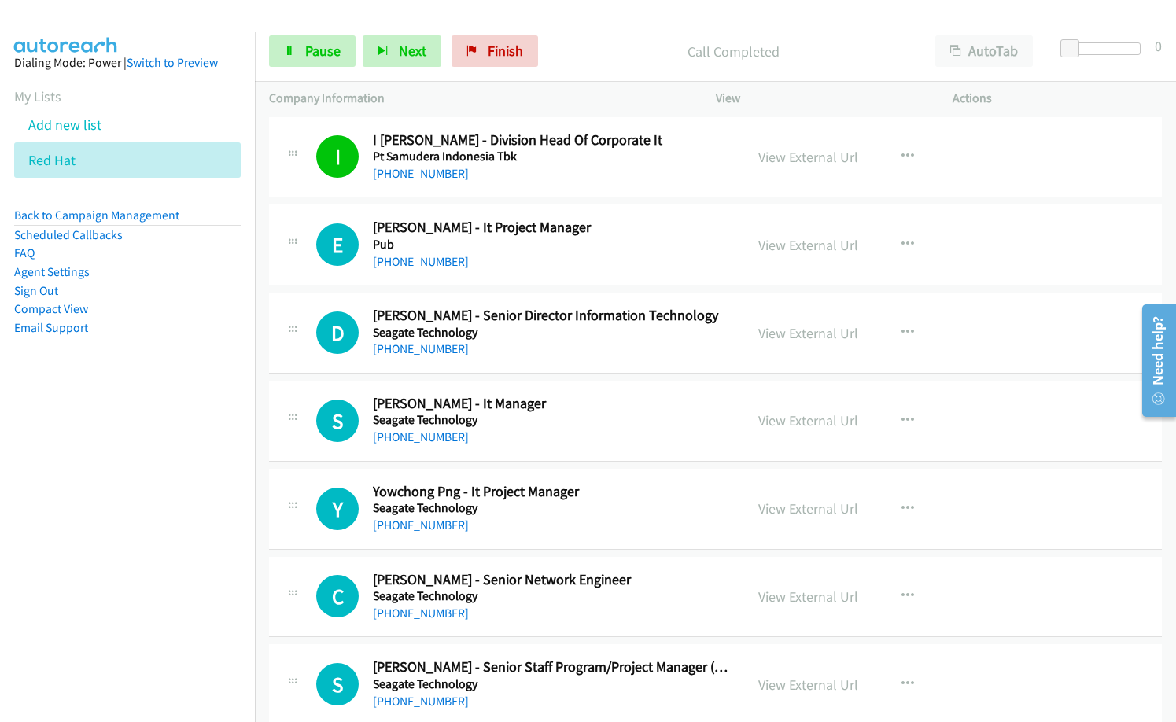
click at [109, 502] on nav "Dialing Mode: Power | Switch to Preview My Lists Add new list Red Hat Back to C…" at bounding box center [128, 393] width 256 height 722
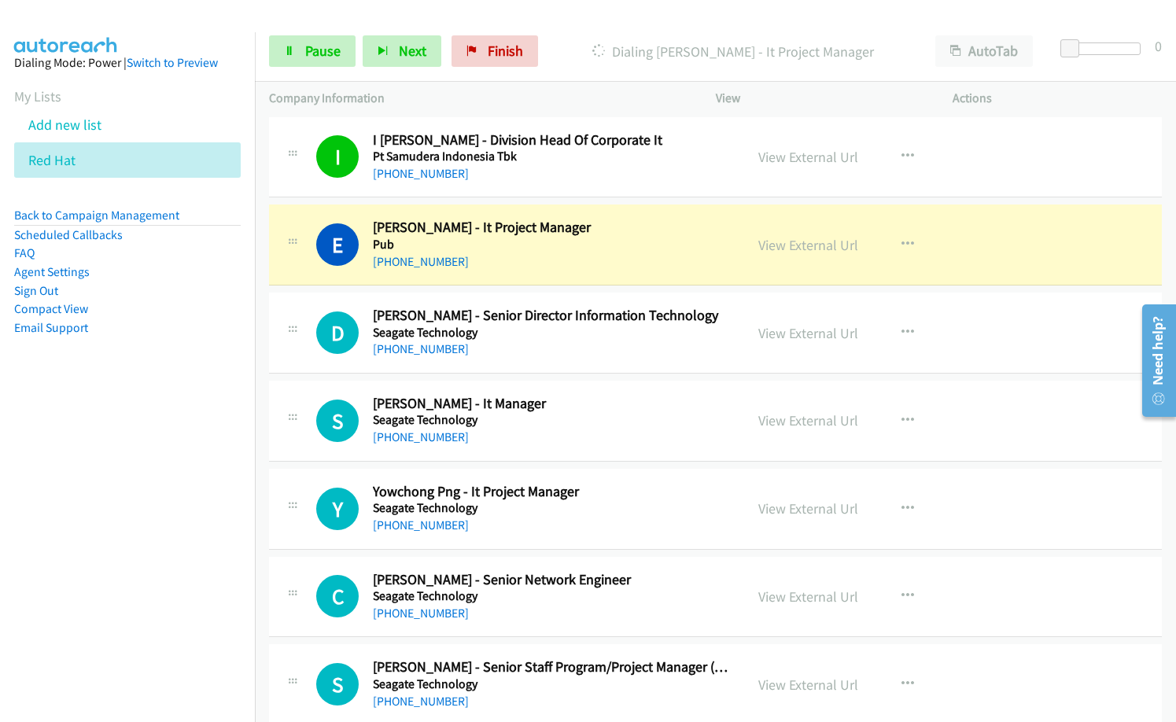
click at [566, 422] on h5 "Seagate Technology" at bounding box center [551, 420] width 357 height 16
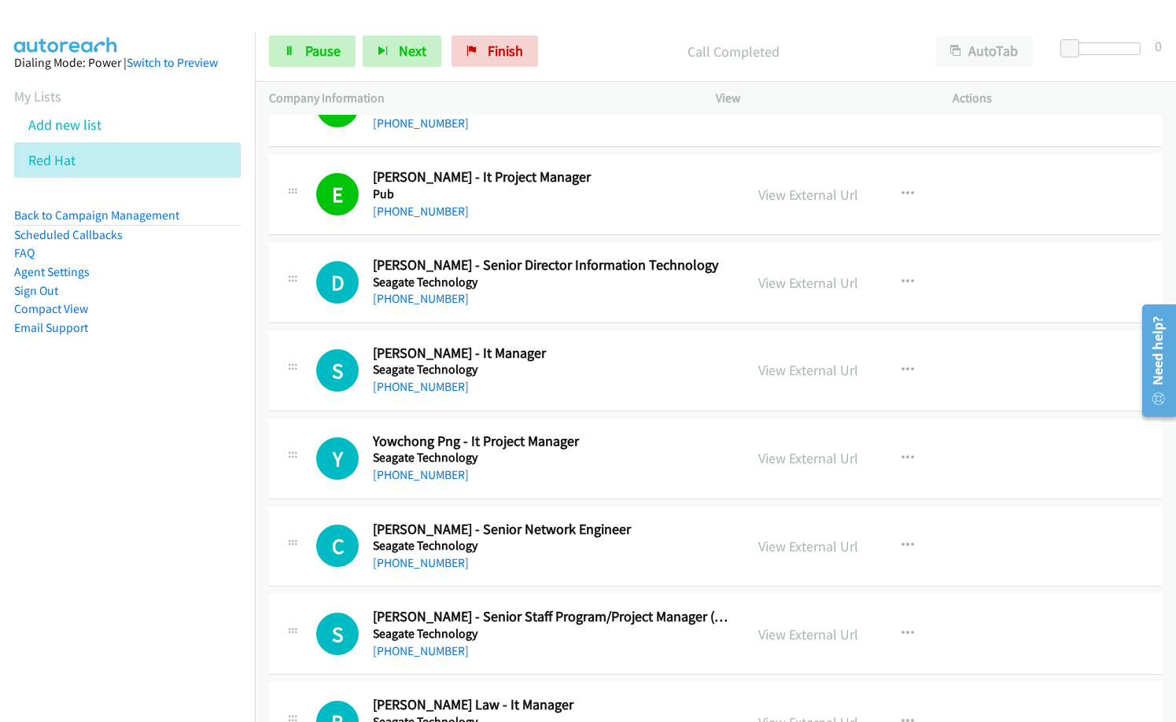
scroll to position [8578, 0]
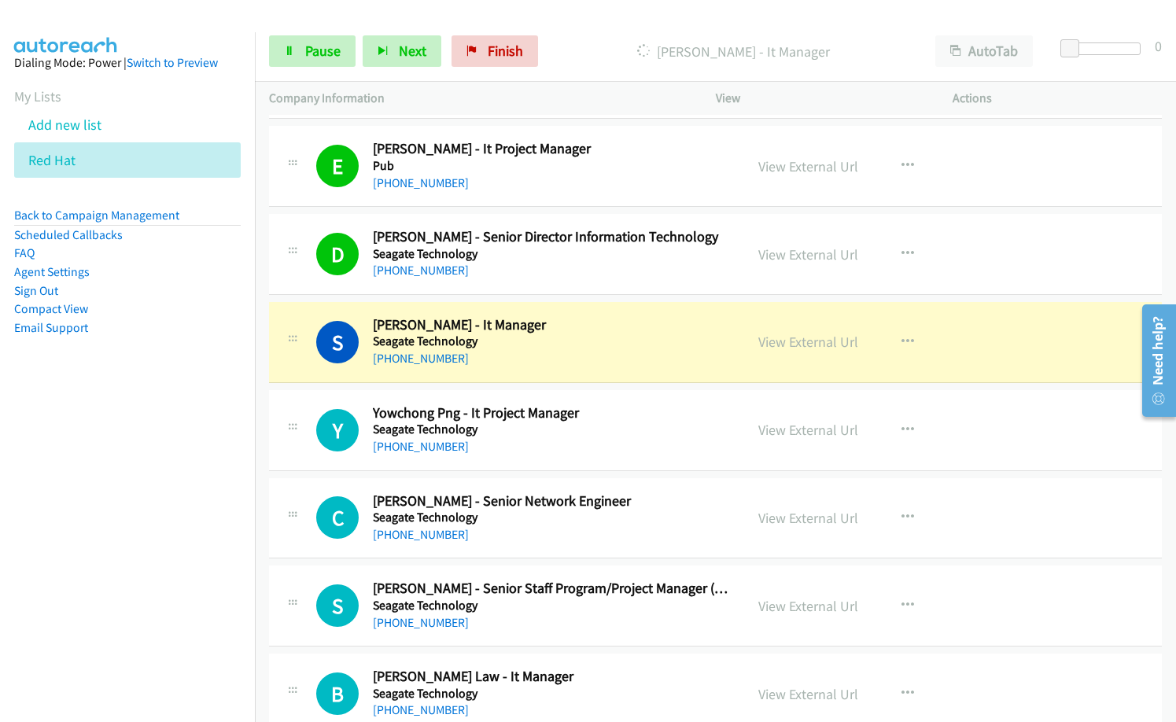
click at [1040, 538] on div "C Callback Scheduled [PERSON_NAME] - Senior Network Engineer Seagate Technology…" at bounding box center [715, 518] width 893 height 81
click at [563, 344] on h5 "Seagate Technology" at bounding box center [551, 342] width 357 height 16
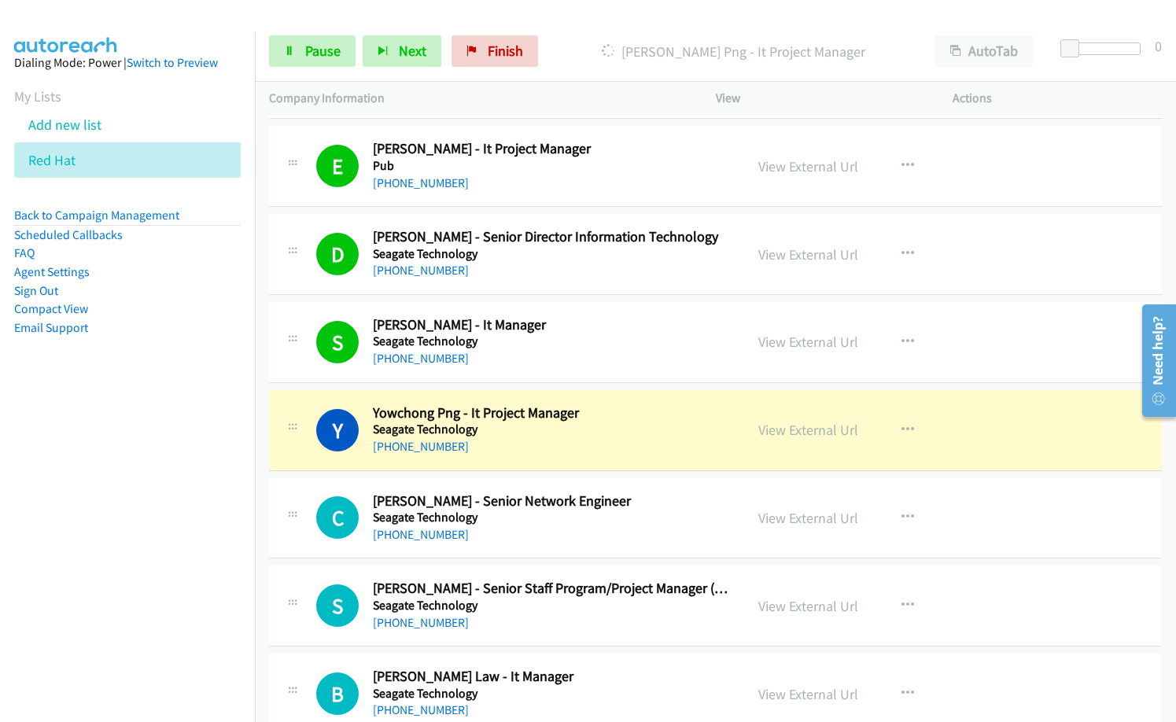
click at [582, 453] on div "[PHONE_NUMBER]" at bounding box center [551, 447] width 357 height 19
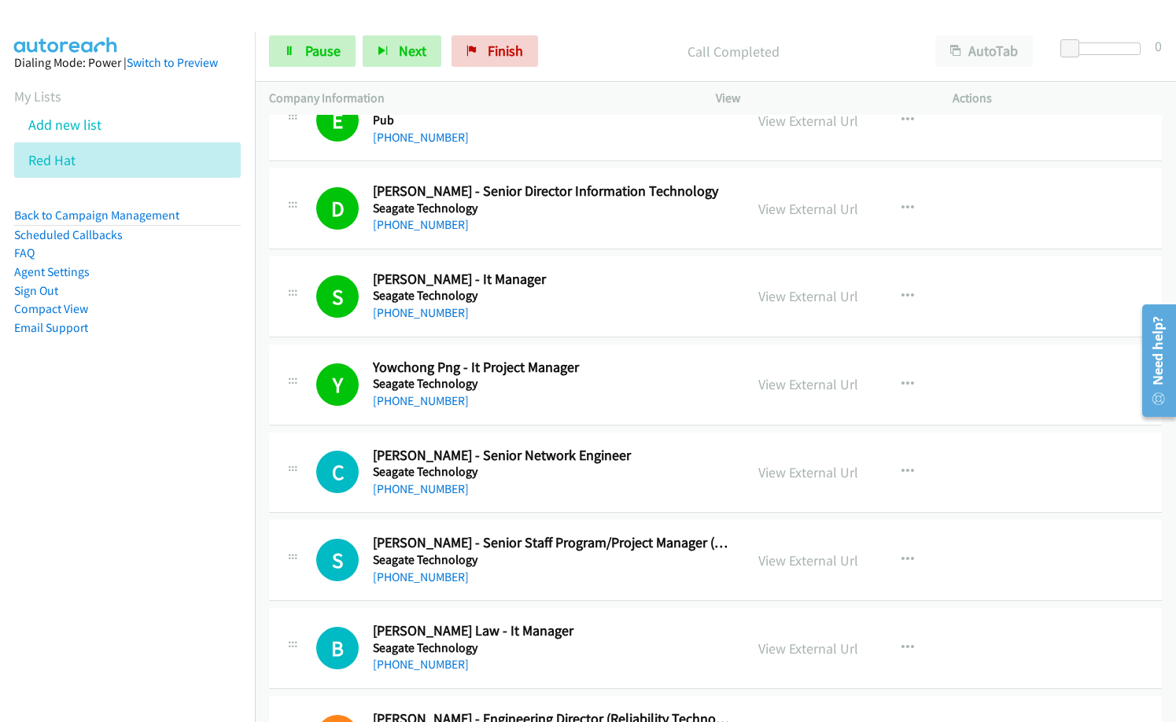
scroll to position [8735, 0]
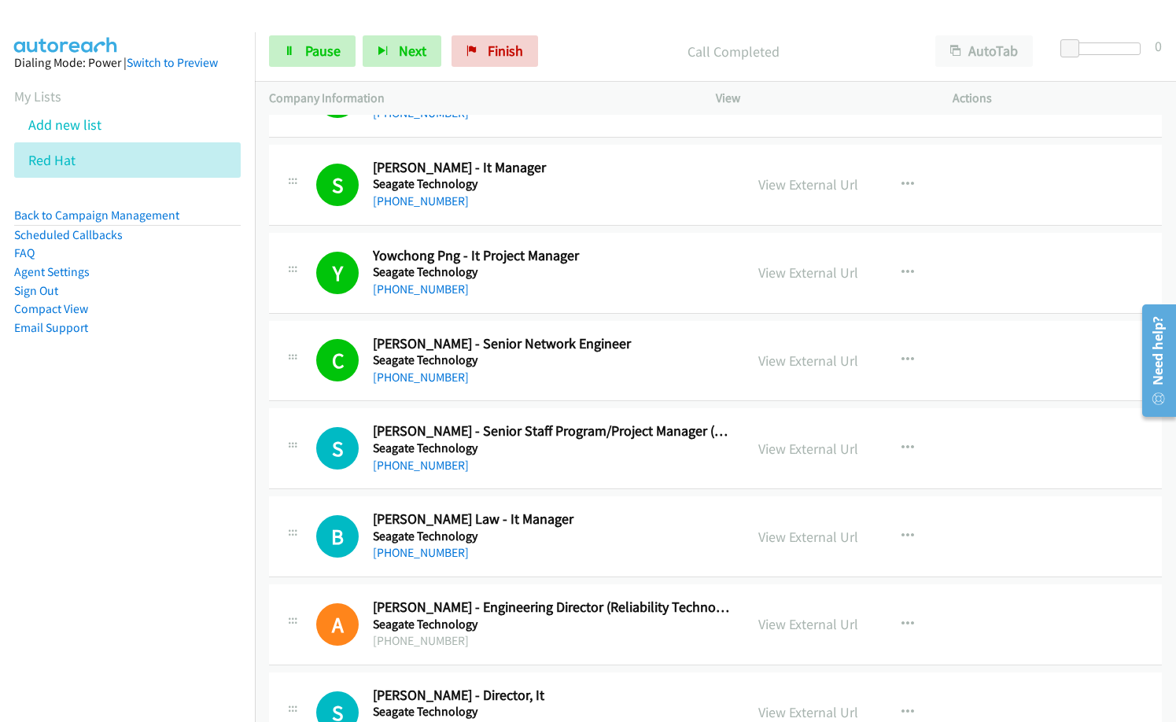
click at [112, 469] on nav "Dialing Mode: Power | Switch to Preview My Lists Add new list Red Hat Back to C…" at bounding box center [128, 393] width 256 height 722
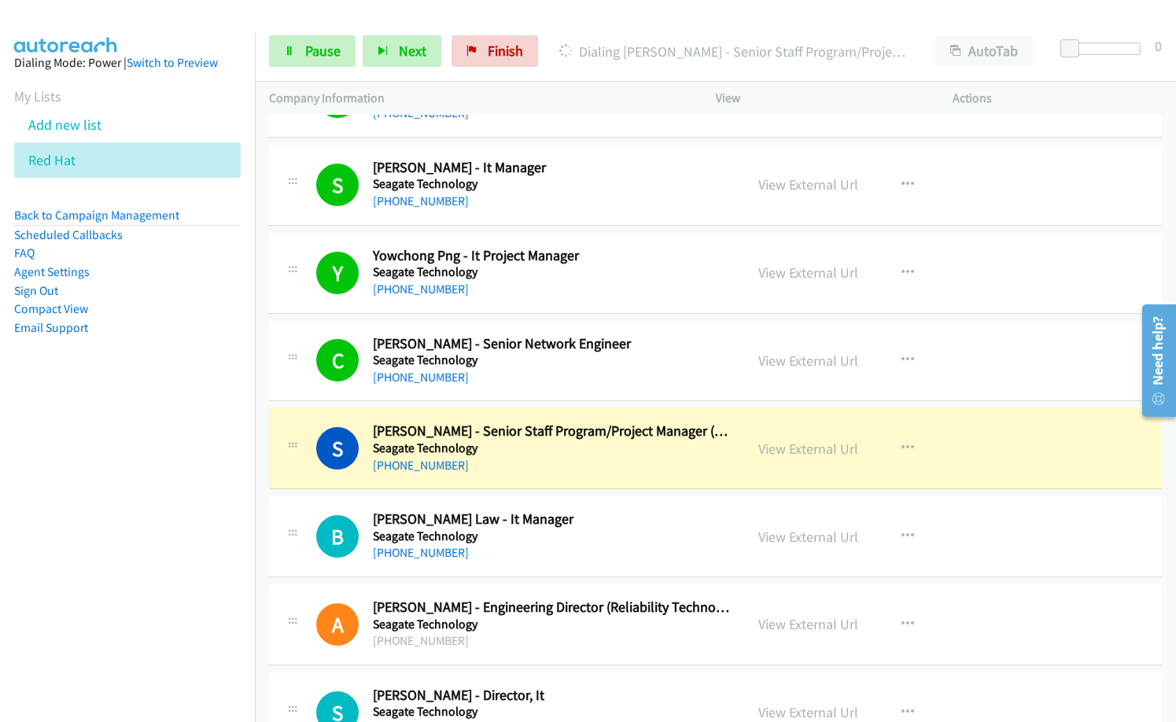
click at [131, 496] on nav "Dialing Mode: Power | Switch to Preview My Lists Add new list Red Hat Back to C…" at bounding box center [128, 393] width 256 height 722
click at [803, 456] on link "View External Url" at bounding box center [809, 449] width 100 height 18
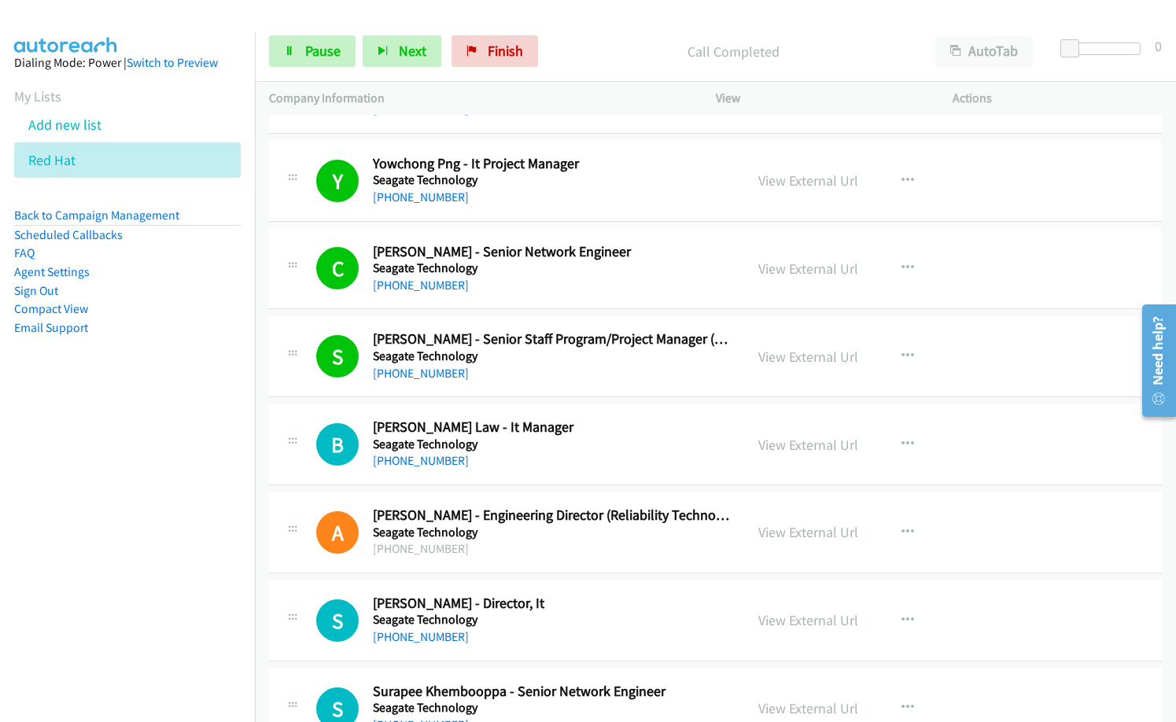
scroll to position [8892, 0]
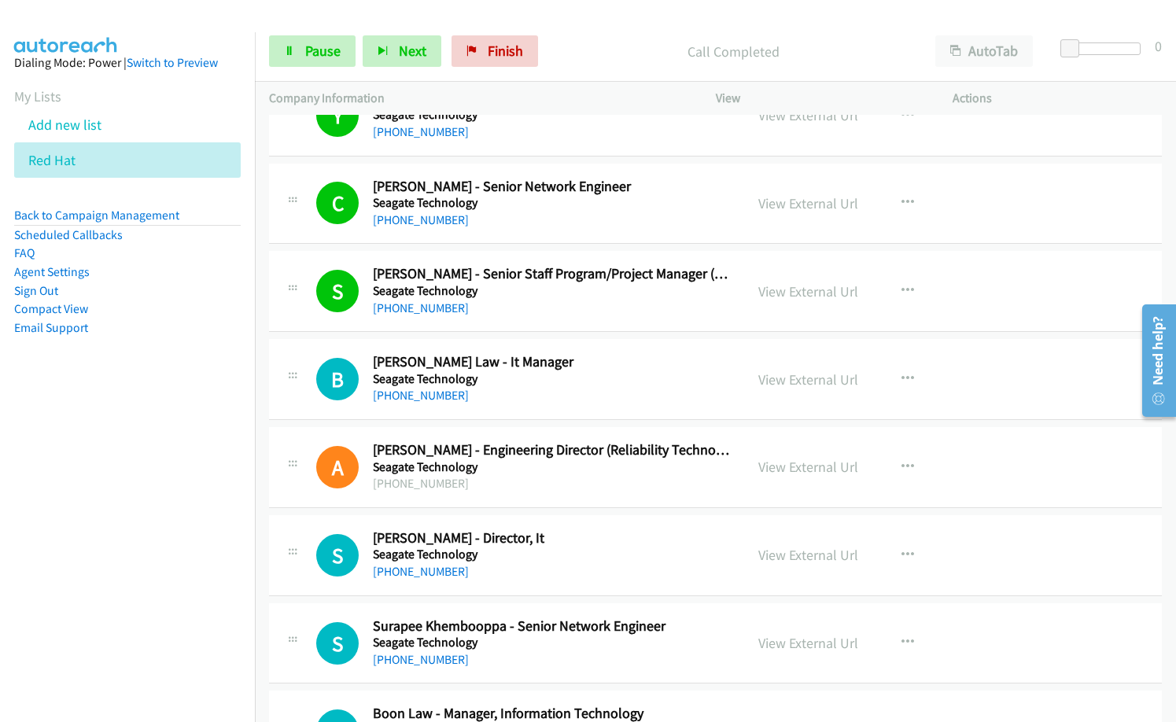
click at [117, 468] on nav "Dialing Mode: Power | Switch to Preview My Lists Add new list Red Hat Back to C…" at bounding box center [128, 393] width 256 height 722
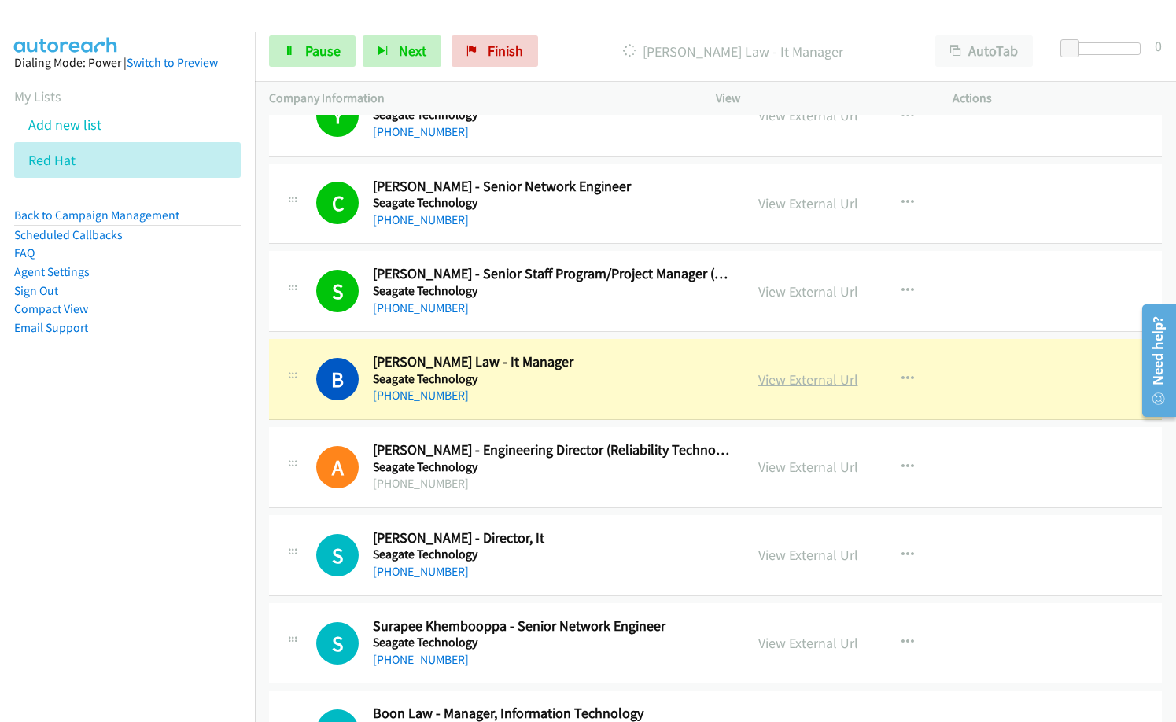
click at [798, 381] on link "View External Url" at bounding box center [809, 380] width 100 height 18
click at [333, 61] on link "Pause" at bounding box center [312, 50] width 87 height 31
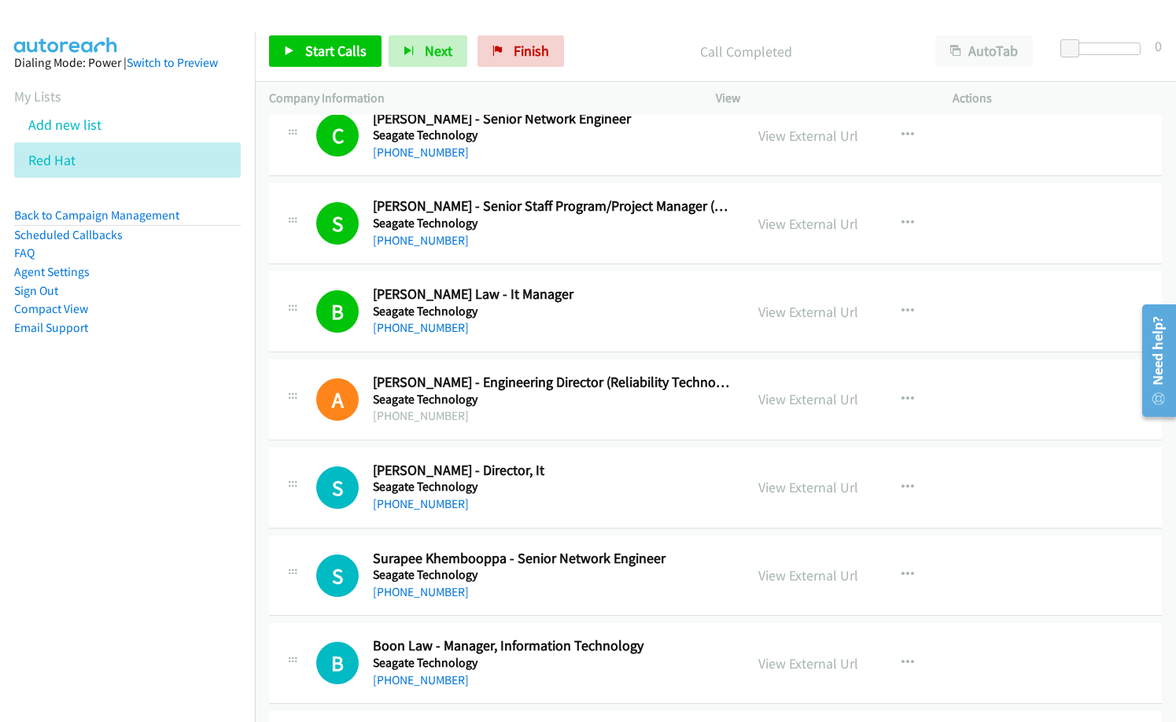
scroll to position [9050, 0]
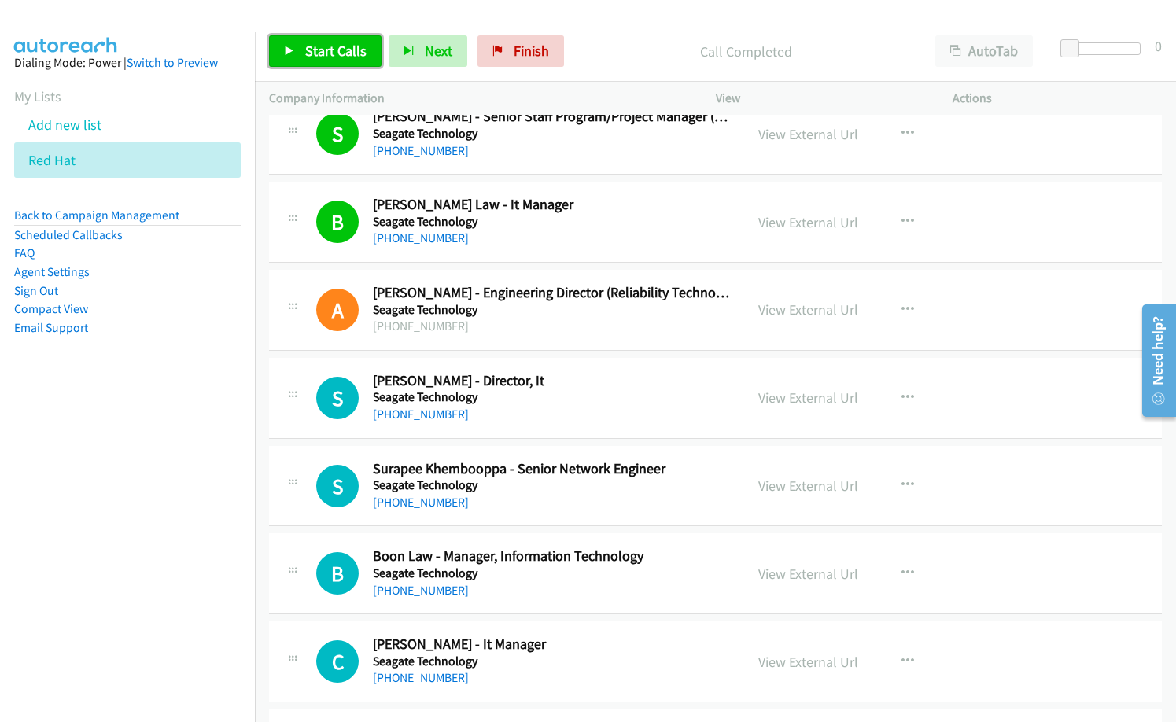
click at [342, 46] on span "Start Calls" at bounding box center [335, 51] width 61 height 18
drag, startPoint x: 593, startPoint y: 50, endPoint x: 811, endPoint y: 0, distance: 224.5
click at [595, 49] on p "Started" at bounding box center [734, 51] width 348 height 21
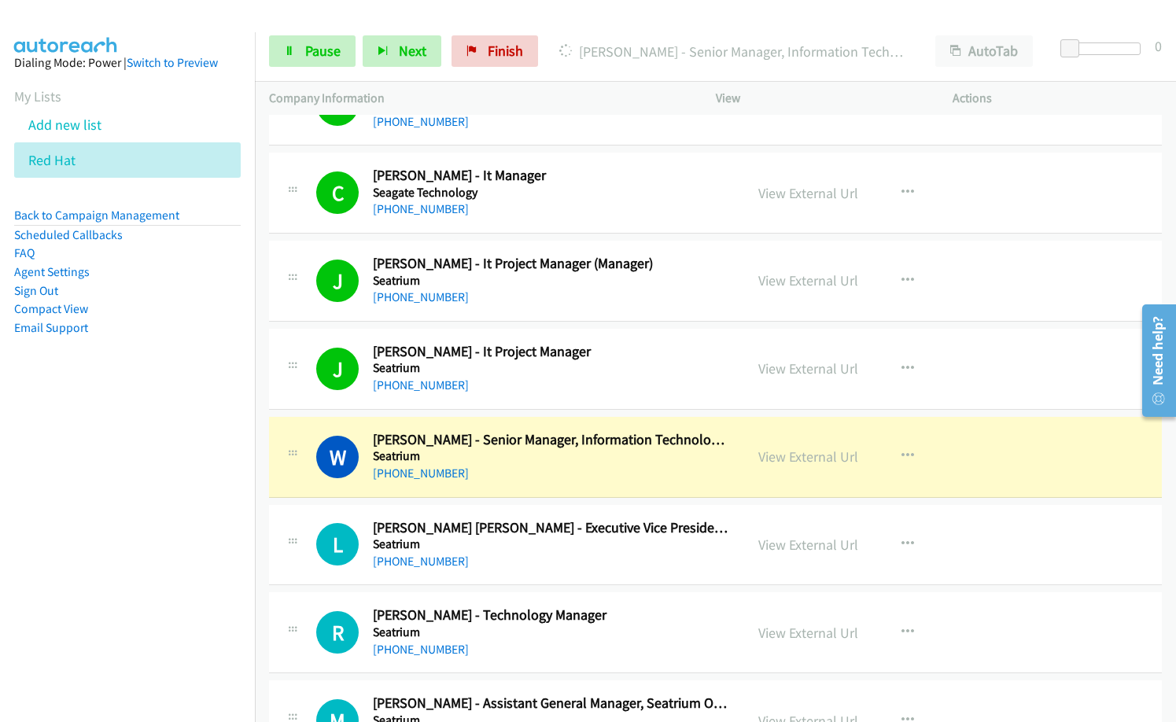
scroll to position [9601, 0]
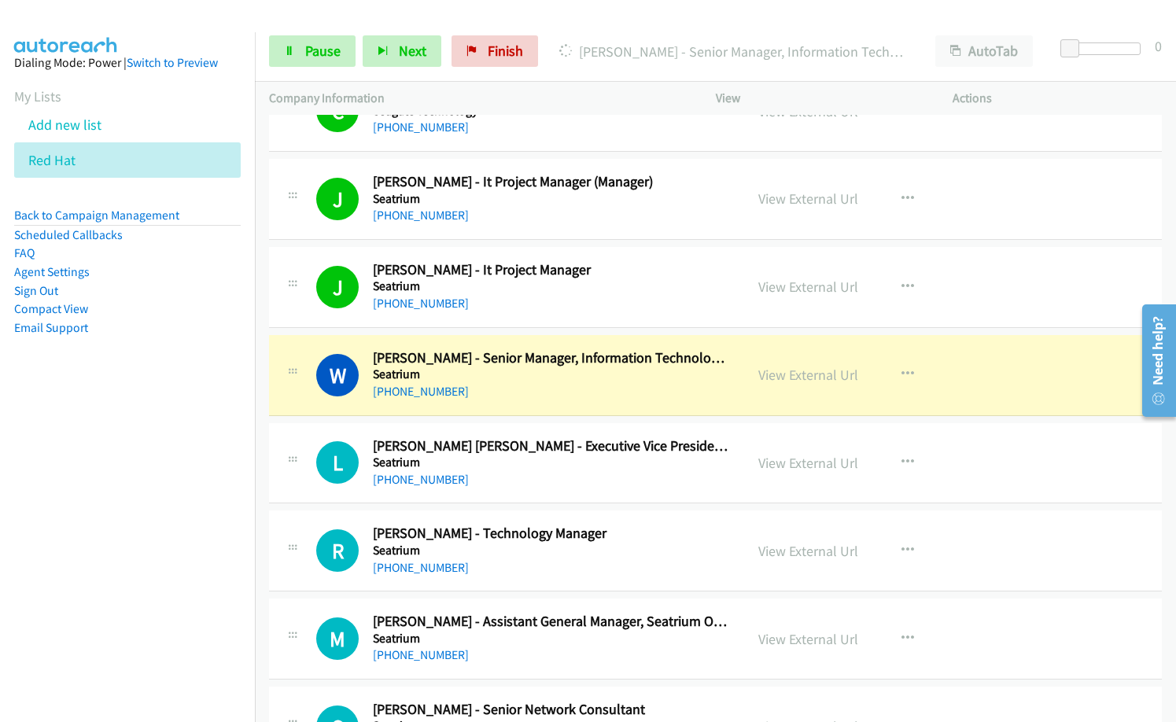
click at [546, 482] on div "[PHONE_NUMBER]" at bounding box center [551, 480] width 357 height 19
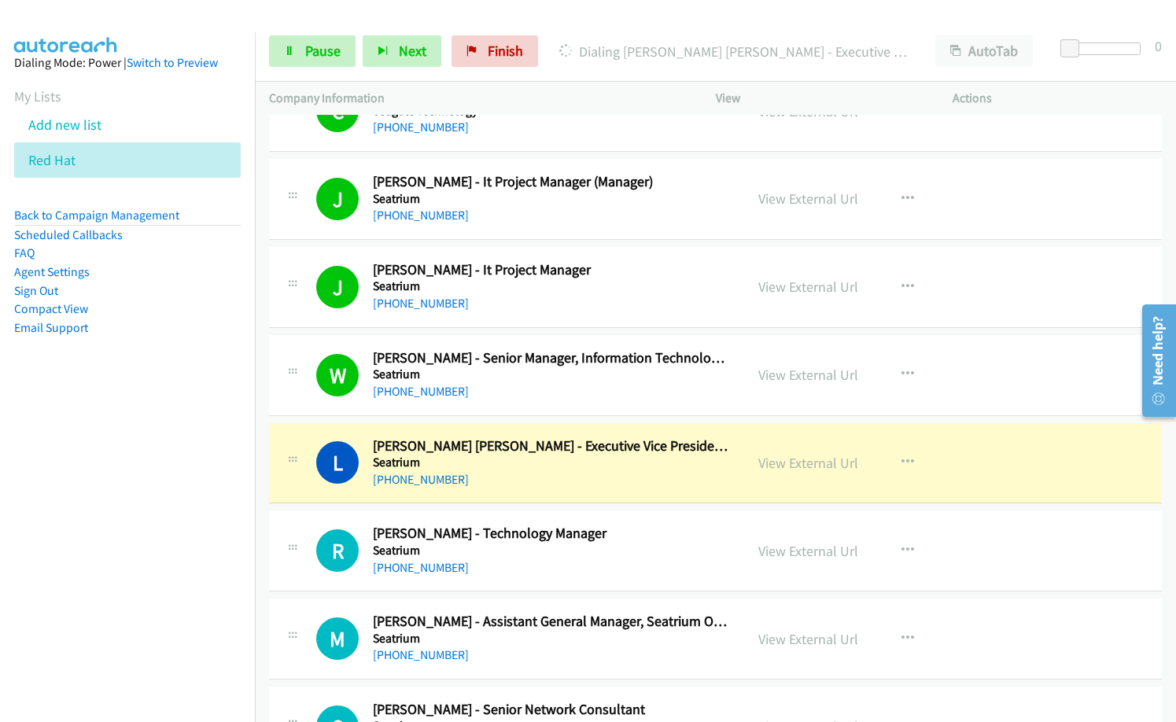
click at [686, 571] on div "[PHONE_NUMBER]" at bounding box center [551, 568] width 357 height 19
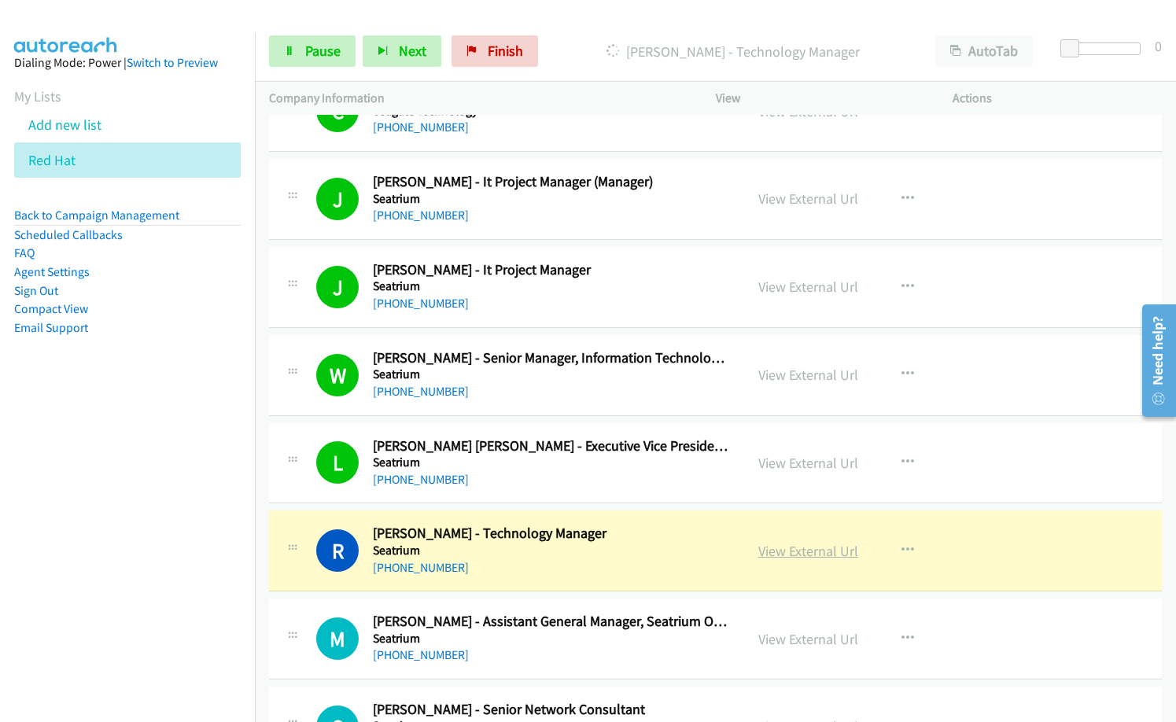
click at [778, 553] on link "View External Url" at bounding box center [809, 551] width 100 height 18
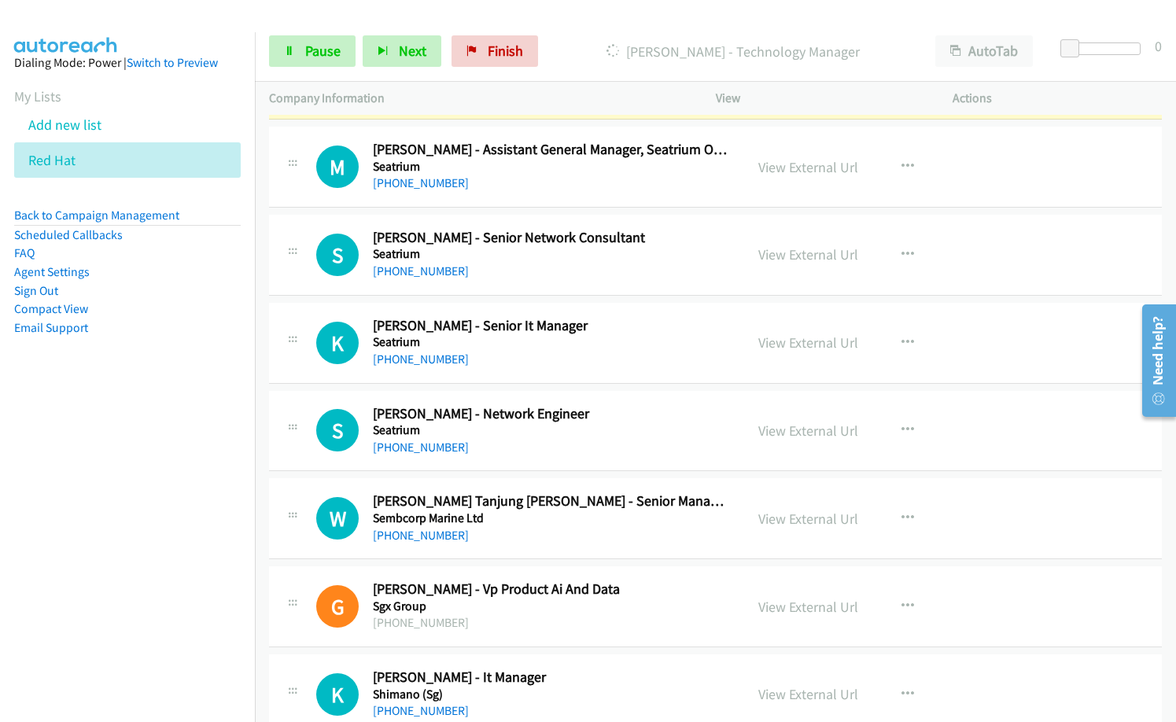
scroll to position [9915, 0]
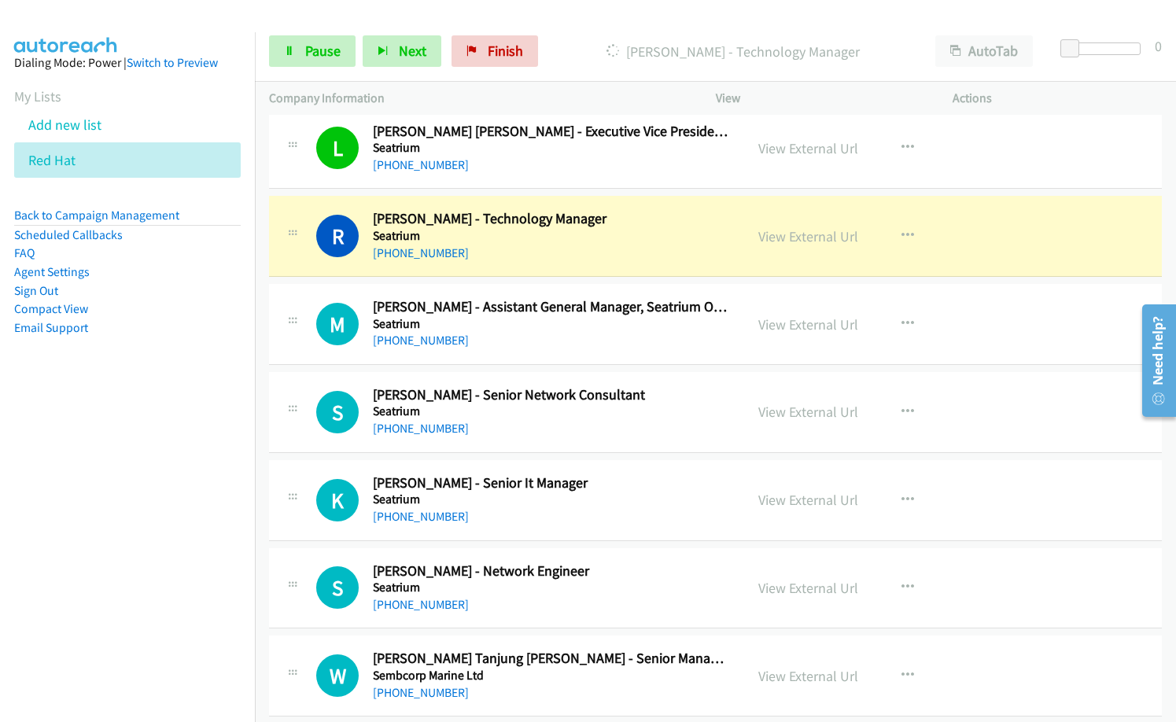
click at [540, 336] on div "[PHONE_NUMBER]" at bounding box center [551, 340] width 357 height 19
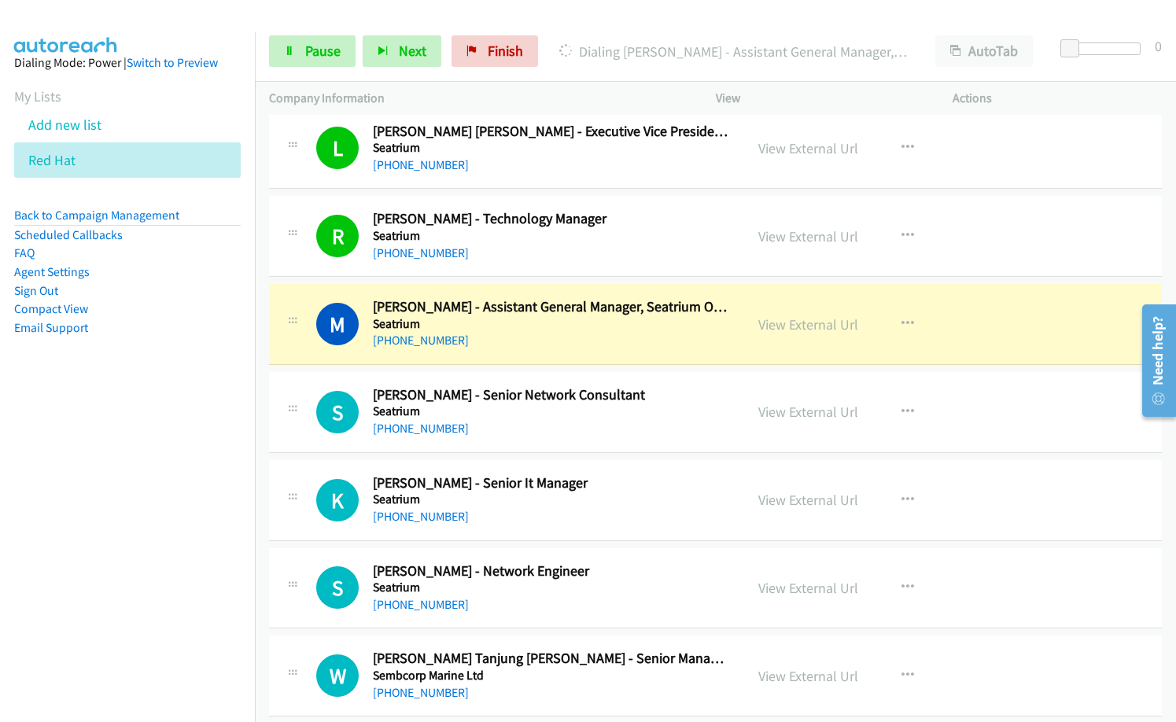
click at [546, 334] on div "[PHONE_NUMBER]" at bounding box center [551, 340] width 357 height 19
click at [789, 328] on link "View External Url" at bounding box center [809, 325] width 100 height 18
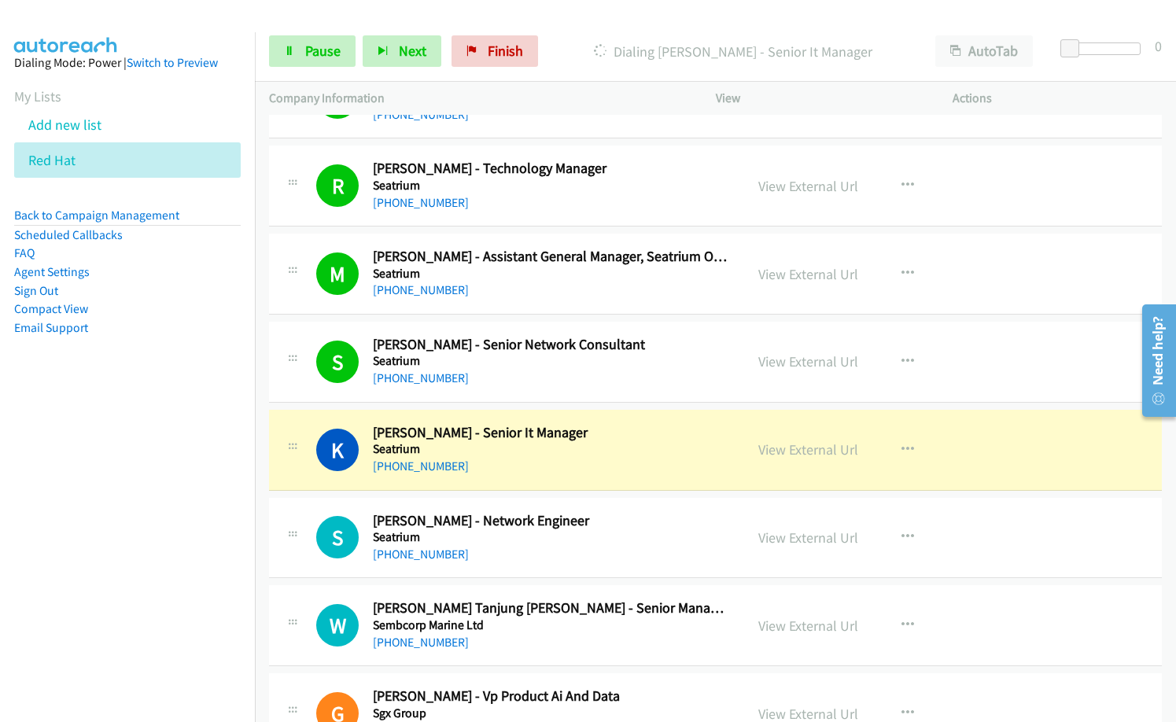
scroll to position [9994, 0]
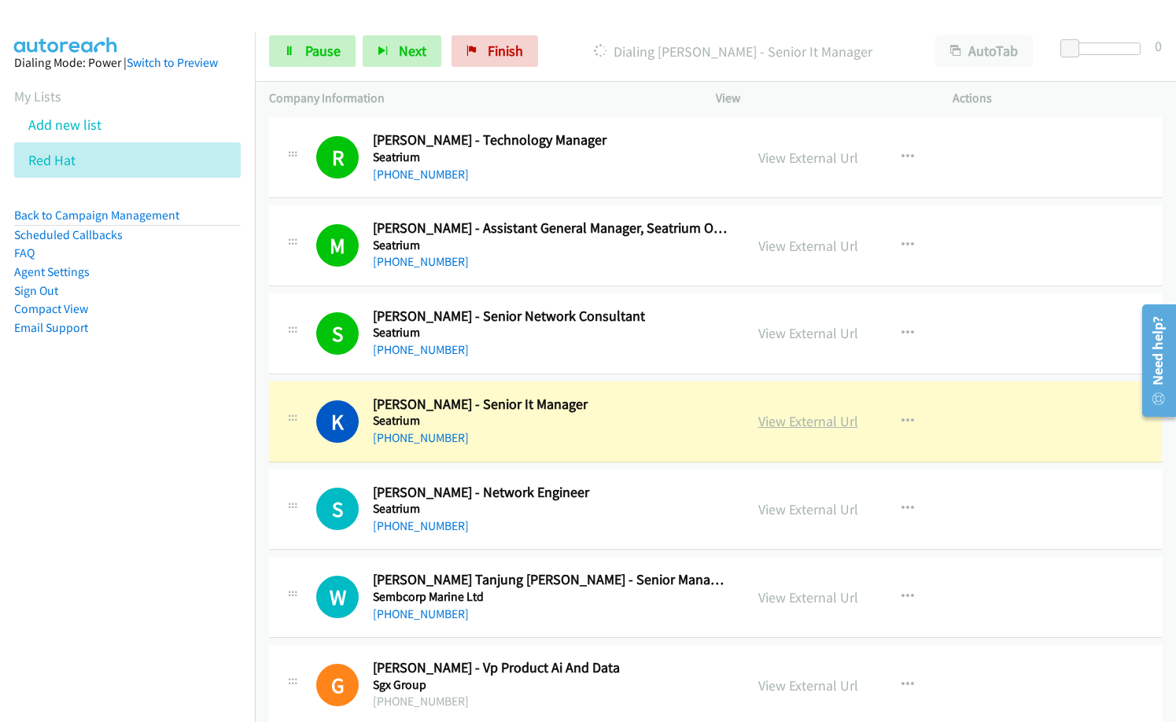
click at [789, 424] on link "View External Url" at bounding box center [809, 421] width 100 height 18
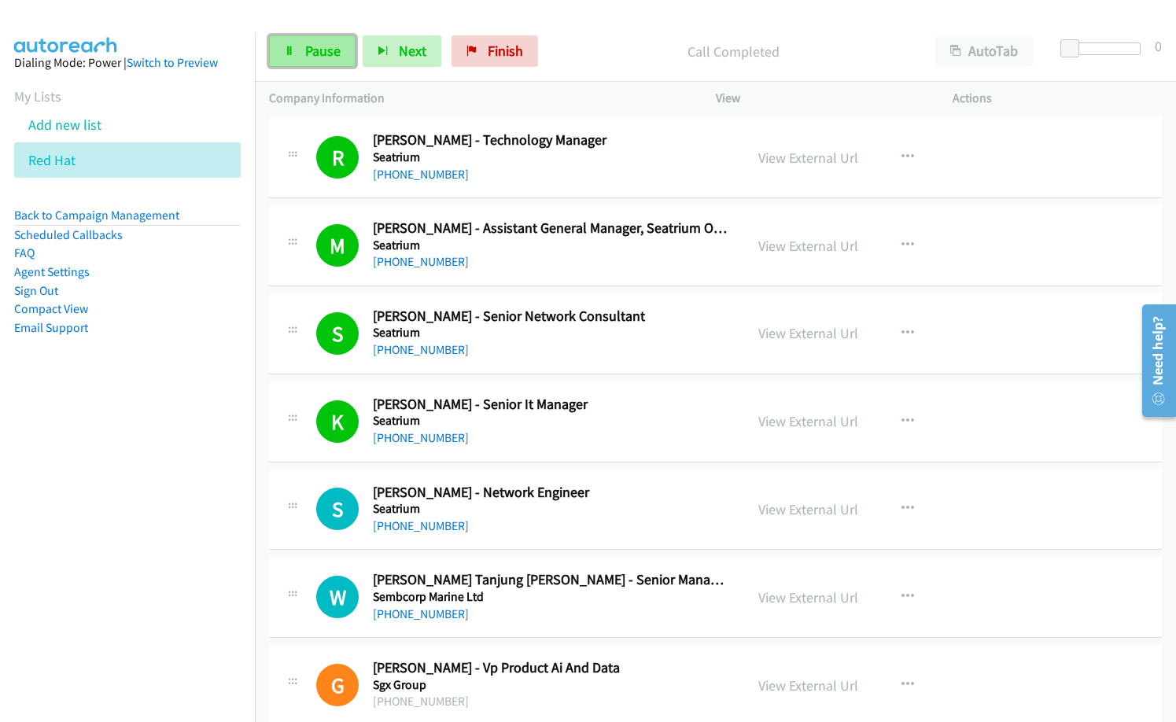
click at [341, 46] on link "Pause" at bounding box center [312, 50] width 87 height 31
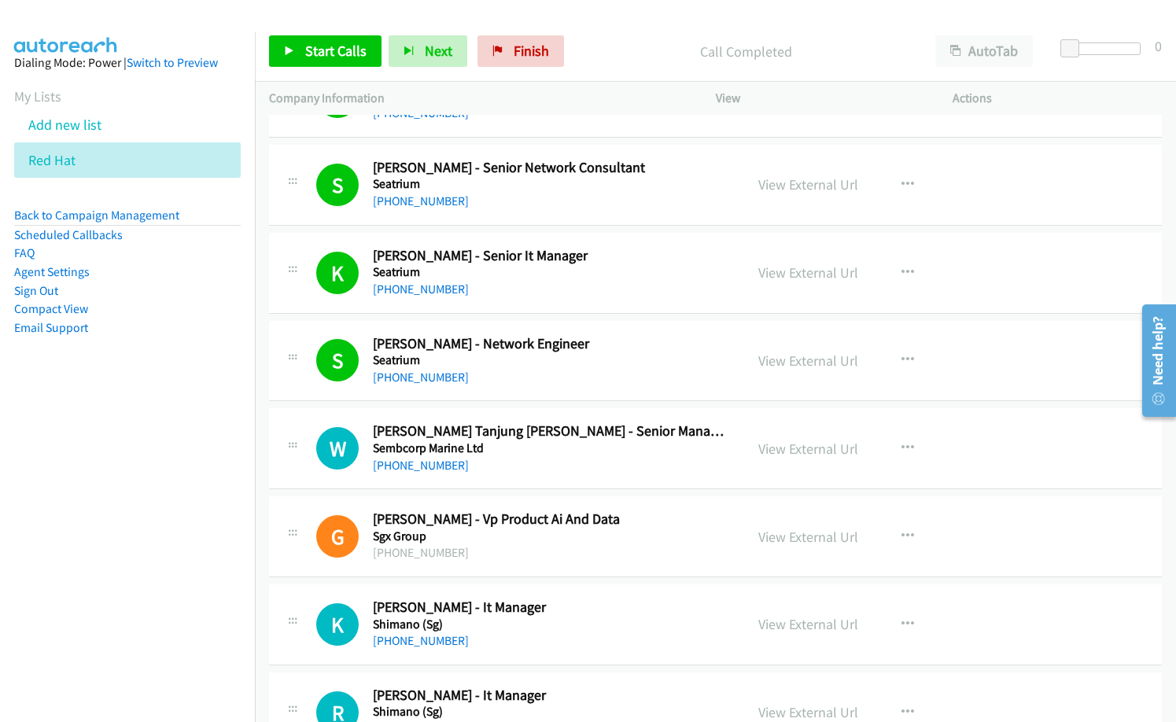
scroll to position [10151, 0]
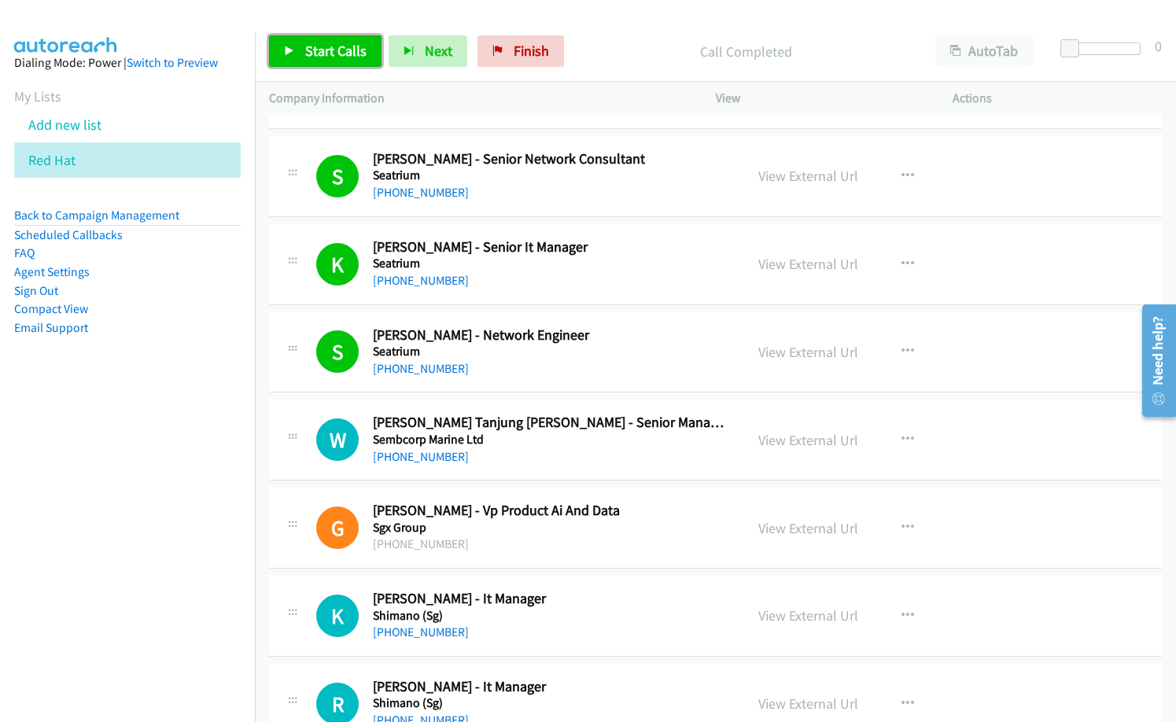
click at [332, 54] on span "Start Calls" at bounding box center [335, 51] width 61 height 18
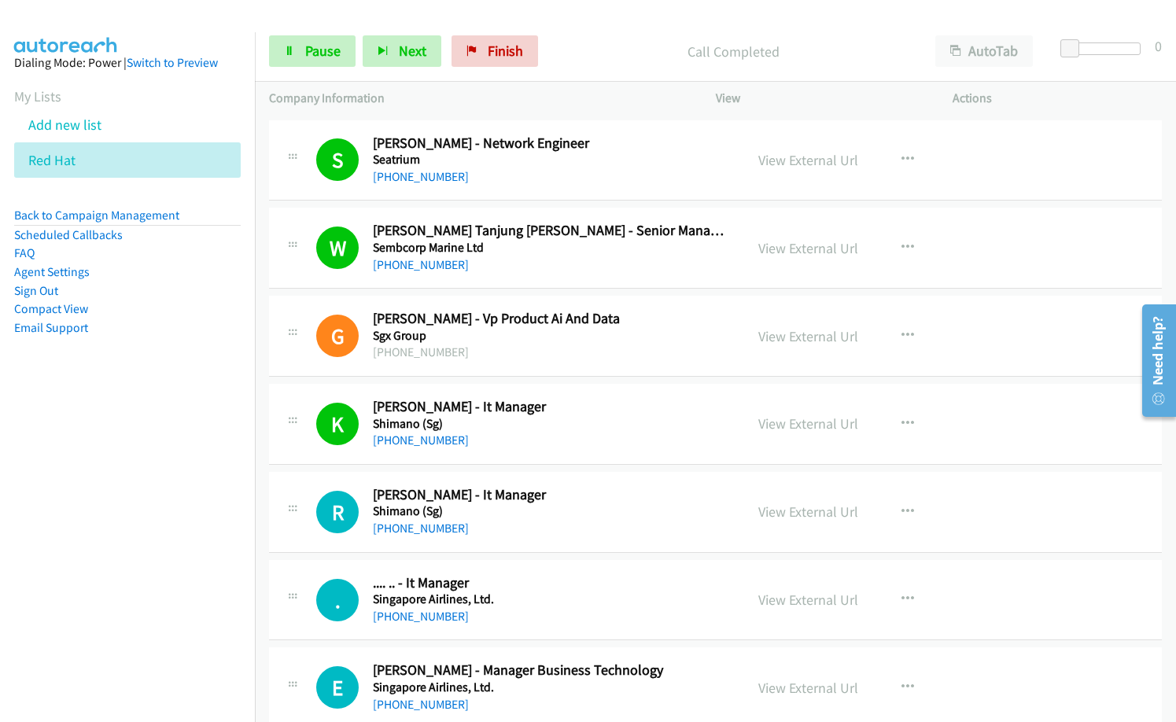
scroll to position [10388, 0]
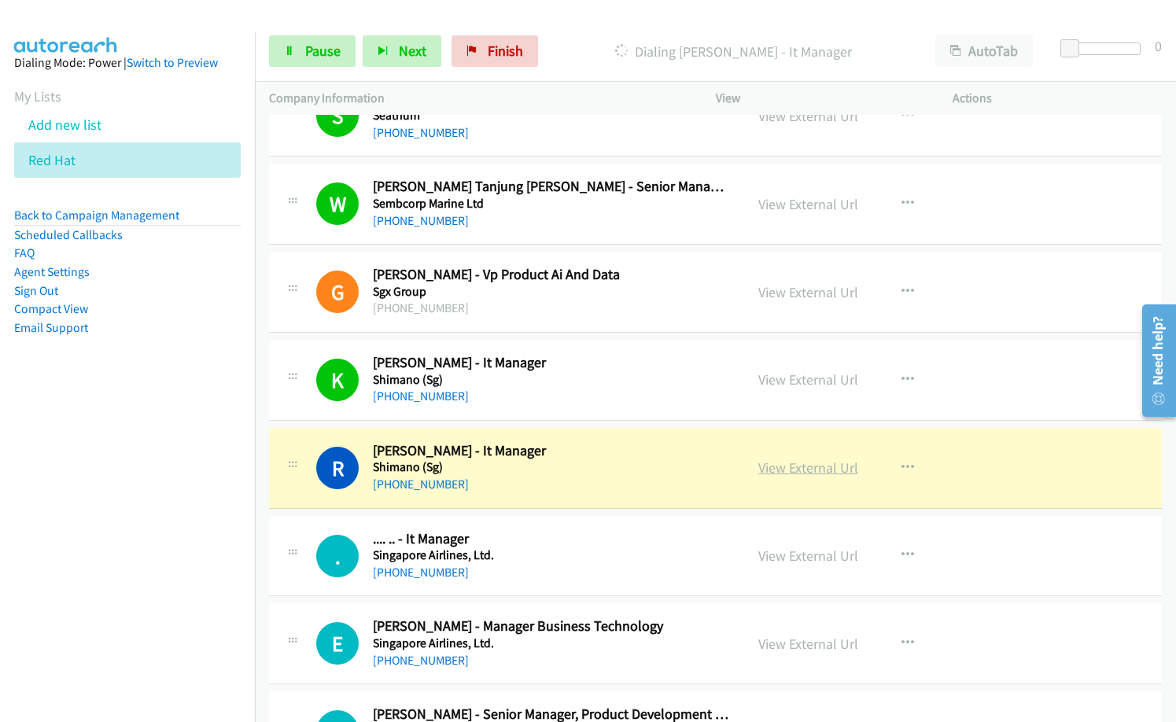
click at [798, 469] on link "View External Url" at bounding box center [809, 468] width 100 height 18
click at [301, 51] on link "Pause" at bounding box center [312, 50] width 87 height 31
click at [526, 124] on div "[PHONE_NUMBER]" at bounding box center [551, 133] width 357 height 19
click at [297, 50] on link "Pause" at bounding box center [312, 50] width 87 height 31
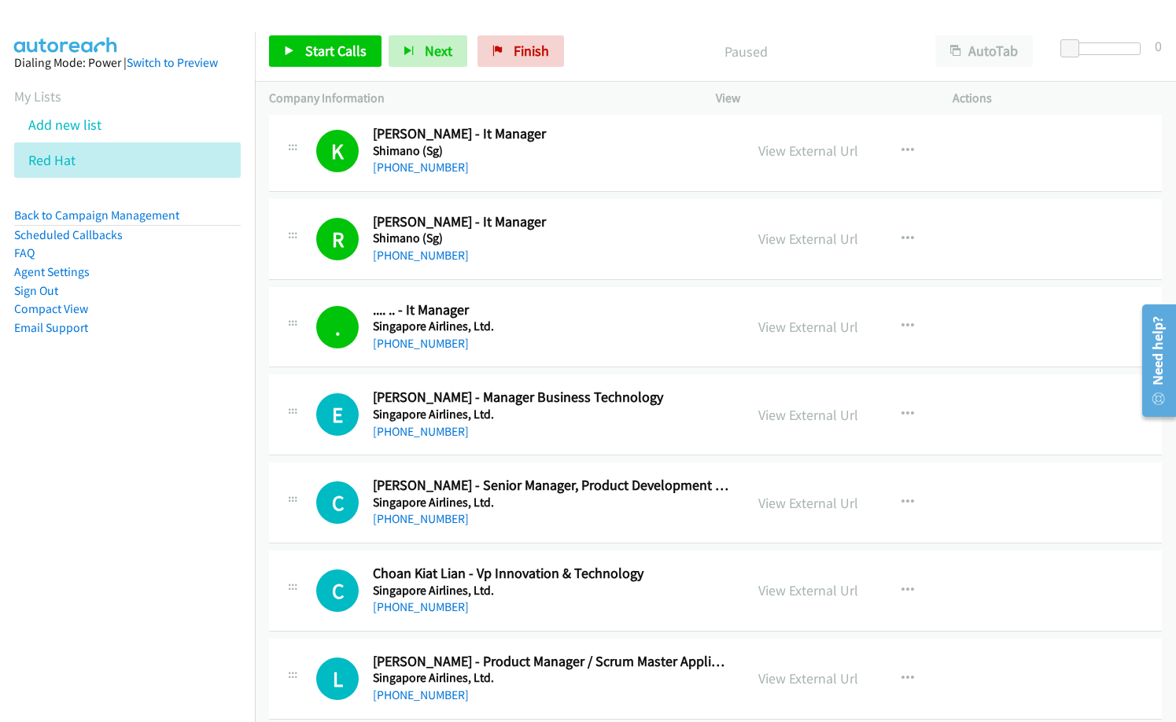
scroll to position [10624, 0]
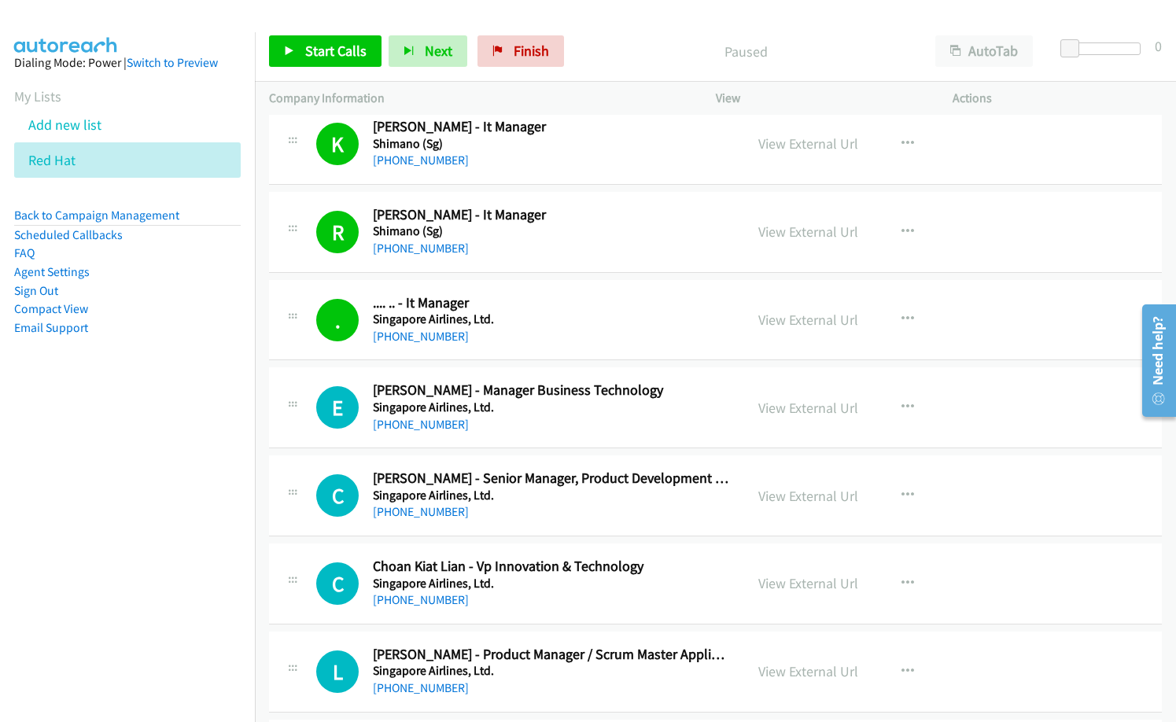
click at [300, 33] on div "Start Calls Pause Next Finish Paused AutoTab AutoTab 0" at bounding box center [715, 51] width 921 height 61
click at [327, 62] on link "Start Calls" at bounding box center [325, 50] width 113 height 31
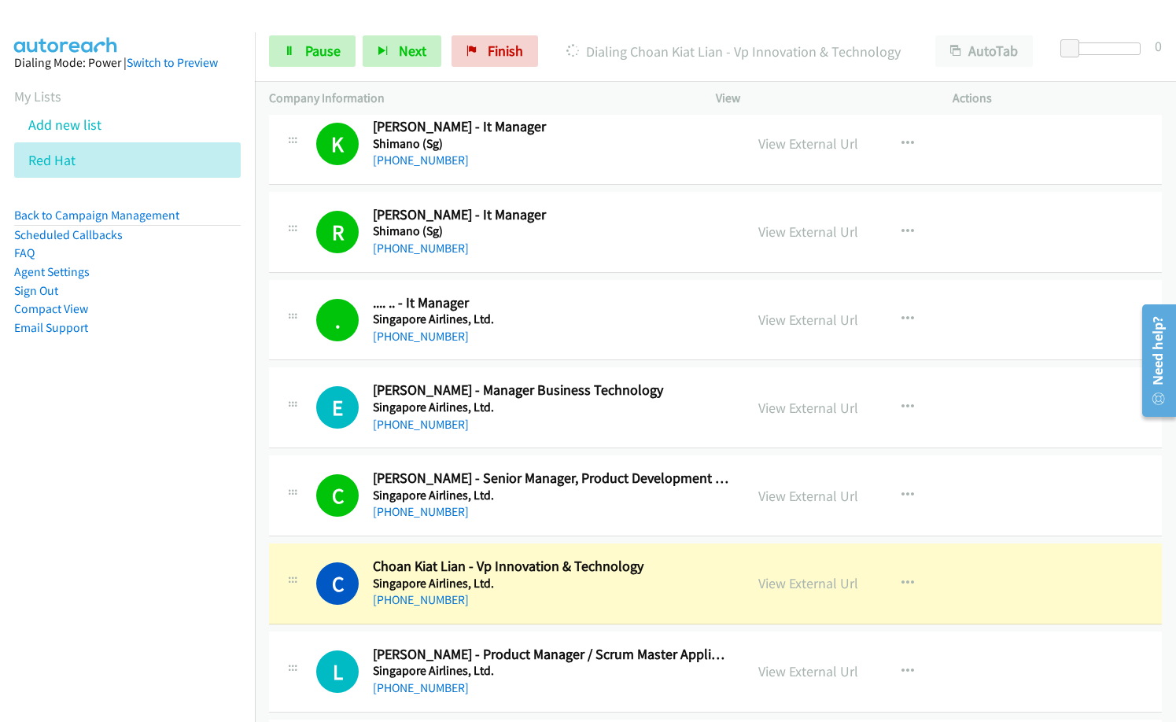
click at [561, 425] on div "[PHONE_NUMBER]" at bounding box center [551, 425] width 357 height 19
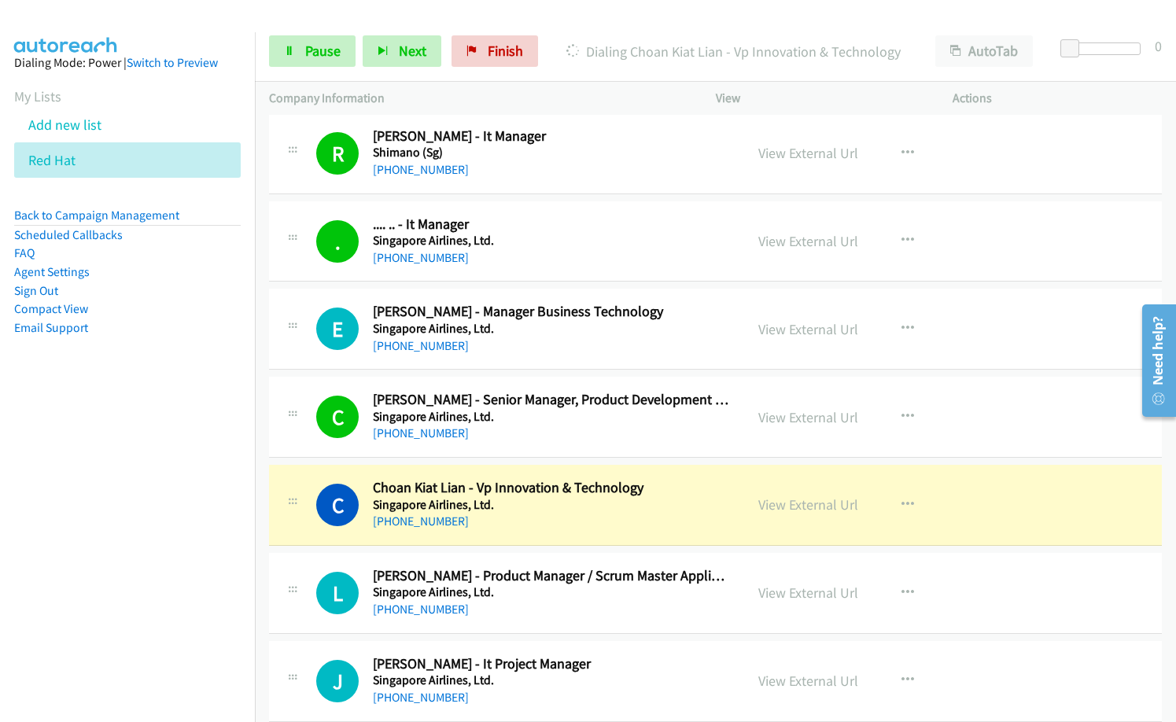
scroll to position [10781, 0]
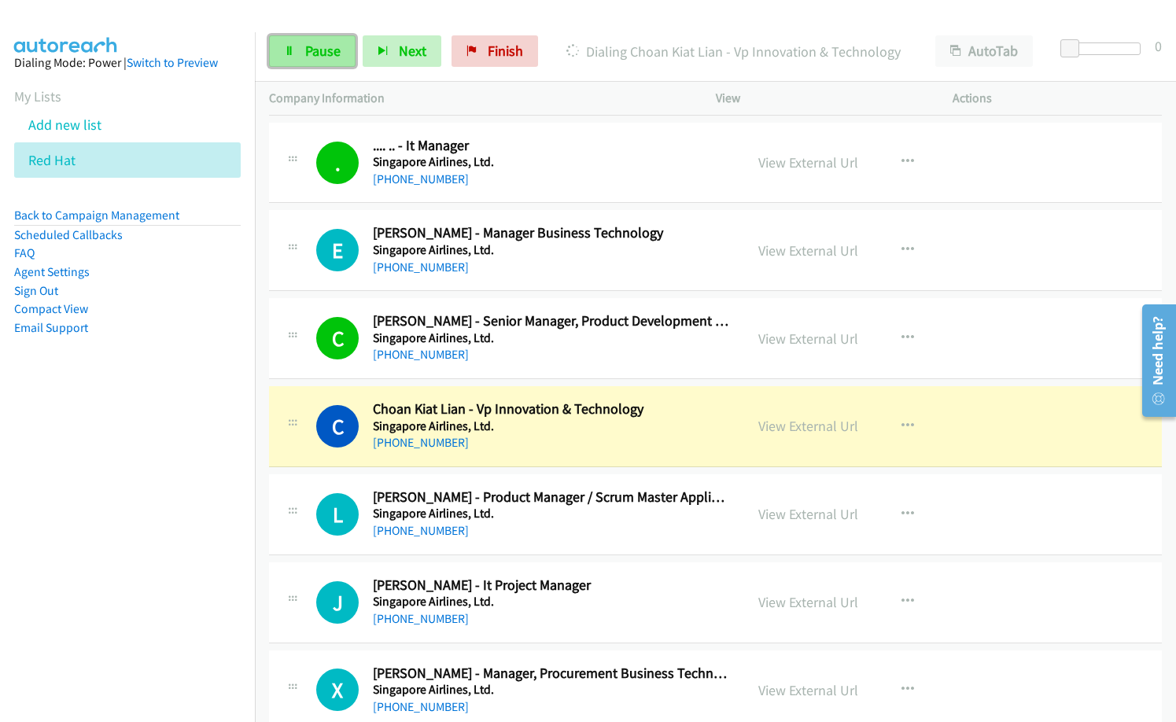
click at [307, 52] on span "Pause" at bounding box center [322, 51] width 35 height 18
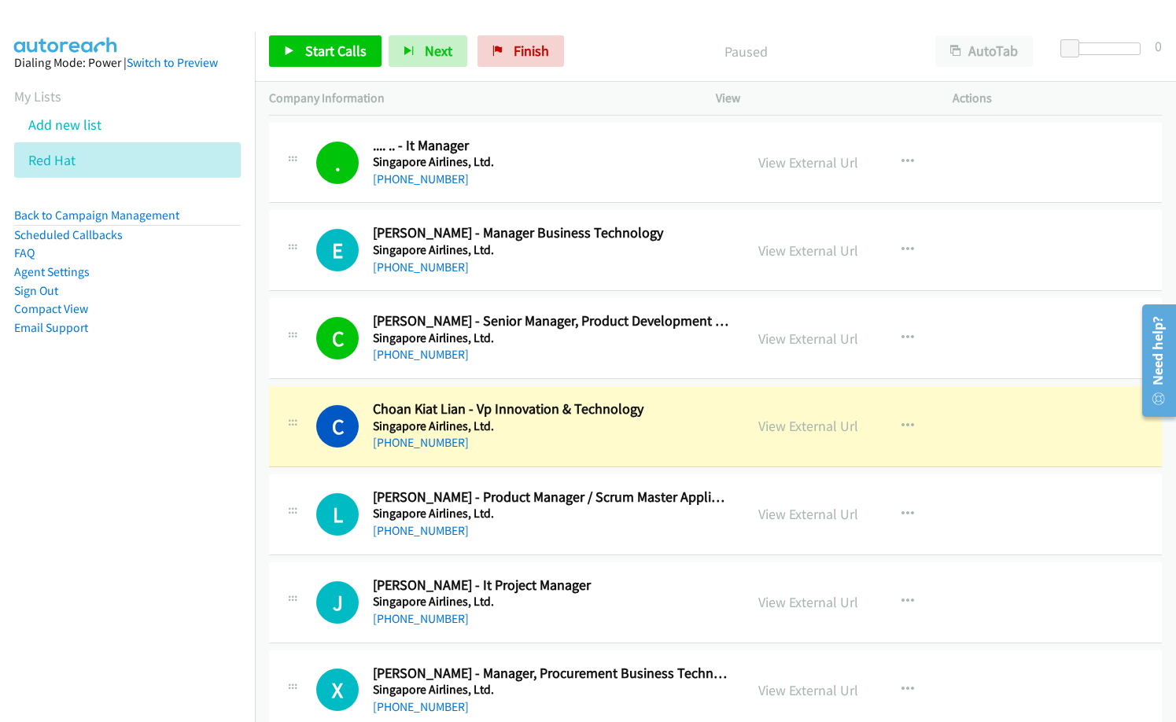
click at [611, 589] on h2 "[PERSON_NAME] - It Project Manager" at bounding box center [551, 586] width 357 height 18
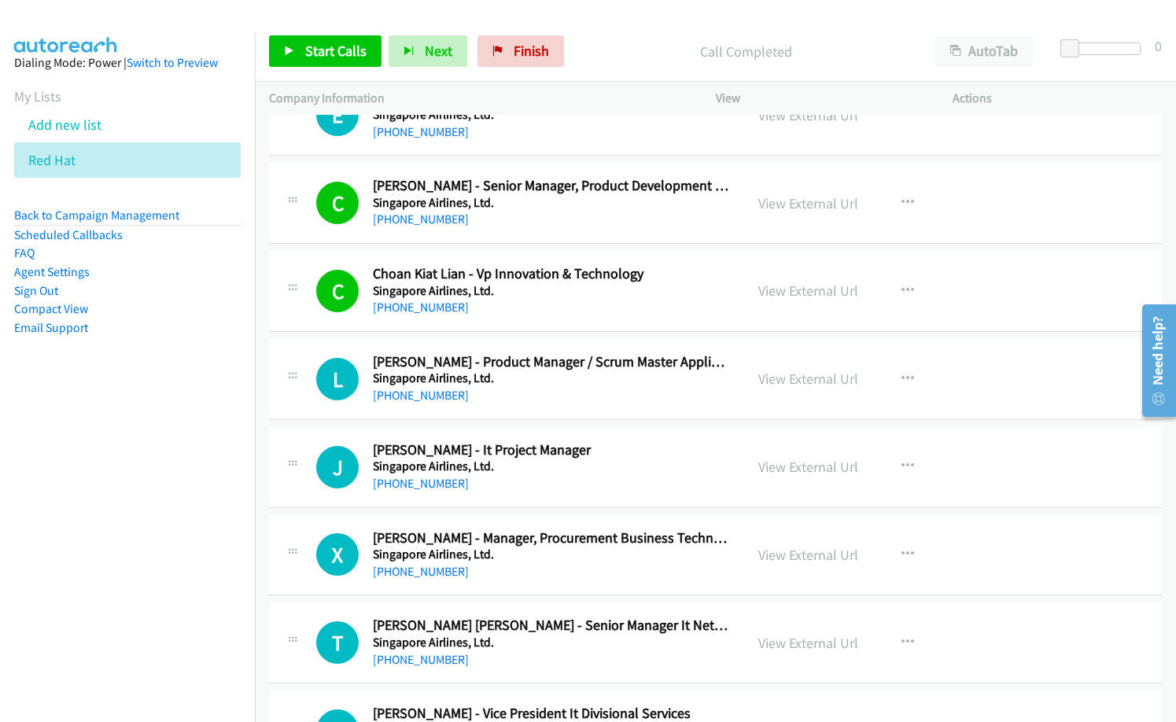
scroll to position [11017, 0]
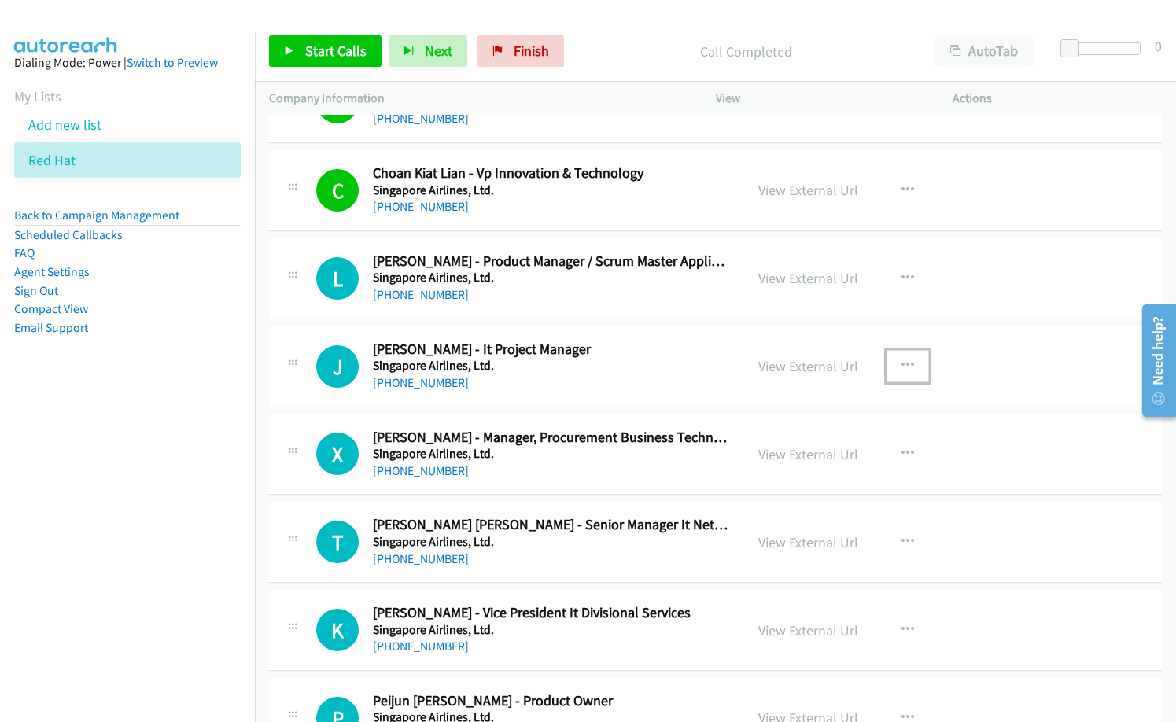
click at [905, 360] on icon "button" at bounding box center [908, 366] width 13 height 13
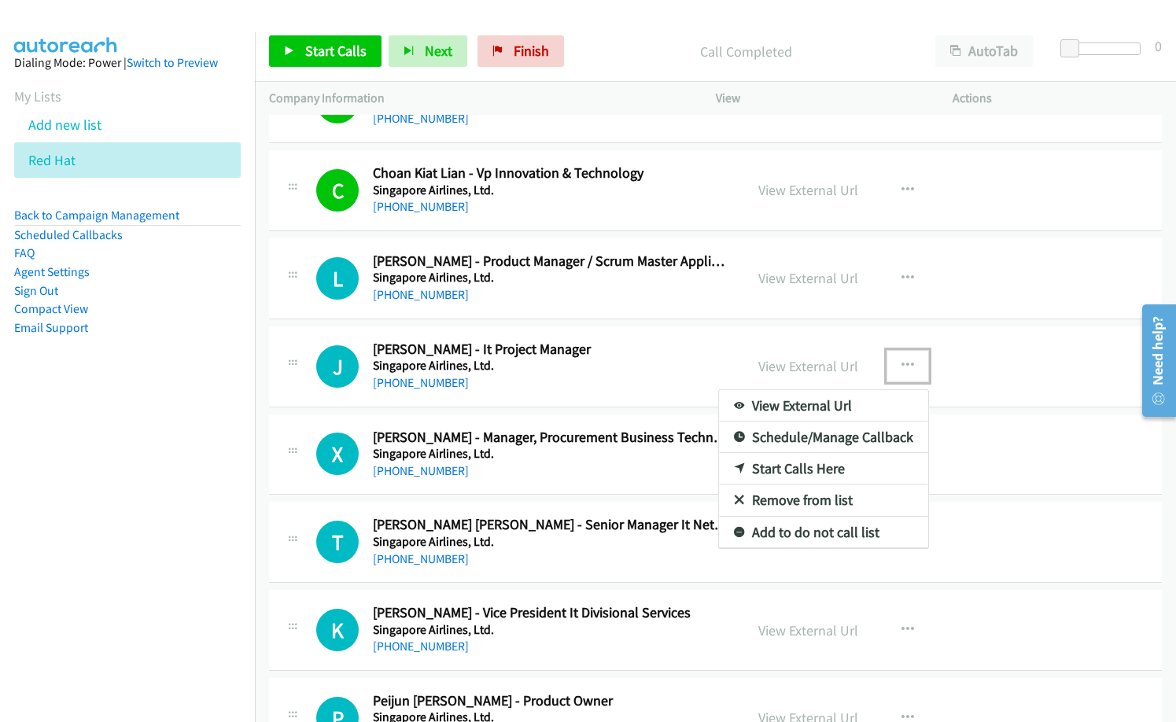
click at [803, 471] on link "Start Calls Here" at bounding box center [823, 468] width 209 height 31
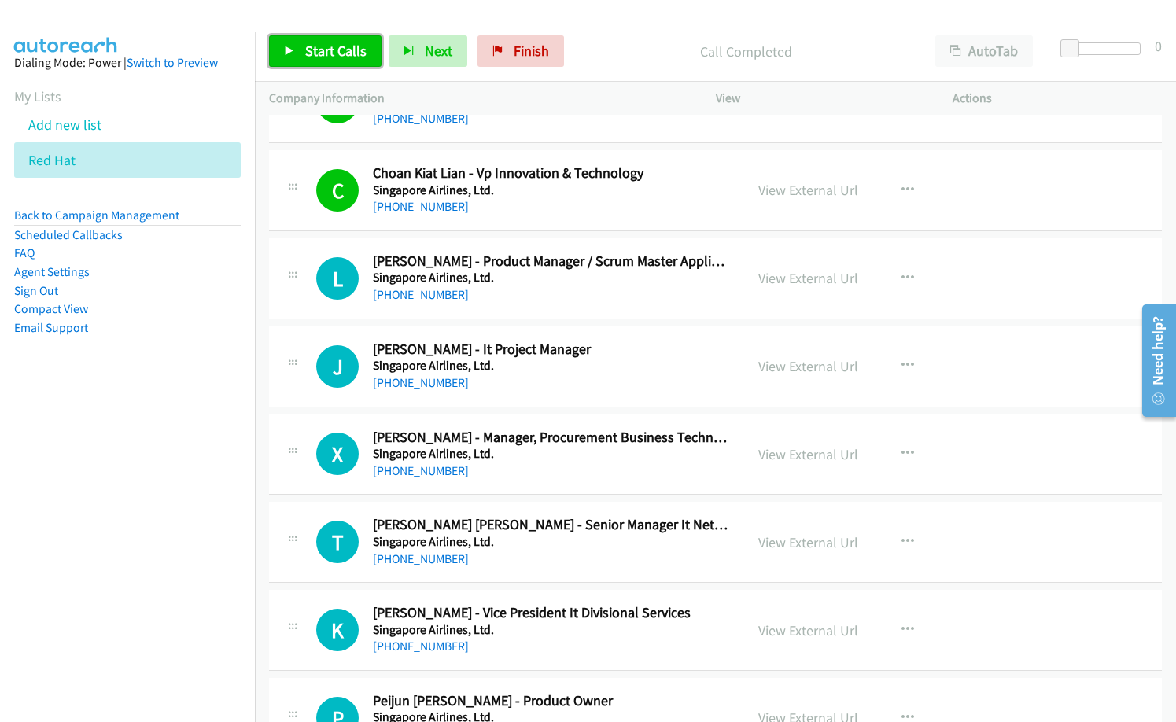
click at [321, 48] on span "Start Calls" at bounding box center [335, 51] width 61 height 18
click at [588, 471] on div "[PHONE_NUMBER]" at bounding box center [551, 471] width 357 height 19
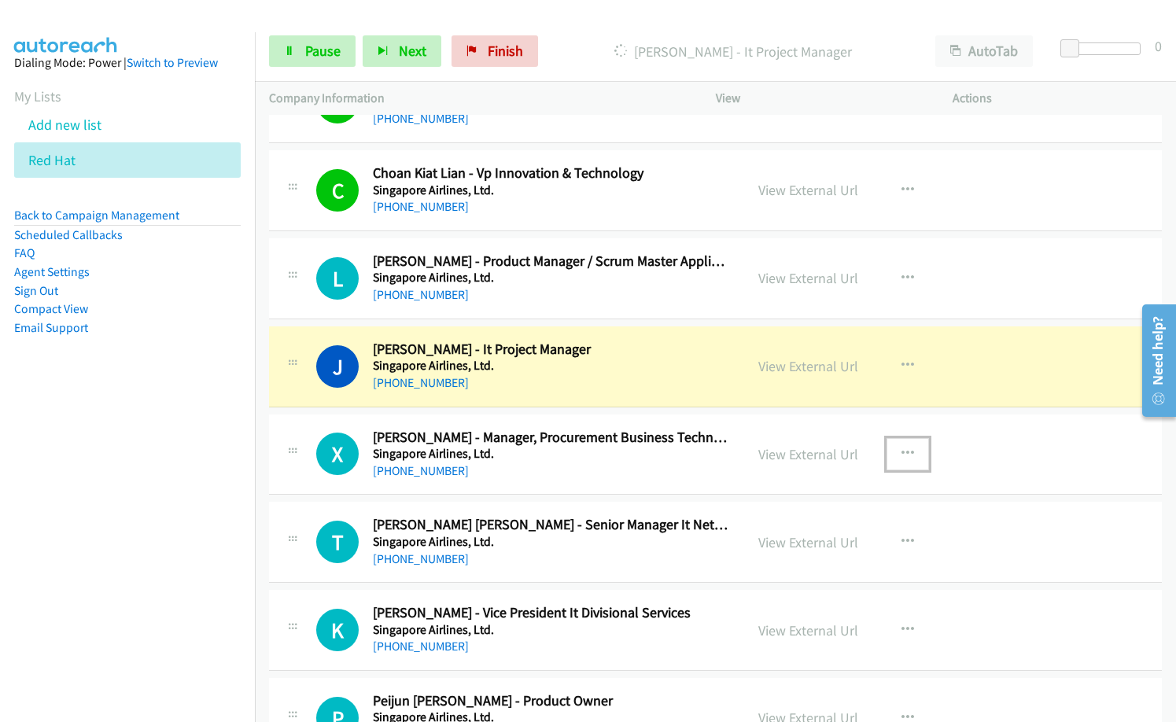
click at [902, 452] on icon "button" at bounding box center [908, 454] width 13 height 13
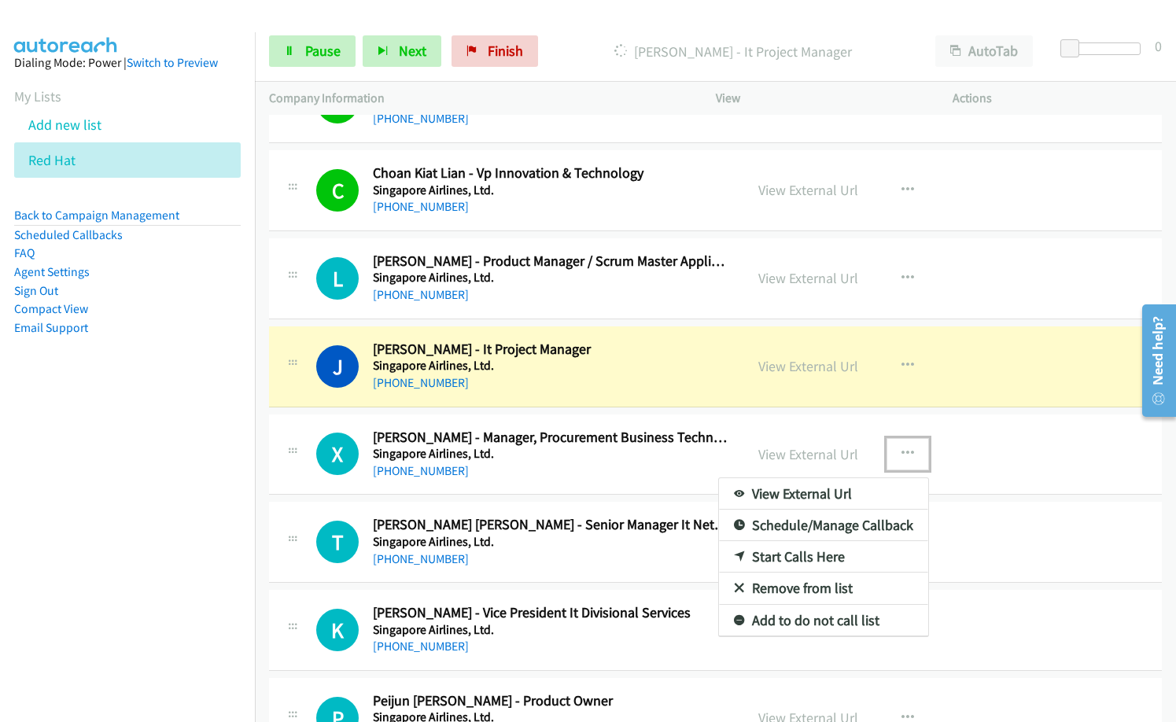
drag, startPoint x: 979, startPoint y: 298, endPoint x: 967, endPoint y: 316, distance: 21.0
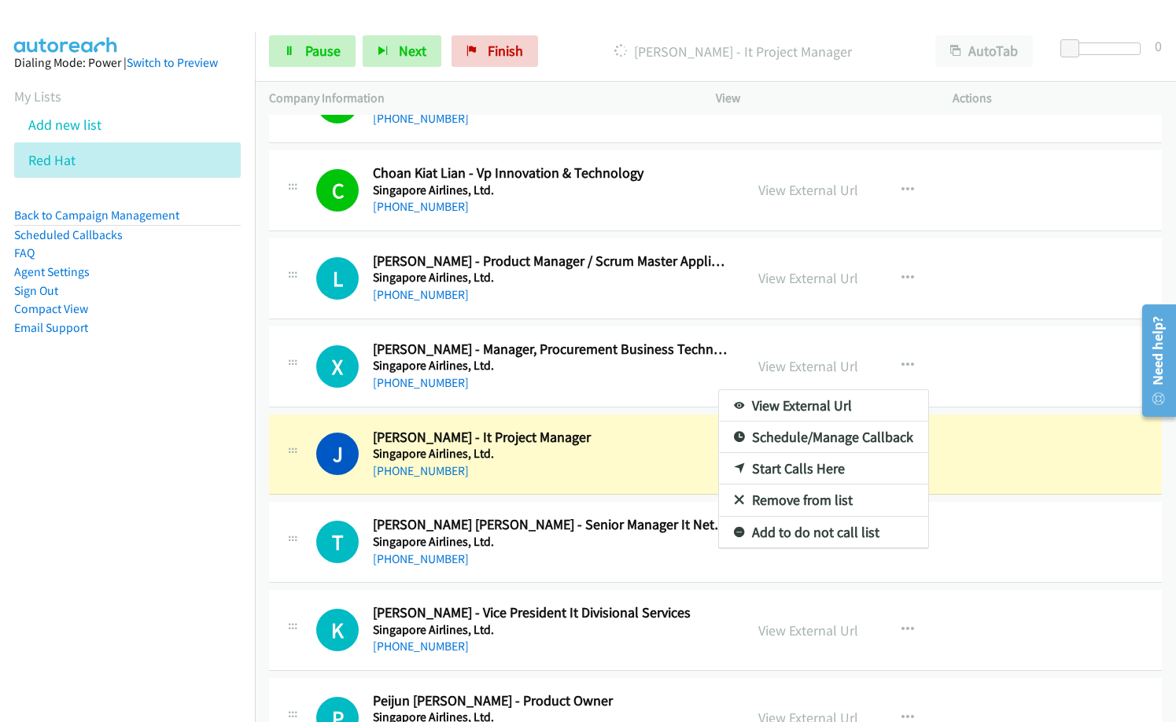
click at [997, 375] on div at bounding box center [588, 361] width 1176 height 722
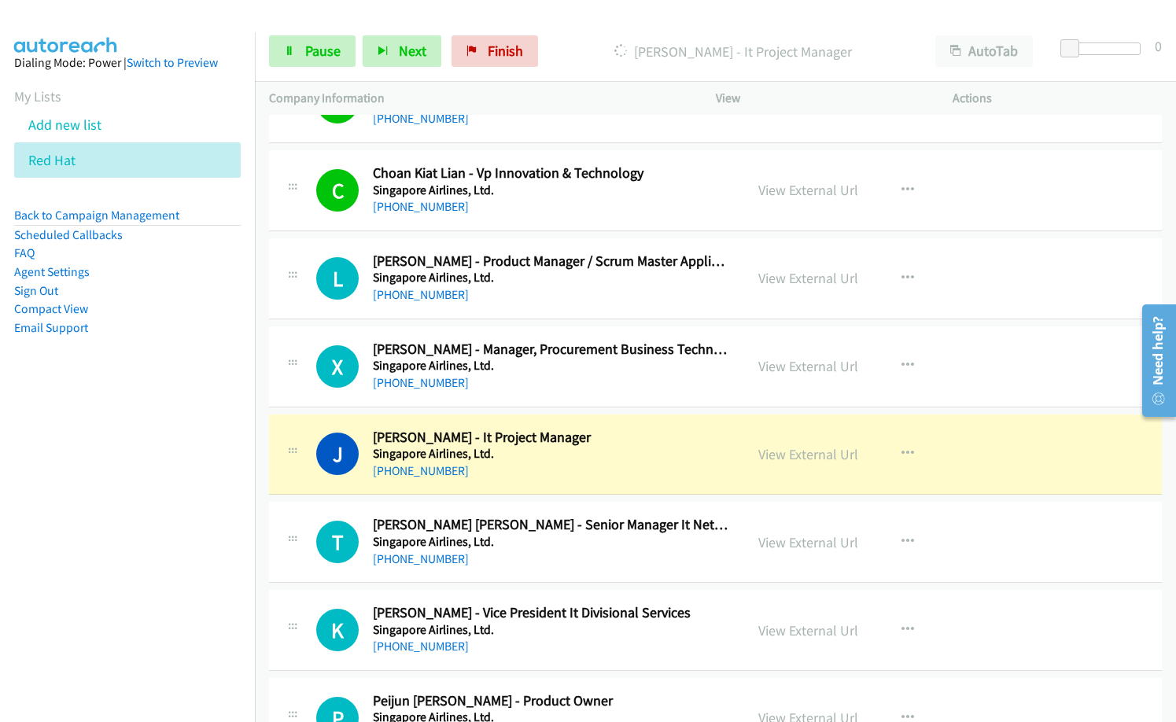
scroll to position [11096, 0]
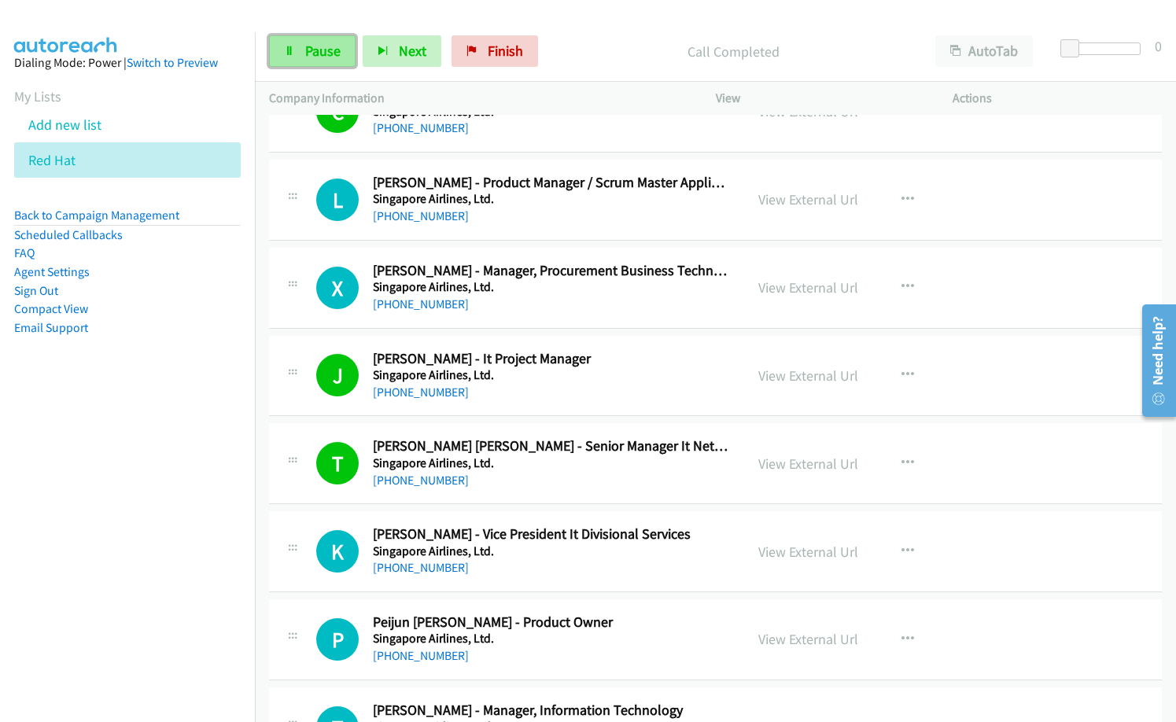
click at [321, 46] on span "Pause" at bounding box center [322, 51] width 35 height 18
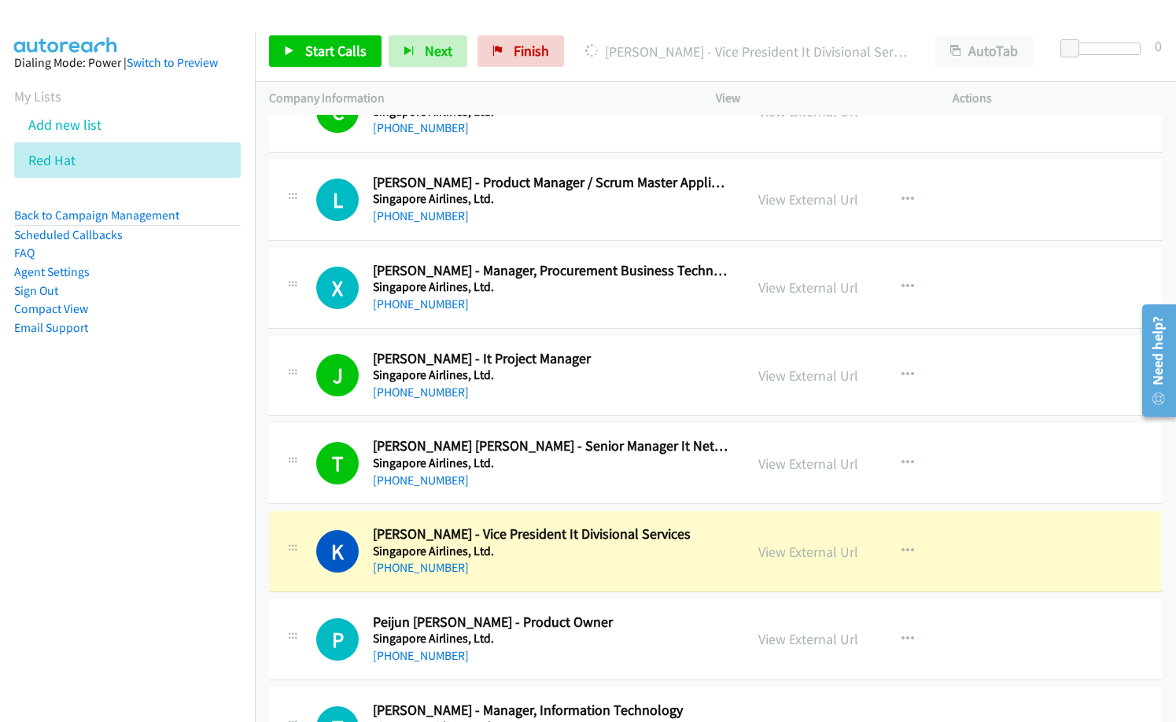
click at [575, 122] on div "[PHONE_NUMBER]" at bounding box center [551, 128] width 357 height 19
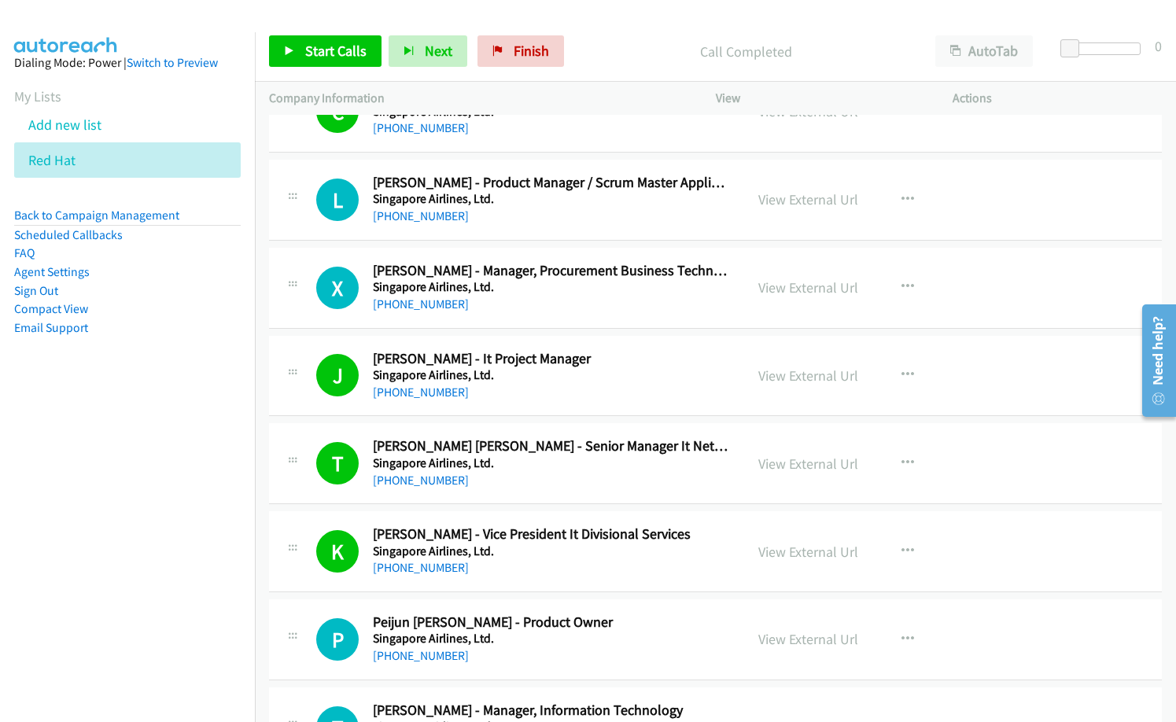
drag, startPoint x: 602, startPoint y: 34, endPoint x: 681, endPoint y: 0, distance: 86.4
click at [602, 32] on div "Start Calls Pause Next Finish Call Completed AutoTab AutoTab 0" at bounding box center [715, 51] width 921 height 61
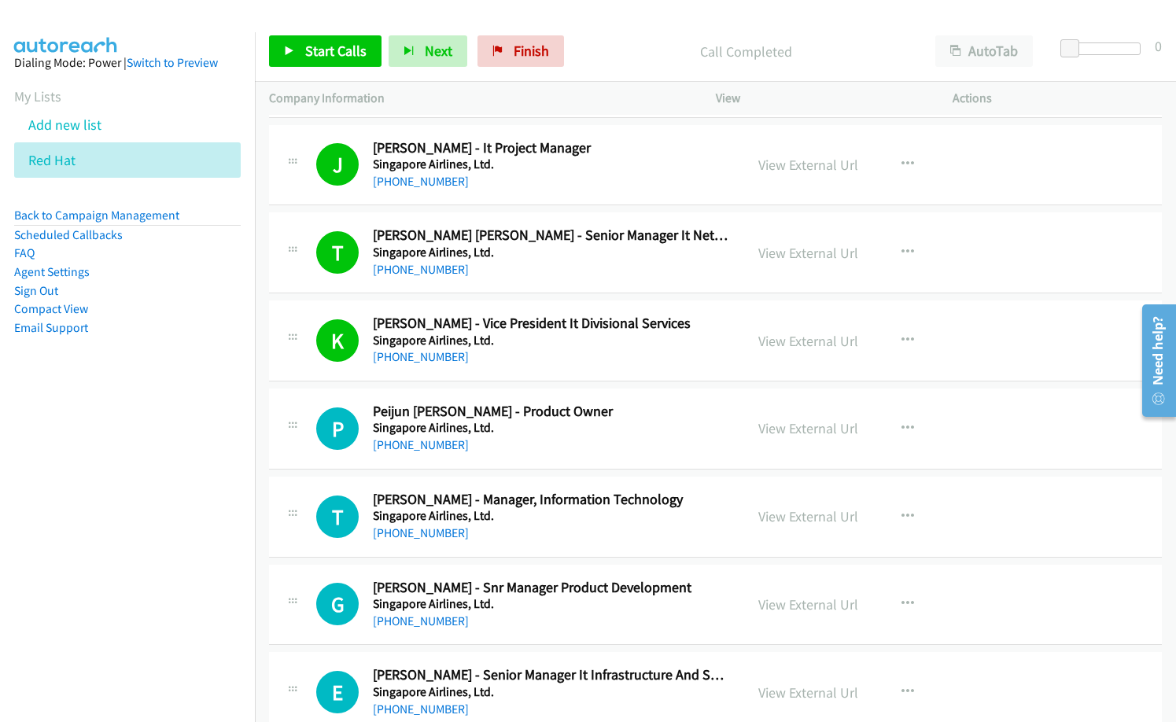
scroll to position [11332, 0]
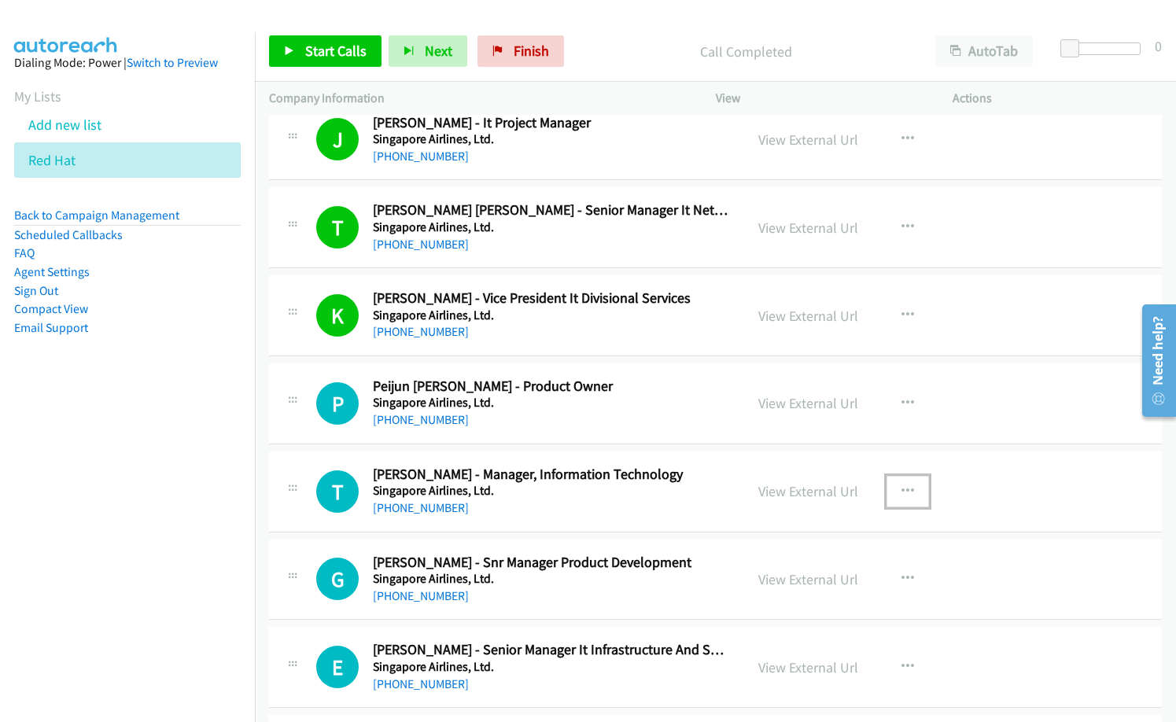
click at [902, 487] on icon "button" at bounding box center [908, 492] width 13 height 13
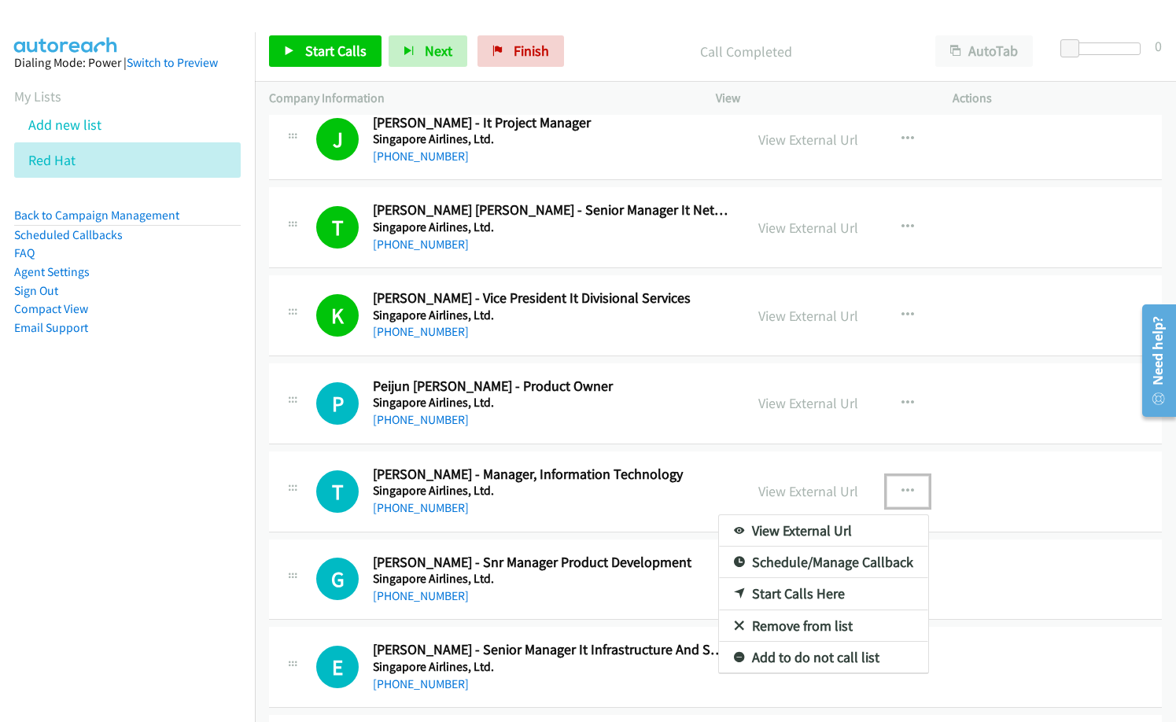
click at [797, 600] on link "Start Calls Here" at bounding box center [823, 593] width 209 height 31
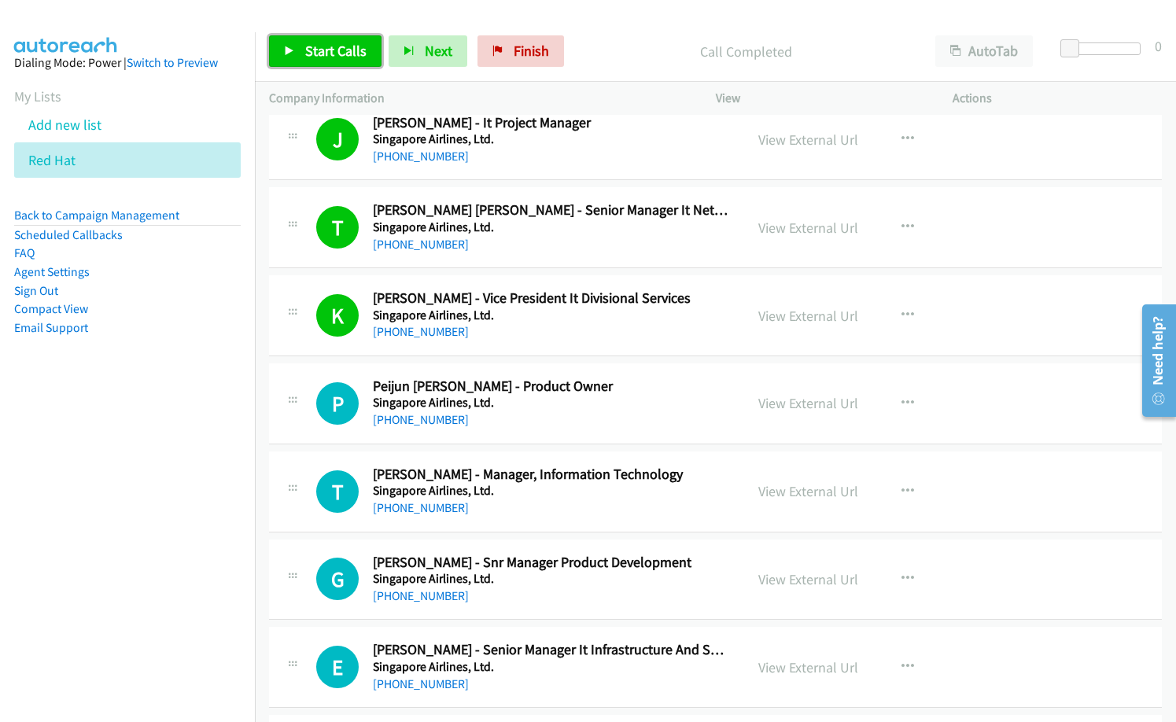
click at [343, 44] on span "Start Calls" at bounding box center [335, 51] width 61 height 18
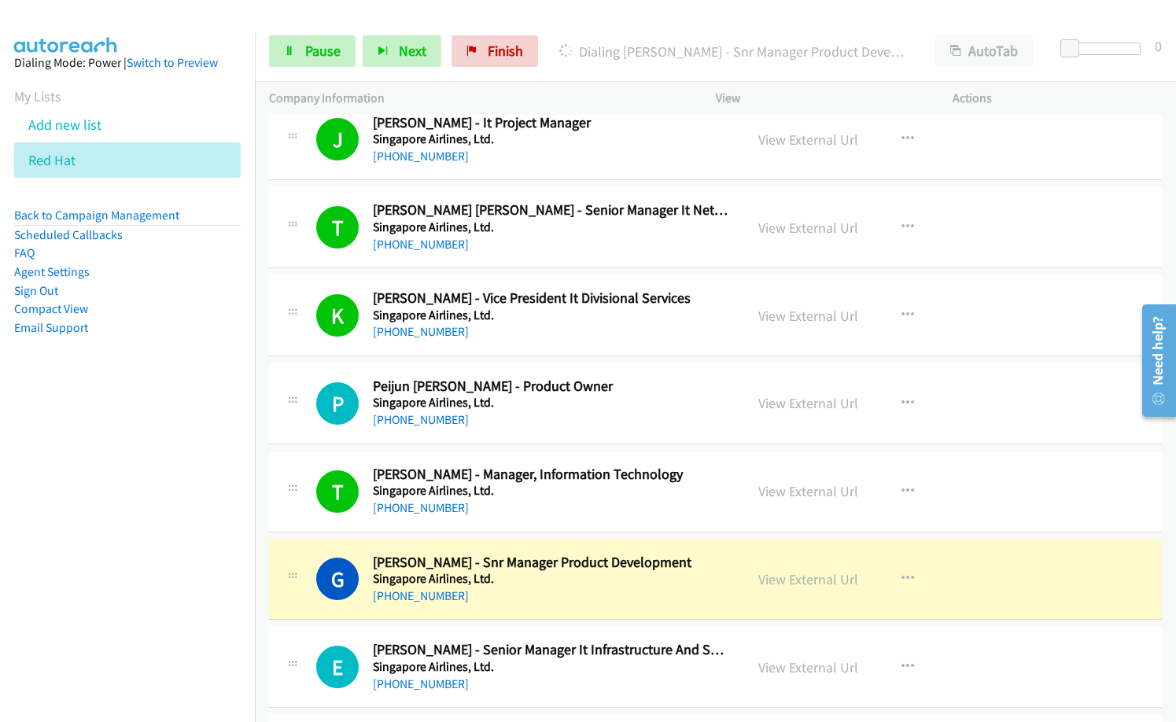
click at [596, 43] on p "Dialing [PERSON_NAME] - Snr Manager Product Development" at bounding box center [734, 51] width 348 height 21
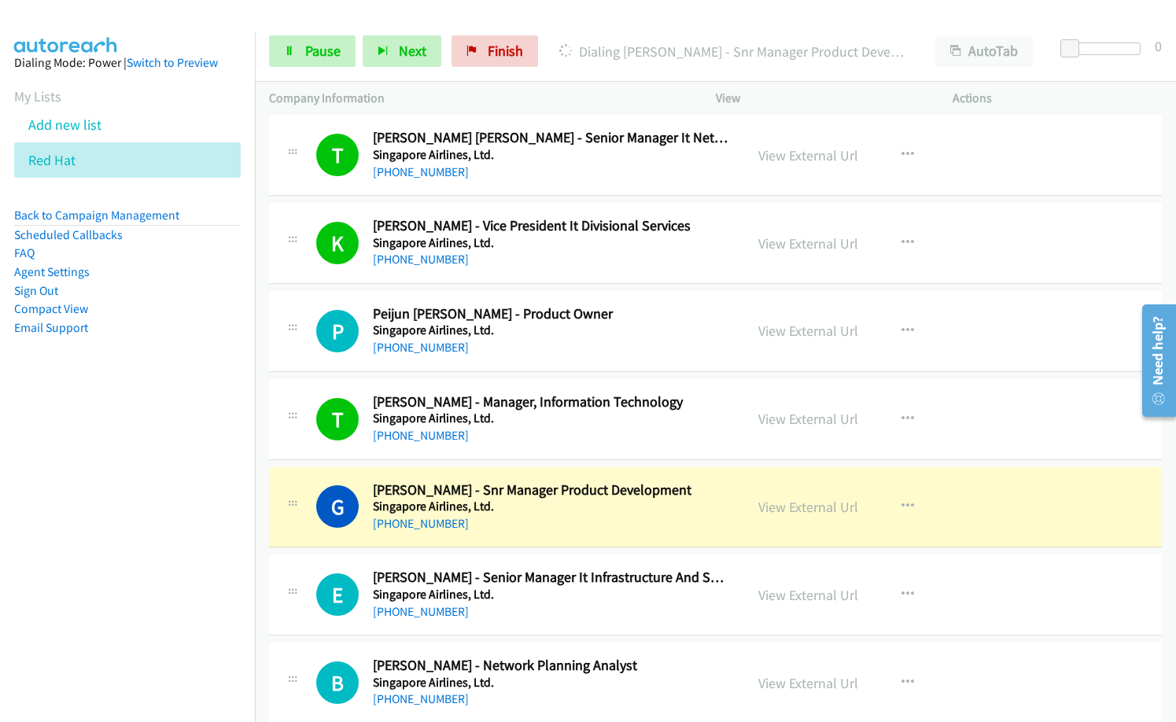
scroll to position [11489, 0]
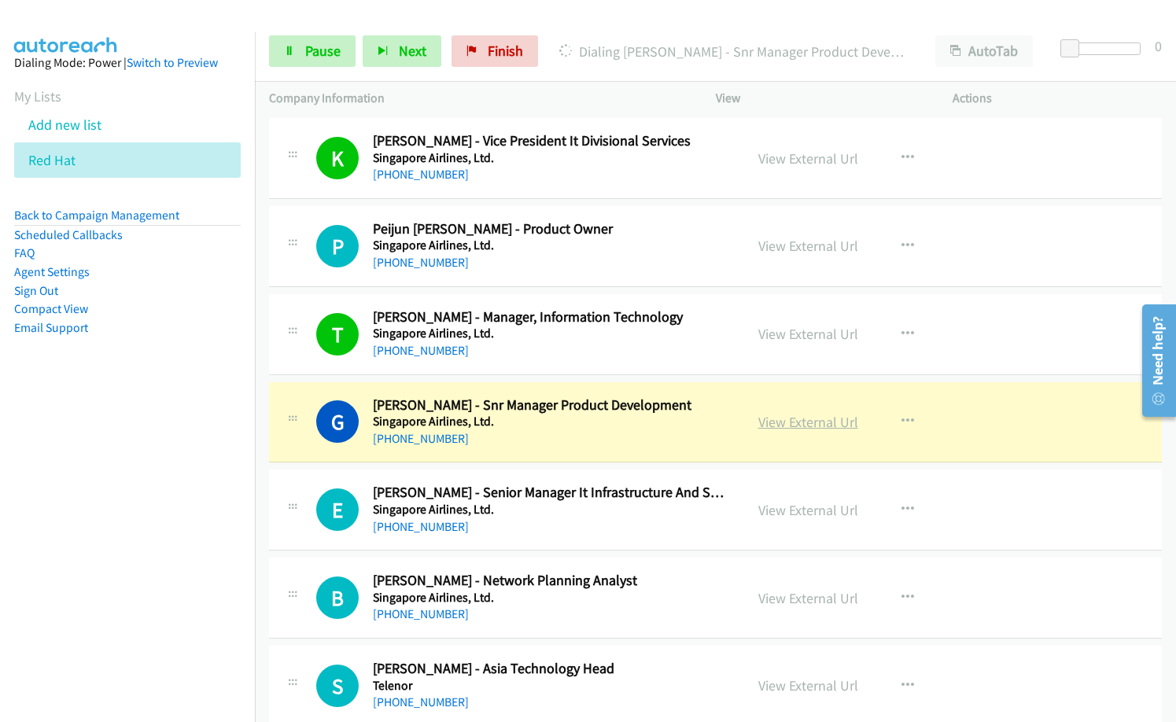
click at [788, 419] on link "View External Url" at bounding box center [809, 422] width 100 height 18
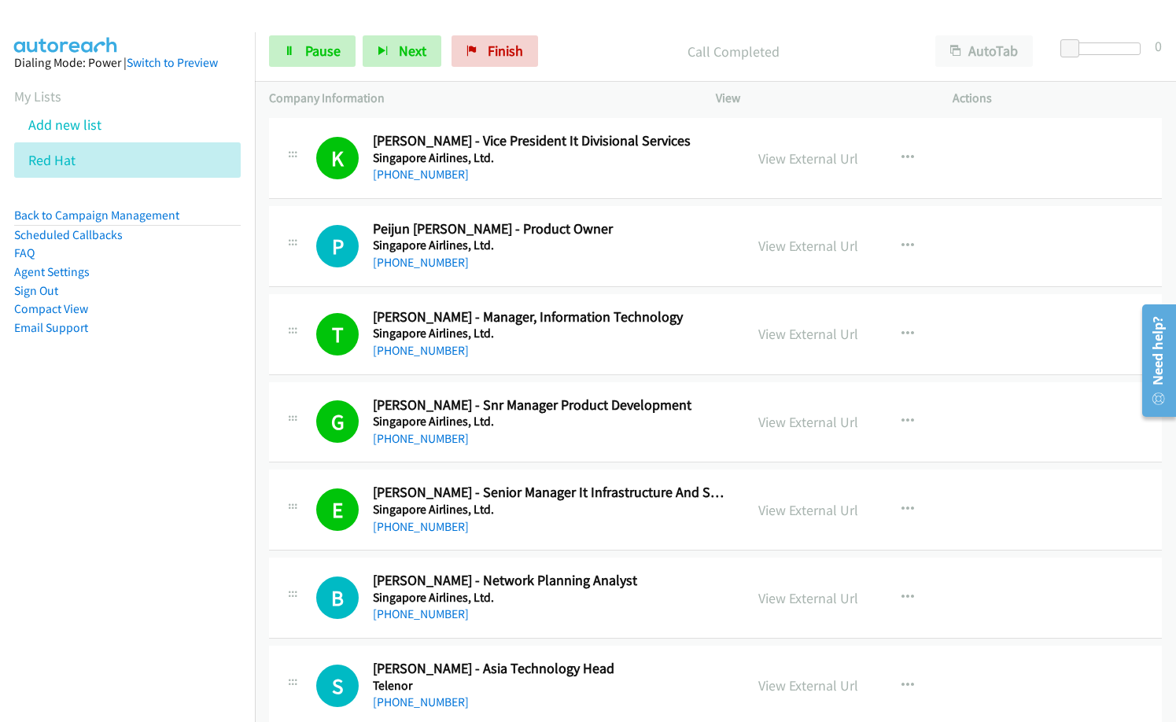
scroll to position [11568, 0]
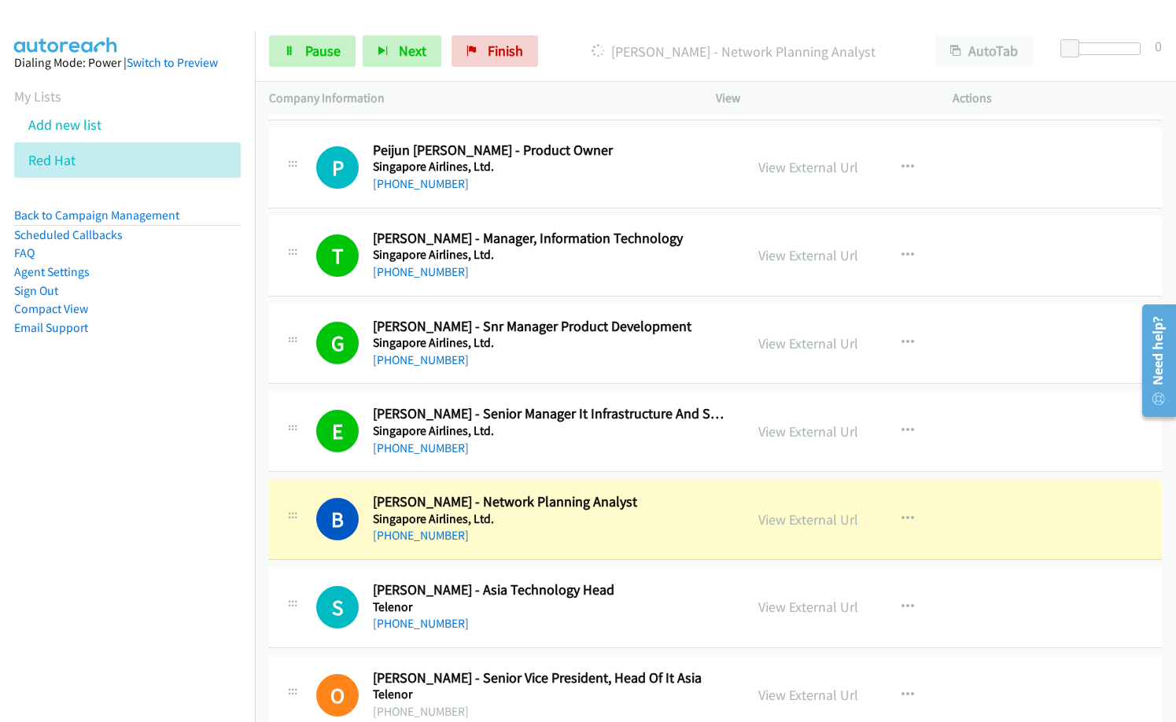
click at [533, 450] on div "[PHONE_NUMBER]" at bounding box center [551, 448] width 357 height 19
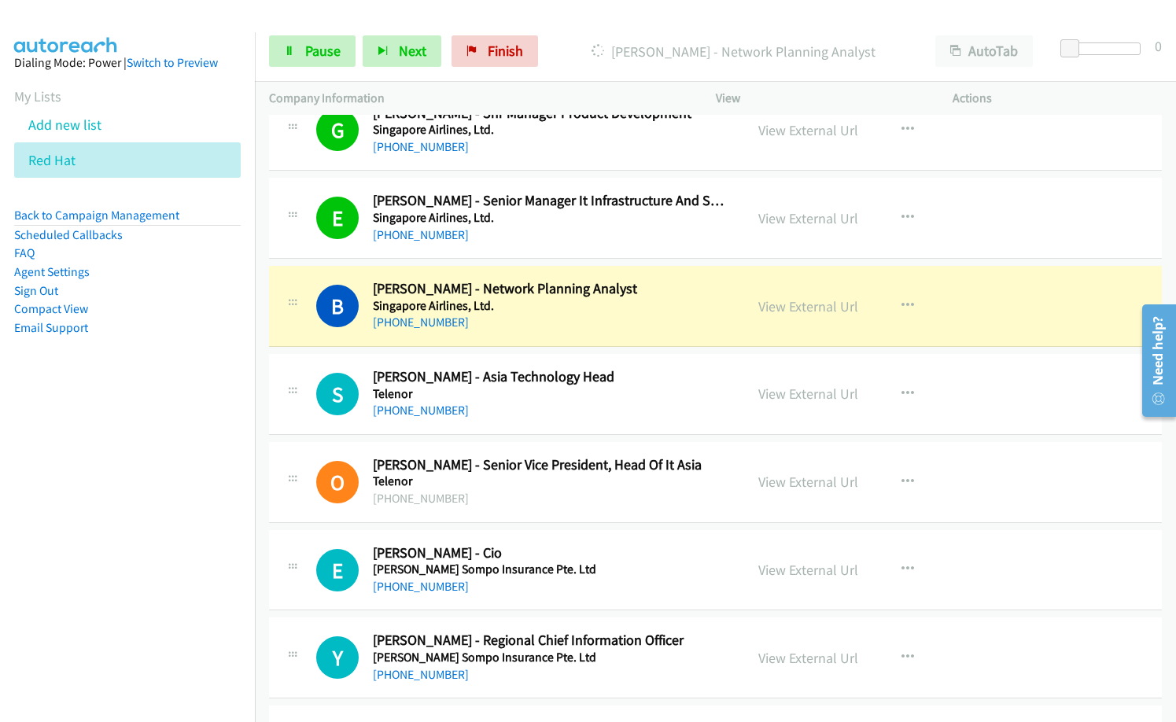
scroll to position [11804, 0]
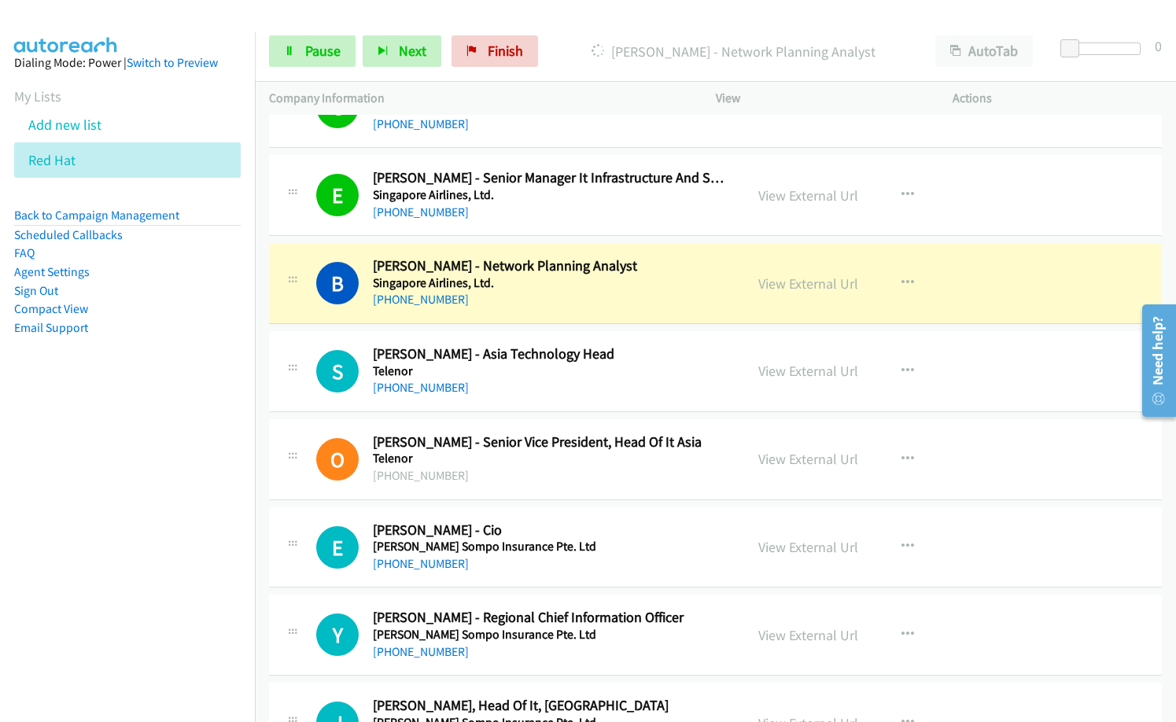
click at [562, 300] on div "[PHONE_NUMBER]" at bounding box center [551, 299] width 357 height 19
click at [792, 283] on link "View External Url" at bounding box center [809, 284] width 100 height 18
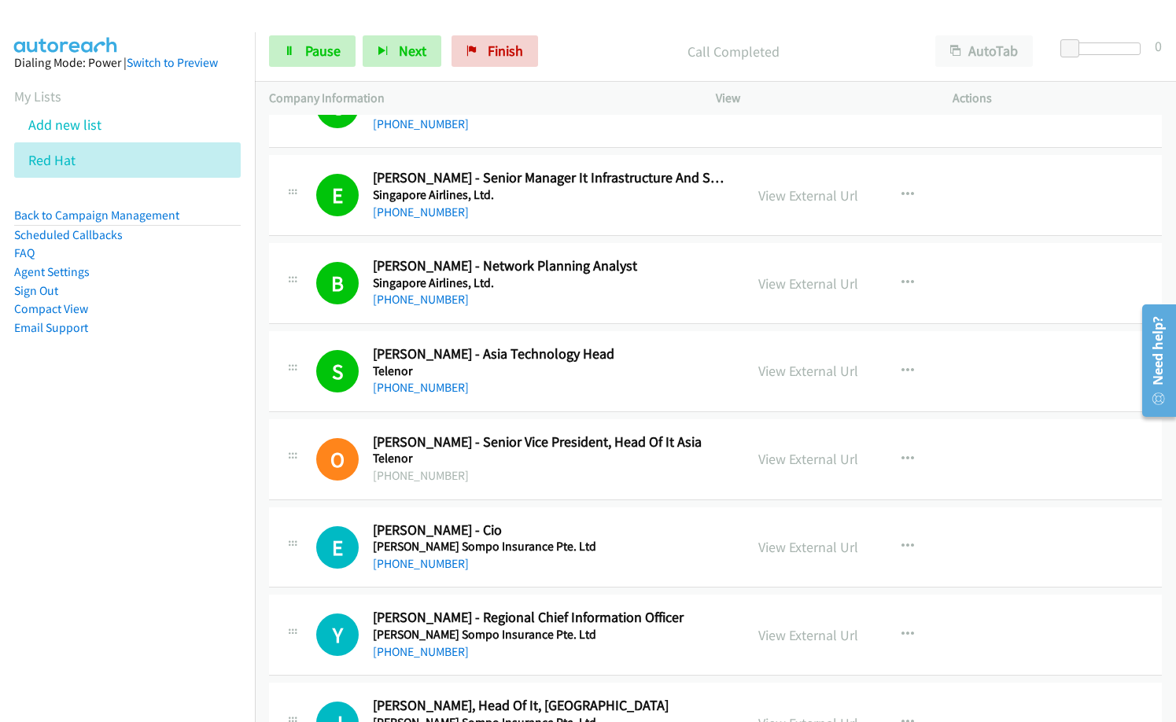
click at [613, 57] on p "Call Completed" at bounding box center [734, 51] width 348 height 21
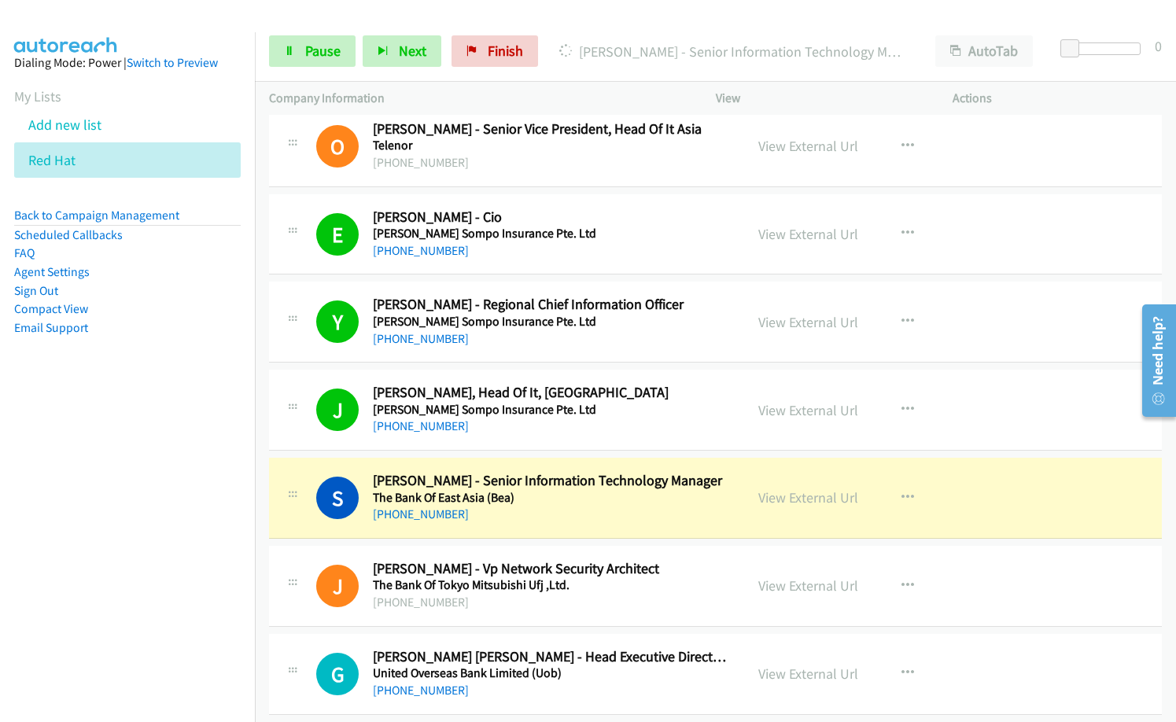
scroll to position [12119, 0]
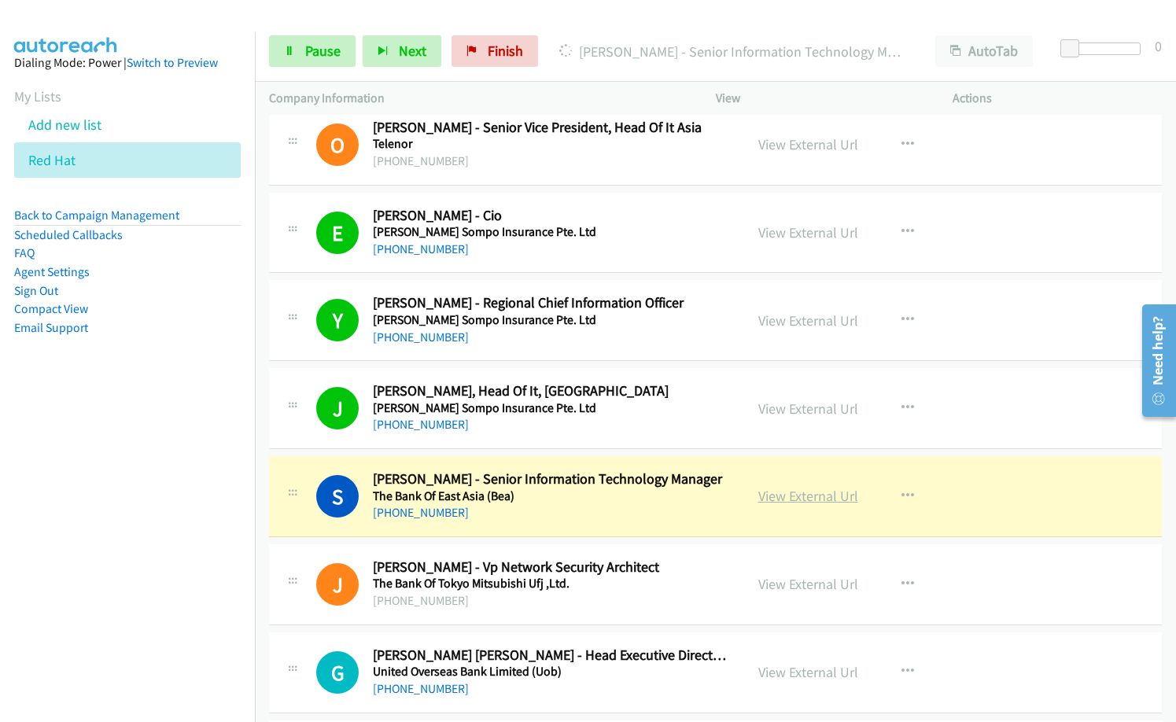
click at [789, 499] on link "View External Url" at bounding box center [809, 496] width 100 height 18
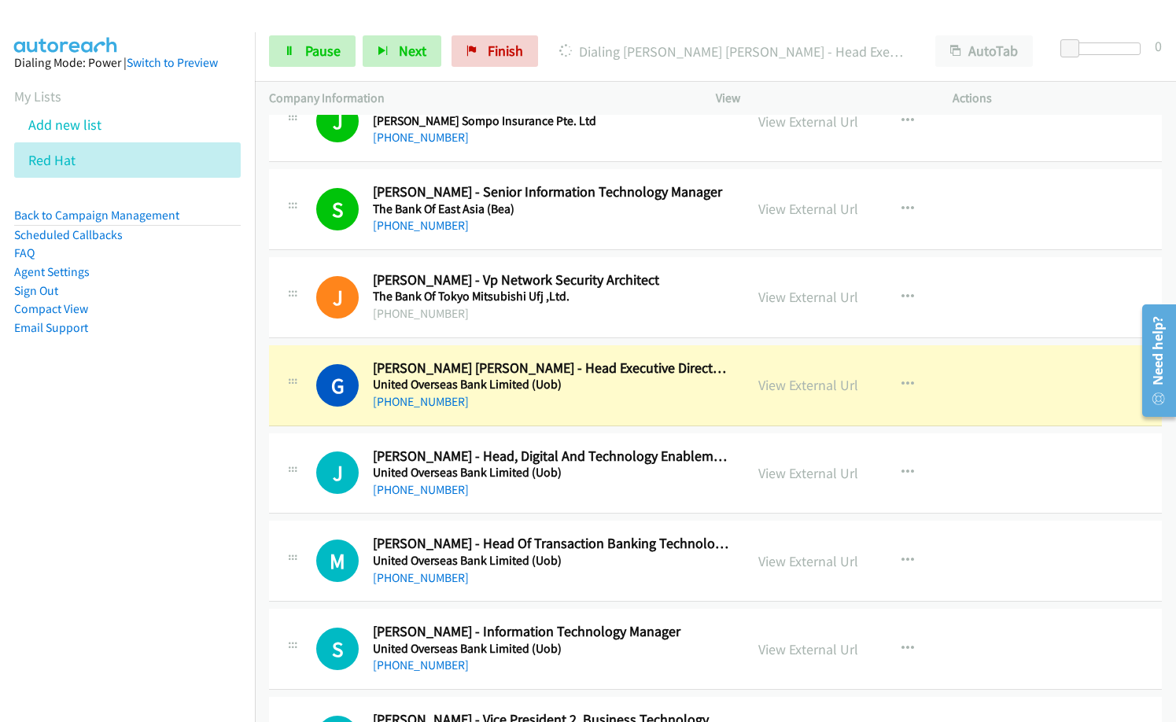
scroll to position [12434, 0]
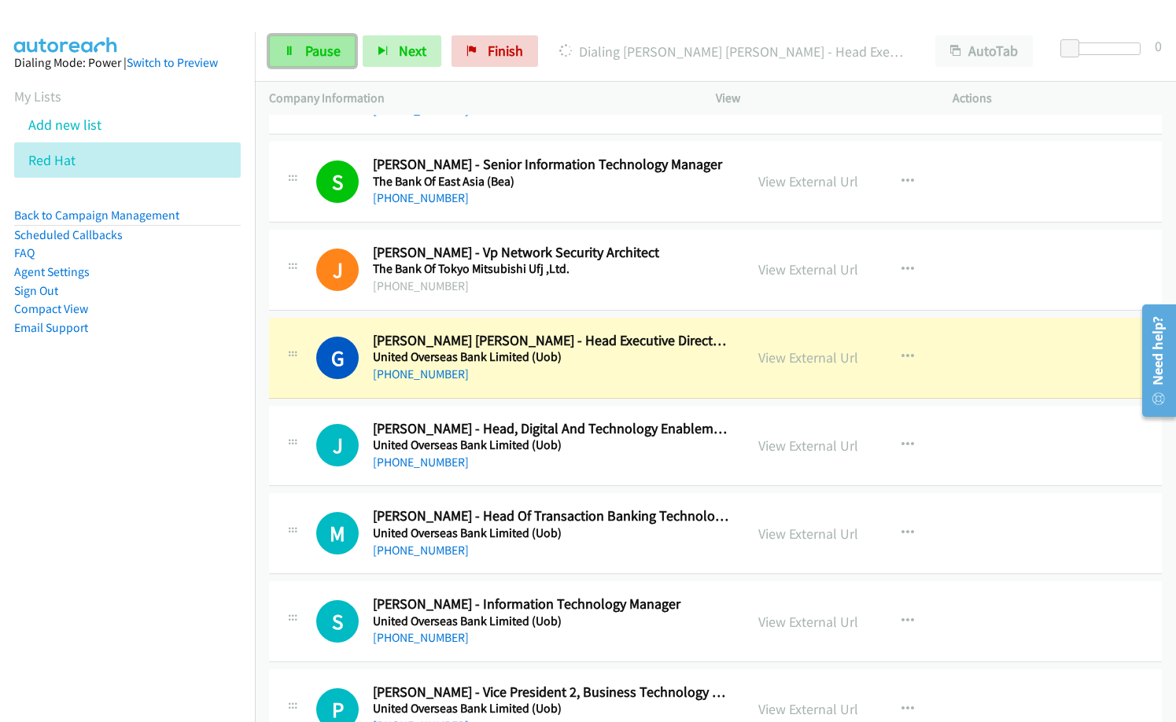
click at [308, 58] on span "Pause" at bounding box center [322, 51] width 35 height 18
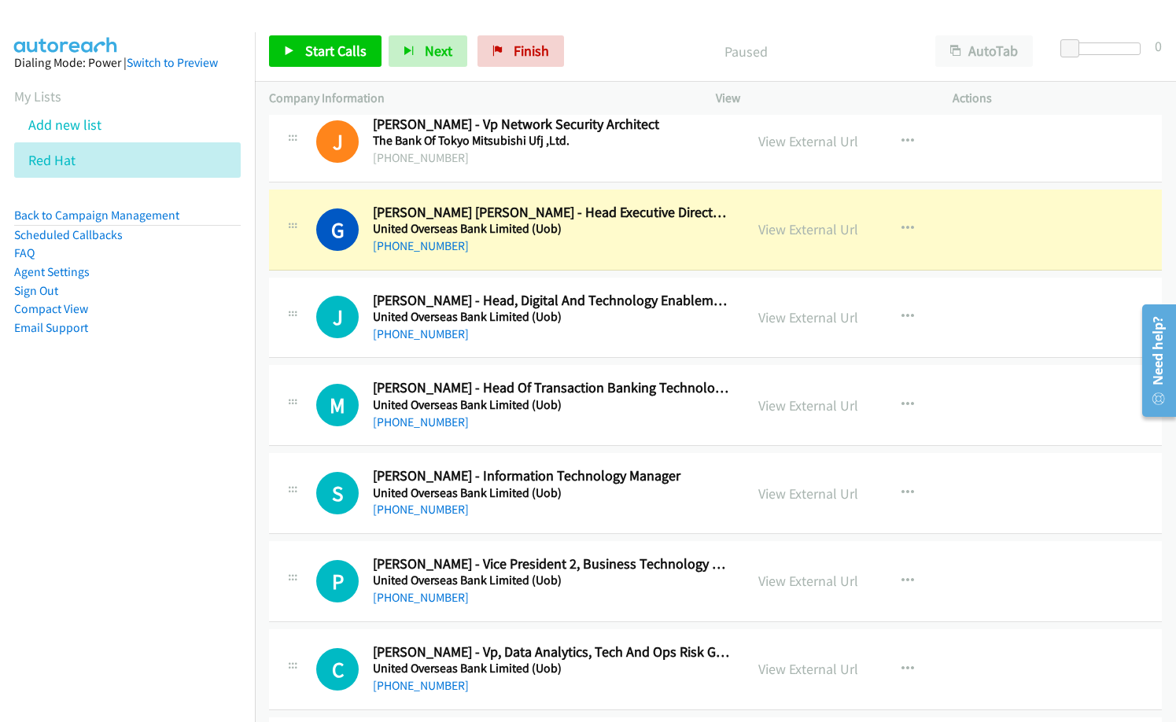
scroll to position [12591, 0]
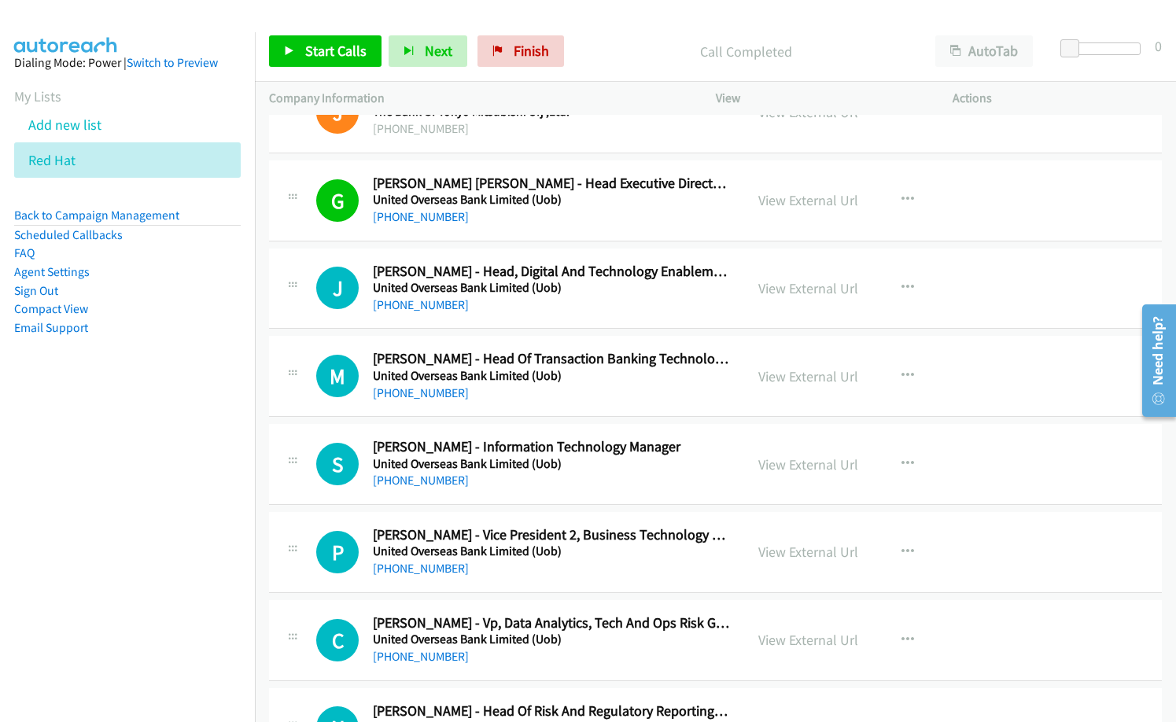
click at [560, 221] on div "[PHONE_NUMBER]" at bounding box center [551, 217] width 357 height 19
click at [759, 208] on link "View External Url" at bounding box center [809, 200] width 100 height 18
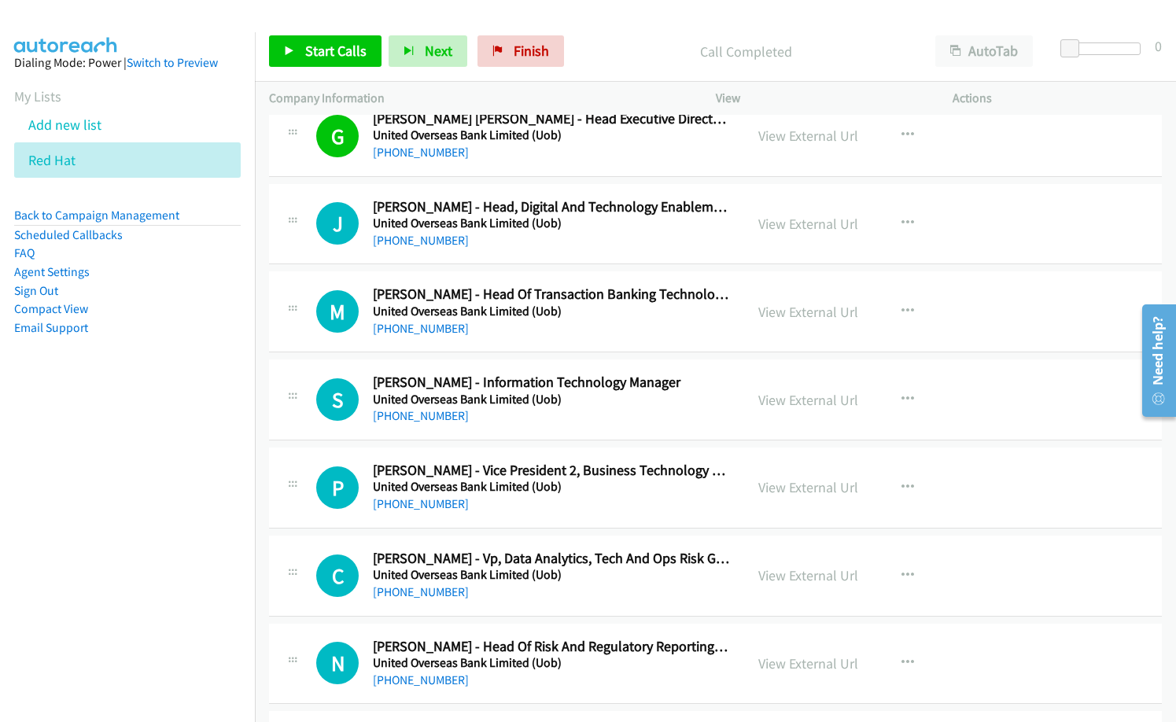
scroll to position [12748, 0]
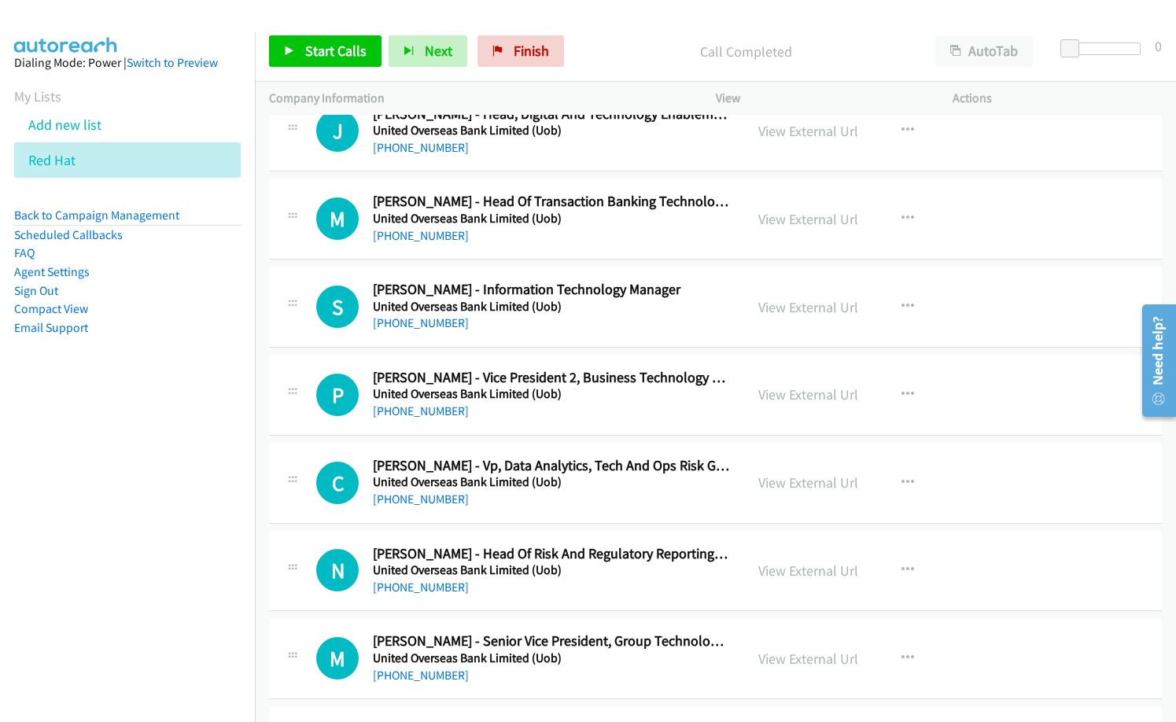
click at [114, 407] on aside "Dialing Mode: Power | Switch to Preview My Lists Add new list Red Hat Back to C…" at bounding box center [127, 220] width 255 height 376
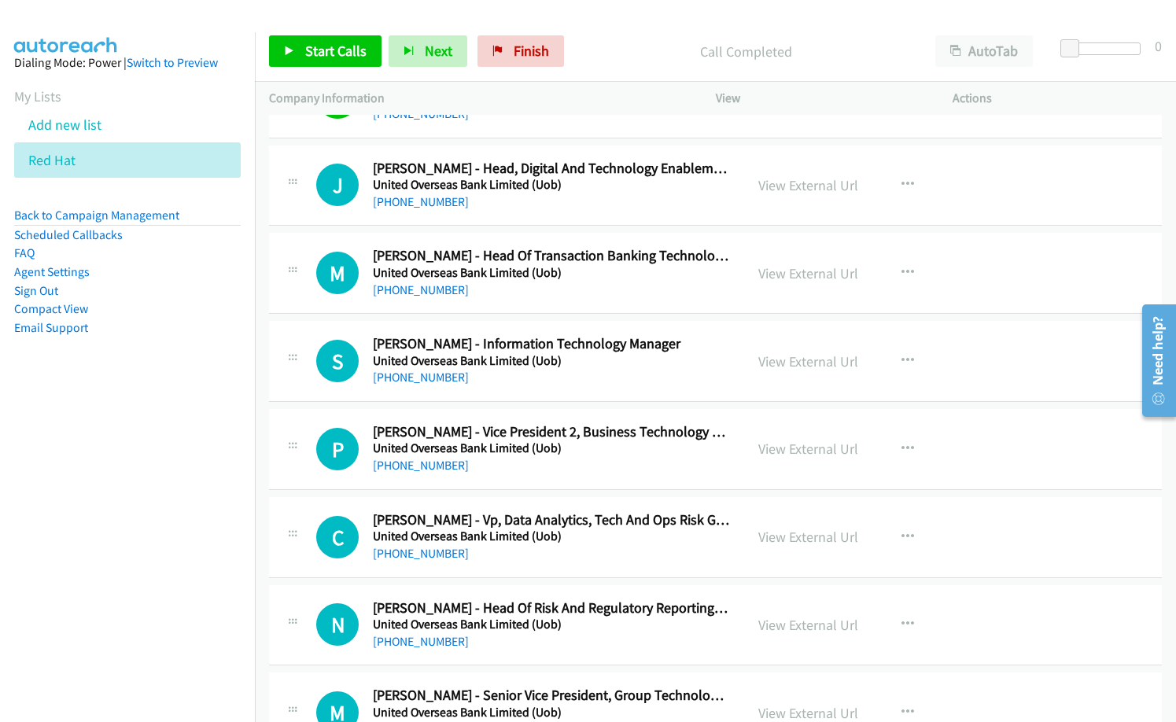
scroll to position [12670, 0]
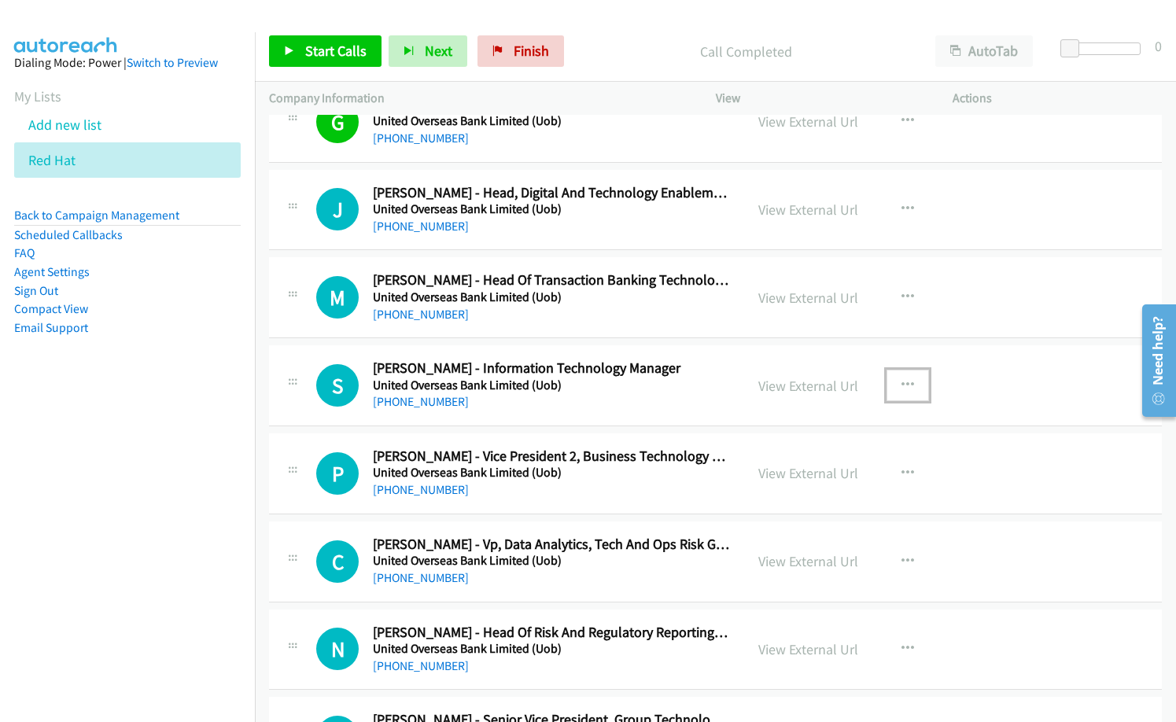
click at [893, 383] on button "button" at bounding box center [908, 385] width 42 height 31
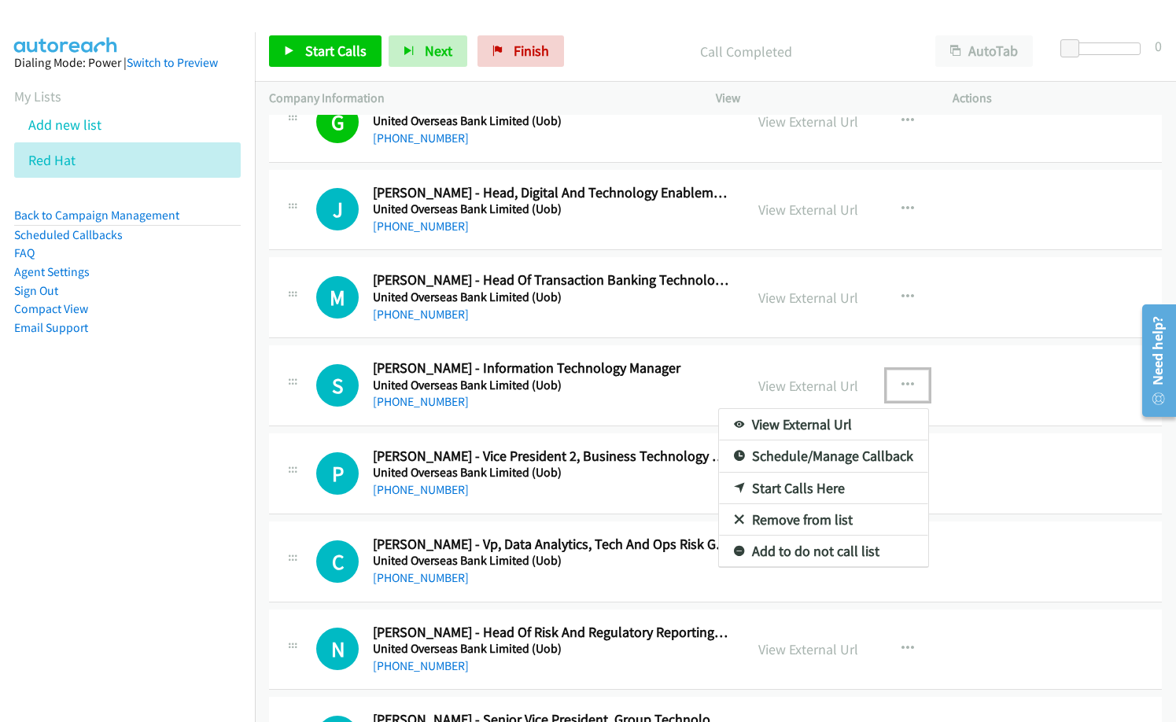
click at [800, 489] on link "Start Calls Here" at bounding box center [823, 488] width 209 height 31
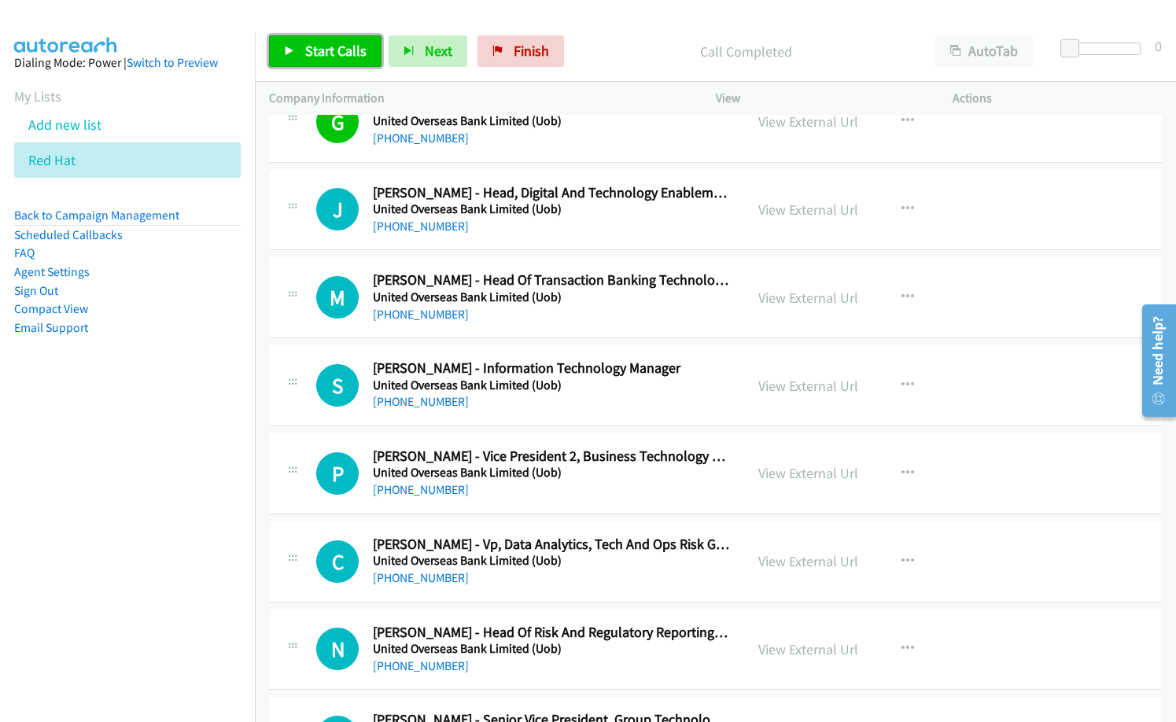
click at [333, 50] on span "Start Calls" at bounding box center [335, 51] width 61 height 18
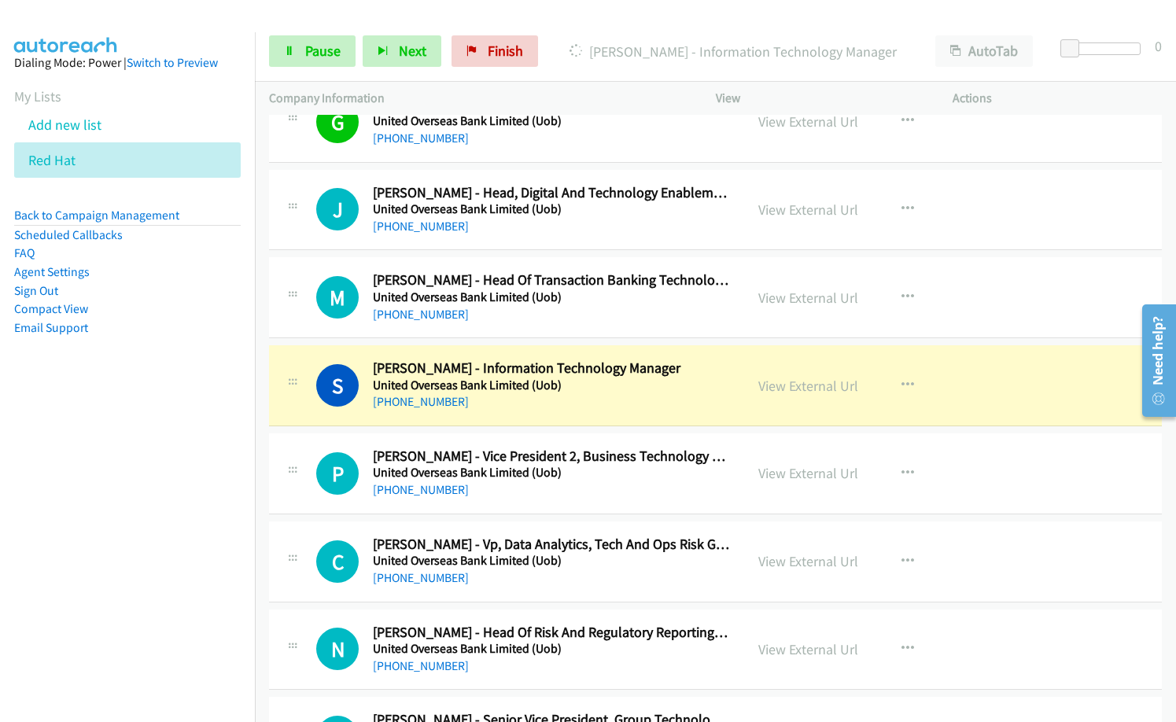
click at [500, 388] on h5 "United Overseas Bank Limited (Uob)" at bounding box center [551, 386] width 357 height 16
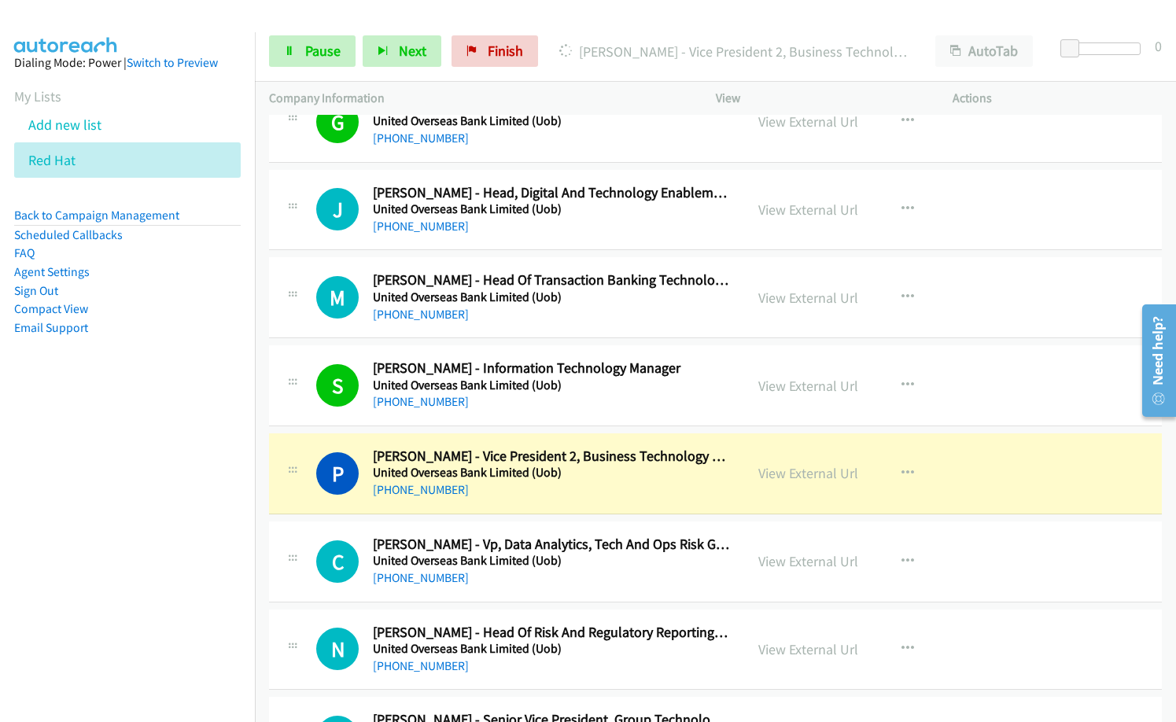
click at [86, 524] on nav "Dialing Mode: Power | Switch to Preview My Lists Add new list Red Hat Back to C…" at bounding box center [128, 393] width 256 height 722
click at [775, 475] on link "View External Url" at bounding box center [809, 473] width 100 height 18
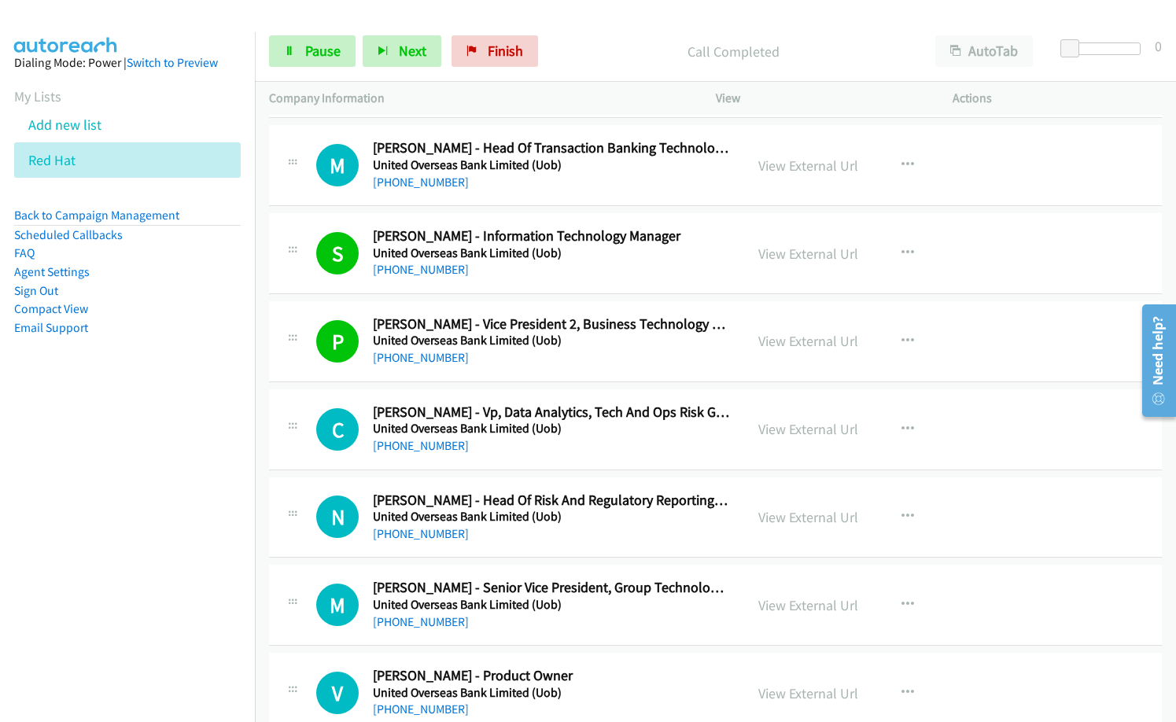
scroll to position [12827, 0]
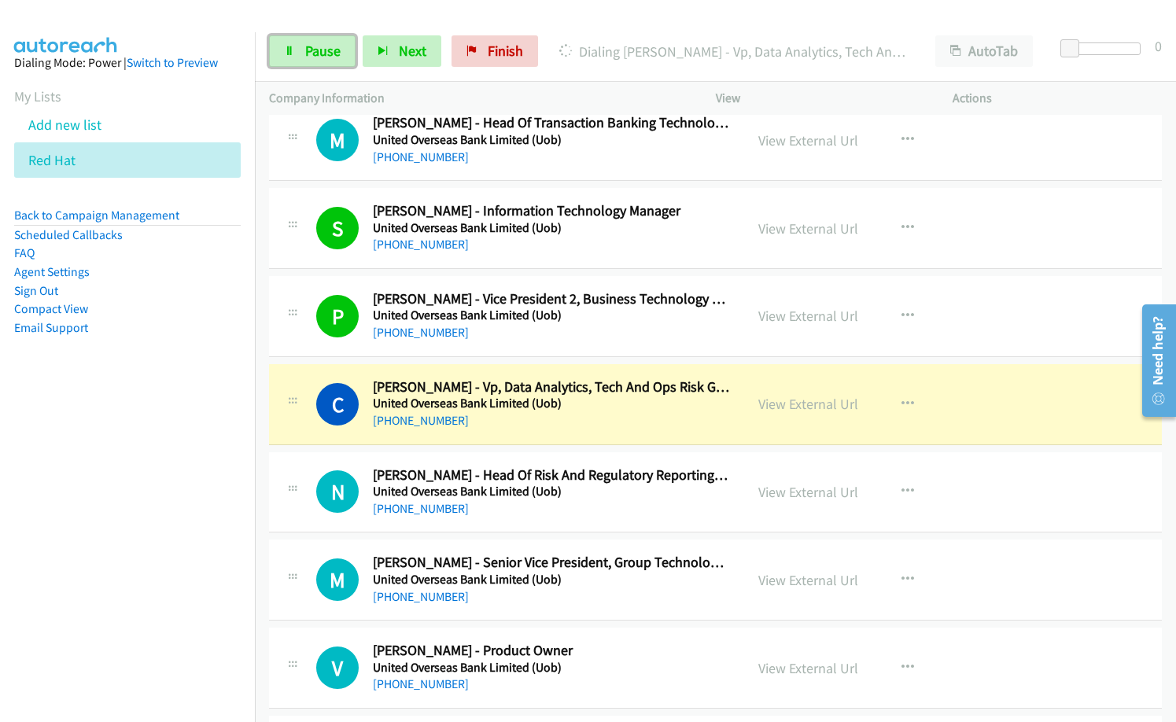
drag, startPoint x: 299, startPoint y: 54, endPoint x: 327, endPoint y: 85, distance: 41.2
click at [299, 54] on link "Pause" at bounding box center [312, 50] width 87 height 31
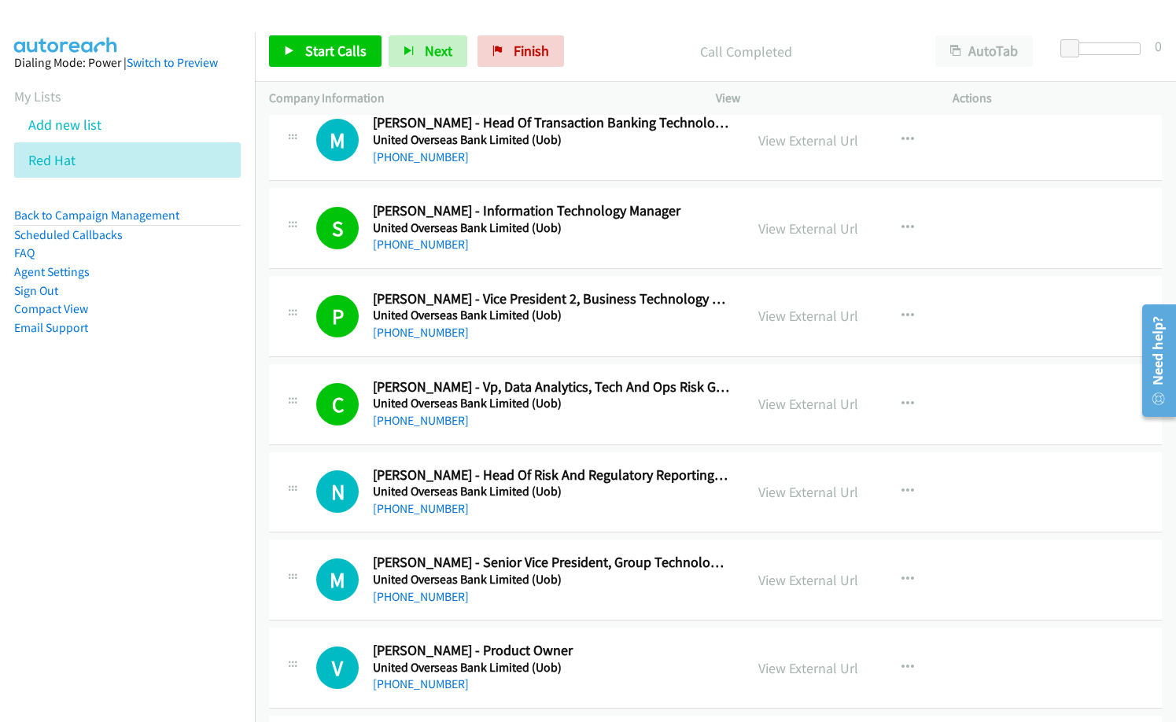
click at [640, 613] on div "M Callback Scheduled [PERSON_NAME] - Senior Vice President, Group Technology & …" at bounding box center [715, 580] width 893 height 81
click at [794, 576] on link "View External Url" at bounding box center [809, 580] width 100 height 18
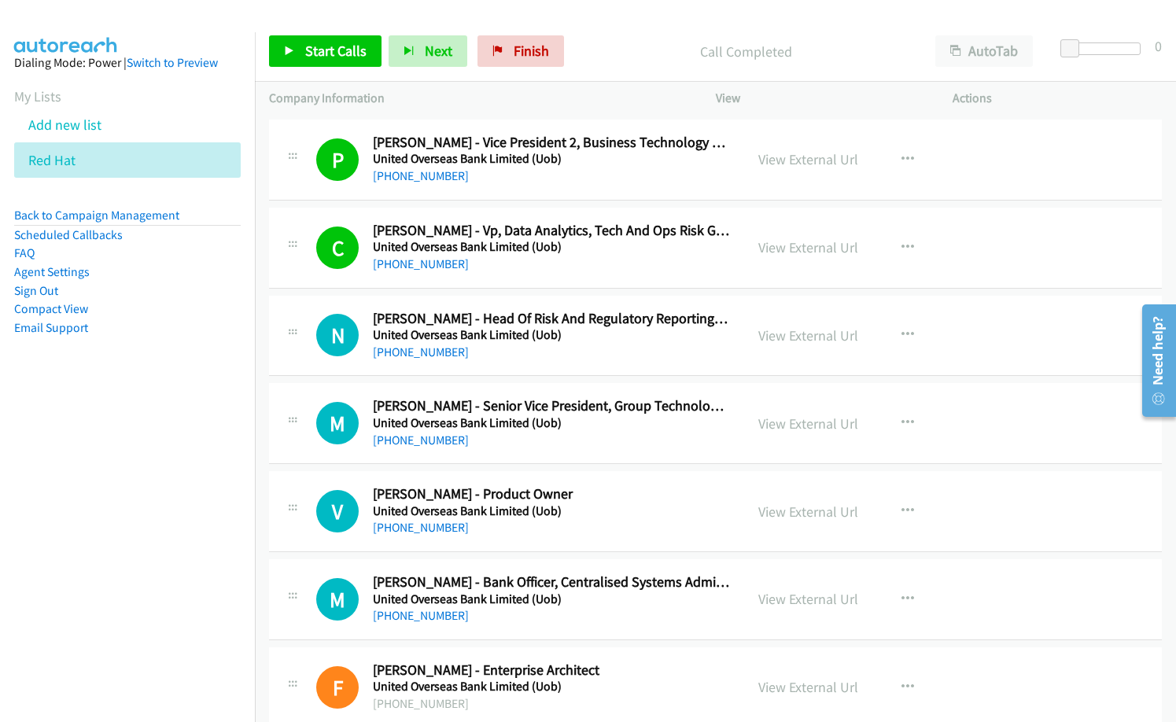
scroll to position [12984, 0]
click at [904, 420] on icon "button" at bounding box center [908, 422] width 13 height 13
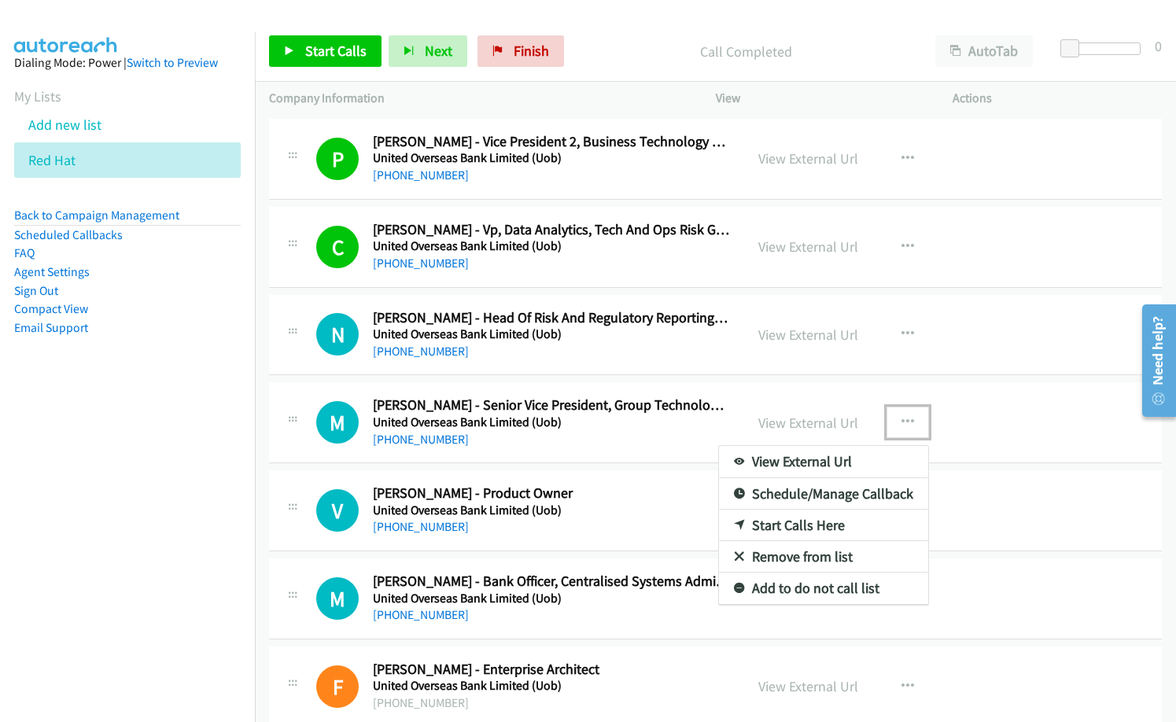
click at [866, 528] on link "Start Calls Here" at bounding box center [823, 525] width 209 height 31
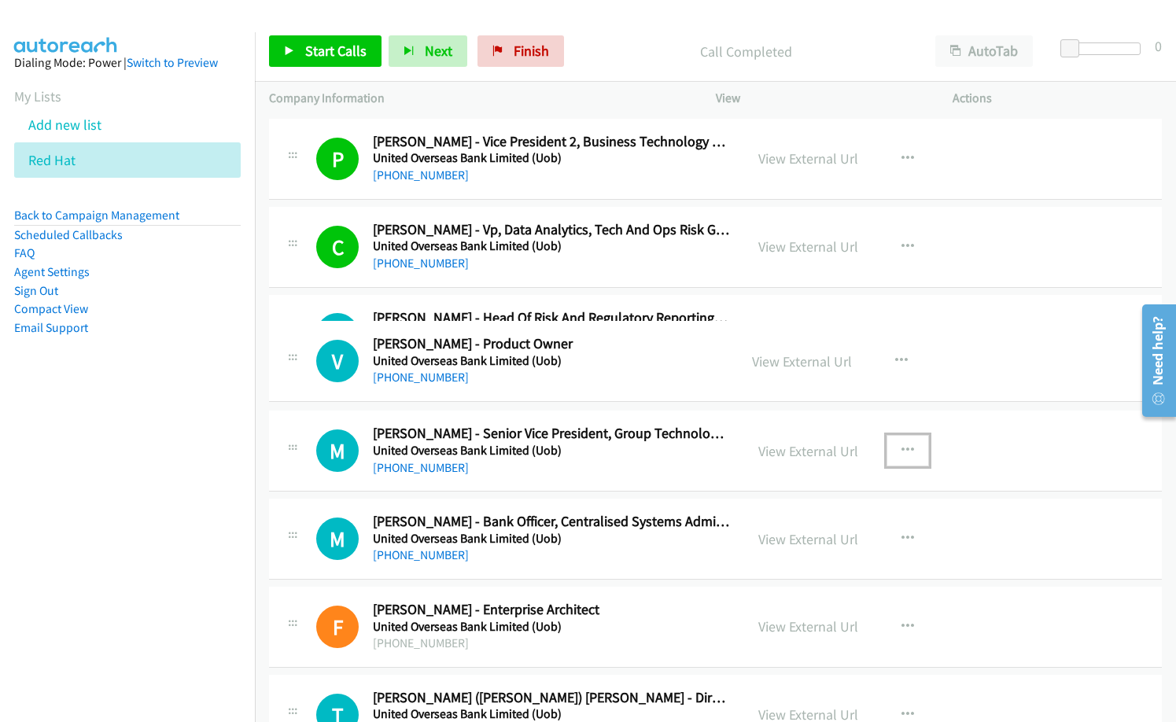
drag, startPoint x: 679, startPoint y: 528, endPoint x: 708, endPoint y: 337, distance: 193.4
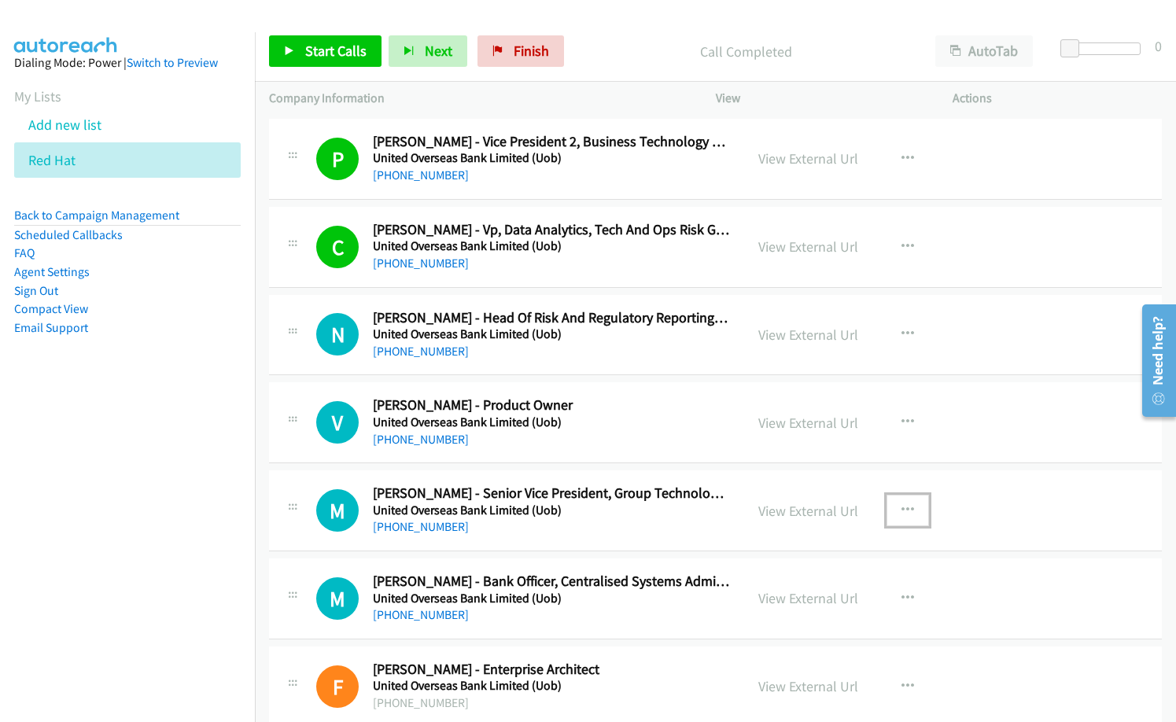
click at [902, 504] on icon "button" at bounding box center [908, 510] width 13 height 13
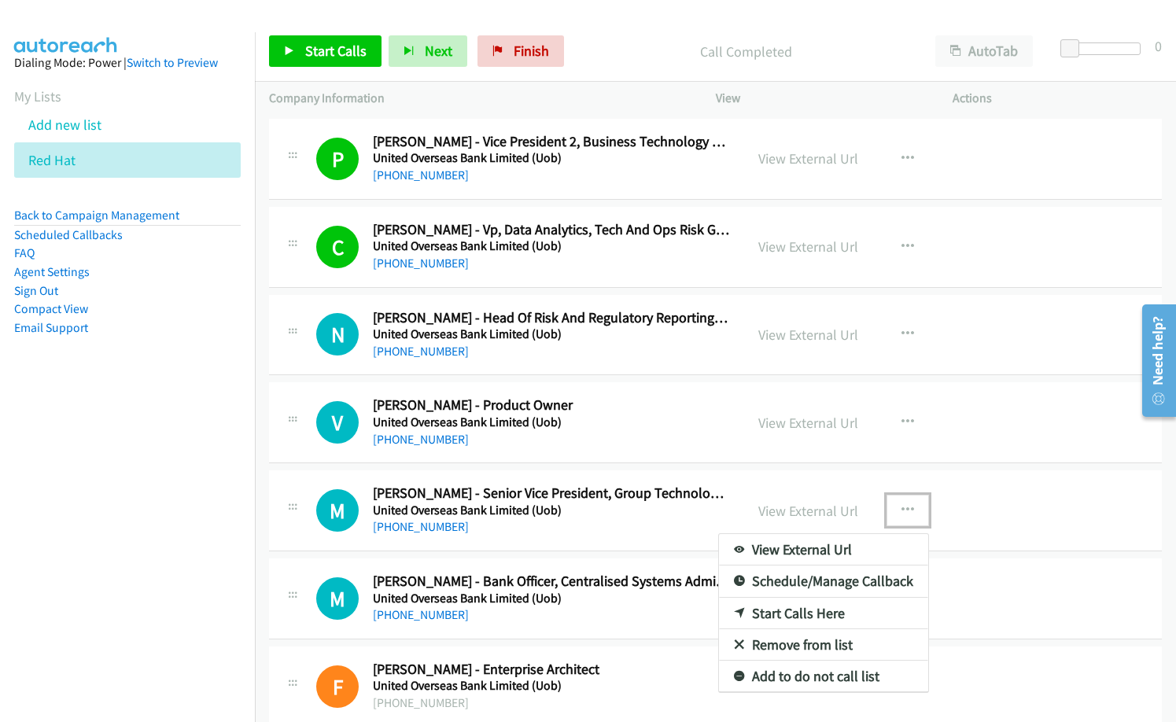
click at [821, 615] on link "Start Calls Here" at bounding box center [823, 613] width 209 height 31
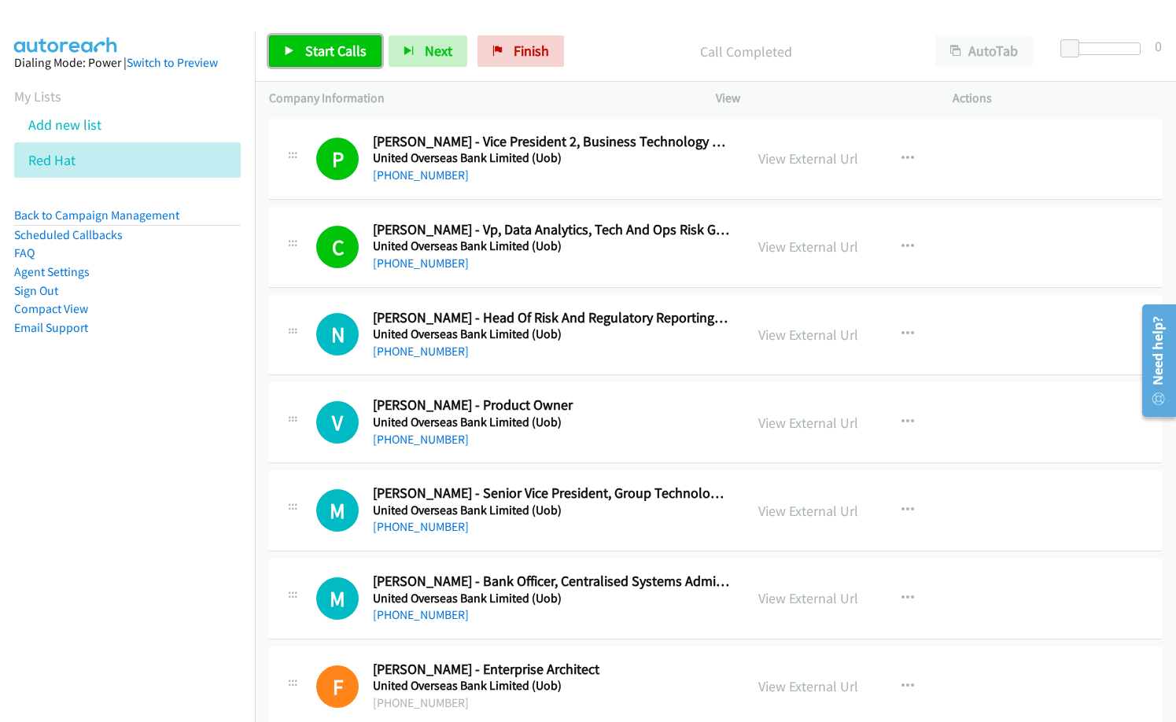
click at [326, 46] on span "Start Calls" at bounding box center [335, 51] width 61 height 18
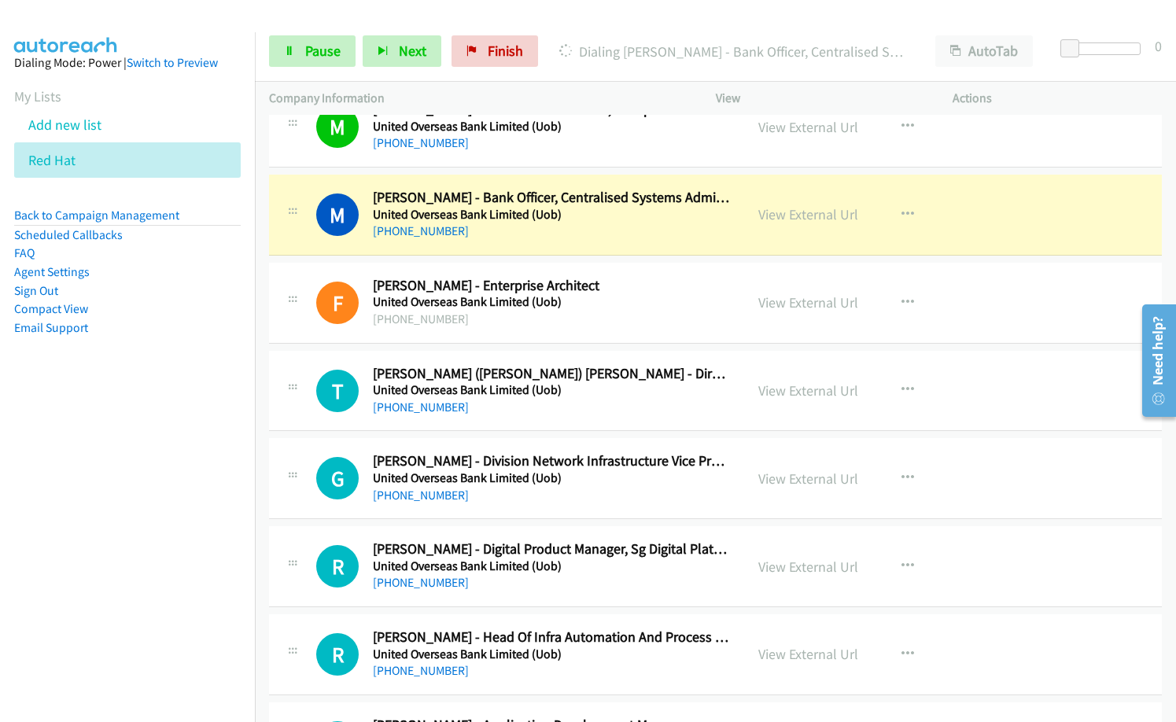
scroll to position [13378, 0]
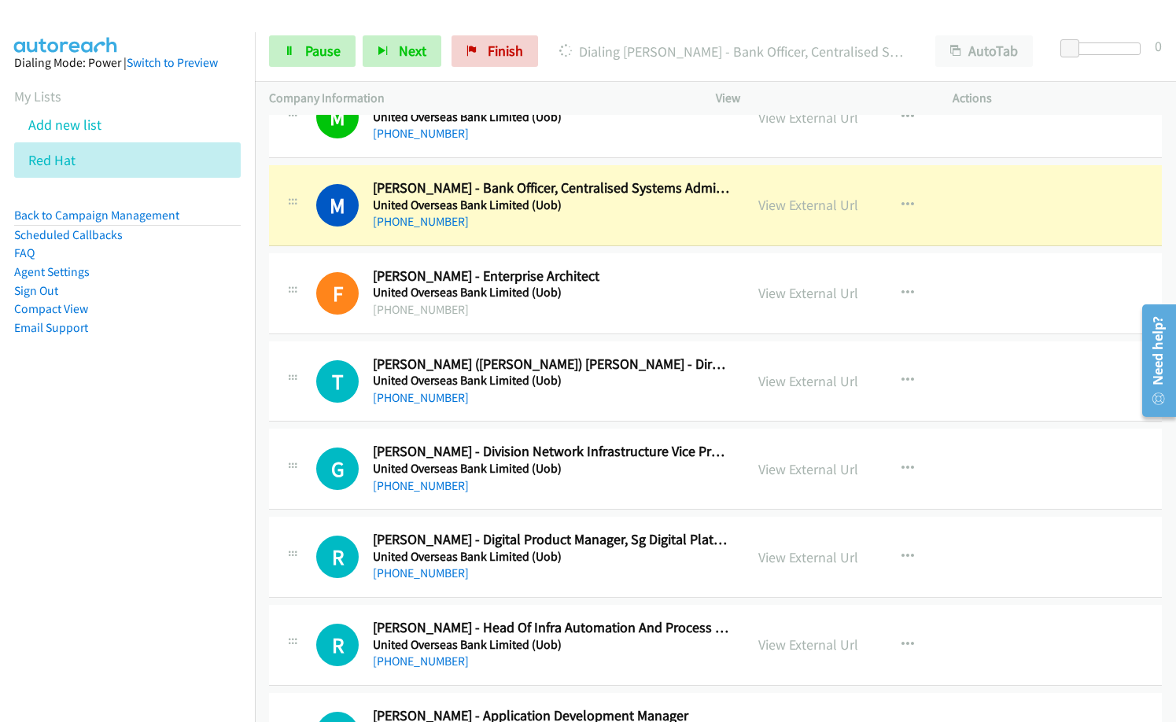
click at [137, 419] on nav "Dialing Mode: Power | Switch to Preview My Lists Add new list Red Hat Back to C…" at bounding box center [128, 393] width 256 height 722
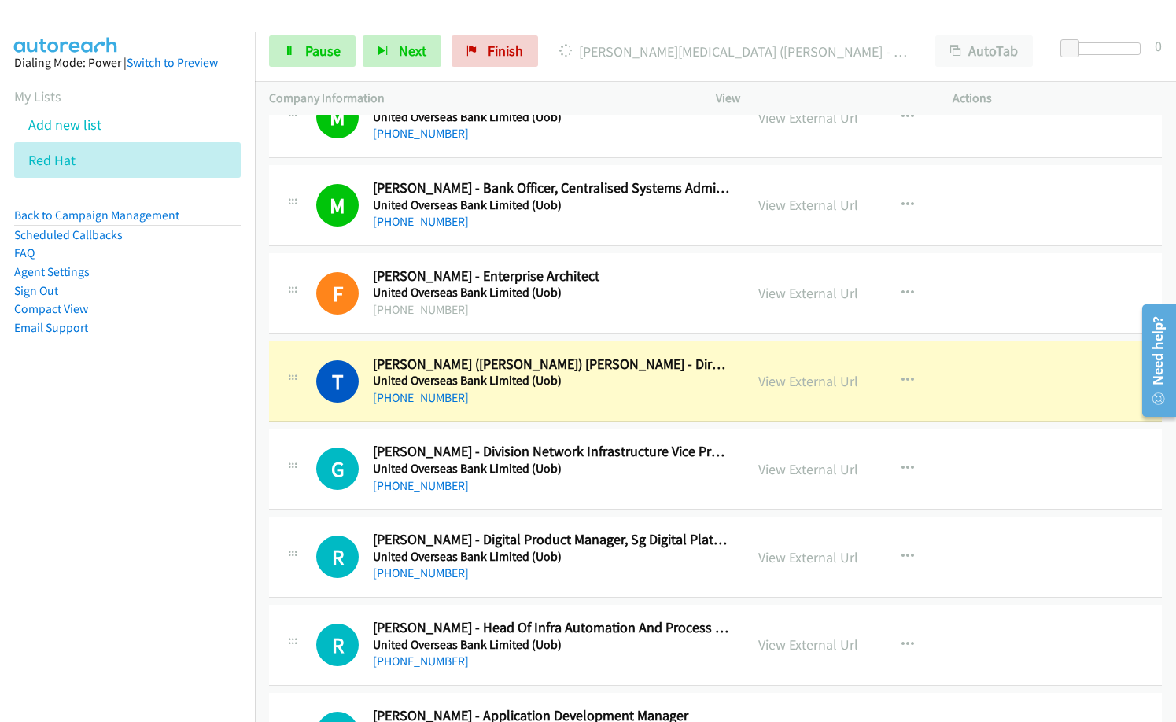
click at [201, 632] on nav "Dialing Mode: Power | Switch to Preview My Lists Add new list Red Hat Back to C…" at bounding box center [128, 393] width 256 height 722
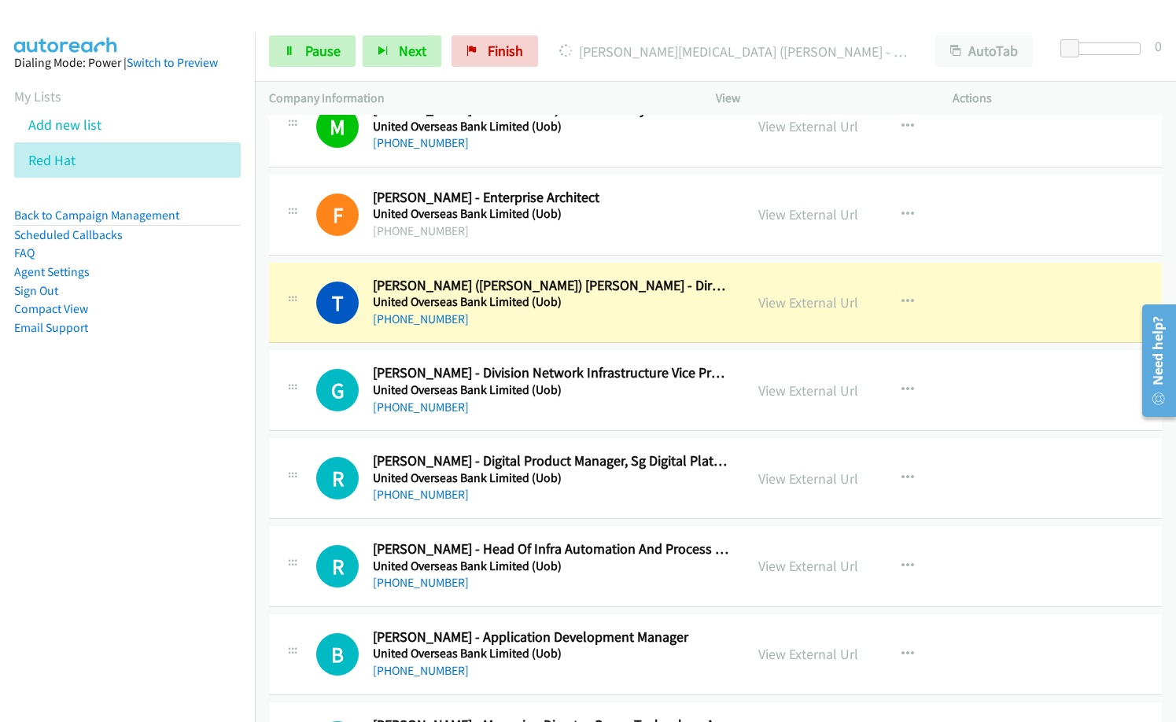
scroll to position [13535, 0]
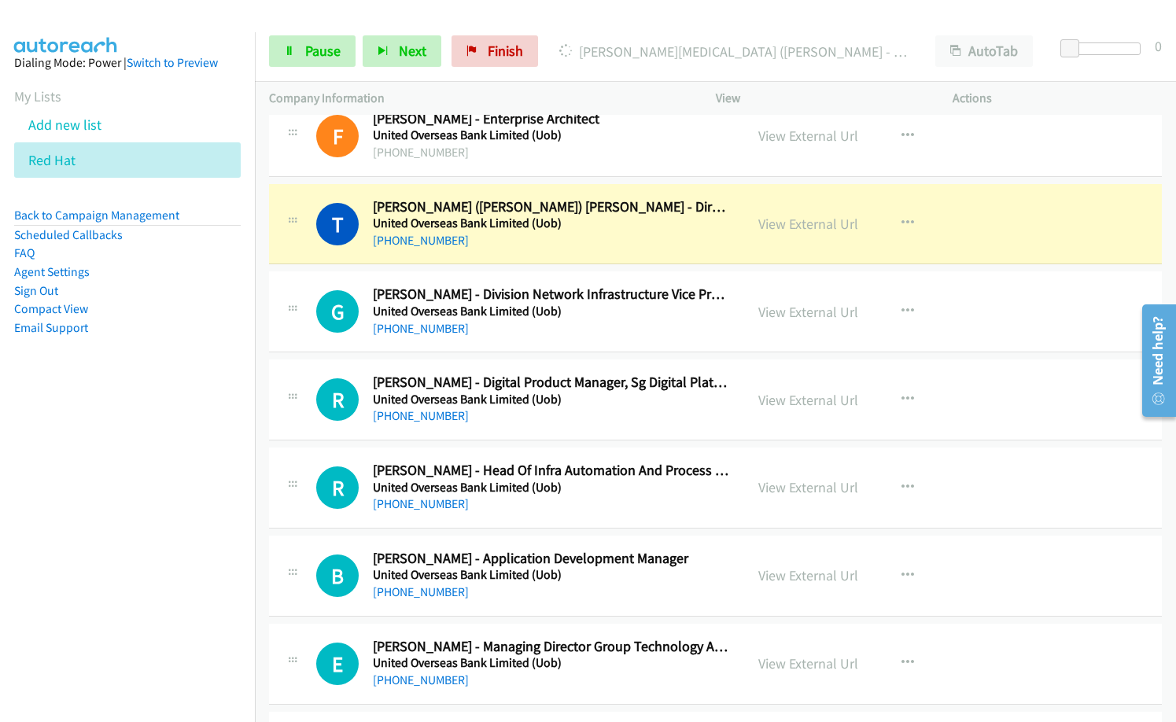
drag, startPoint x: 72, startPoint y: 586, endPoint x: 98, endPoint y: 571, distance: 30.0
click at [73, 585] on nav "Dialing Mode: Power | Switch to Preview My Lists Add new list Red Hat Back to C…" at bounding box center [128, 393] width 256 height 722
click at [804, 218] on link "View External Url" at bounding box center [809, 224] width 100 height 18
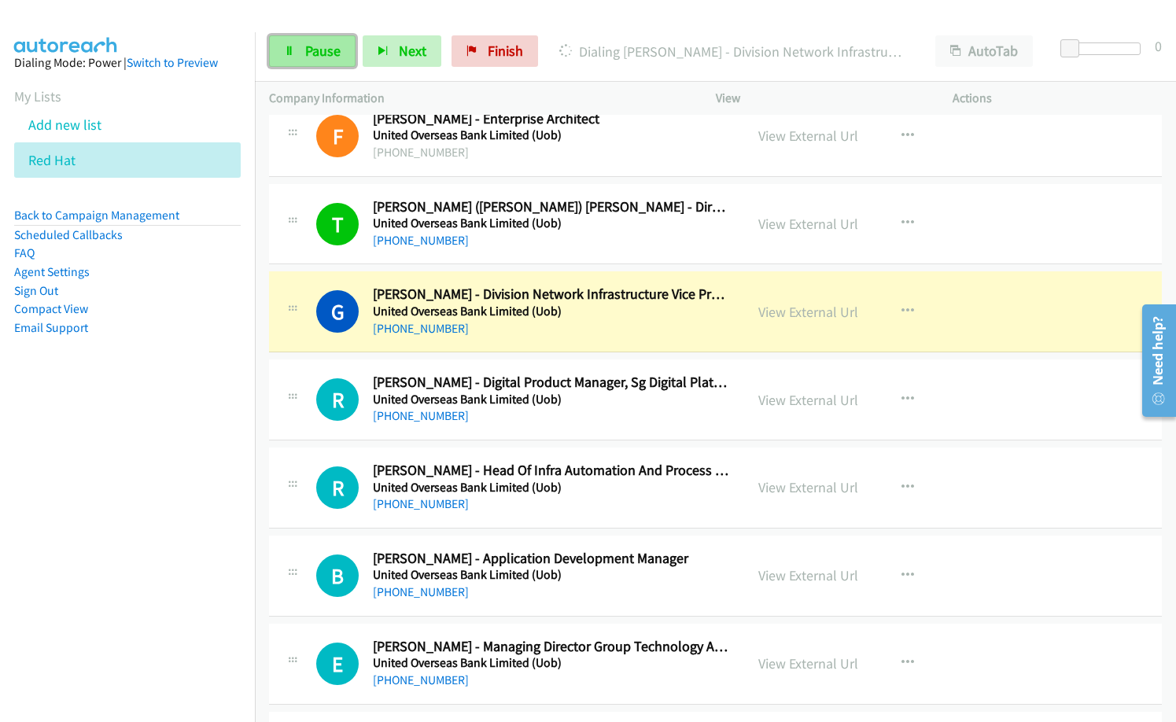
click at [312, 50] on span "Pause" at bounding box center [322, 51] width 35 height 18
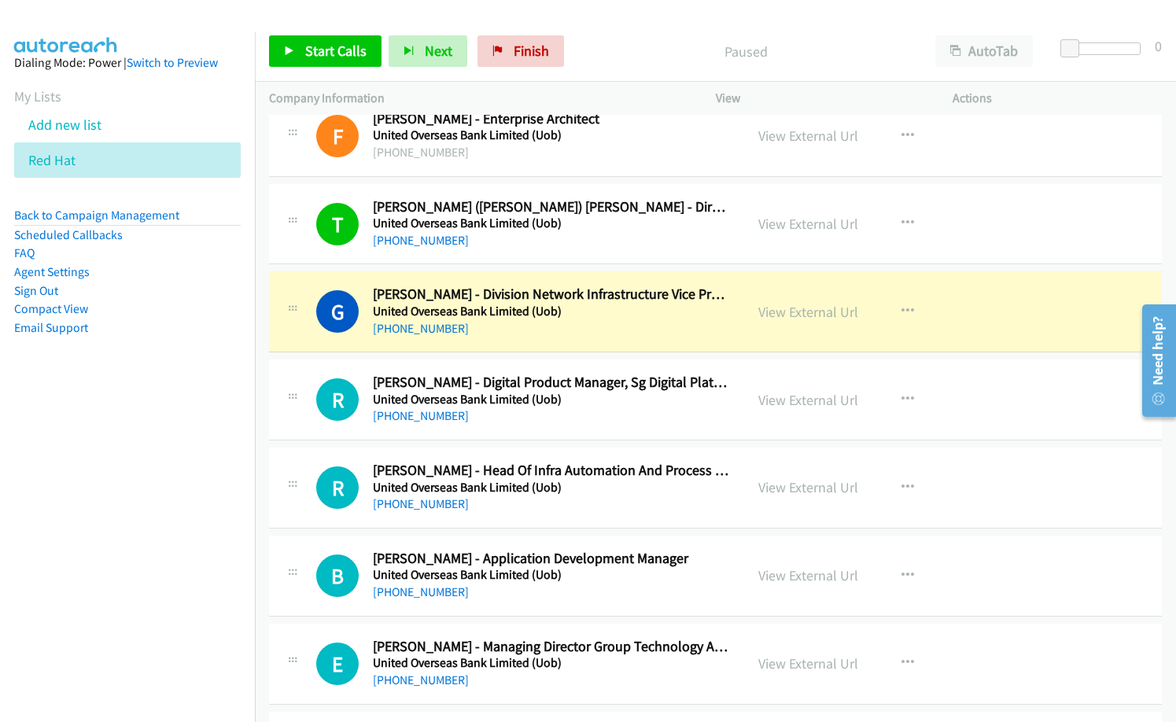
click at [574, 43] on div "Paused" at bounding box center [746, 50] width 350 height 31
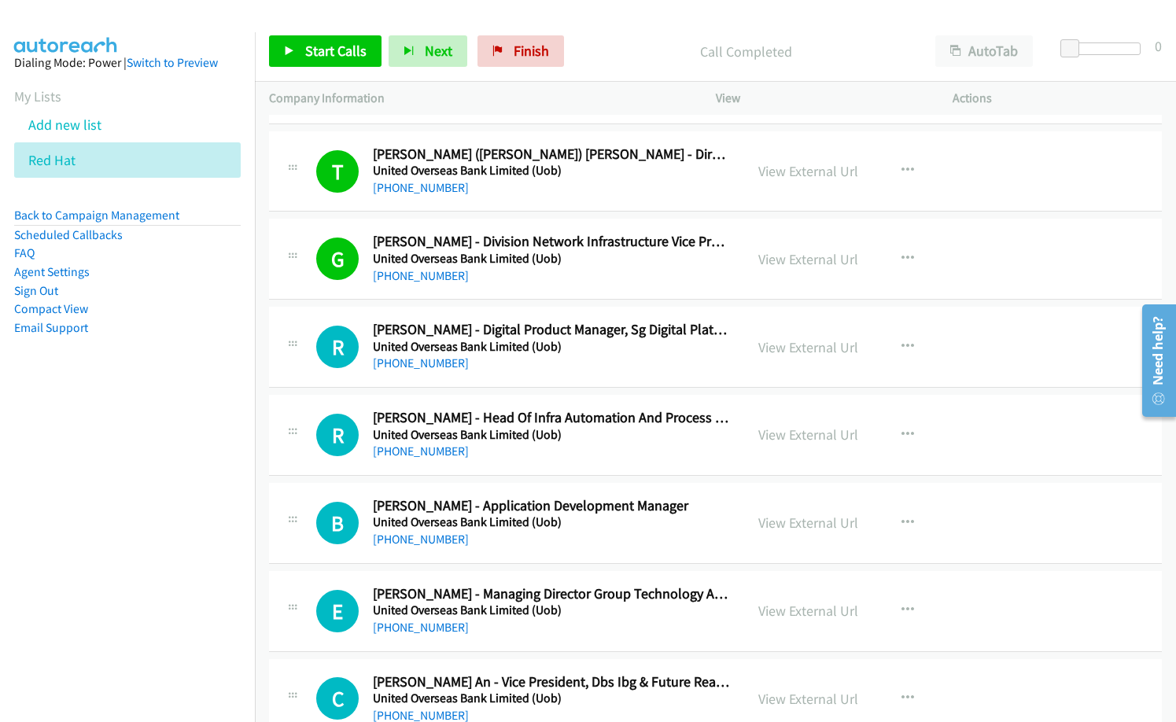
scroll to position [13614, 0]
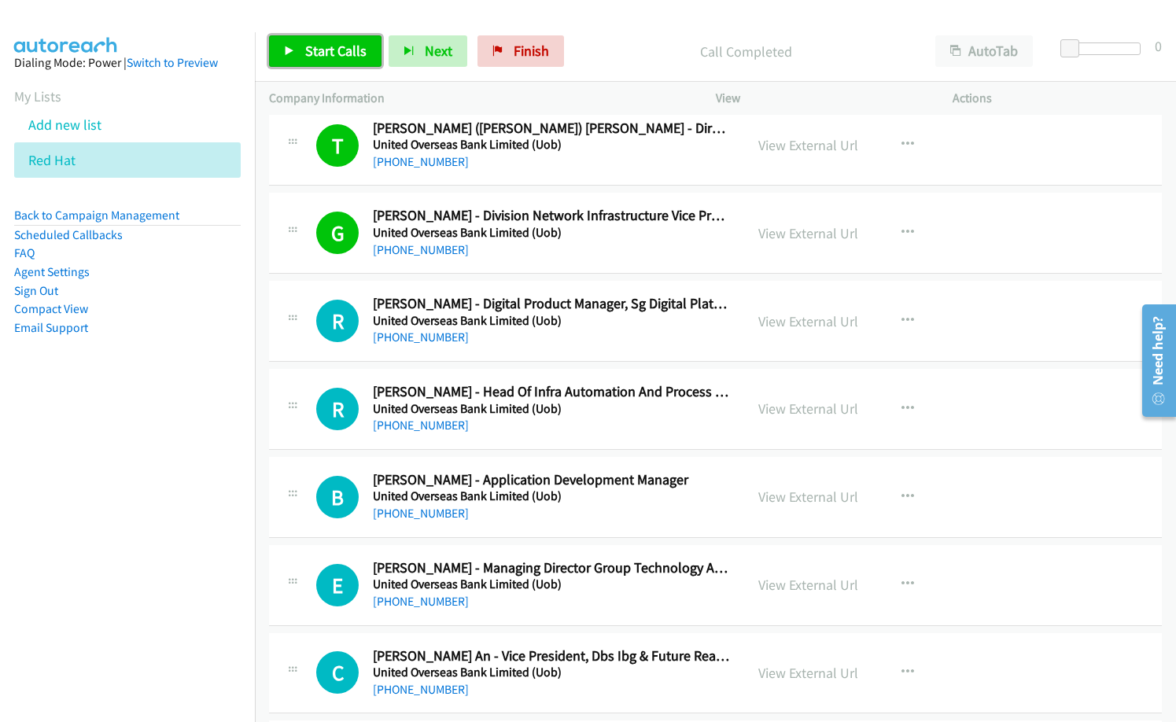
click at [301, 54] on link "Start Calls" at bounding box center [325, 50] width 113 height 31
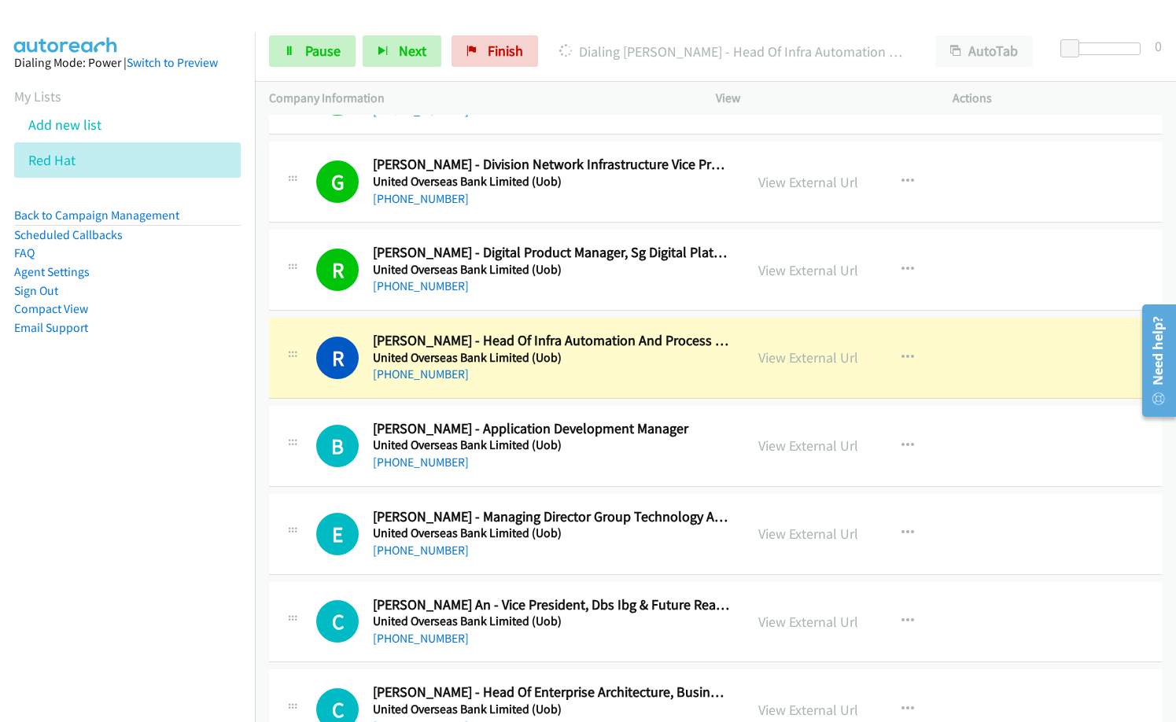
scroll to position [13693, 0]
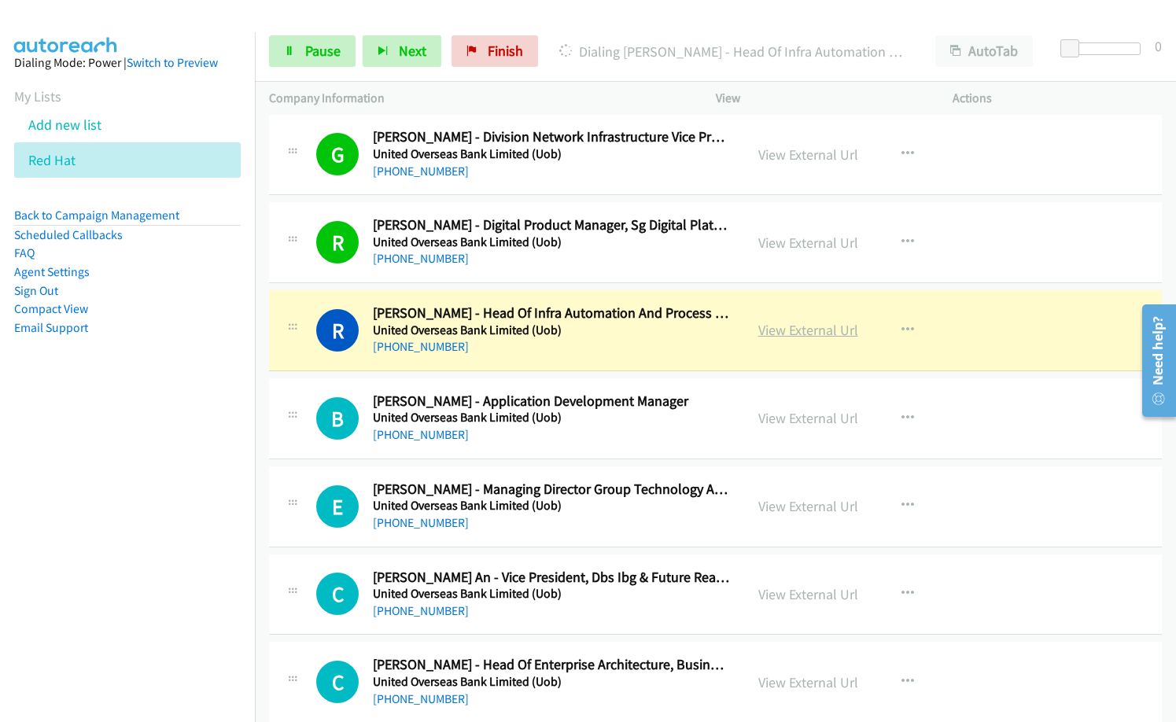
click at [784, 329] on link "View External Url" at bounding box center [809, 330] width 100 height 18
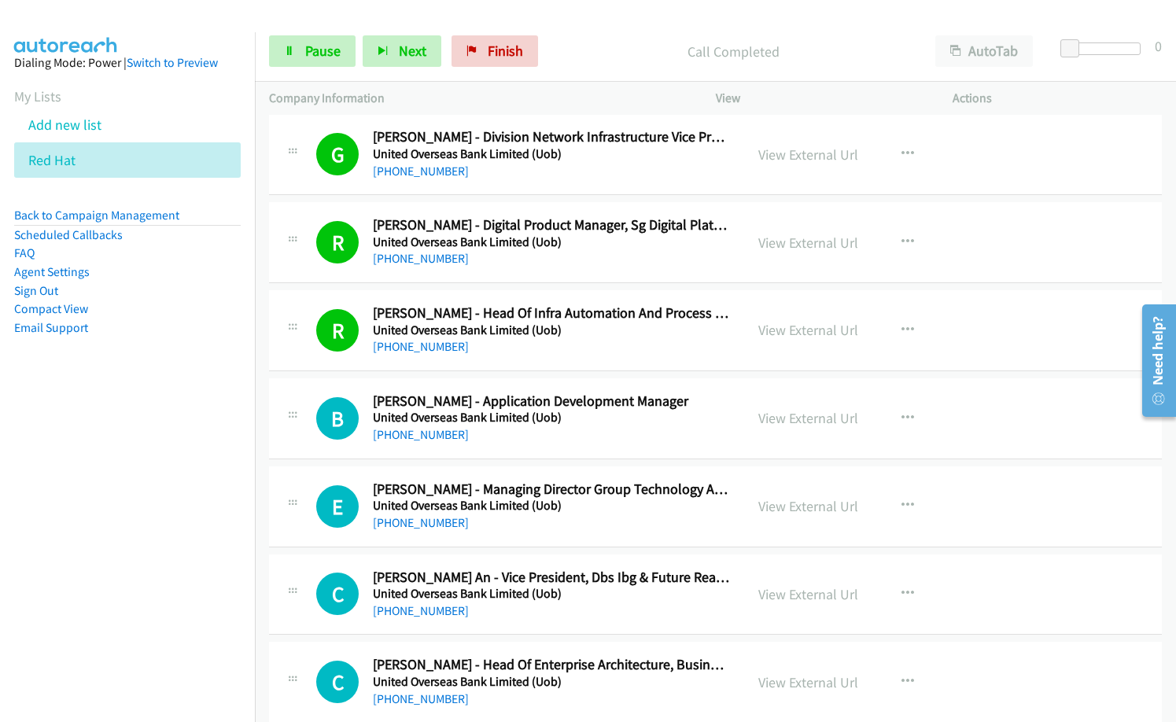
scroll to position [13771, 0]
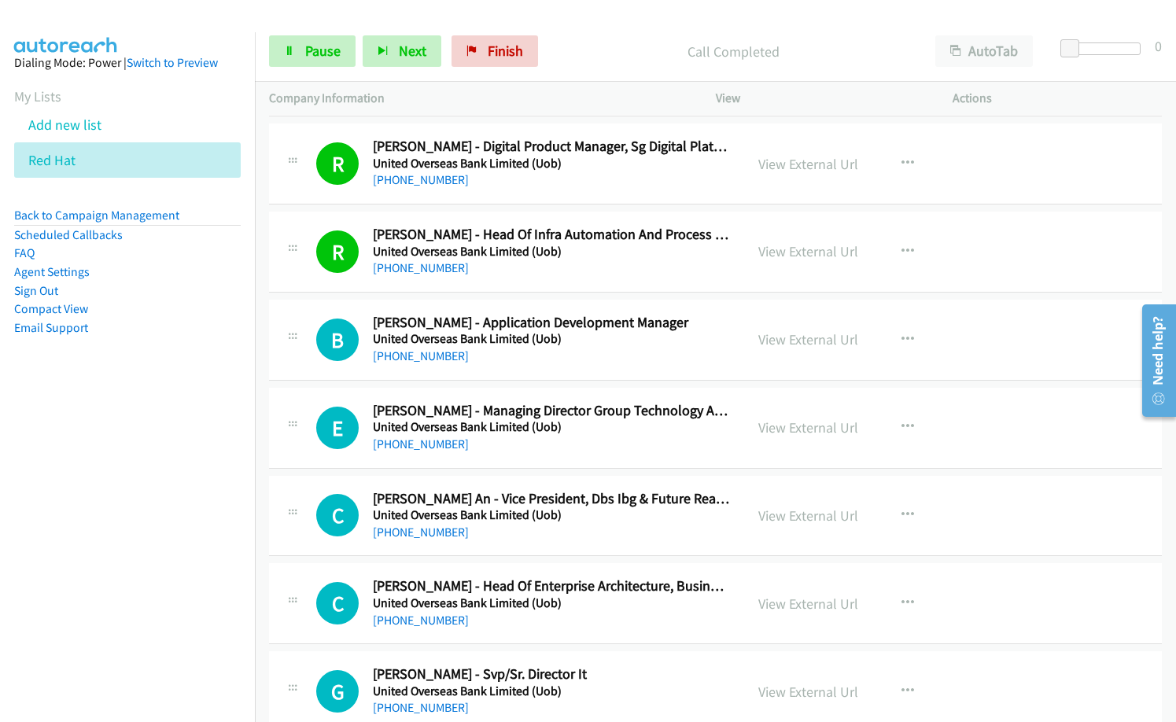
click at [488, 379] on div "B Callback Scheduled [PERSON_NAME] - Application Development Manager United Ove…" at bounding box center [715, 340] width 893 height 81
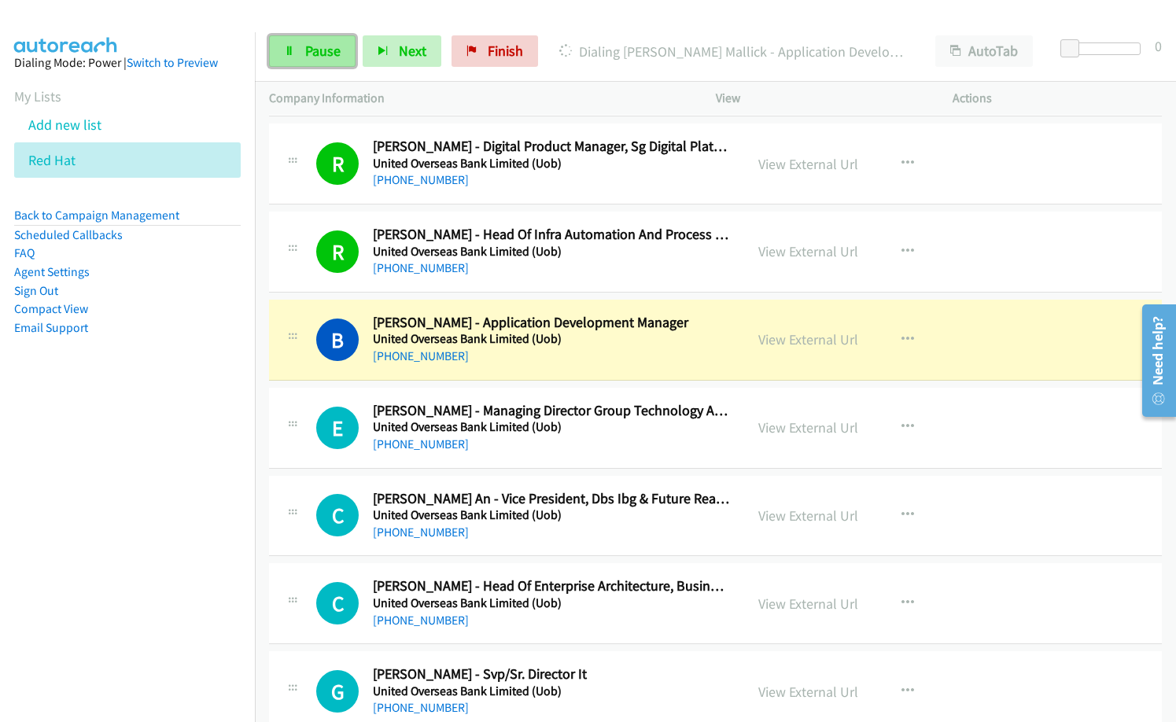
click at [320, 52] on span "Pause" at bounding box center [322, 51] width 35 height 18
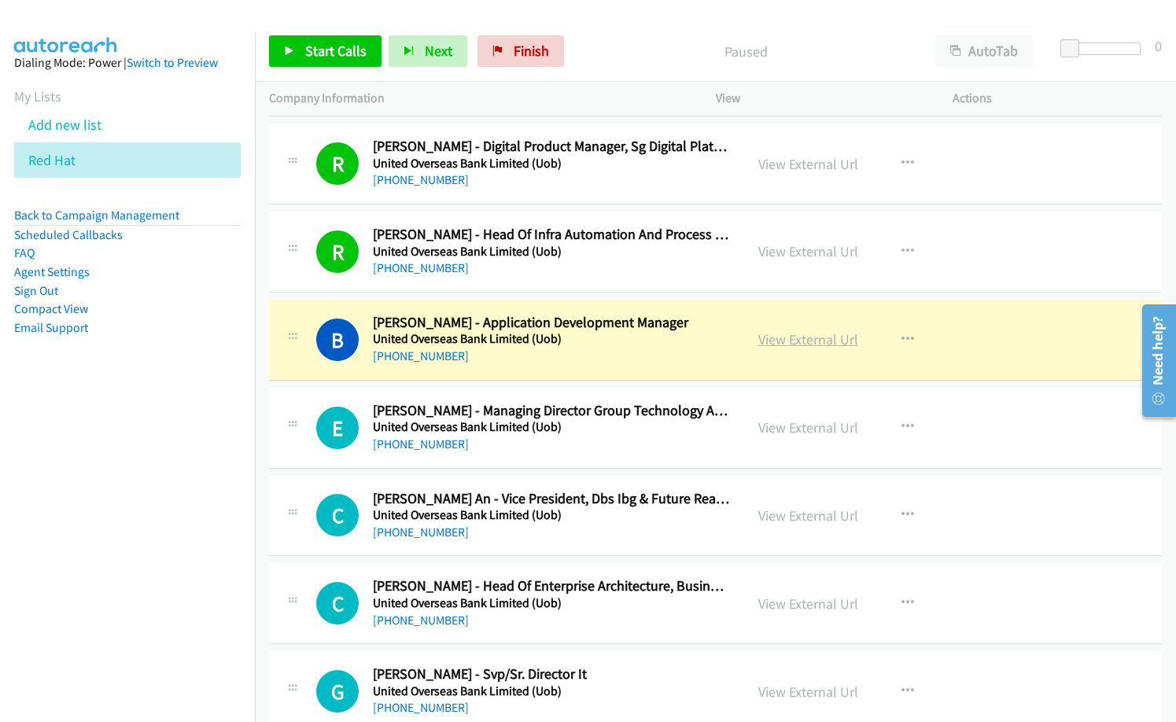
click at [799, 341] on link "View External Url" at bounding box center [809, 340] width 100 height 18
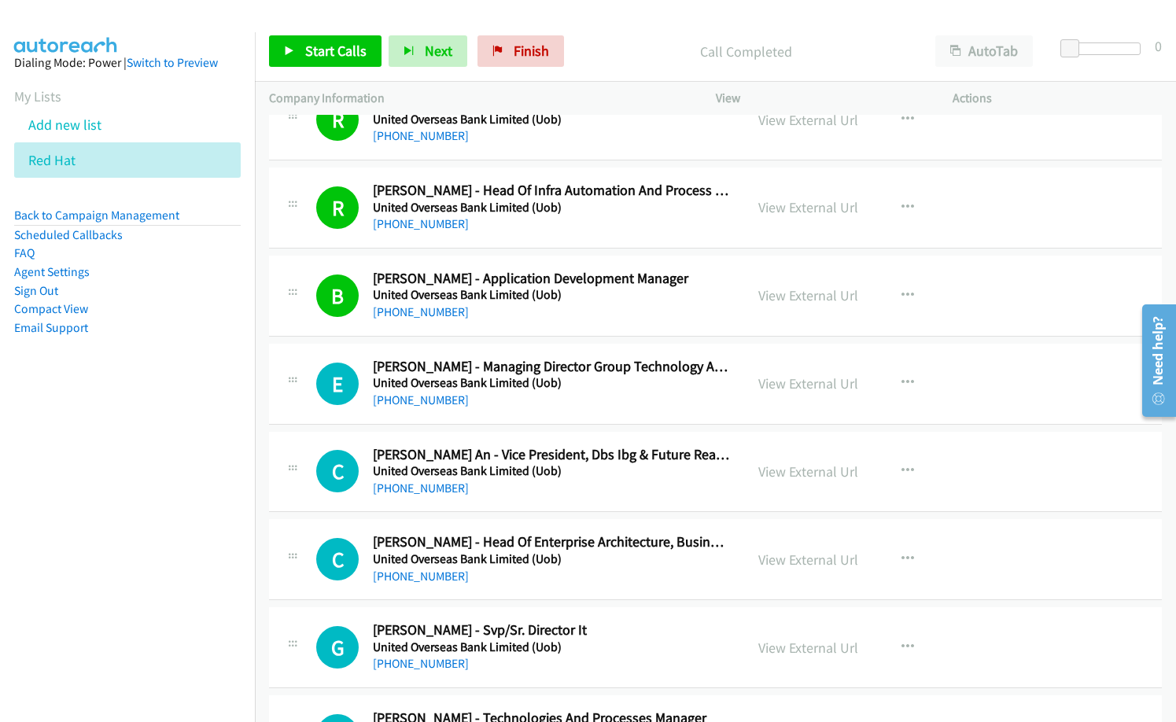
scroll to position [13850, 0]
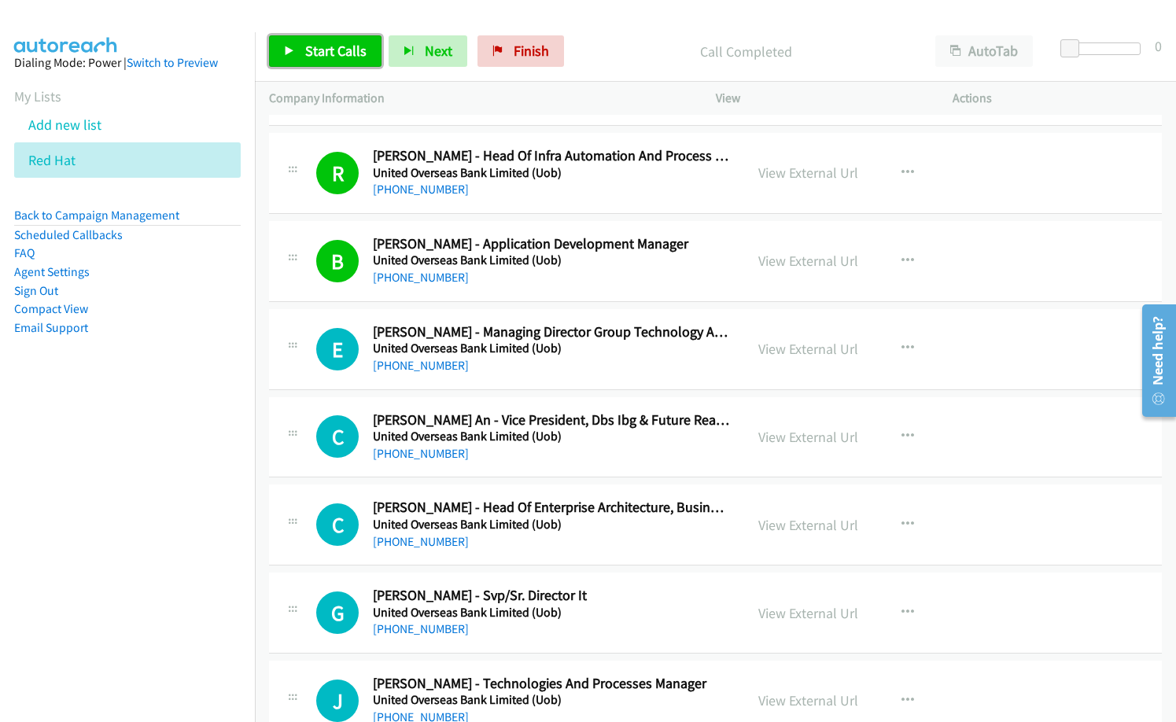
click at [338, 65] on link "Start Calls" at bounding box center [325, 50] width 113 height 31
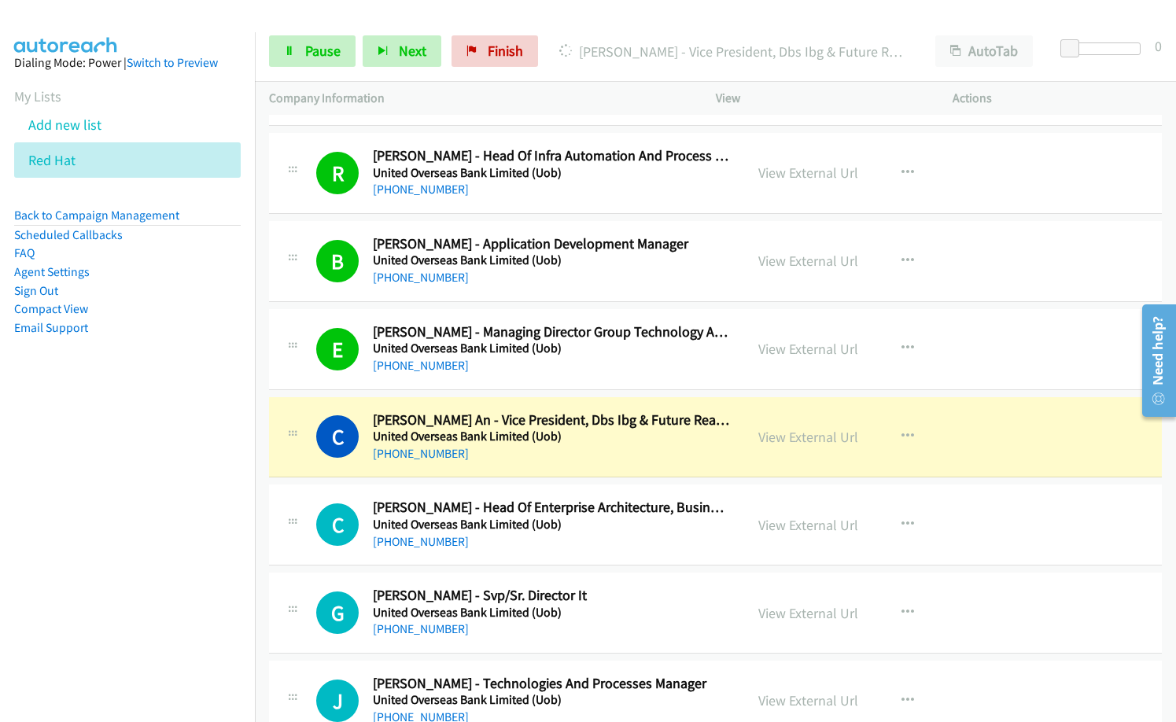
click at [126, 458] on nav "Dialing Mode: Power | Switch to Preview My Lists Add new list Red Hat Back to C…" at bounding box center [128, 393] width 256 height 722
click at [810, 442] on link "View External Url" at bounding box center [809, 437] width 100 height 18
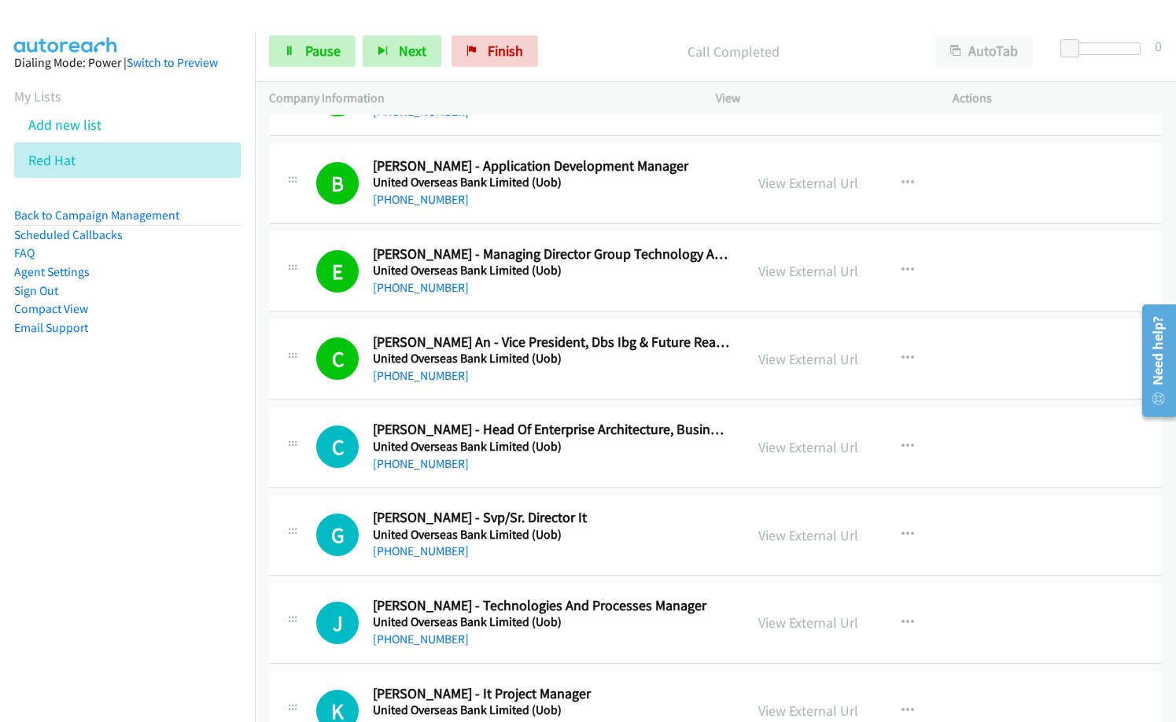
scroll to position [14086, 0]
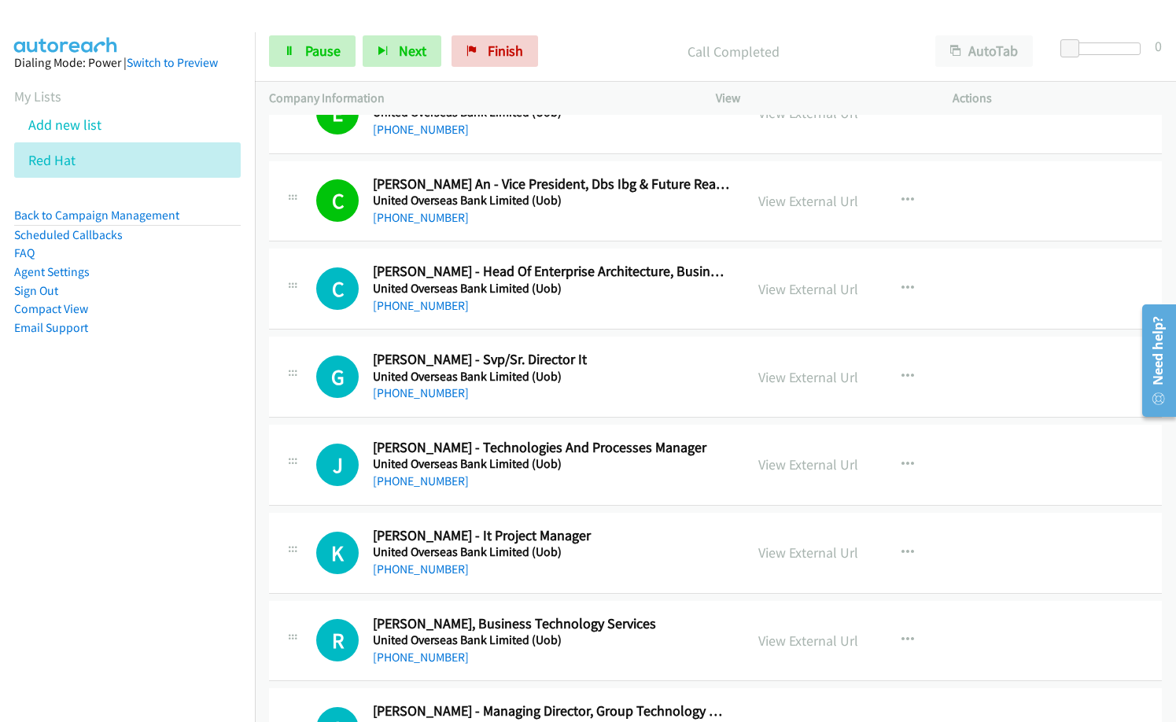
click at [609, 301] on div "[PHONE_NUMBER]" at bounding box center [551, 306] width 357 height 19
click at [608, 381] on h5 "United Overseas Bank Limited (Uob)" at bounding box center [551, 377] width 357 height 16
drag, startPoint x: 589, startPoint y: 75, endPoint x: 665, endPoint y: 54, distance: 78.5
click at [590, 75] on div "Start Calls Pause Next Finish Call Completed AutoTab AutoTab 0" at bounding box center [715, 51] width 921 height 61
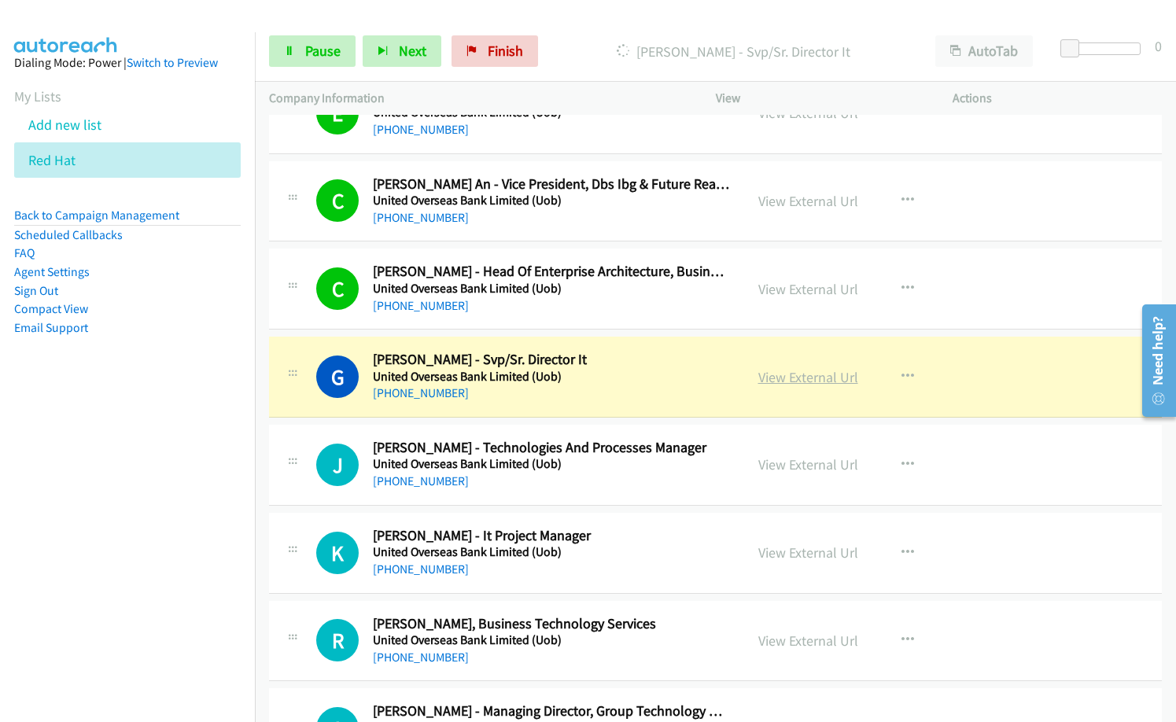
click at [791, 371] on link "View External Url" at bounding box center [809, 377] width 100 height 18
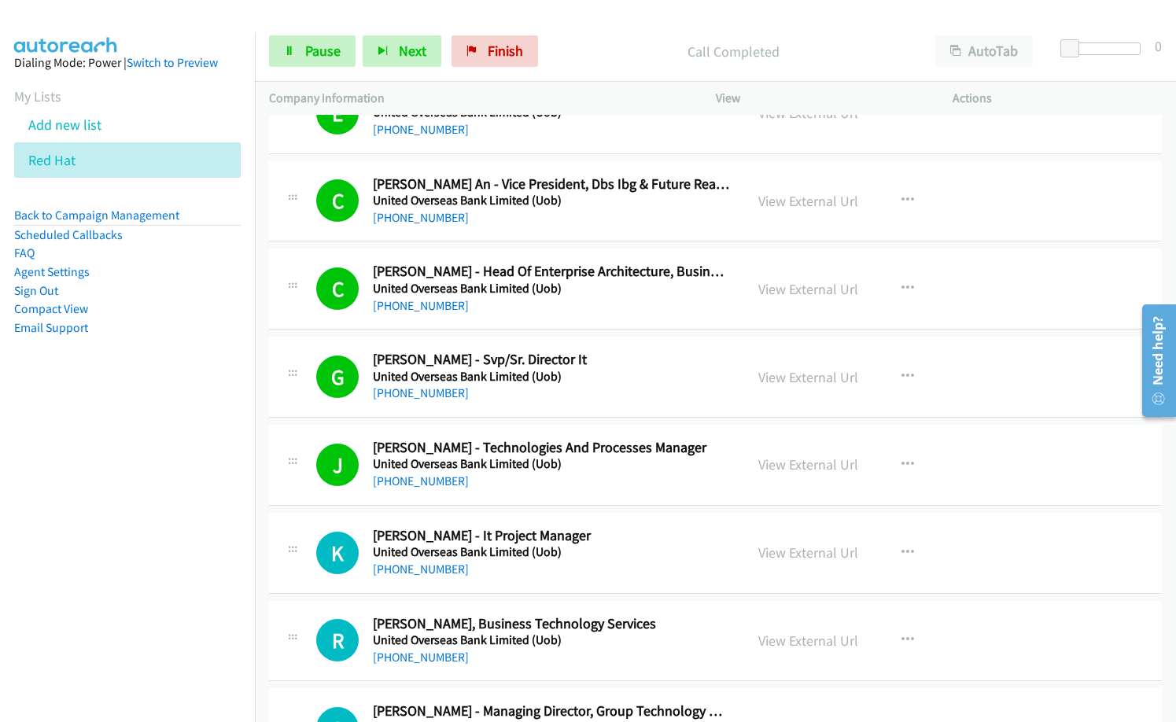
click at [83, 500] on nav "Dialing Mode: Power | Switch to Preview My Lists Add new list Red Hat Back to C…" at bounding box center [128, 393] width 256 height 722
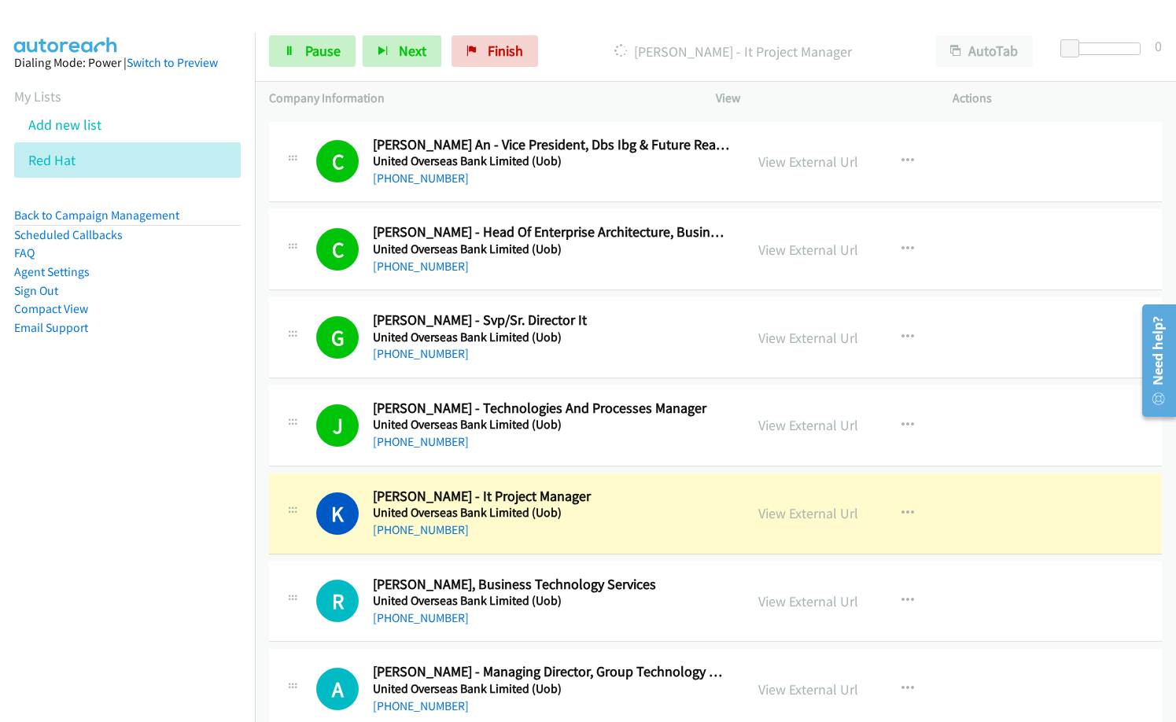
scroll to position [14165, 0]
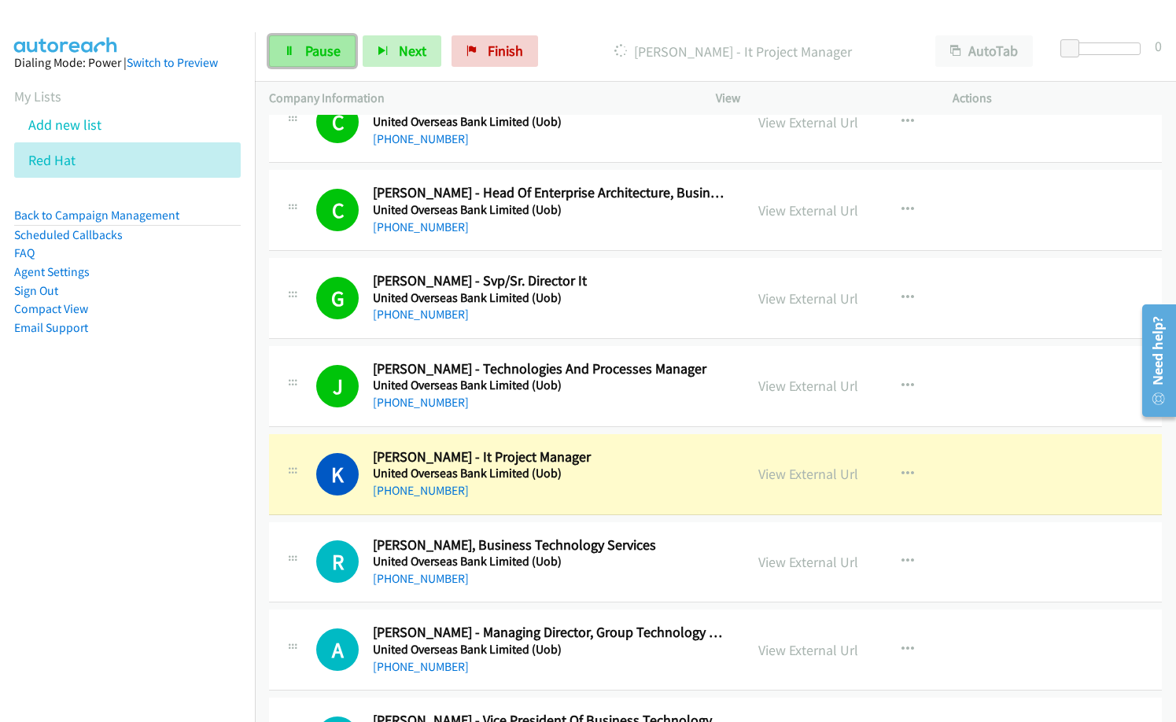
click at [295, 46] on link "Pause" at bounding box center [312, 50] width 87 height 31
click at [811, 482] on link "View External Url" at bounding box center [809, 474] width 100 height 18
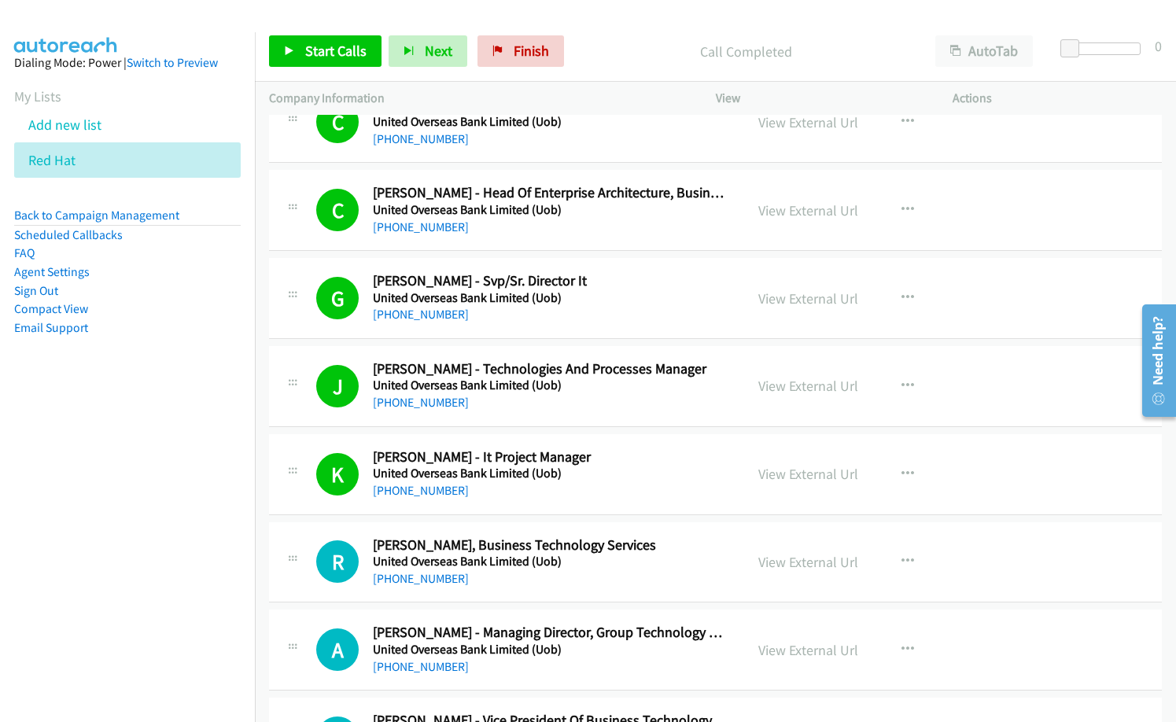
scroll to position [14322, 0]
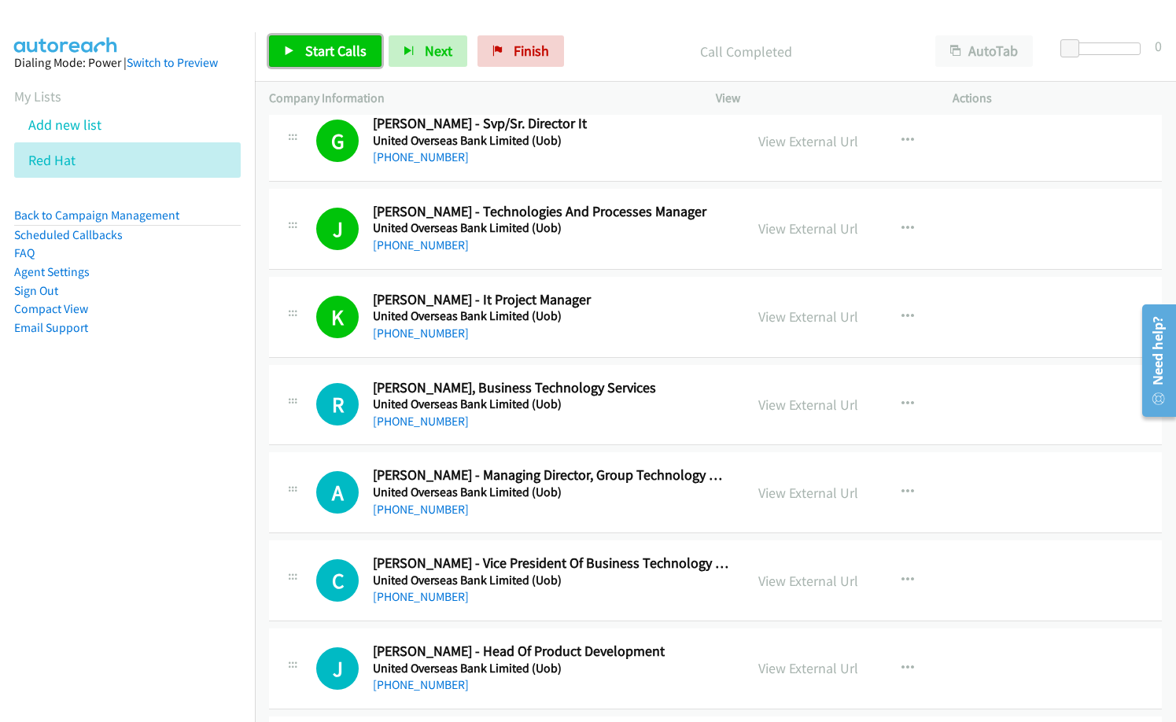
click at [323, 55] on span "Start Calls" at bounding box center [335, 51] width 61 height 18
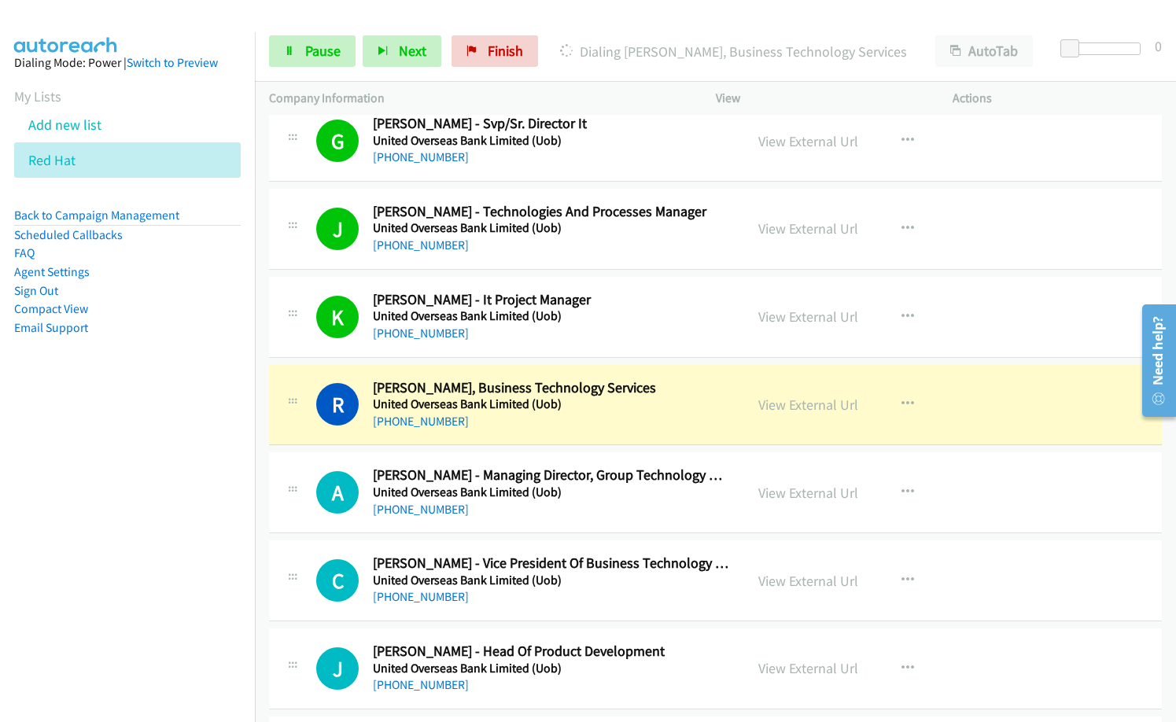
click at [593, 304] on h2 "[PERSON_NAME] - It Project Manager" at bounding box center [551, 300] width 357 height 18
click at [333, 54] on span "Pause" at bounding box center [322, 51] width 35 height 18
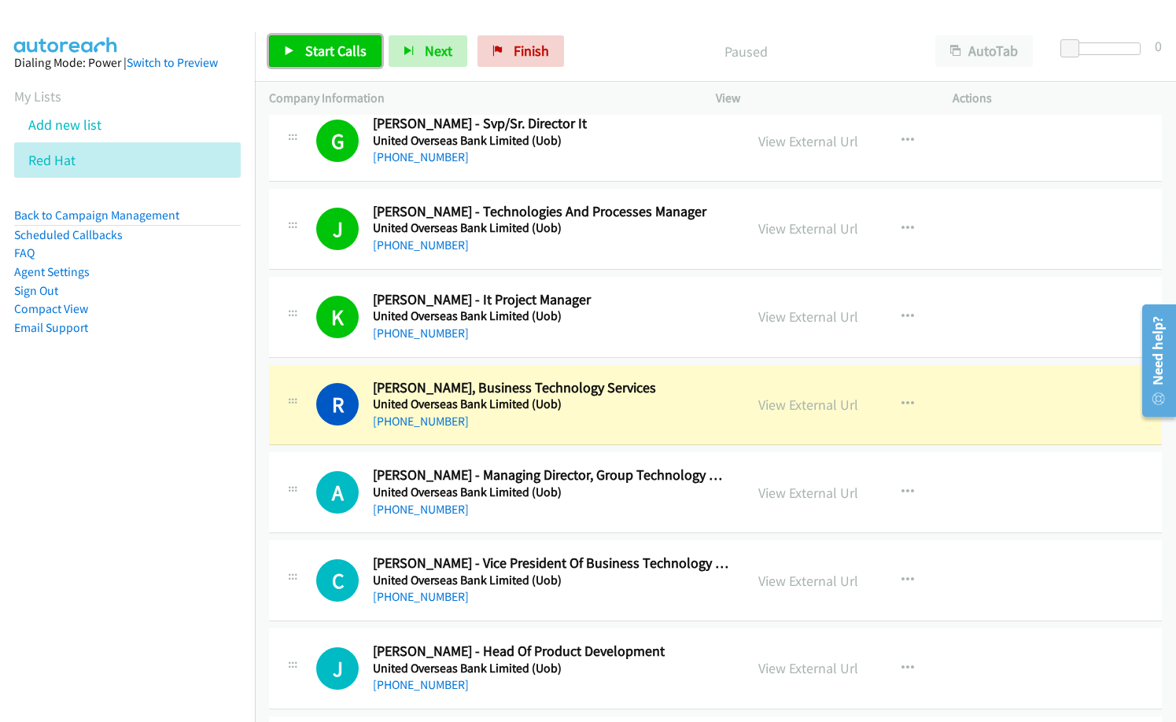
click at [336, 55] on span "Start Calls" at bounding box center [335, 51] width 61 height 18
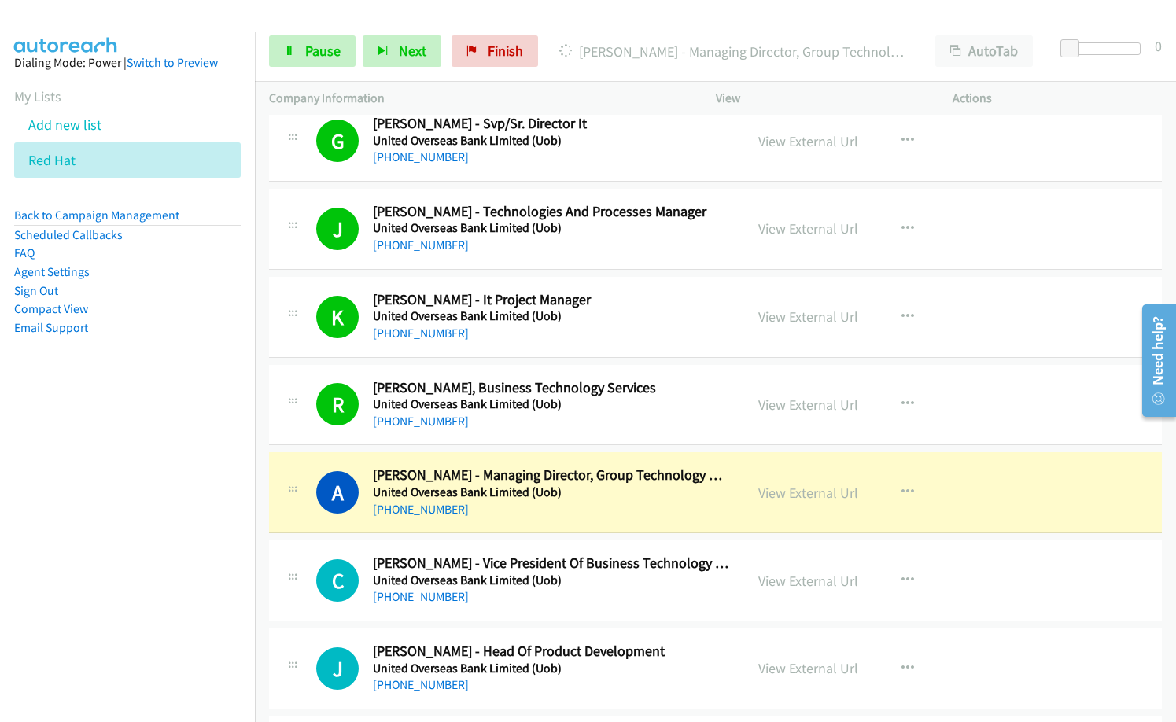
click at [51, 563] on nav "Dialing Mode: Power | Switch to Preview My Lists Add new list Red Hat Back to C…" at bounding box center [128, 393] width 256 height 722
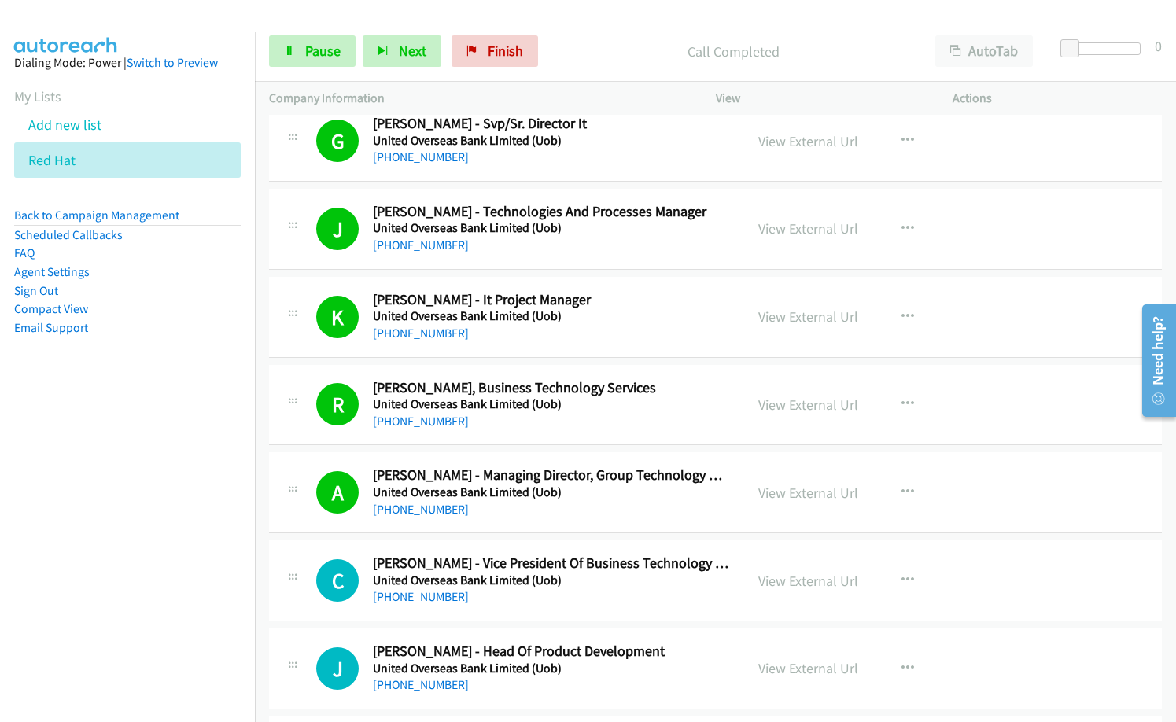
drag, startPoint x: 690, startPoint y: 602, endPoint x: 700, endPoint y: 600, distance: 10.5
click at [690, 602] on div "[PHONE_NUMBER]" at bounding box center [551, 597] width 357 height 19
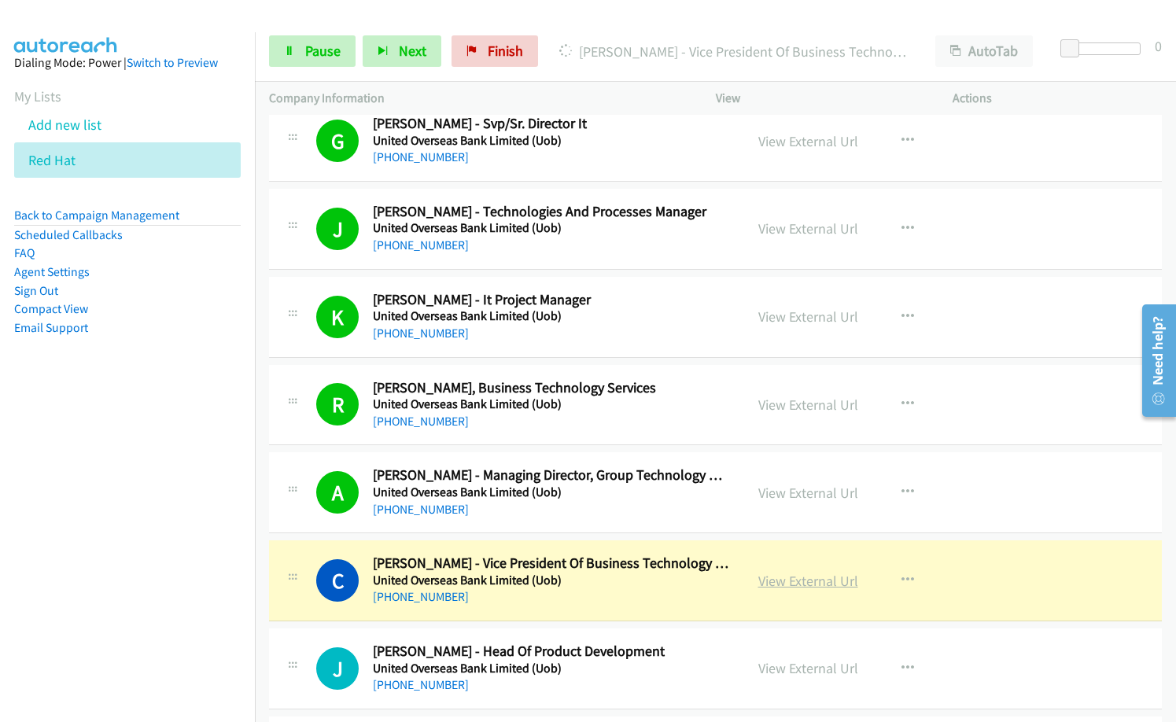
click at [777, 580] on link "View External Url" at bounding box center [809, 581] width 100 height 18
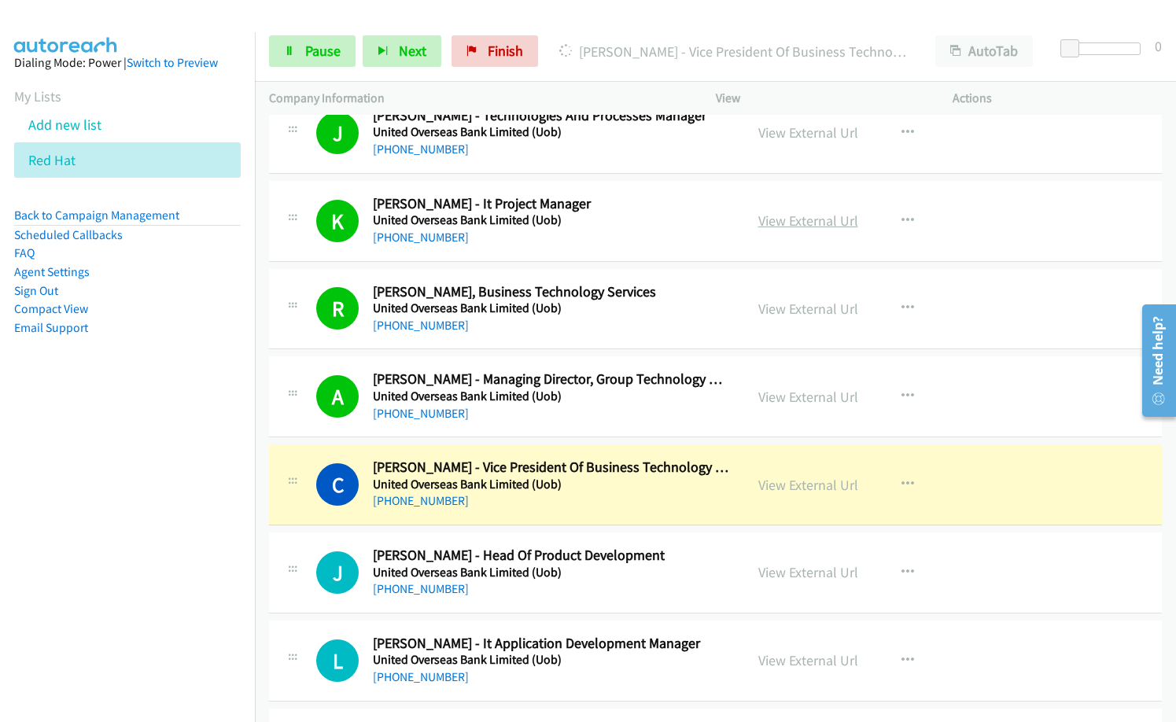
scroll to position [14558, 0]
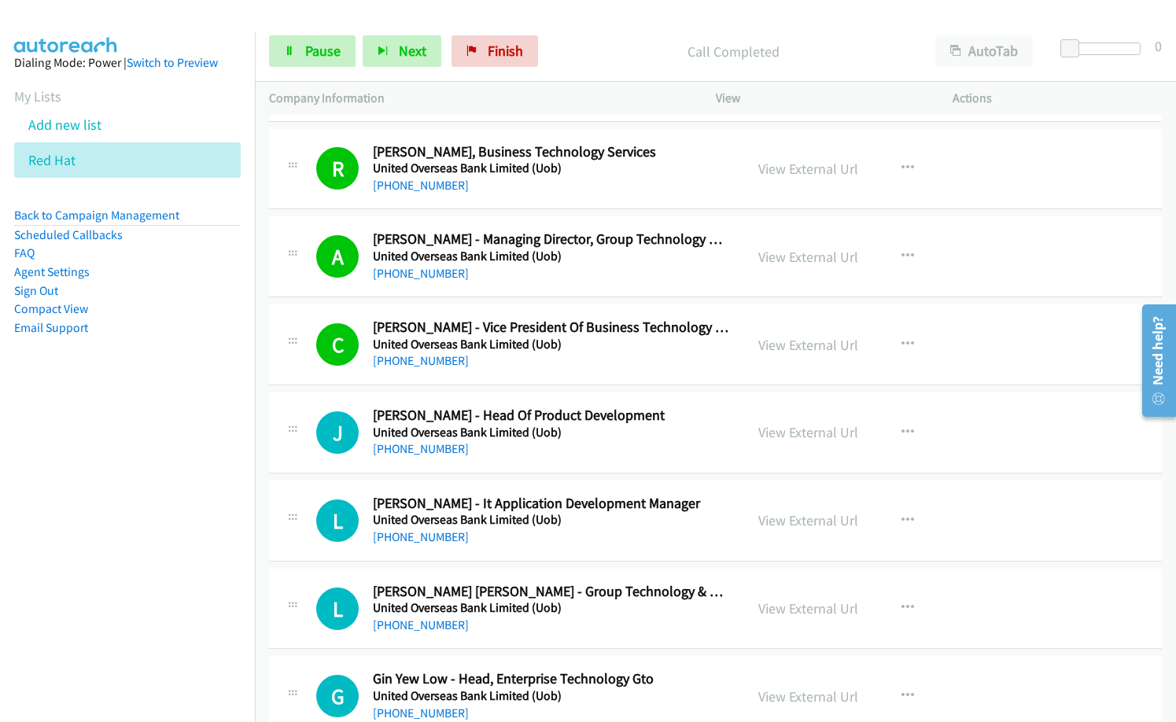
click at [504, 461] on div "J Callback Scheduled [PERSON_NAME] - Head Of Product Development United Oversea…" at bounding box center [715, 433] width 893 height 81
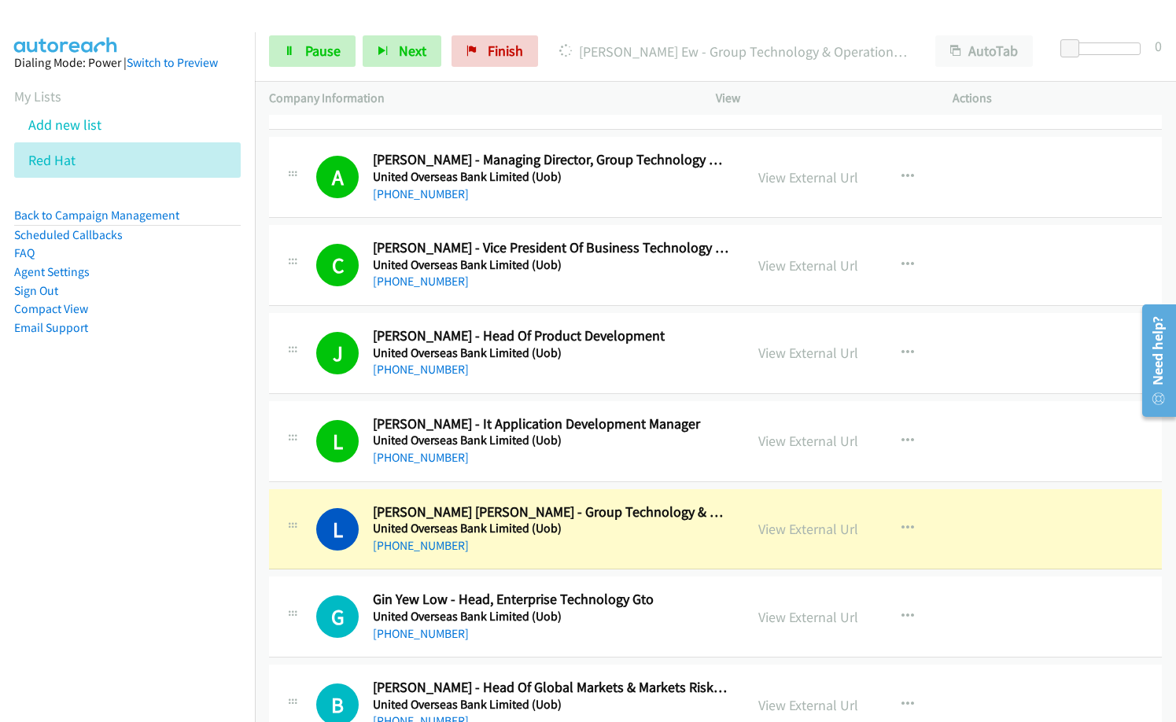
scroll to position [14716, 0]
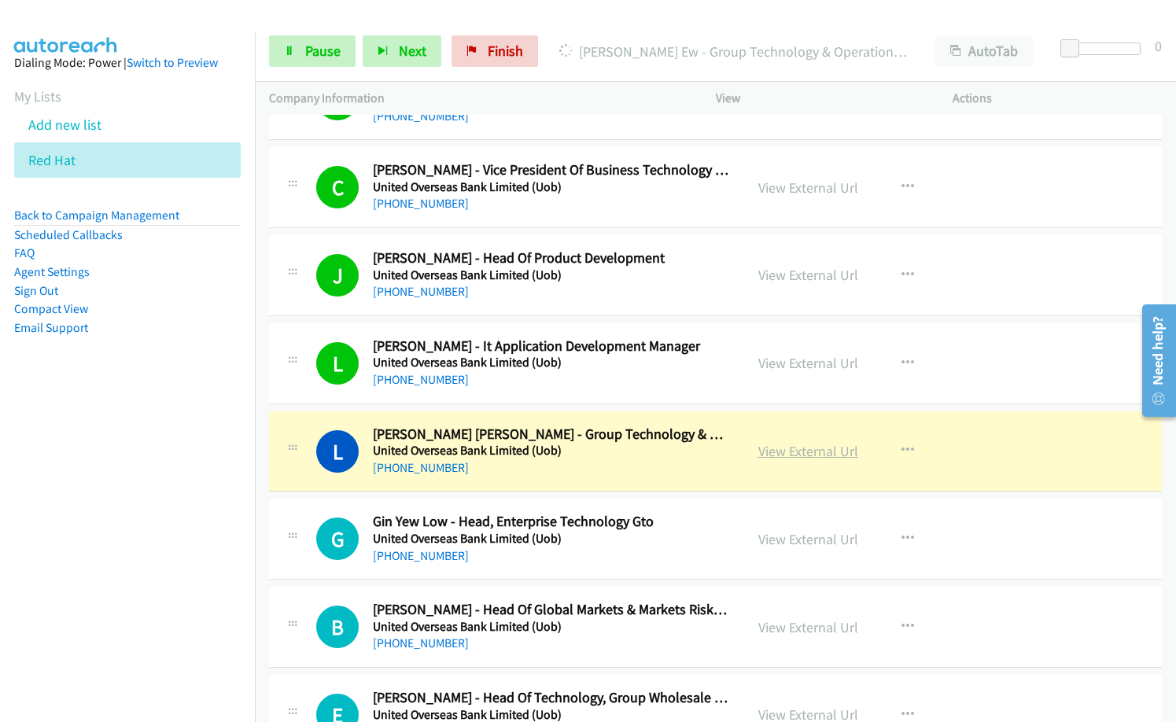
click at [799, 450] on link "View External Url" at bounding box center [809, 451] width 100 height 18
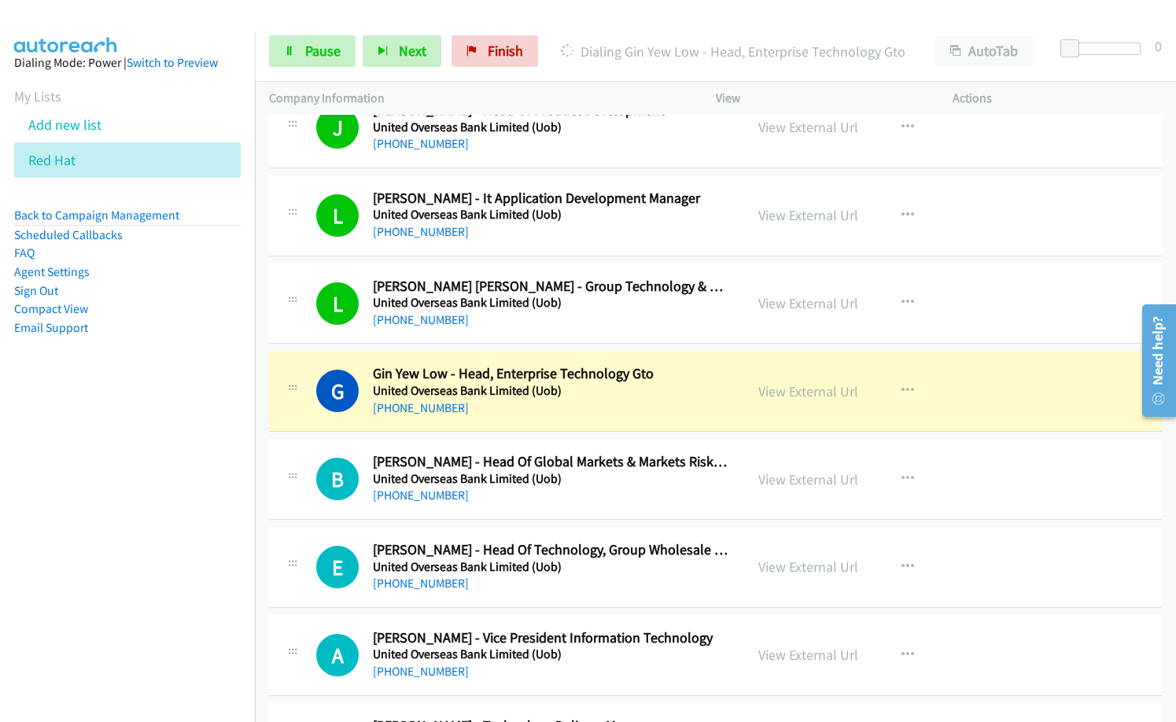
scroll to position [14873, 0]
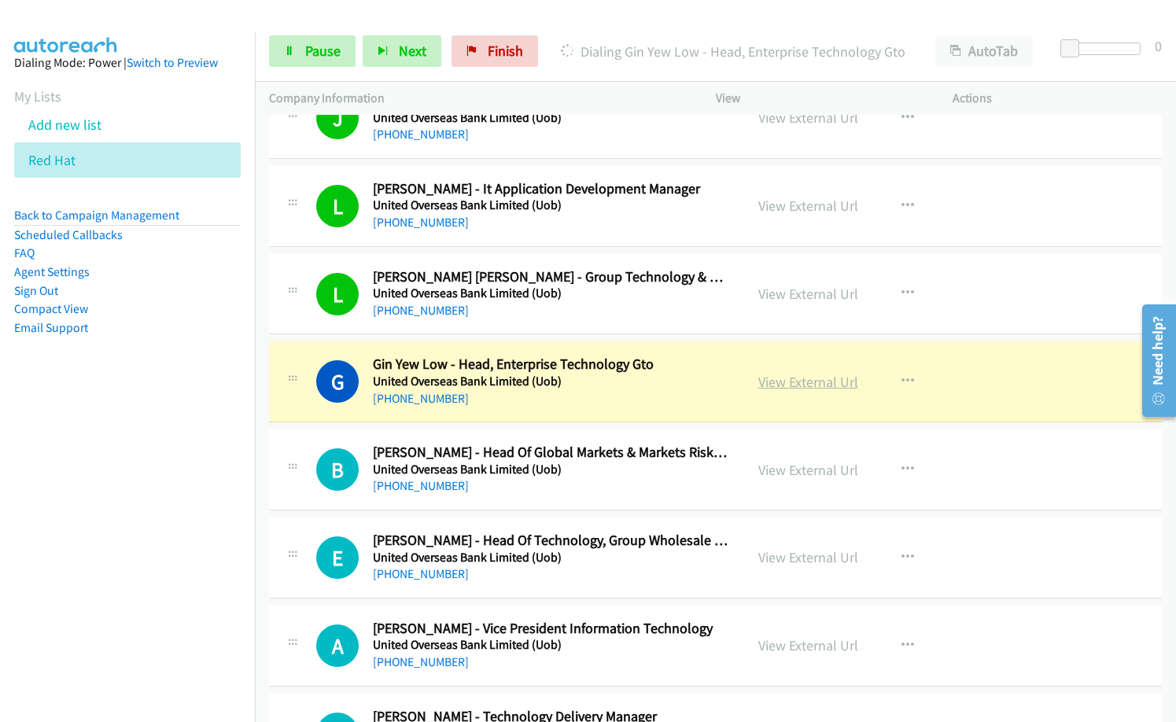
click at [822, 383] on link "View External Url" at bounding box center [809, 382] width 100 height 18
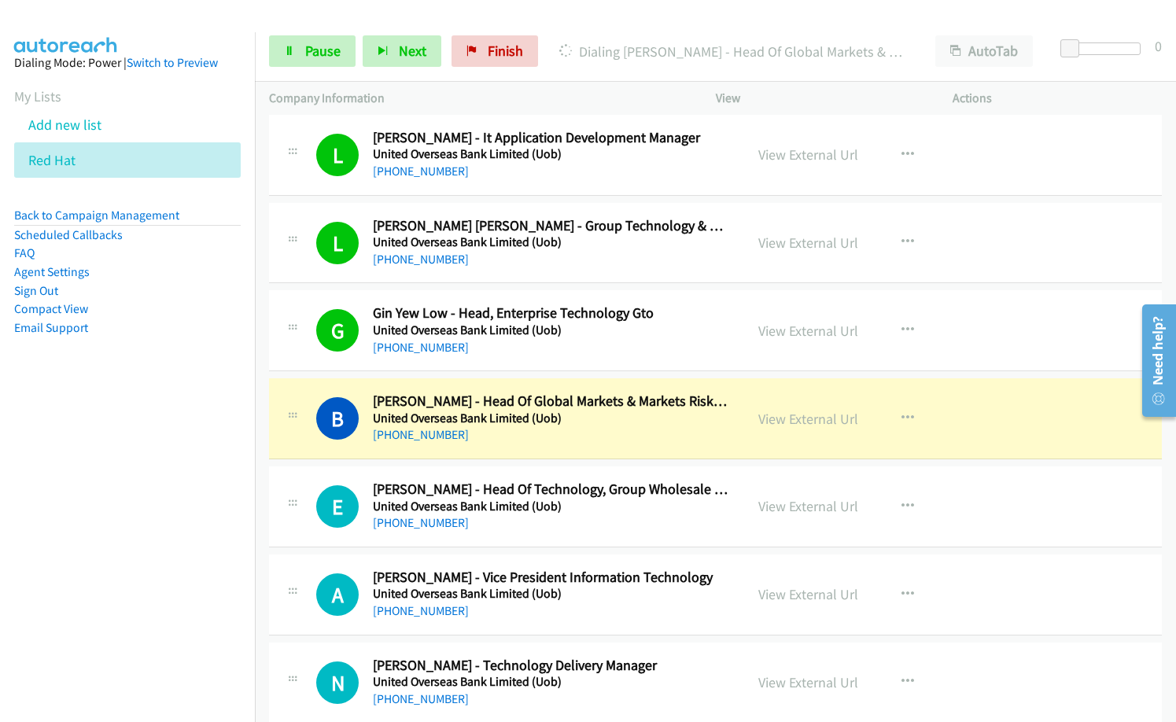
scroll to position [14952, 0]
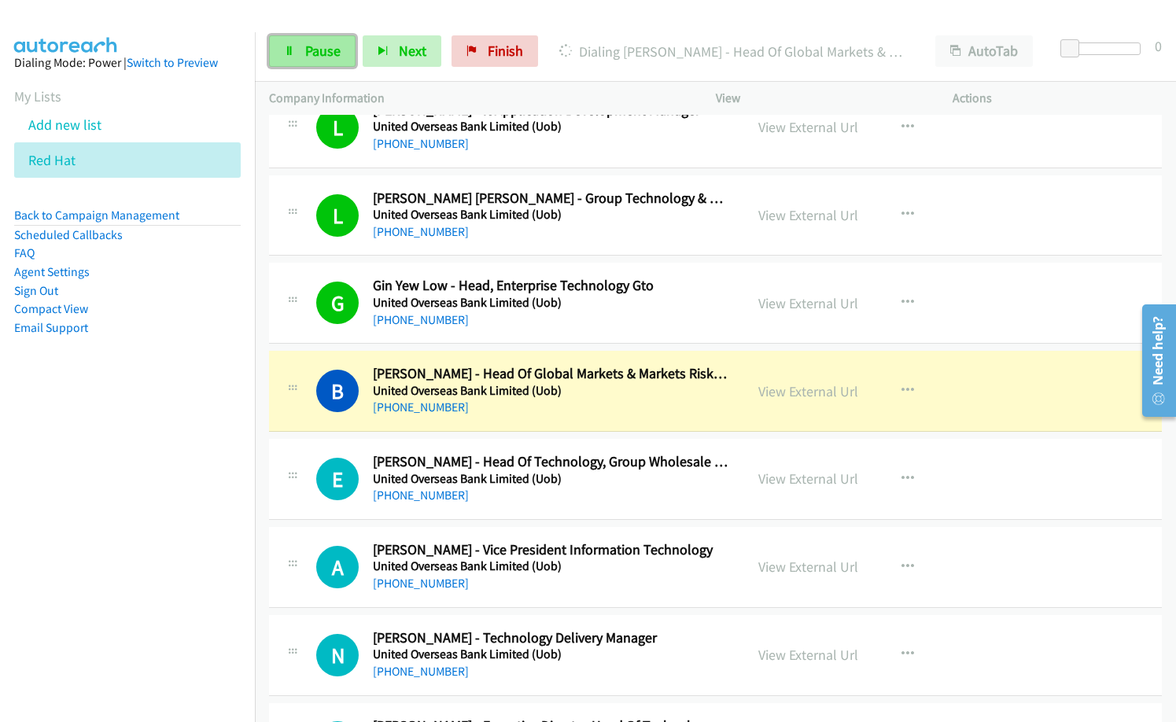
click at [307, 66] on link "Pause" at bounding box center [312, 50] width 87 height 31
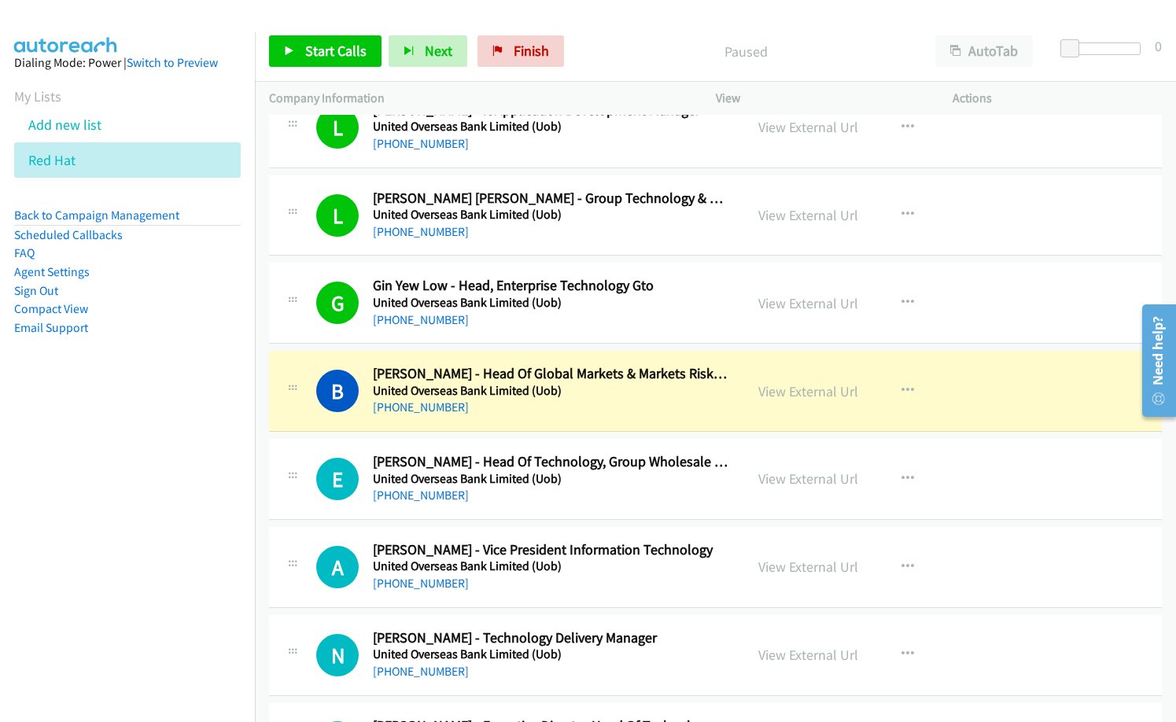
click at [593, 520] on td "E Callback Scheduled [PERSON_NAME] - Head Of Technology, Group Wholesale Bankin…" at bounding box center [715, 480] width 921 height 88
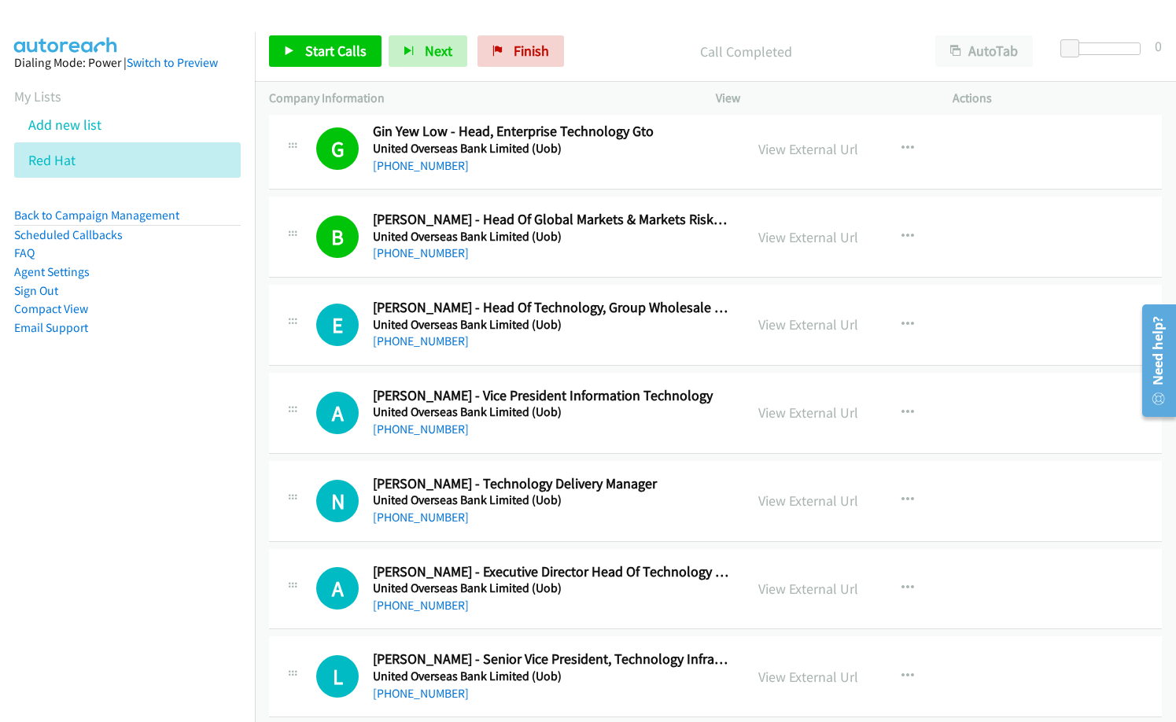
scroll to position [15109, 0]
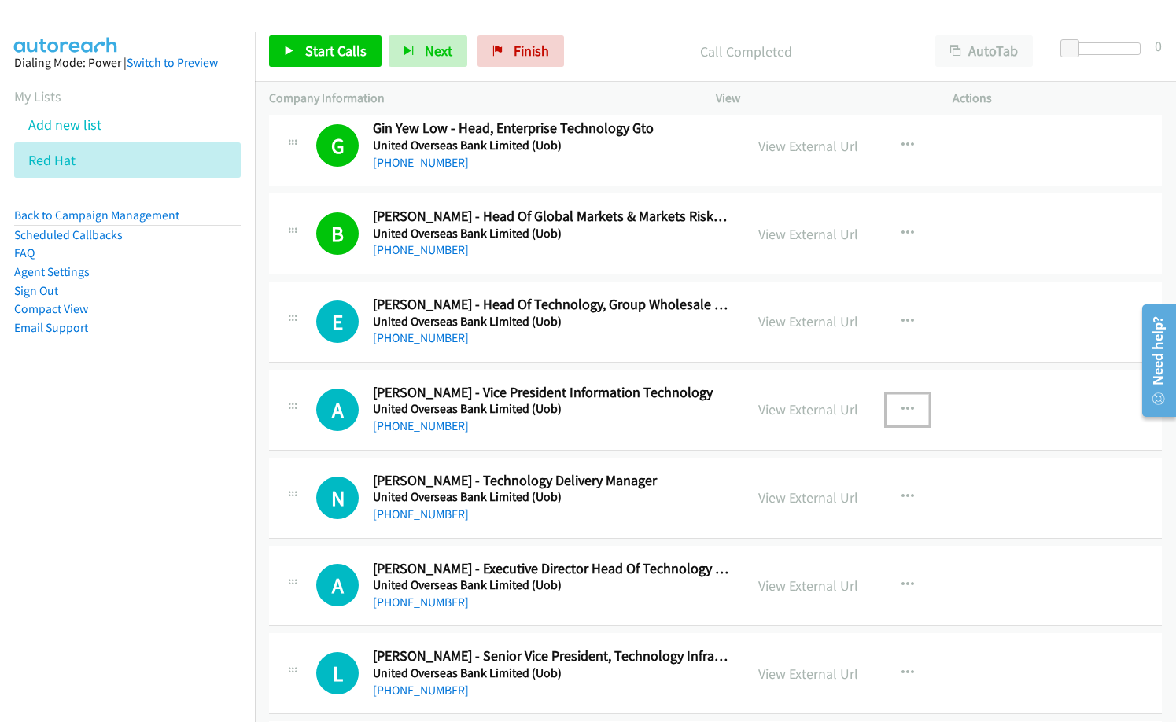
click at [909, 408] on button "button" at bounding box center [908, 409] width 42 height 31
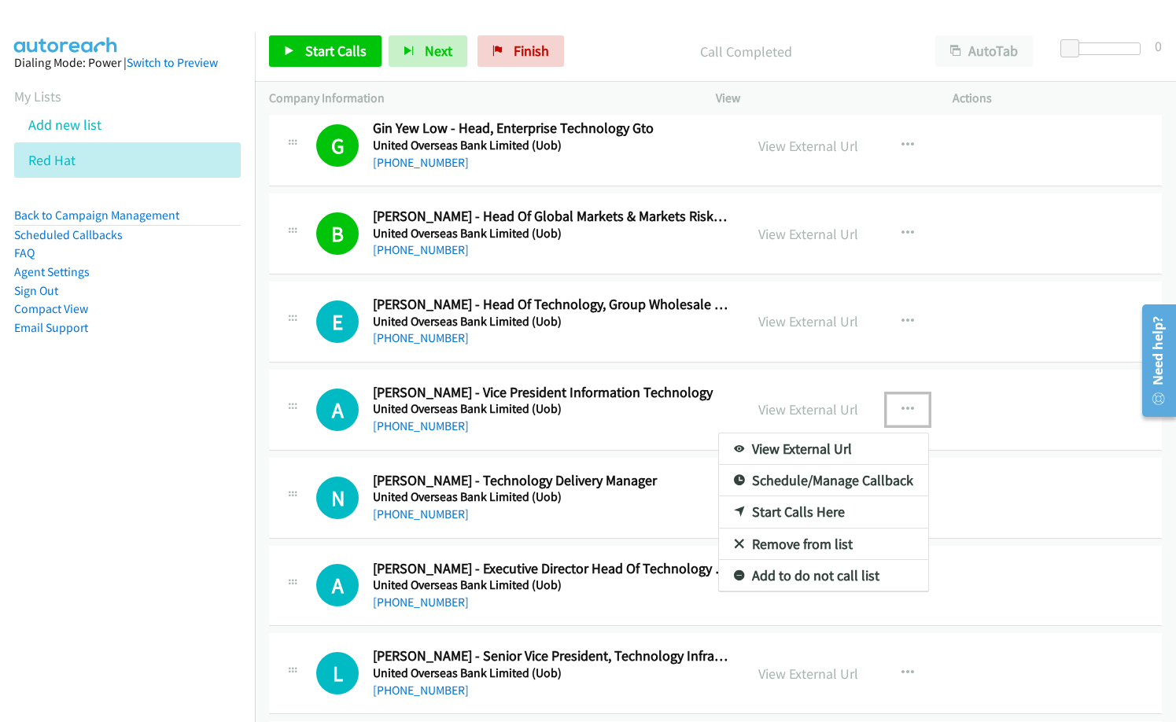
click at [796, 519] on link "Start Calls Here" at bounding box center [823, 512] width 209 height 31
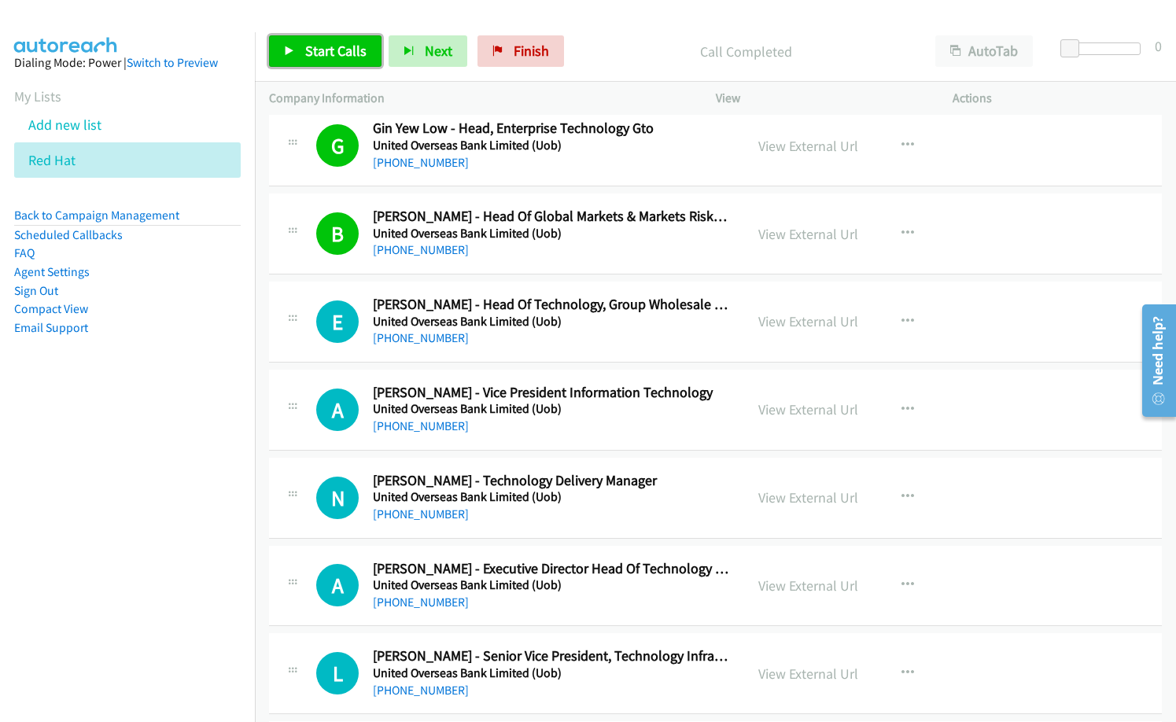
click at [354, 47] on span "Start Calls" at bounding box center [335, 51] width 61 height 18
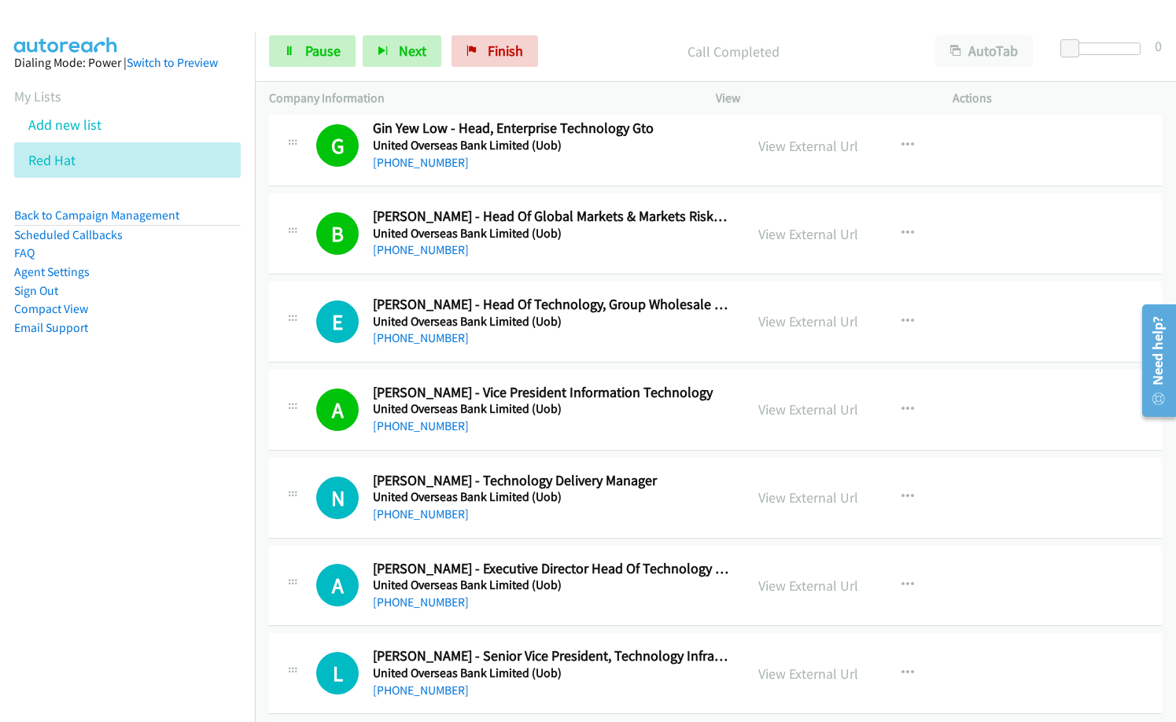
click at [611, 449] on div "A Callback Scheduled [PERSON_NAME] - Vice President Information Technology Unit…" at bounding box center [715, 410] width 893 height 81
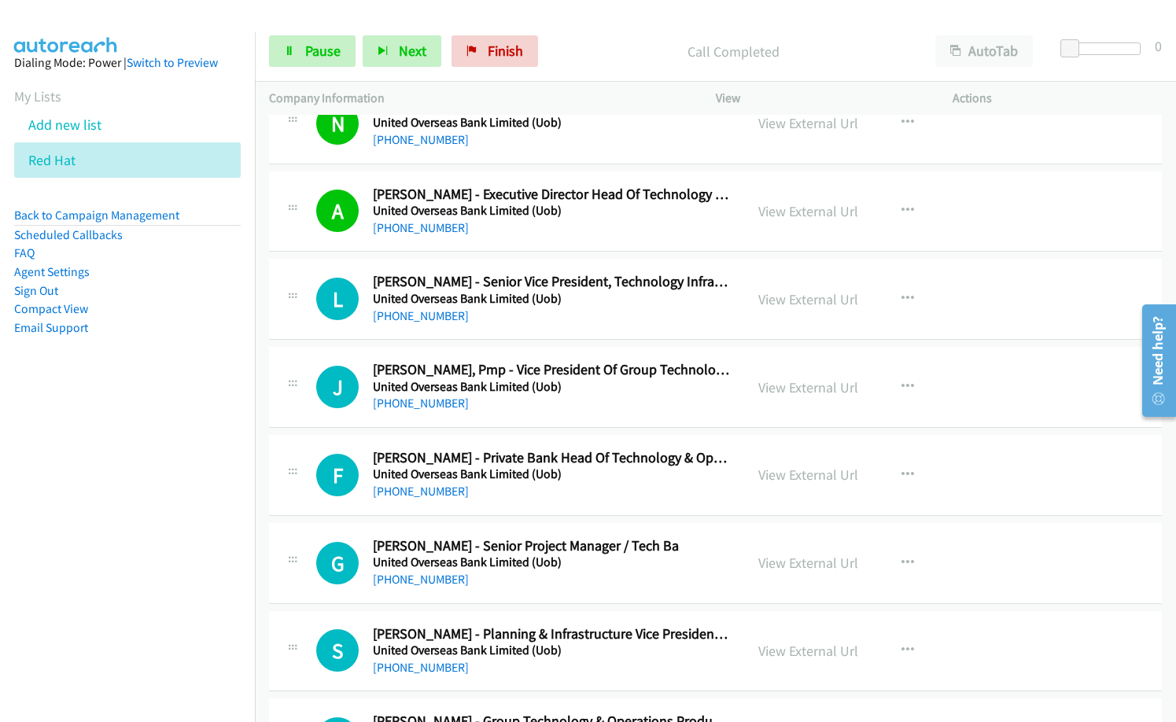
scroll to position [15503, 0]
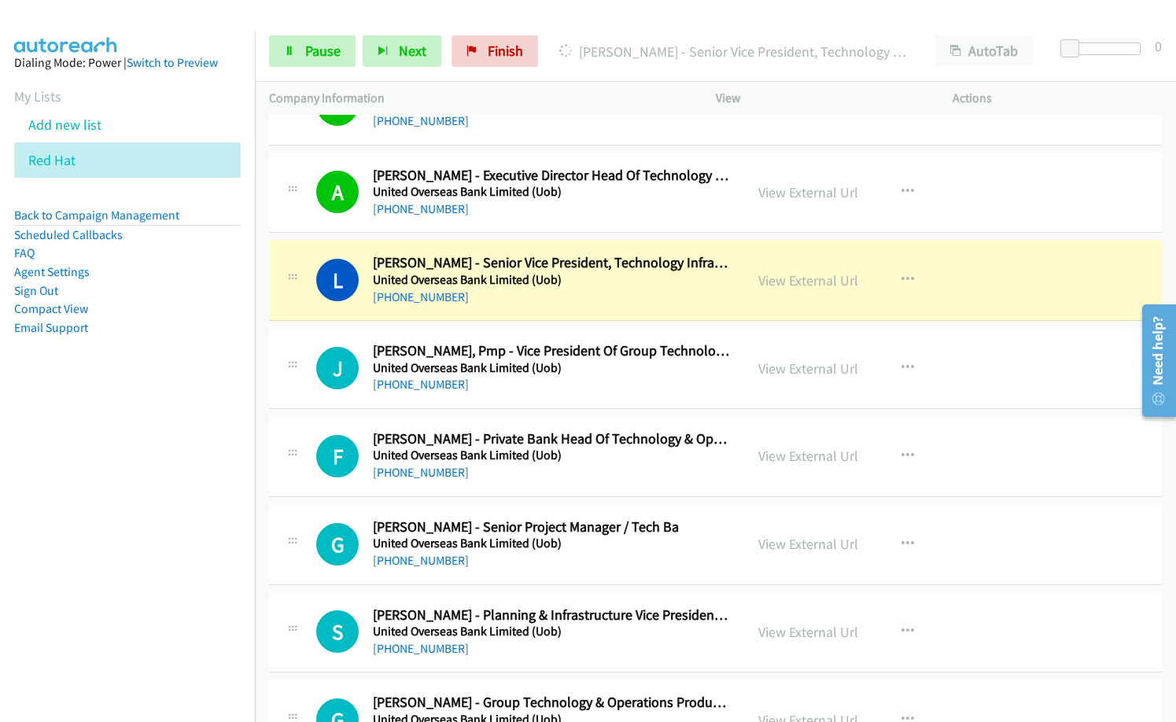
click at [165, 455] on nav "Dialing Mode: Power | Switch to Preview My Lists Add new list Red Hat Back to C…" at bounding box center [128, 393] width 256 height 722
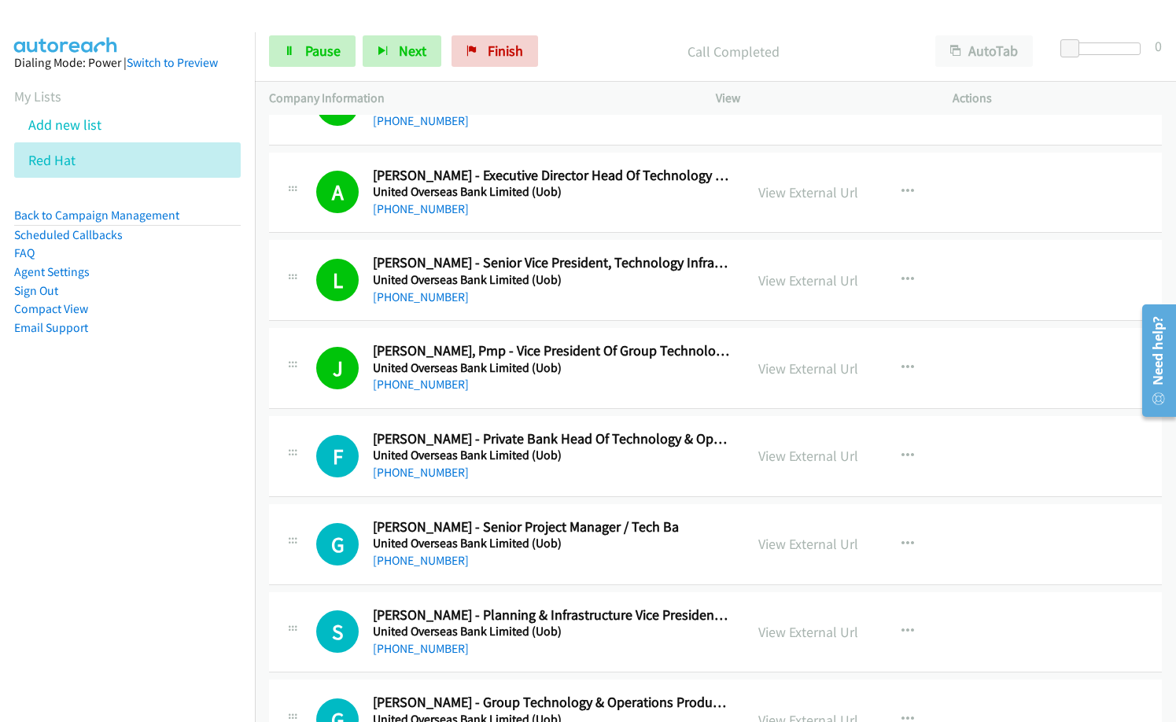
click at [516, 471] on div "[PHONE_NUMBER]" at bounding box center [551, 473] width 357 height 19
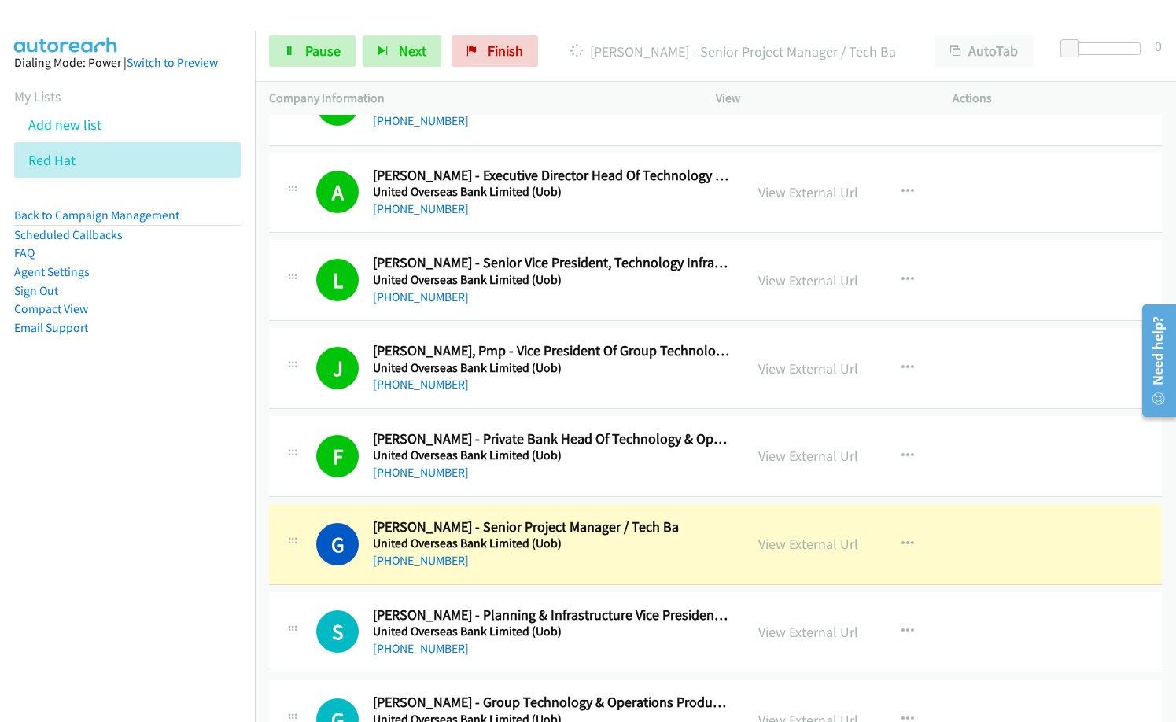
click at [92, 634] on nav "Dialing Mode: Power | Switch to Preview My Lists Add new list Red Hat Back to C…" at bounding box center [128, 393] width 256 height 722
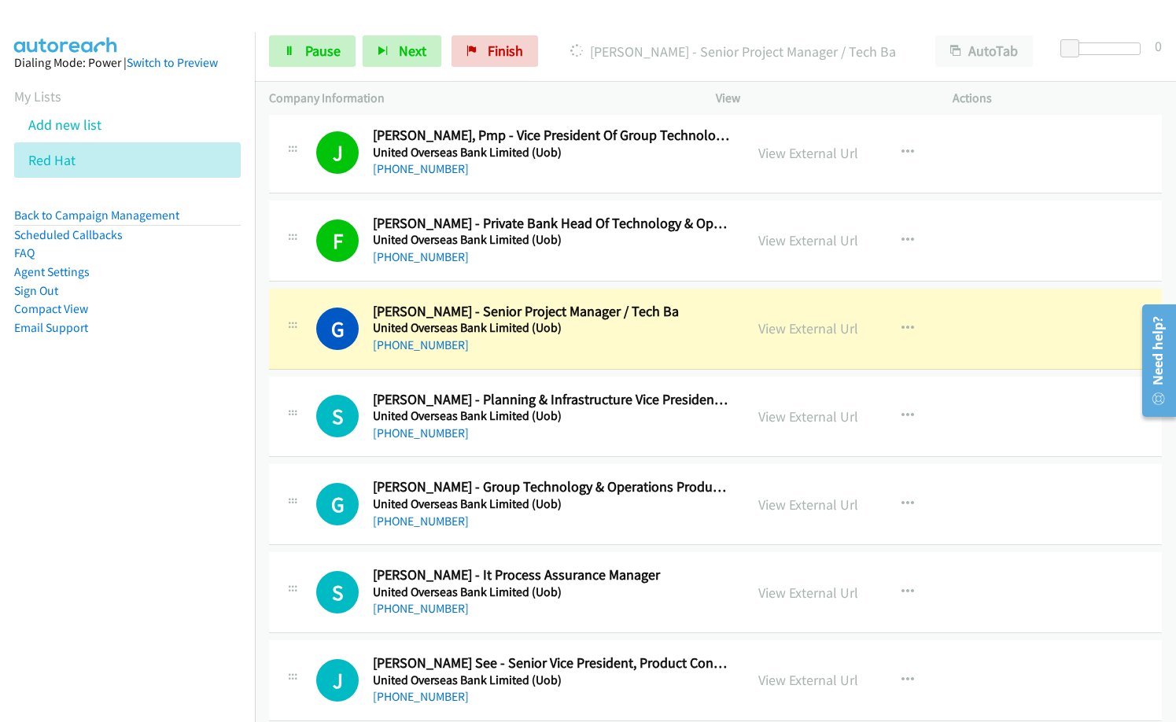
scroll to position [15739, 0]
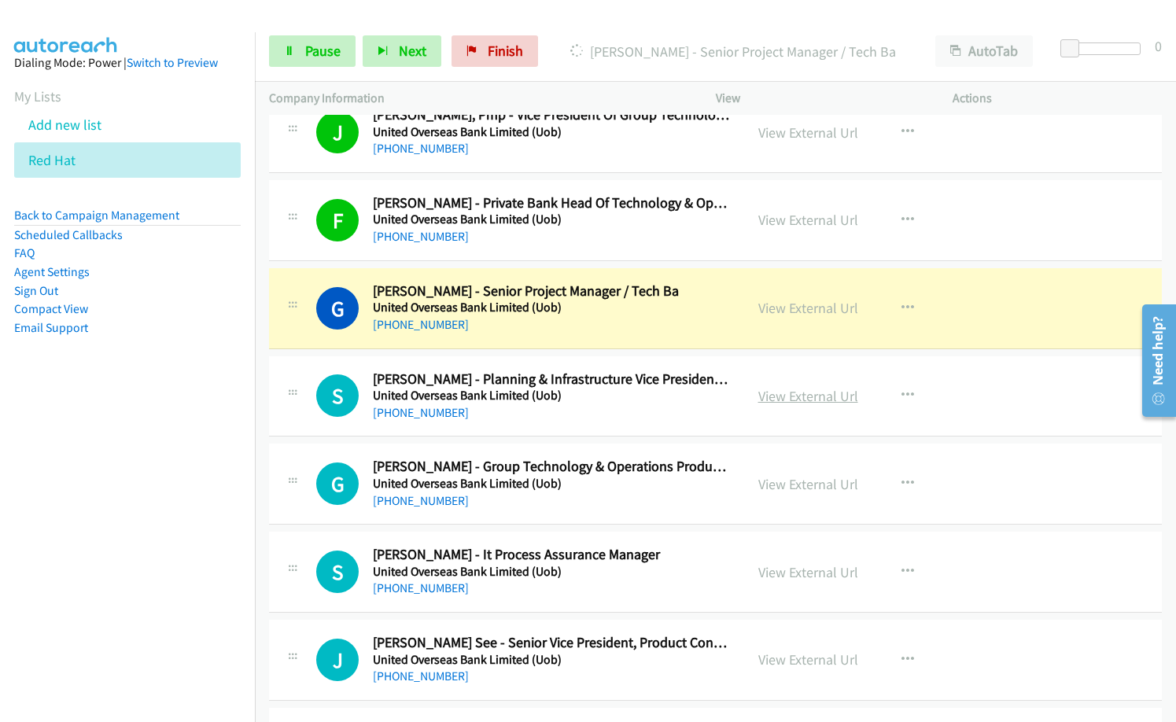
click at [807, 396] on link "View External Url" at bounding box center [809, 396] width 100 height 18
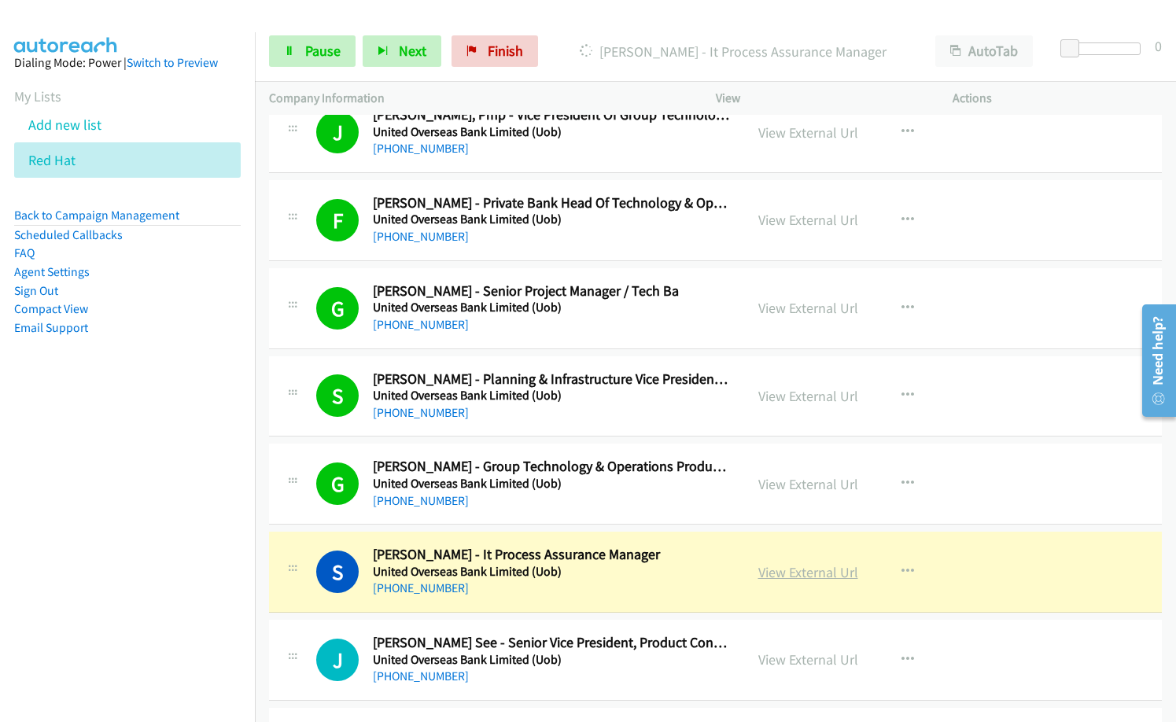
click at [826, 571] on link "View External Url" at bounding box center [809, 572] width 100 height 18
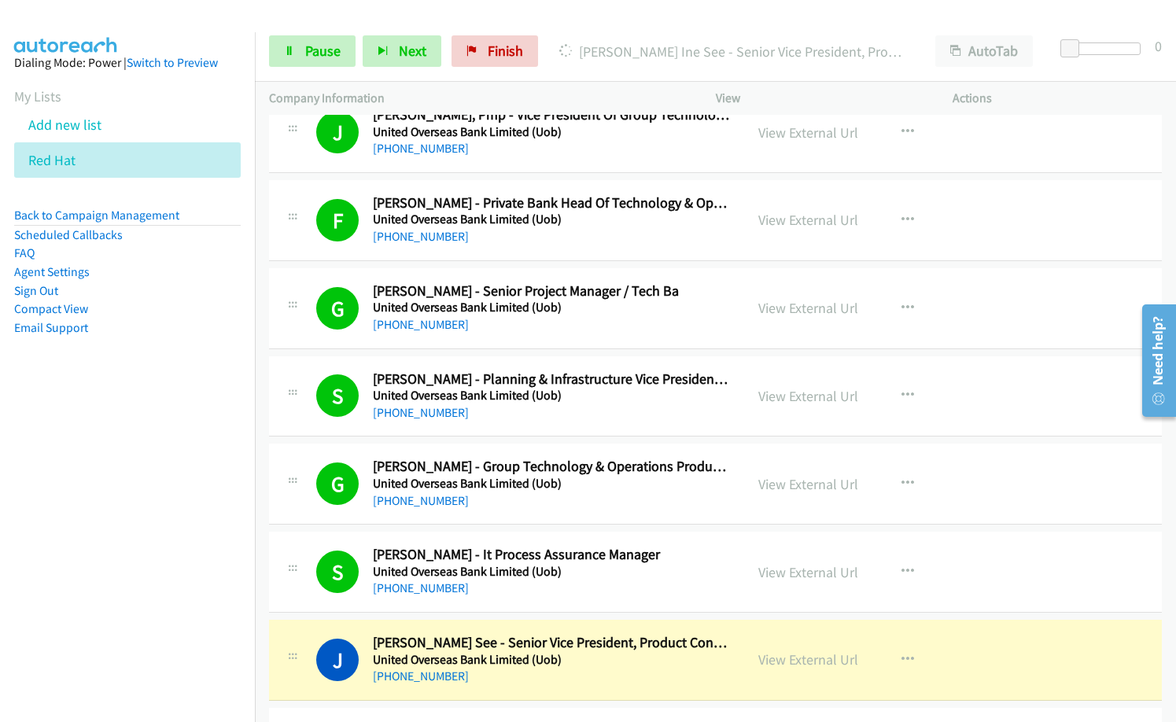
click at [566, 49] on icon at bounding box center [566, 52] width 13 height 13
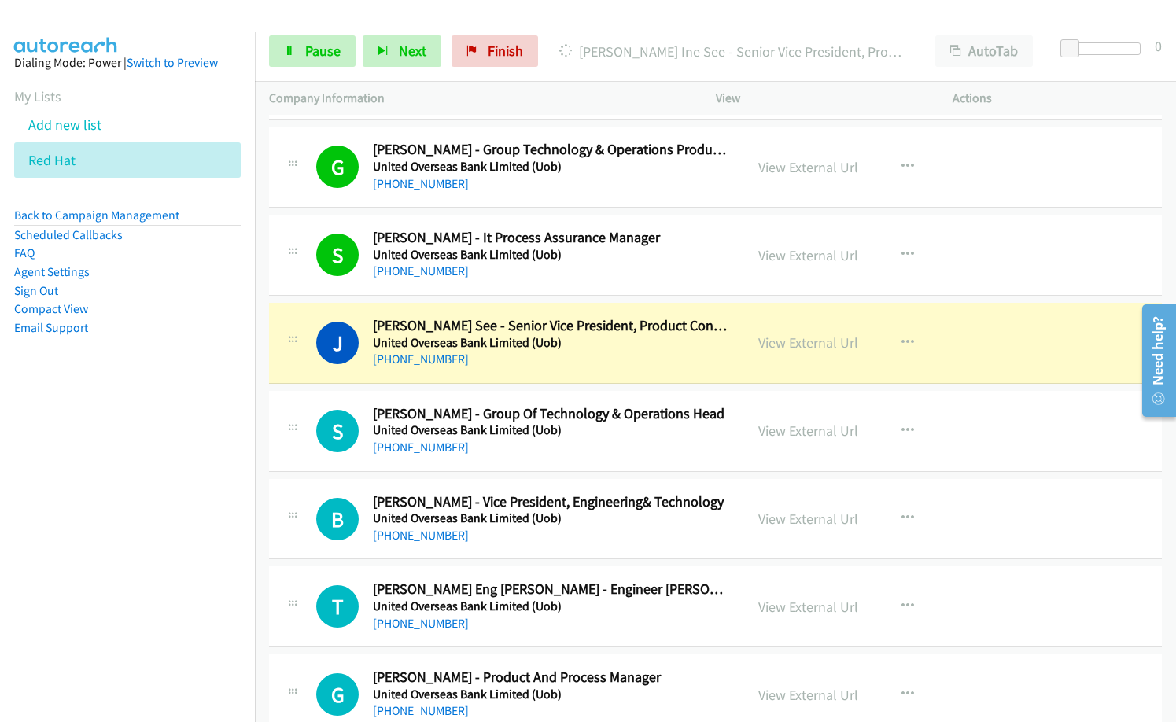
scroll to position [16132, 0]
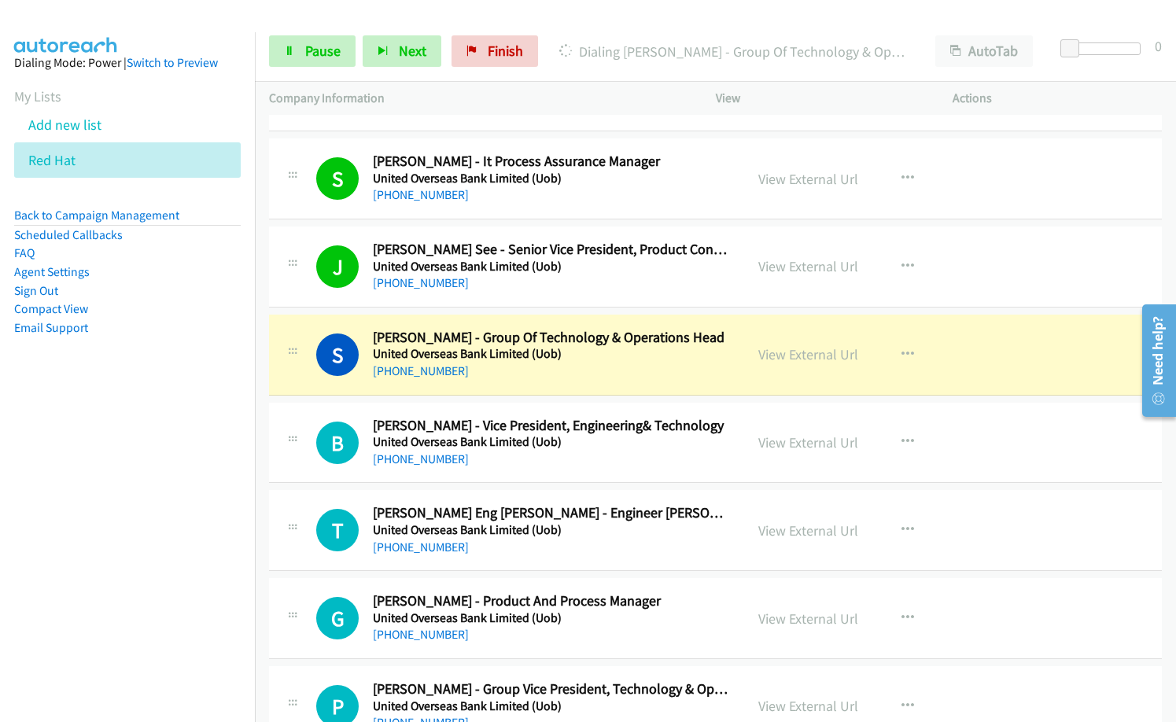
click at [147, 491] on nav "Dialing Mode: Power | Switch to Preview My Lists Add new list Red Hat Back to C…" at bounding box center [128, 393] width 256 height 722
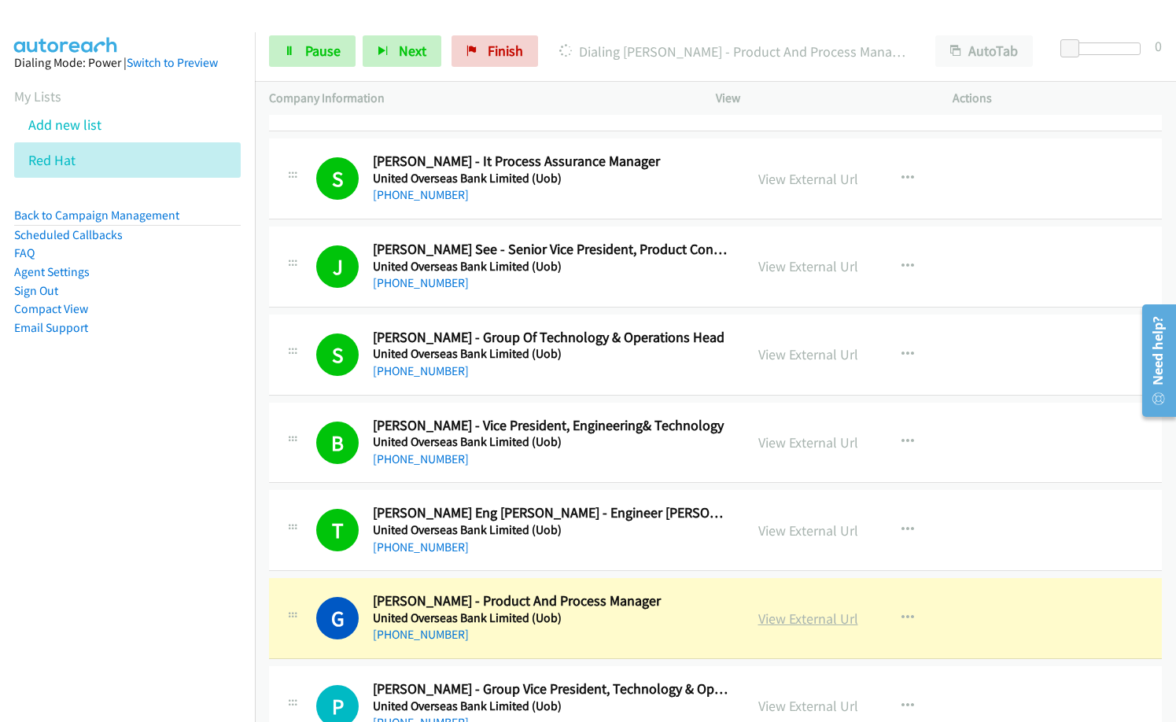
click at [806, 618] on link "View External Url" at bounding box center [809, 619] width 100 height 18
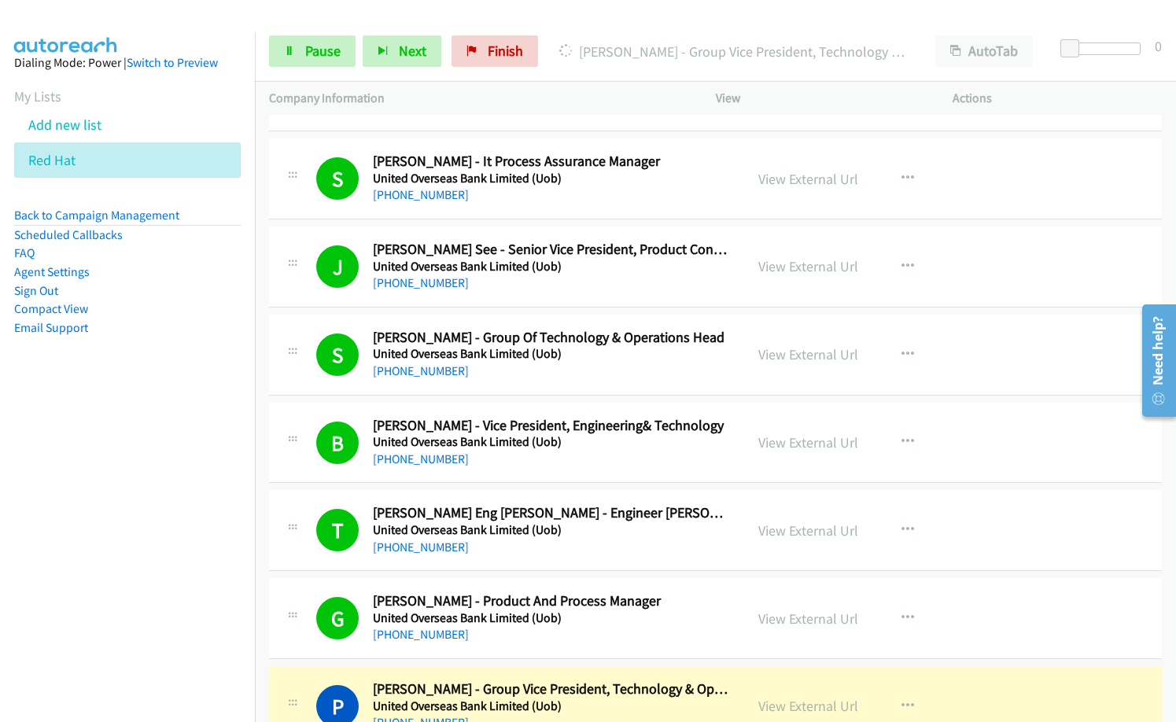
scroll to position [16447, 0]
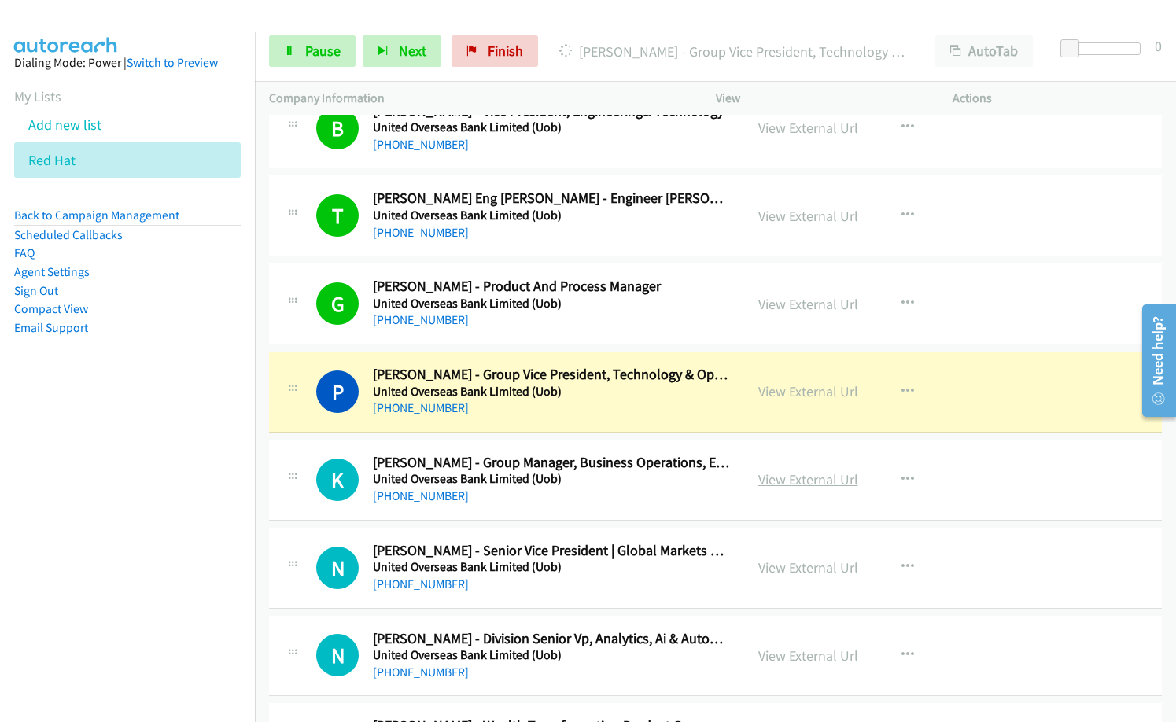
click at [827, 477] on link "View External Url" at bounding box center [809, 480] width 100 height 18
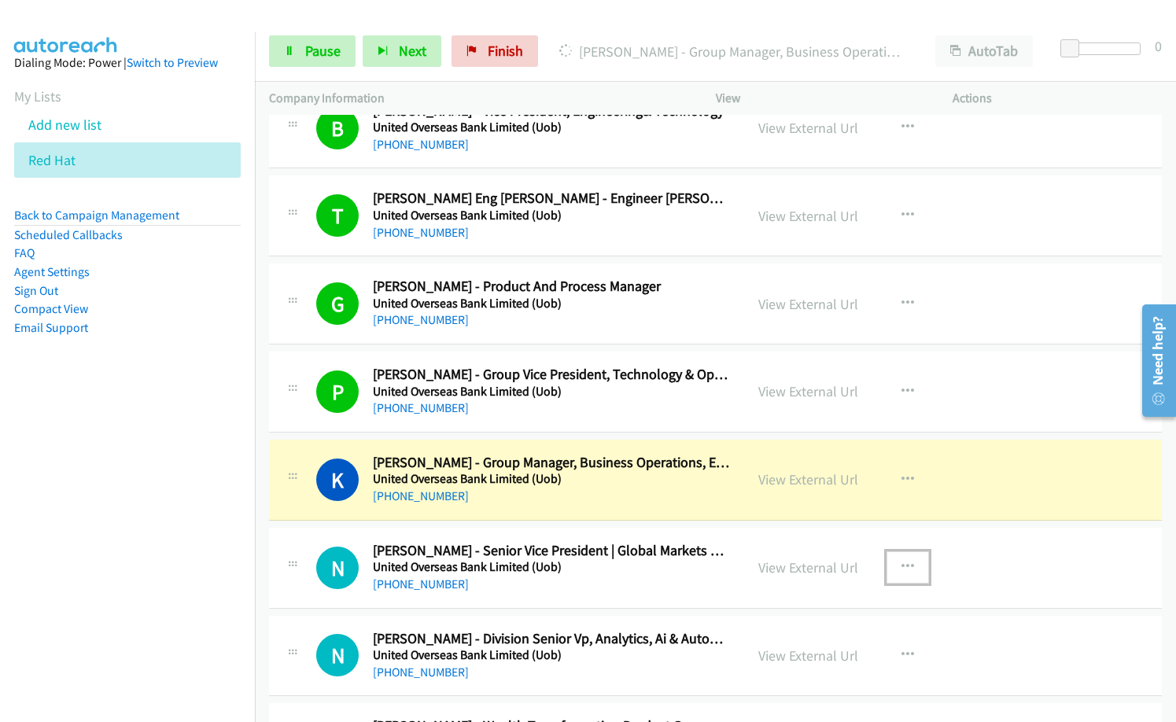
click at [902, 569] on icon "button" at bounding box center [908, 567] width 13 height 13
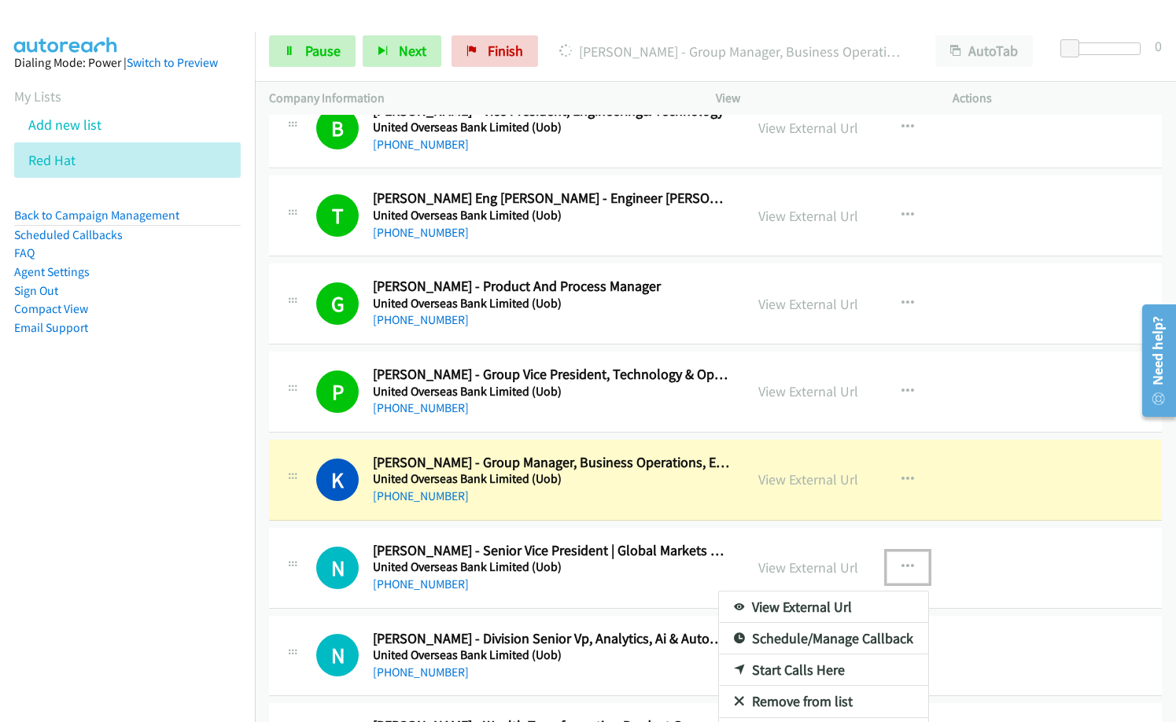
click at [826, 697] on link "Remove from list" at bounding box center [823, 701] width 209 height 31
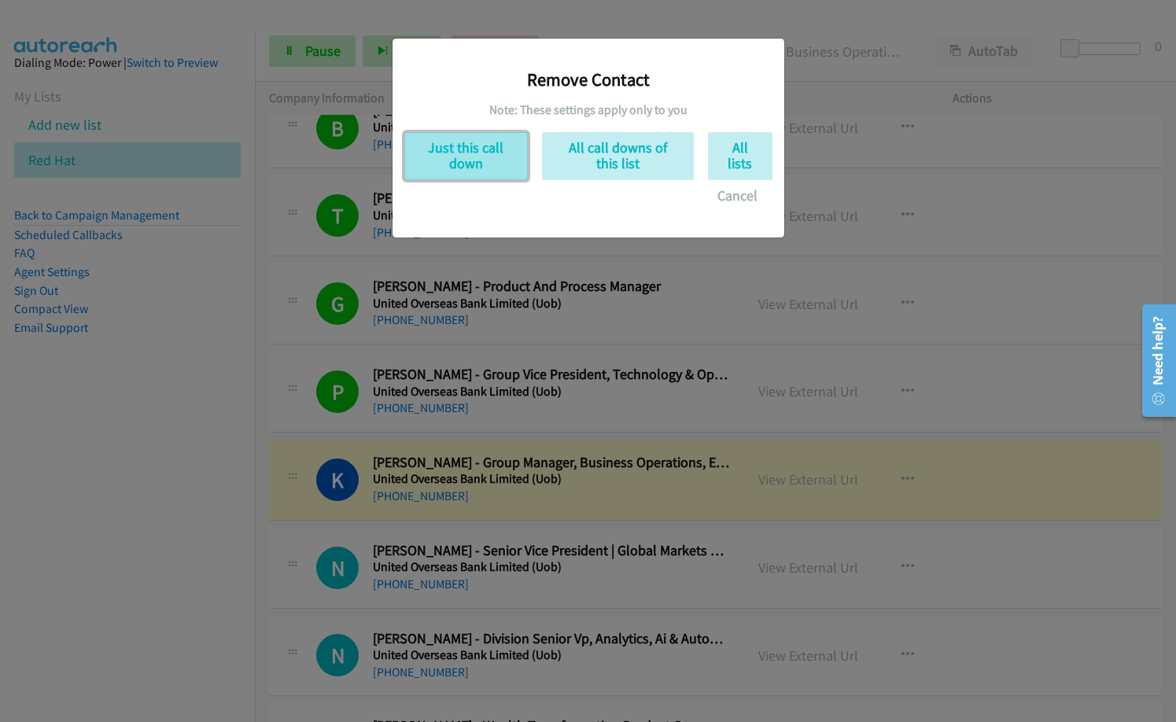
click at [449, 168] on button "Just this call down" at bounding box center [466, 156] width 124 height 48
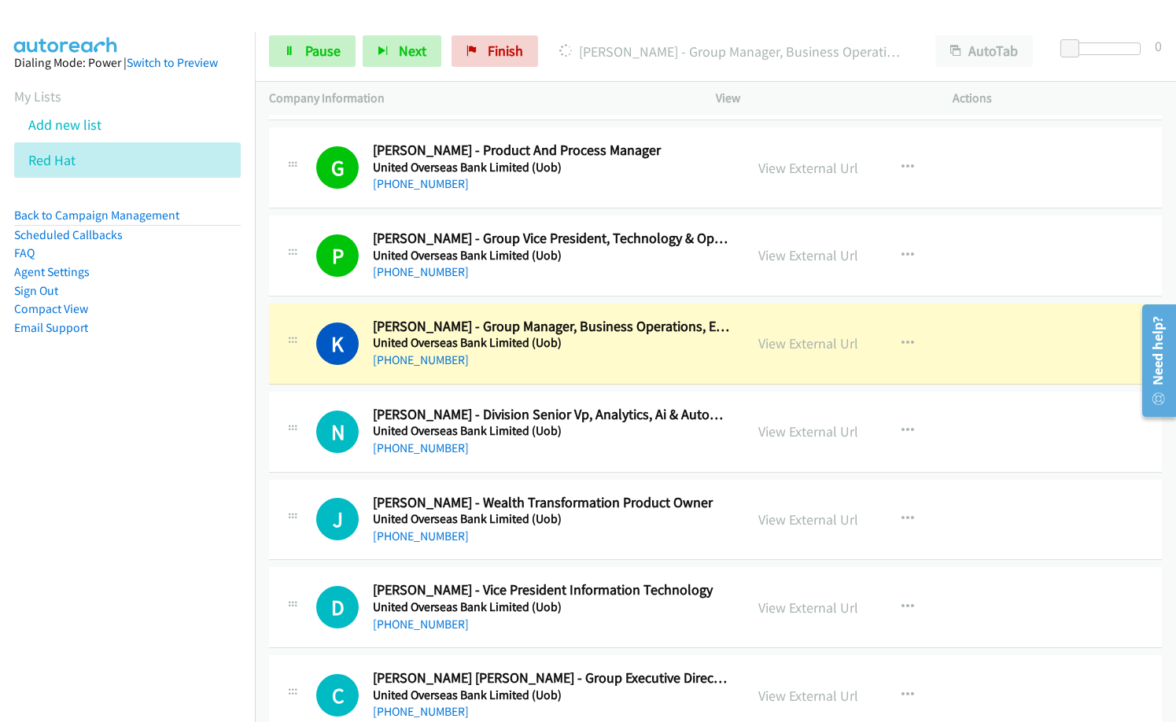
scroll to position [16604, 0]
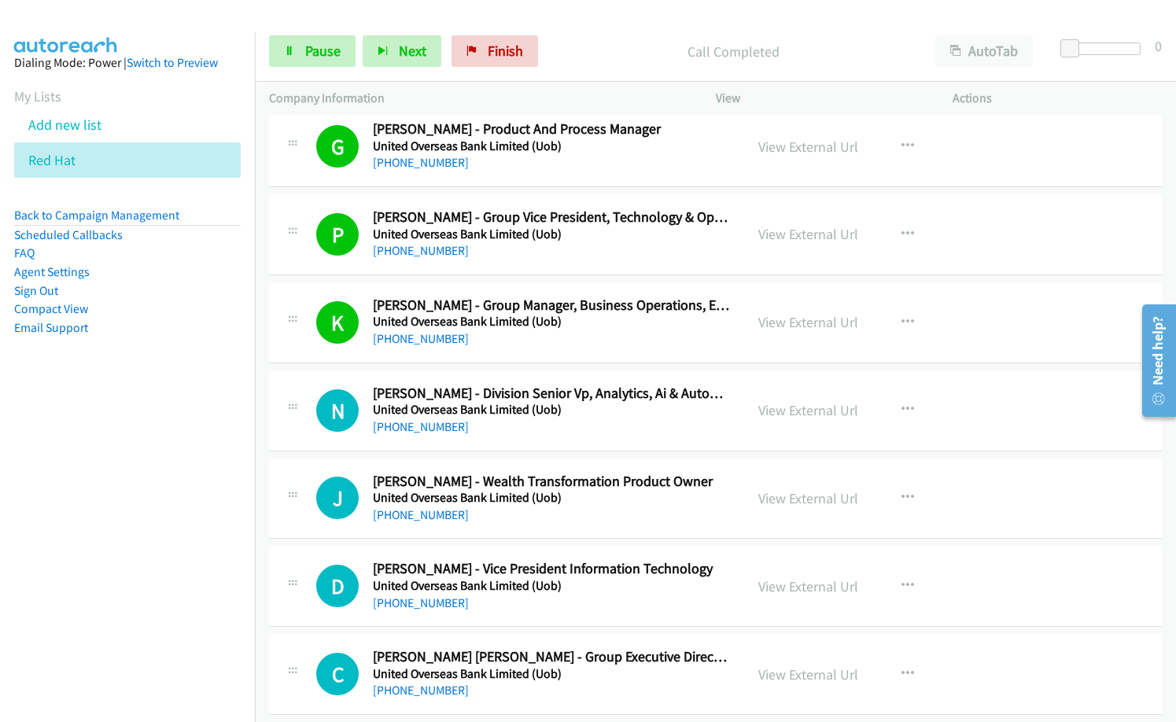
click at [515, 526] on div "J Callback Scheduled [PERSON_NAME] - Wealth Transformation Product Owner United…" at bounding box center [715, 499] width 893 height 81
click at [902, 495] on icon "button" at bounding box center [908, 498] width 13 height 13
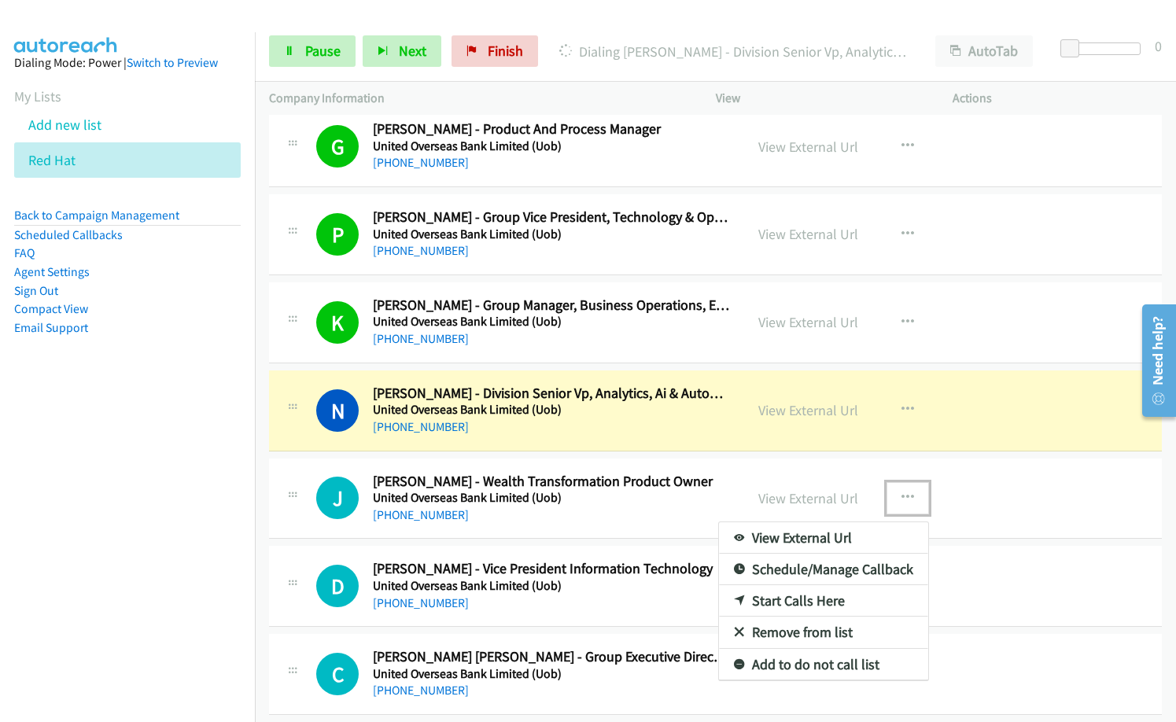
click at [807, 632] on link "Remove from list" at bounding box center [823, 632] width 209 height 31
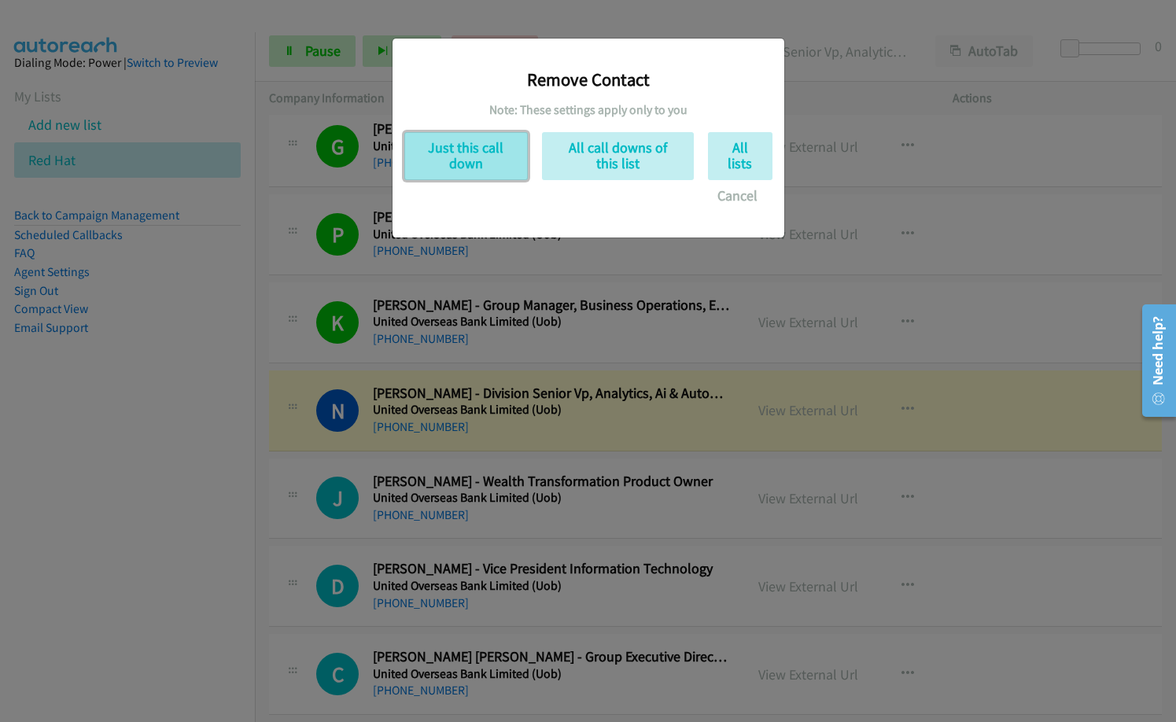
click at [465, 145] on button "Just this call down" at bounding box center [466, 156] width 124 height 48
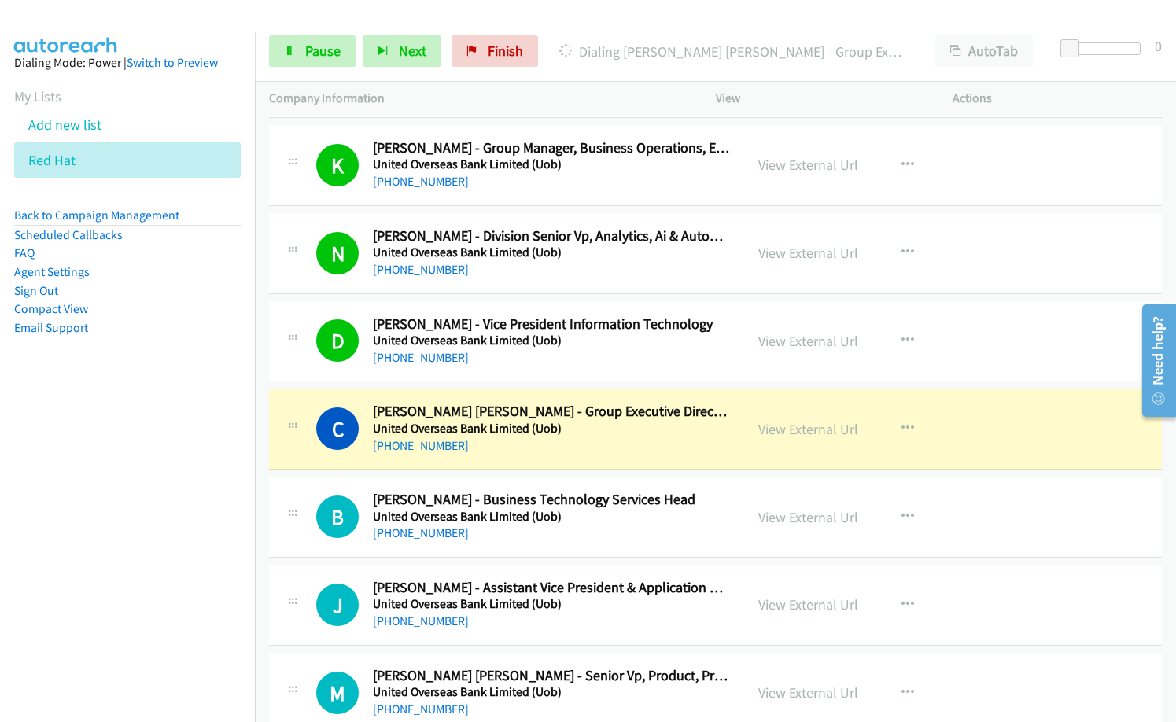
scroll to position [16840, 0]
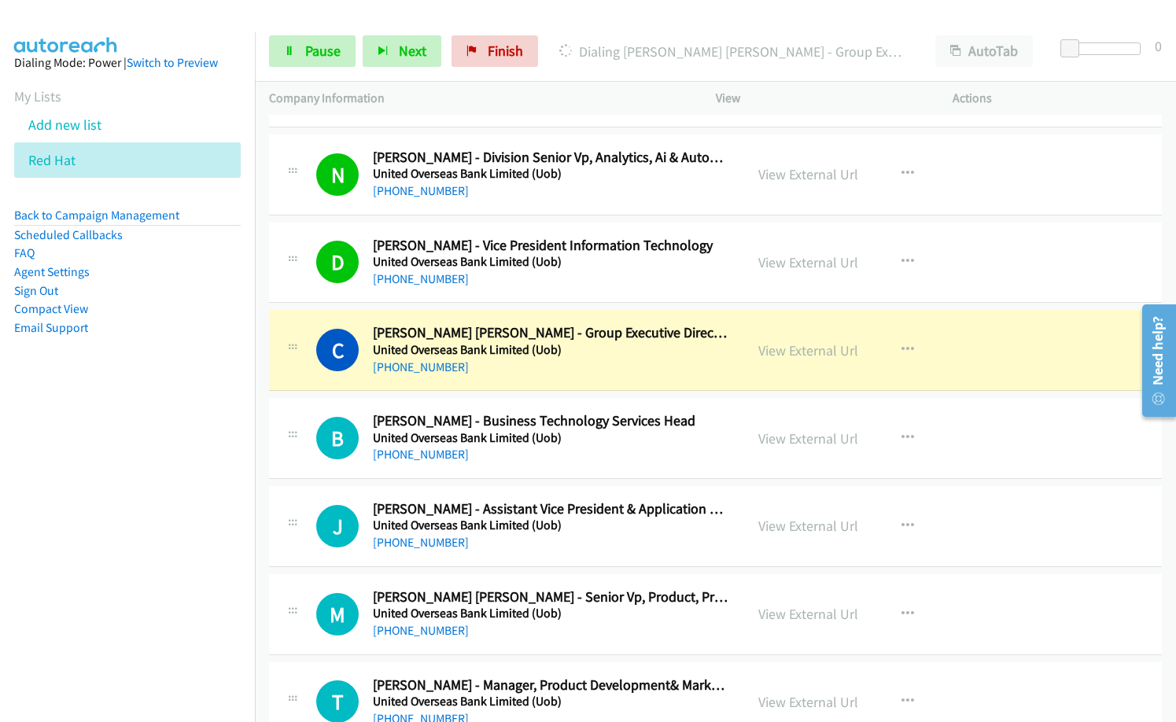
click at [704, 542] on div "[PHONE_NUMBER]" at bounding box center [551, 543] width 357 height 19
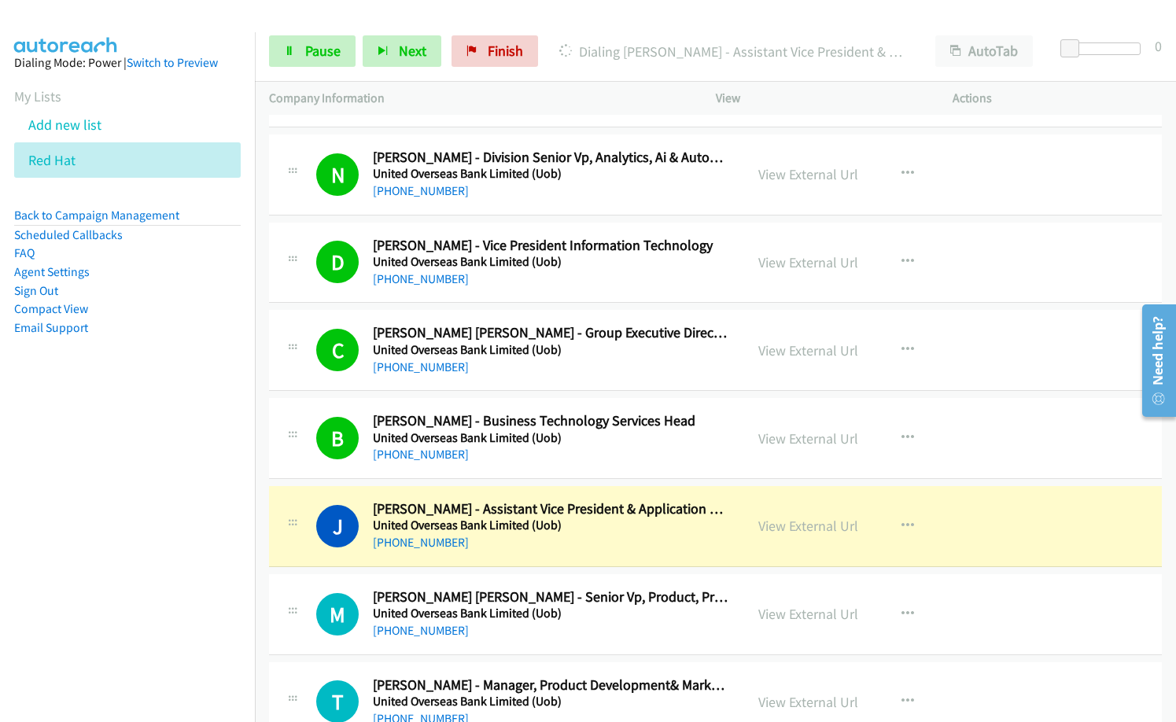
drag, startPoint x: 607, startPoint y: 545, endPoint x: 1175, endPoint y: 462, distance: 574.1
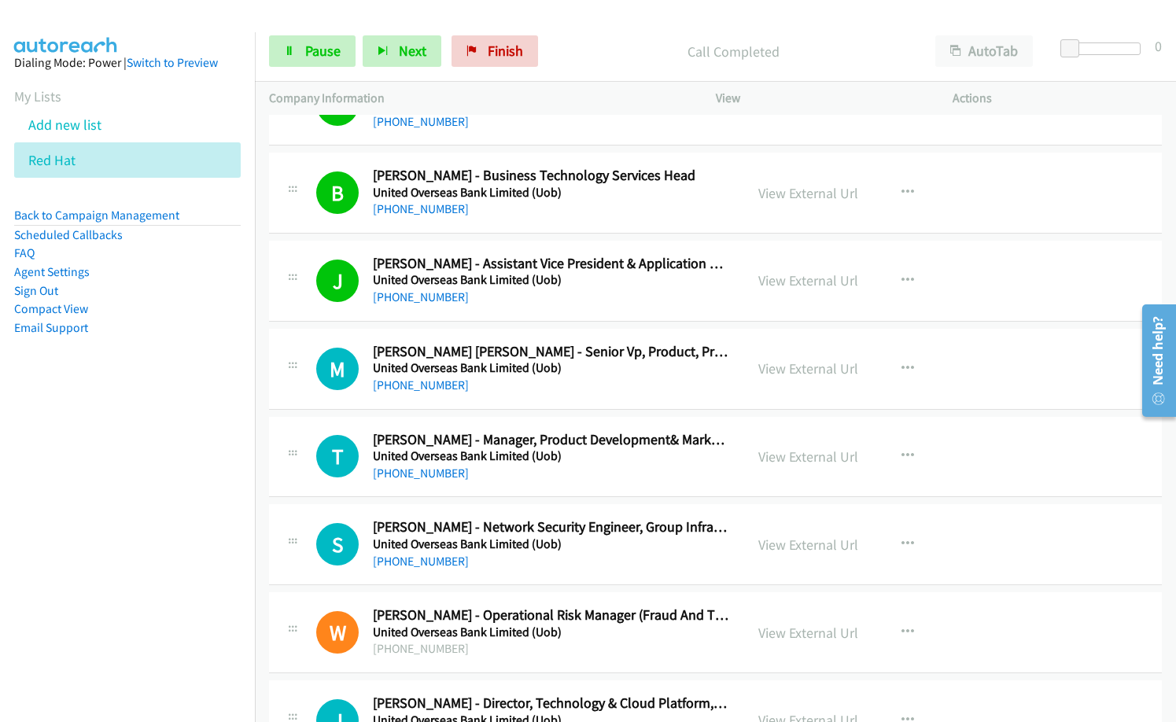
scroll to position [17155, 0]
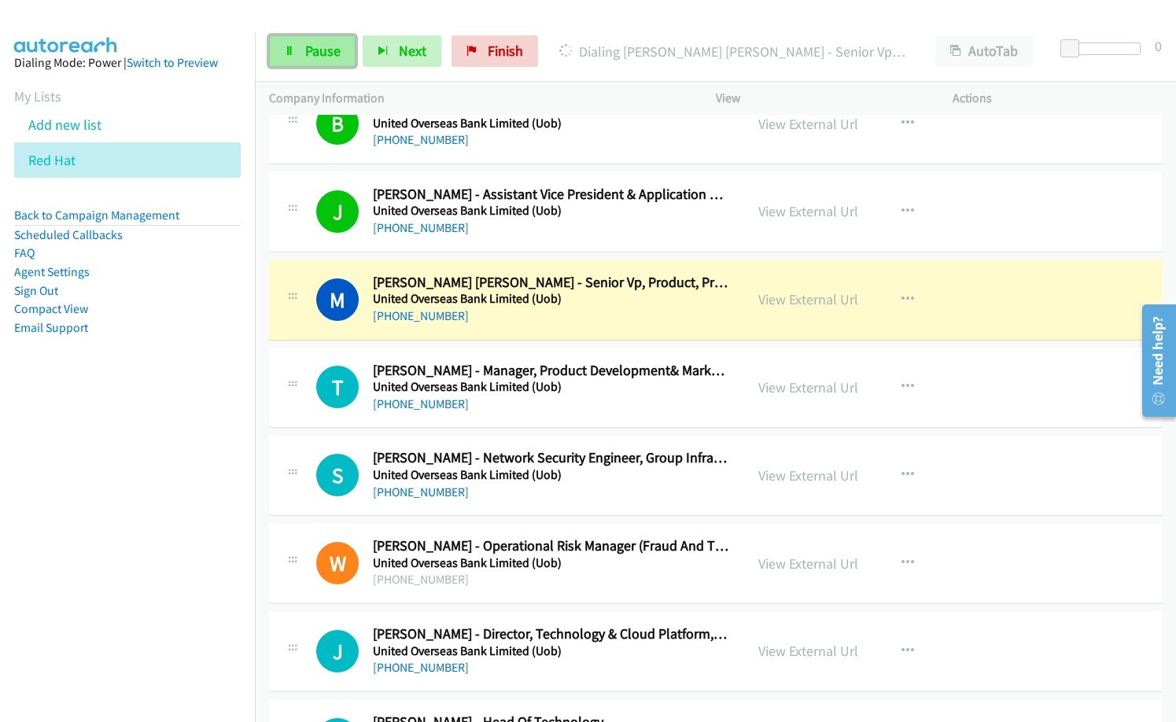
click at [305, 51] on span "Pause" at bounding box center [322, 51] width 35 height 18
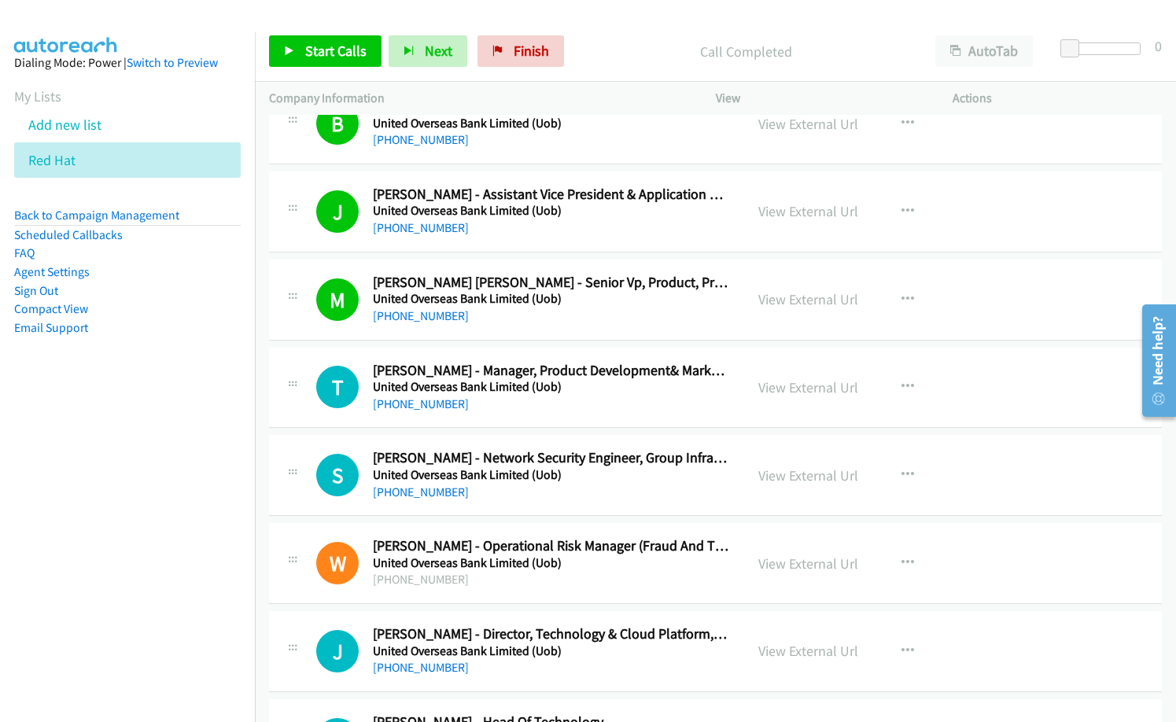
drag, startPoint x: 587, startPoint y: 488, endPoint x: 596, endPoint y: 489, distance: 9.5
click at [587, 488] on div "[PHONE_NUMBER]" at bounding box center [551, 492] width 357 height 19
click at [902, 471] on icon "button" at bounding box center [908, 475] width 13 height 13
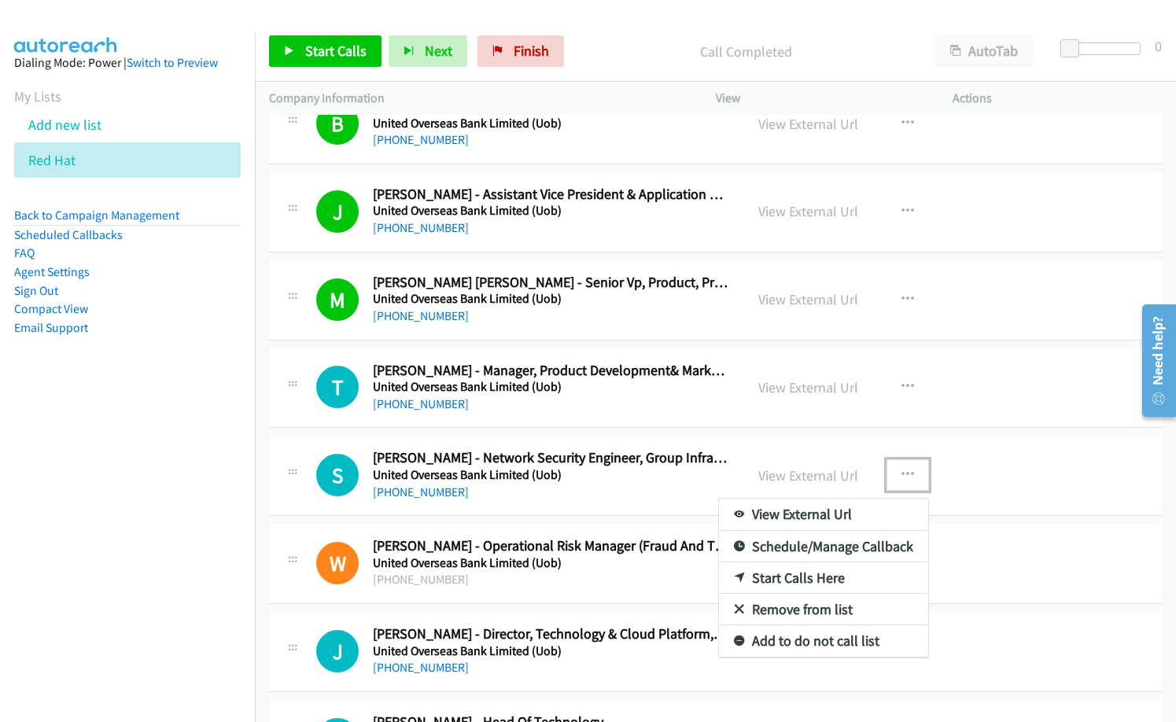
click at [800, 582] on link "Start Calls Here" at bounding box center [823, 578] width 209 height 31
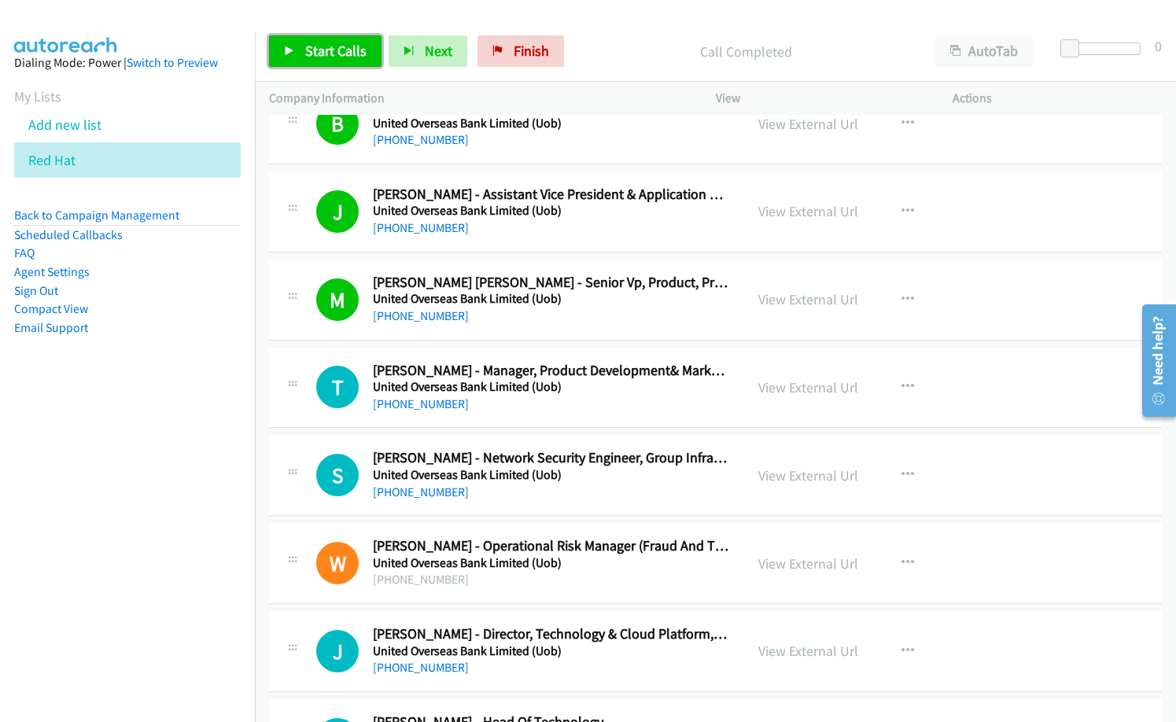
click at [325, 54] on span "Start Calls" at bounding box center [335, 51] width 61 height 18
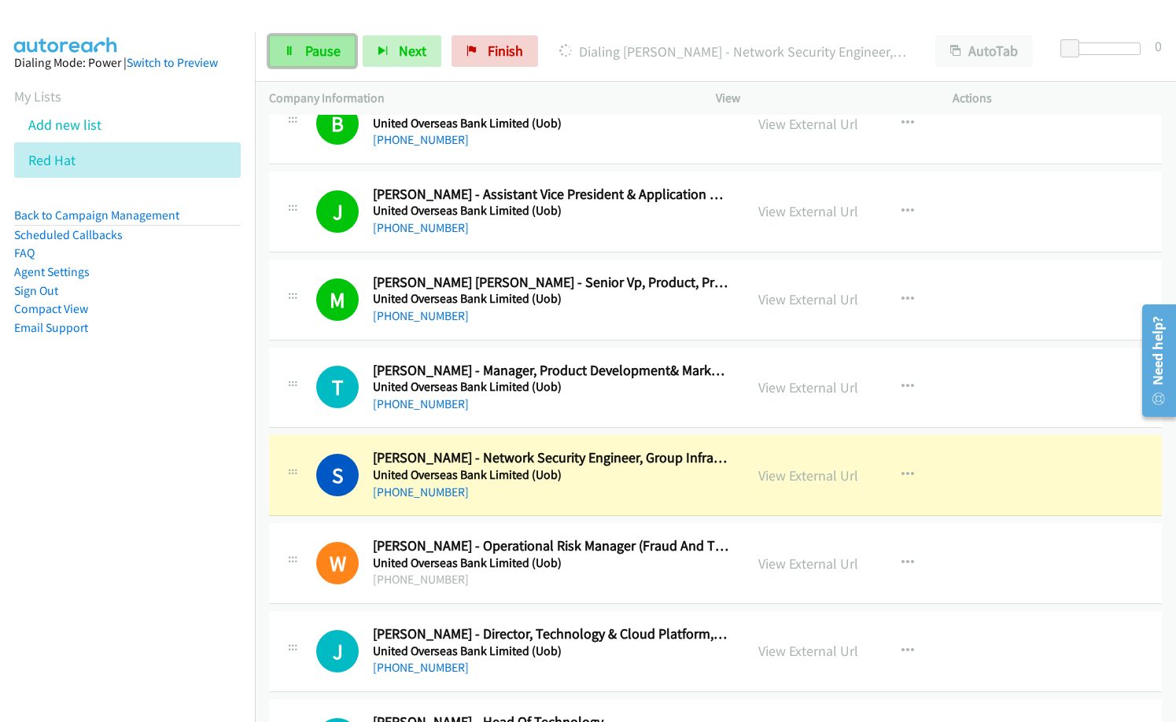
click at [312, 54] on span "Pause" at bounding box center [322, 51] width 35 height 18
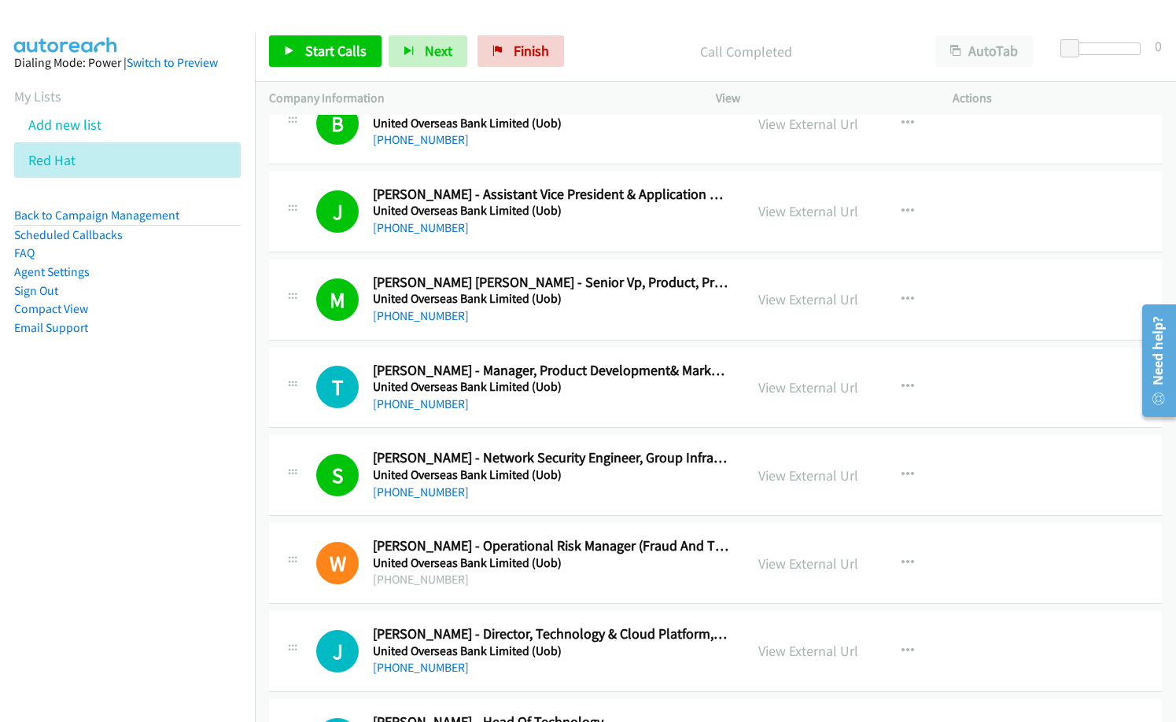
click at [120, 441] on nav "Dialing Mode: Power | Switch to Preview My Lists Add new list Red Hat Back to C…" at bounding box center [128, 393] width 256 height 722
drag, startPoint x: 599, startPoint y: 78, endPoint x: 718, endPoint y: 46, distance: 122.9
click at [599, 78] on div "Start Calls Pause Next Finish Call Completed AutoTab AutoTab 0" at bounding box center [715, 51] width 921 height 61
